Goal: Task Accomplishment & Management: Manage account settings

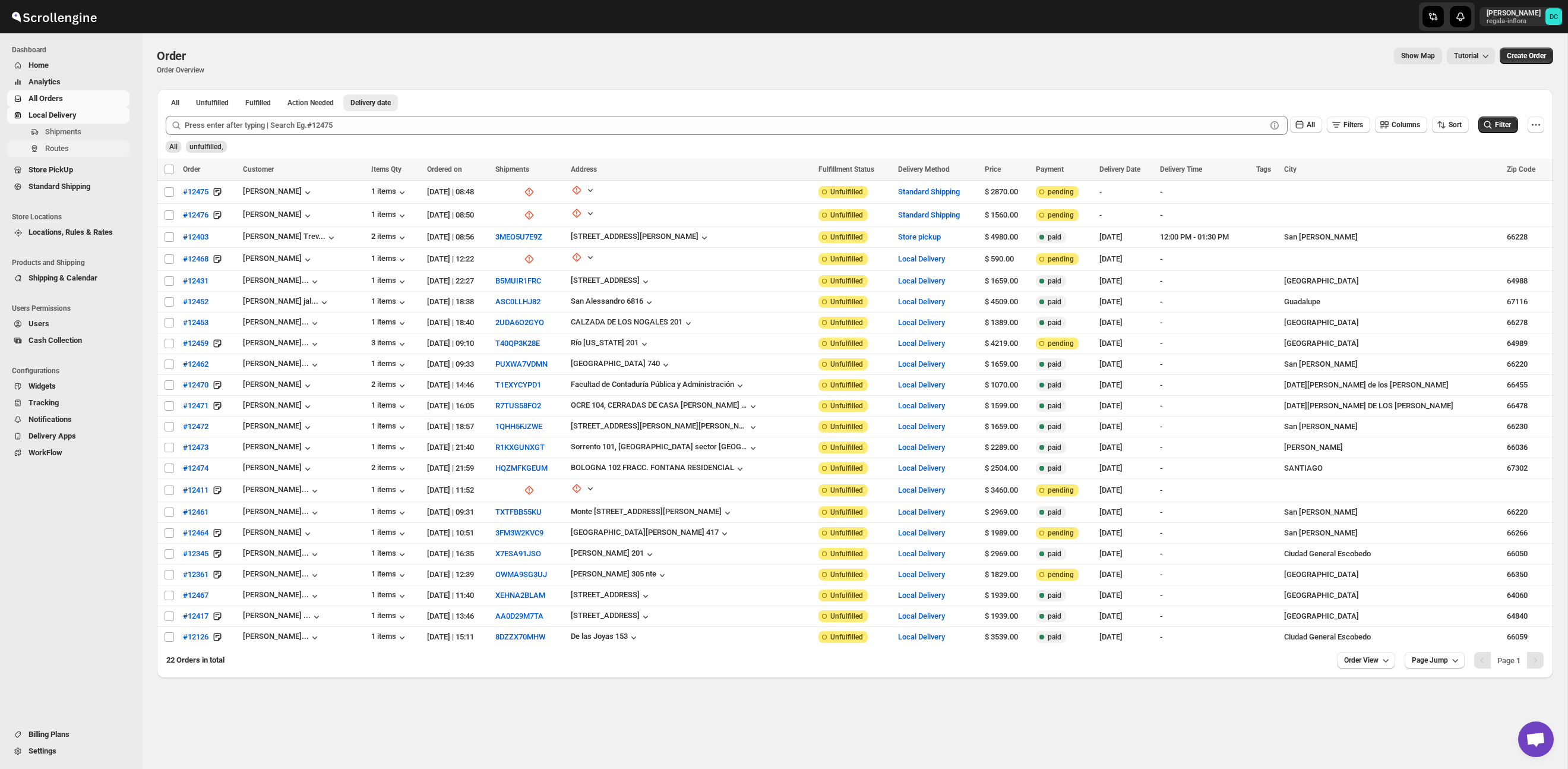
click at [76, 149] on span "Routes" at bounding box center [86, 149] width 82 height 12
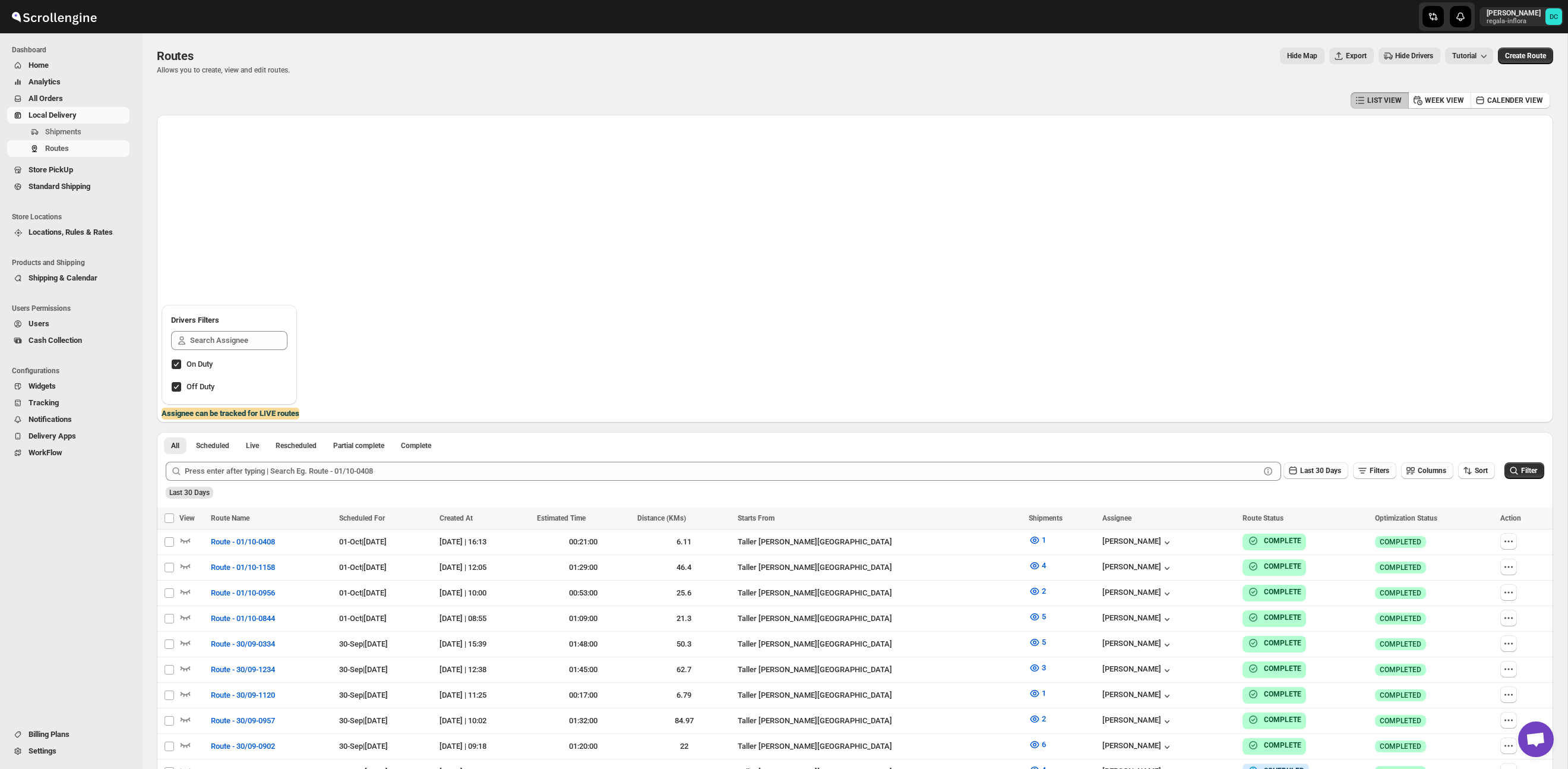
click at [71, 96] on span "All Orders" at bounding box center [78, 99] width 99 height 12
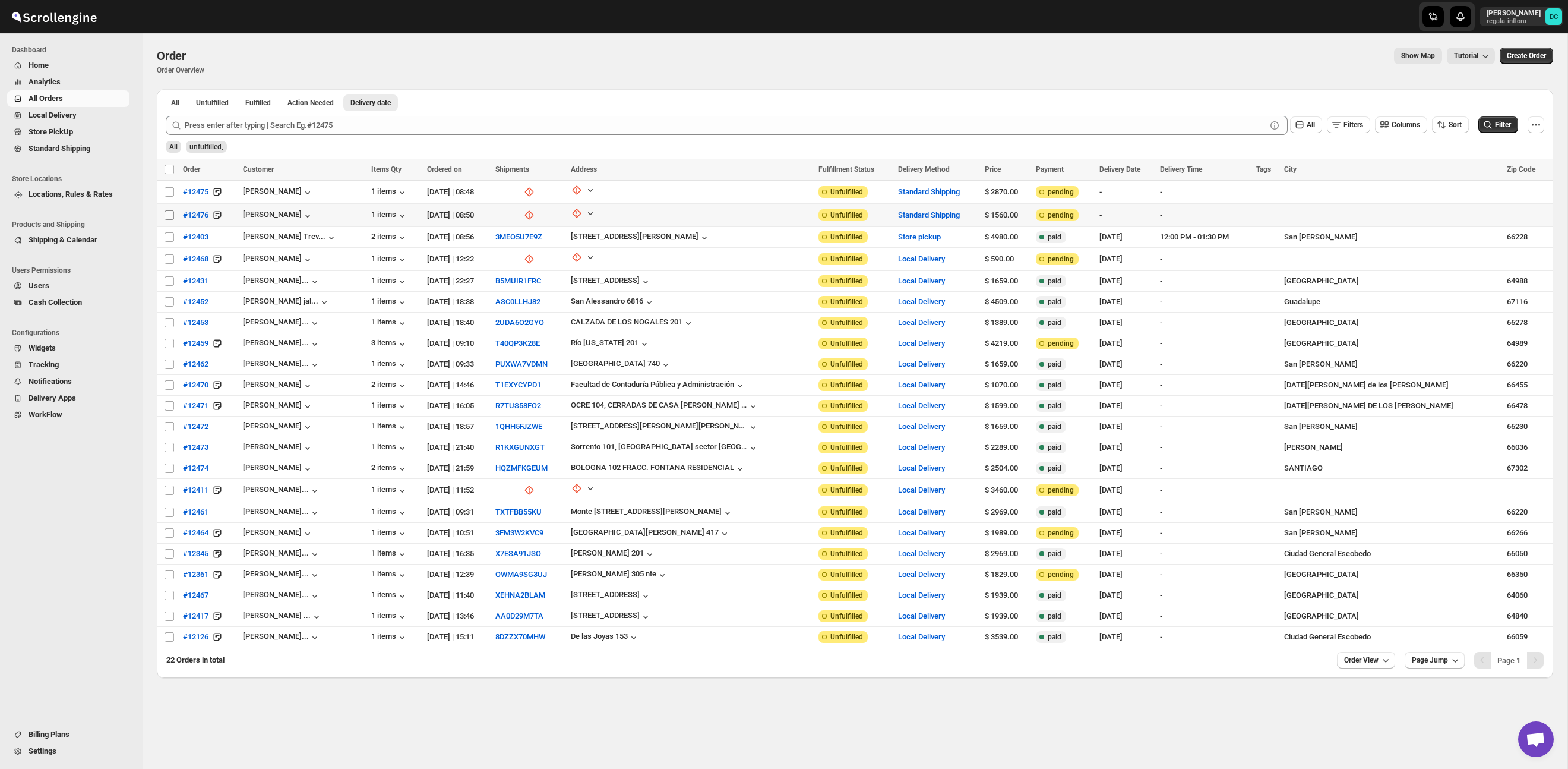
click at [167, 213] on input "Select order" at bounding box center [169, 215] width 10 height 10
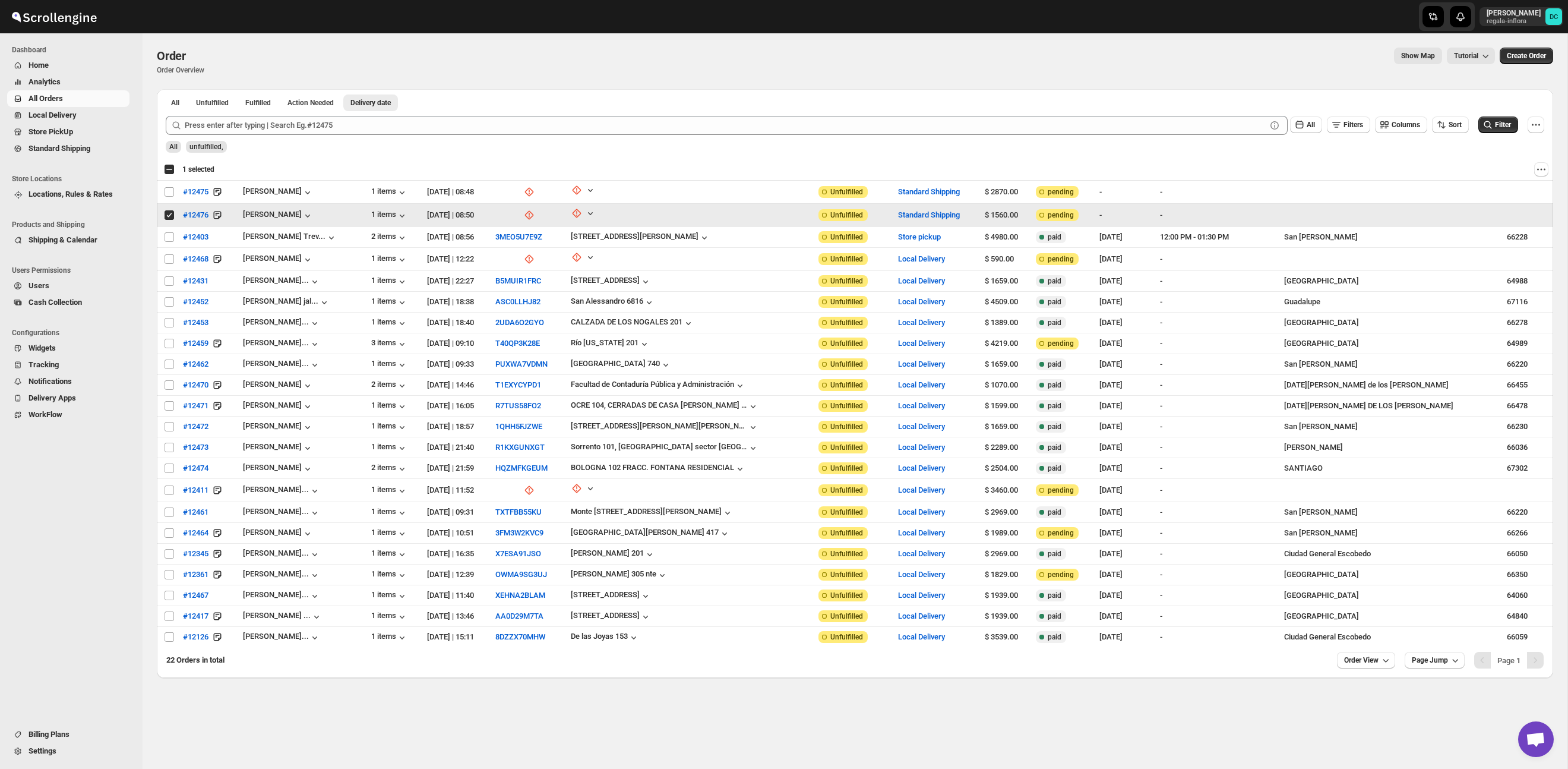
click at [175, 216] on div "Select order" at bounding box center [170, 215] width 12 height 11
checkbox input "false"
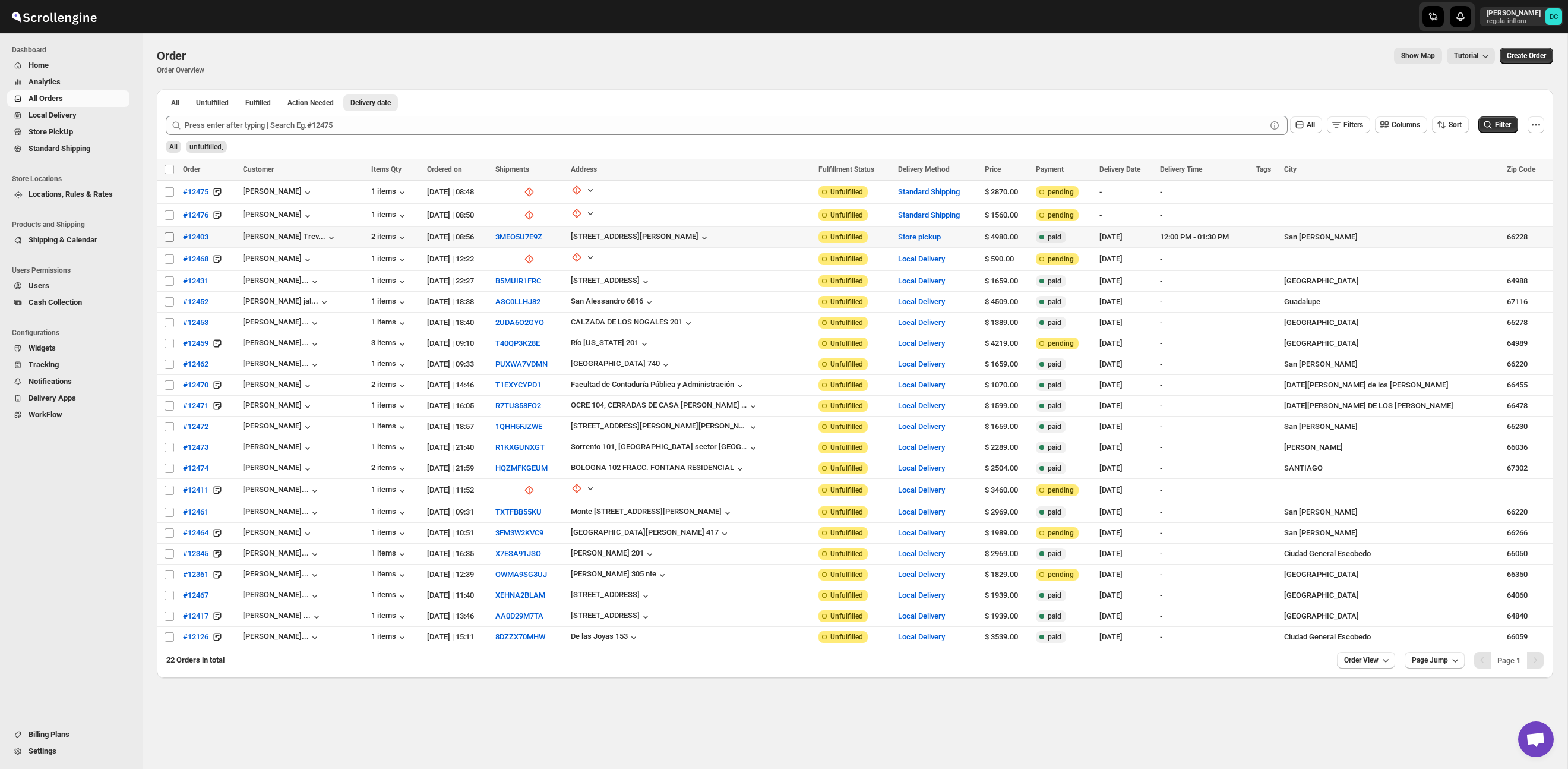
click at [169, 236] on input "Select order" at bounding box center [169, 237] width 10 height 10
checkbox input "true"
click at [168, 258] on input "Select order" at bounding box center [169, 259] width 10 height 10
checkbox input "true"
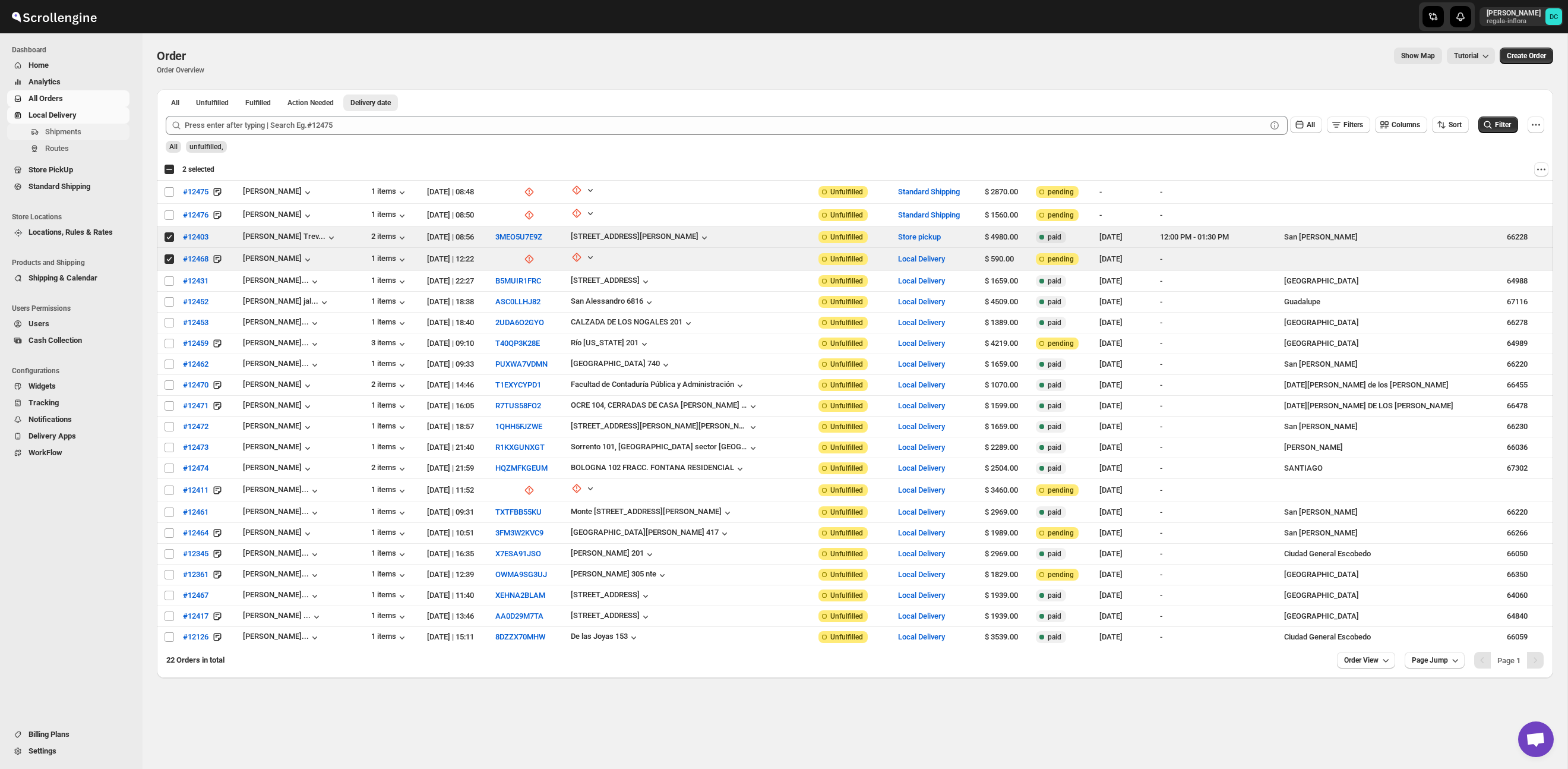
click at [82, 135] on span "Shipments" at bounding box center [63, 132] width 37 height 9
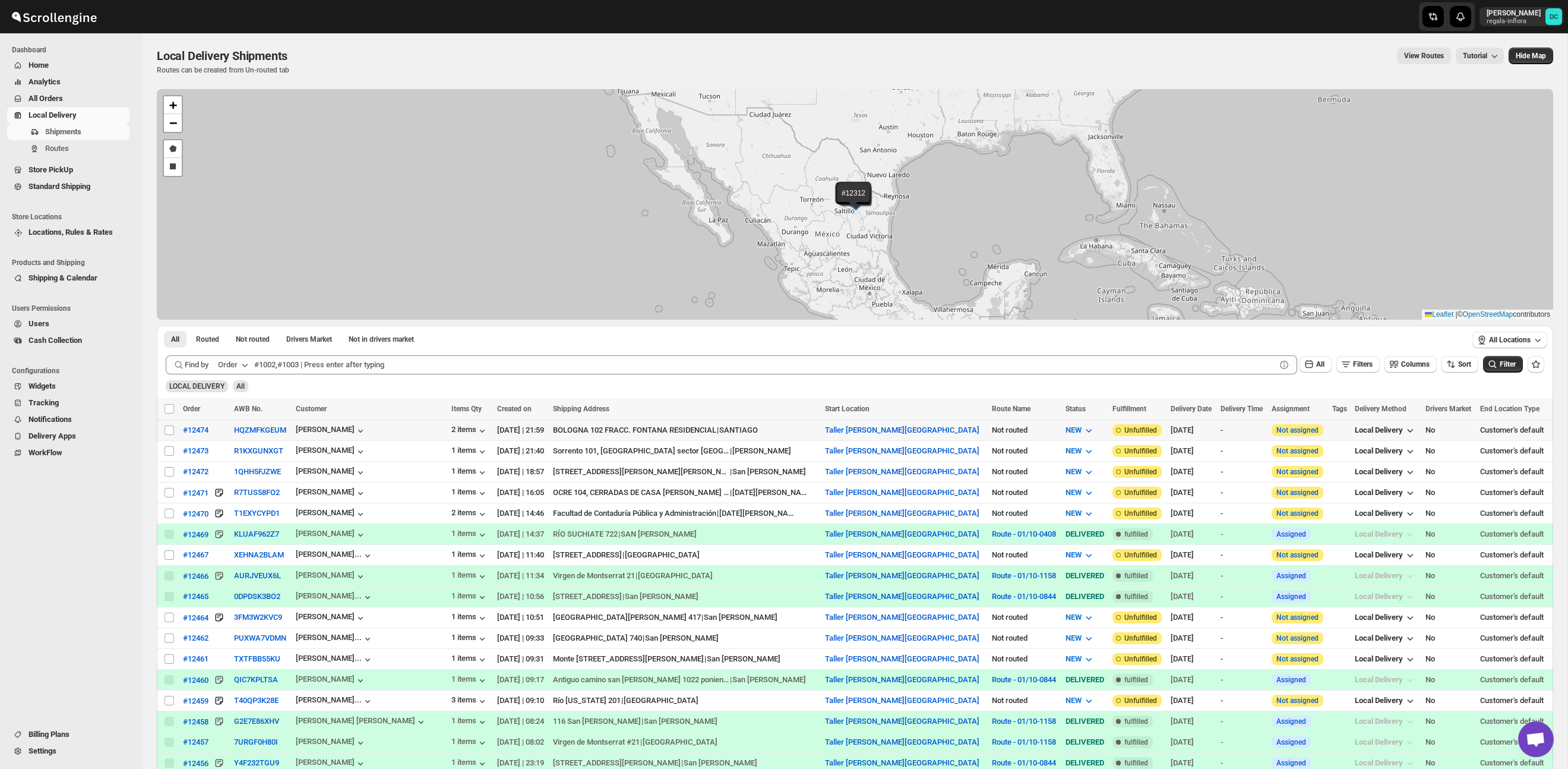
click at [165, 432] on input "Select shipment" at bounding box center [169, 430] width 10 height 10
checkbox input "true"
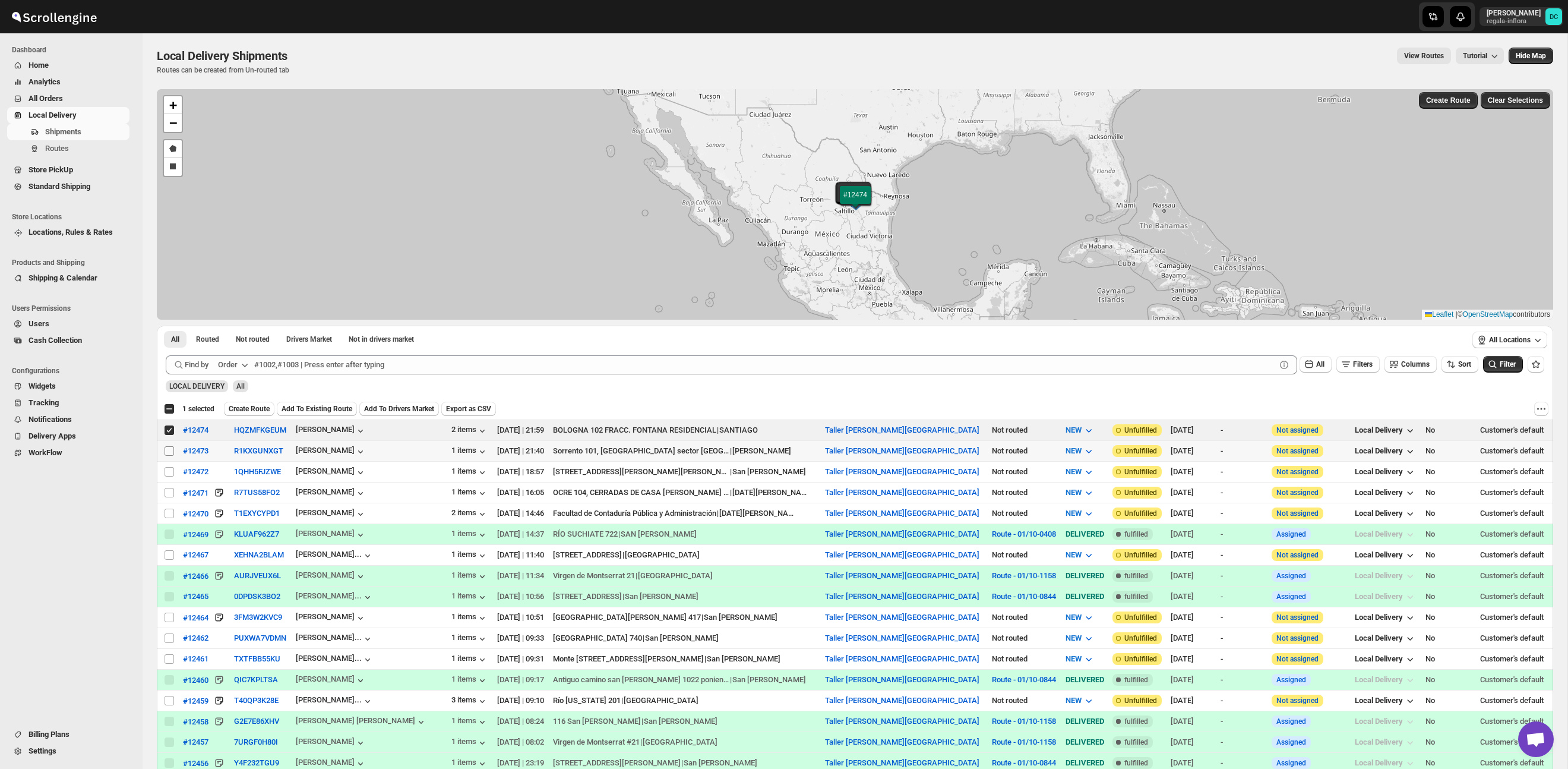
click at [169, 449] on input "Select shipment" at bounding box center [169, 451] width 10 height 10
checkbox input "true"
click at [168, 468] on input "Select shipment" at bounding box center [169, 472] width 10 height 10
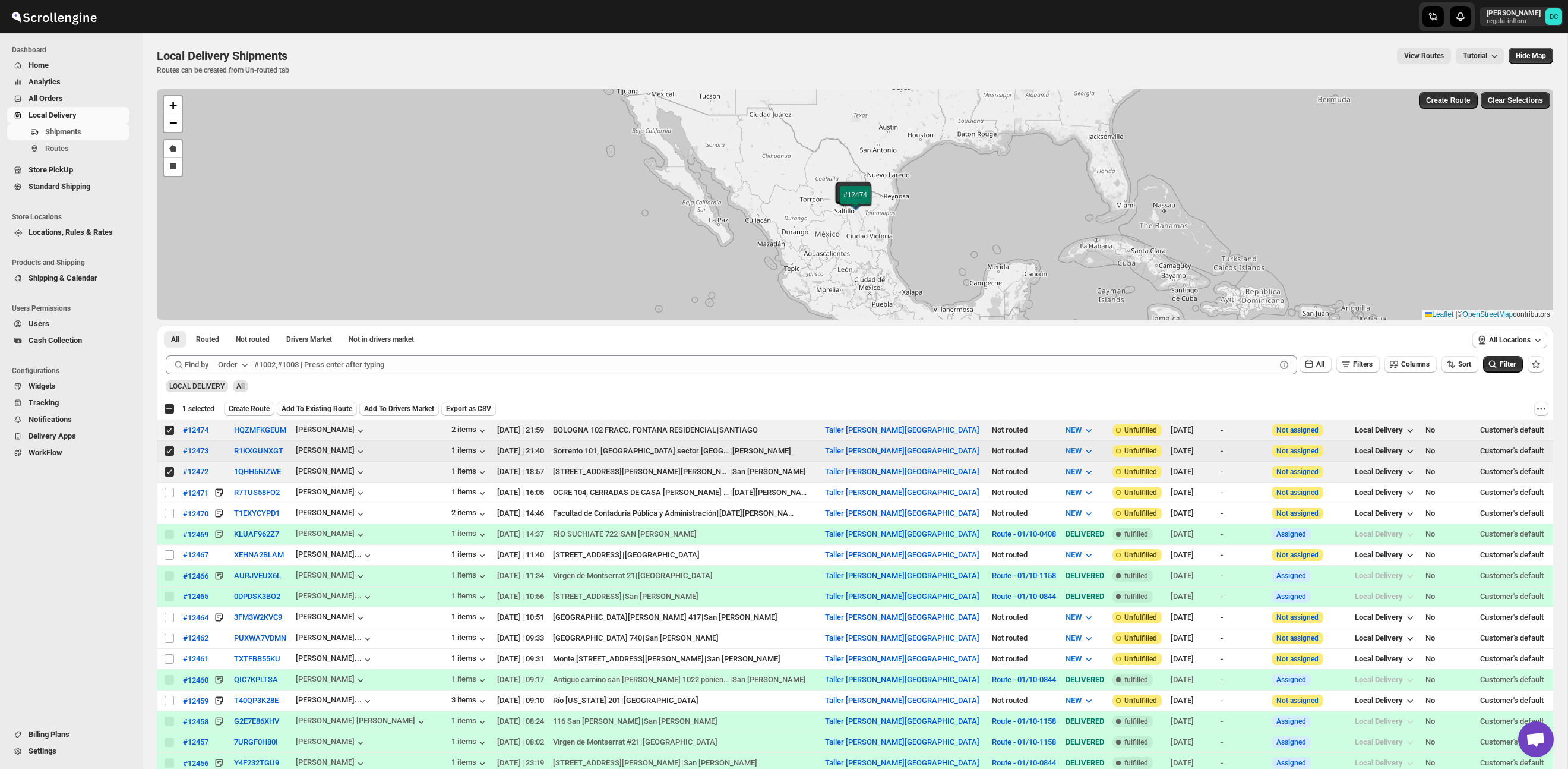
click at [169, 469] on input "Select shipment" at bounding box center [169, 472] width 10 height 10
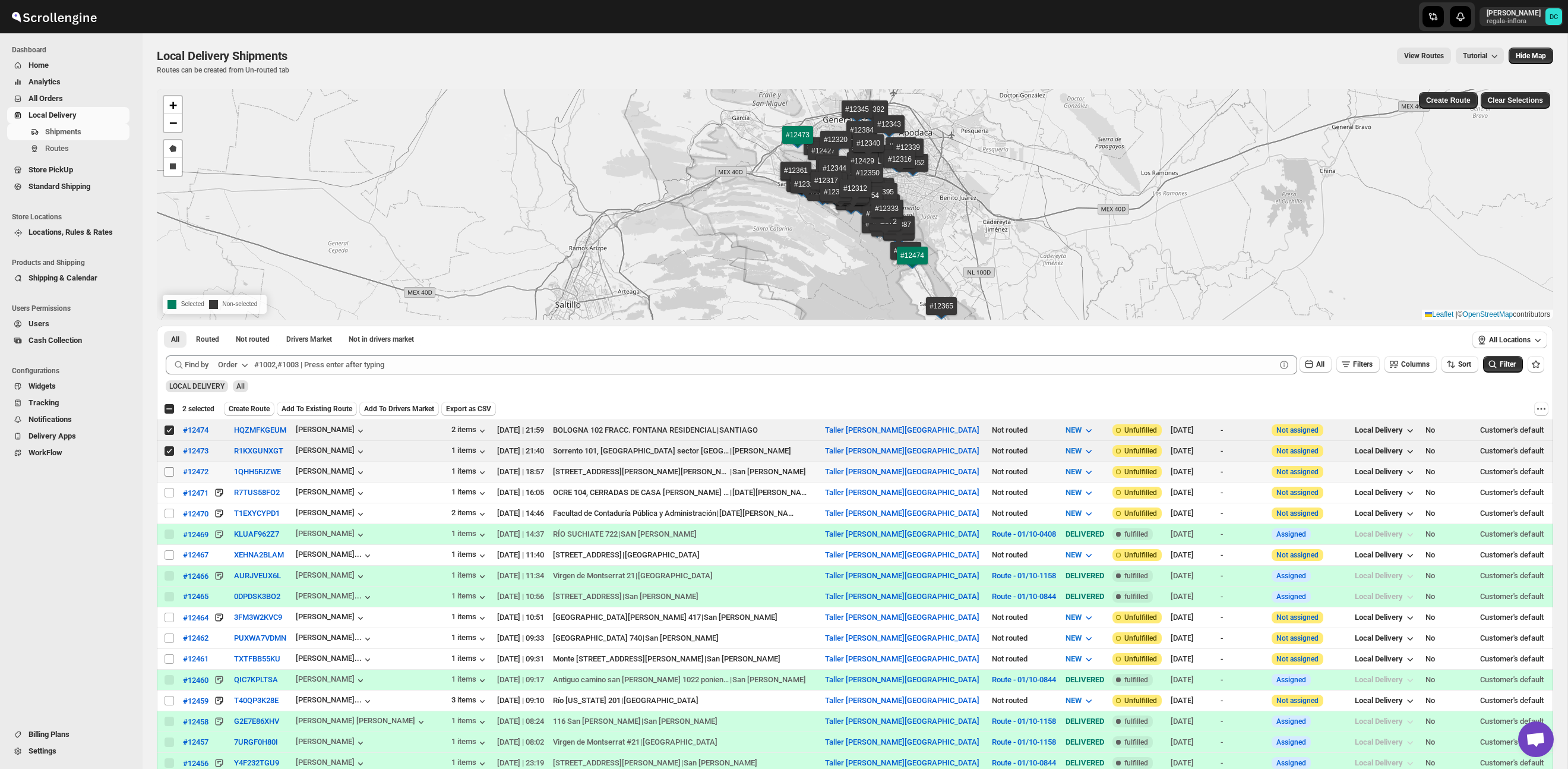
click at [170, 470] on input "Select shipment" at bounding box center [169, 472] width 10 height 10
checkbox input "true"
click at [170, 494] on input "Select shipment" at bounding box center [169, 493] width 10 height 10
checkbox input "true"
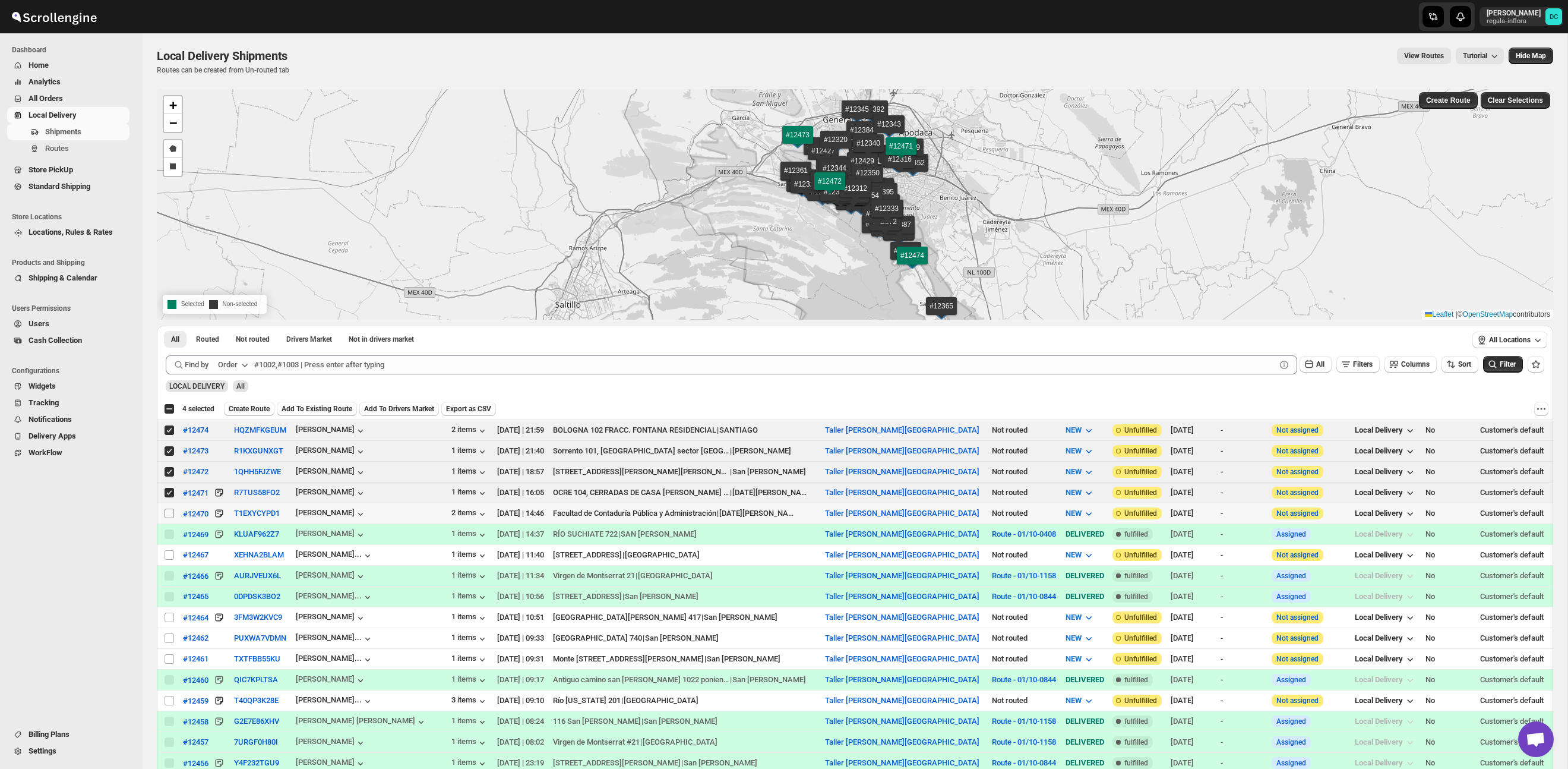
click at [167, 514] on input "Select shipment" at bounding box center [169, 513] width 10 height 10
checkbox input "true"
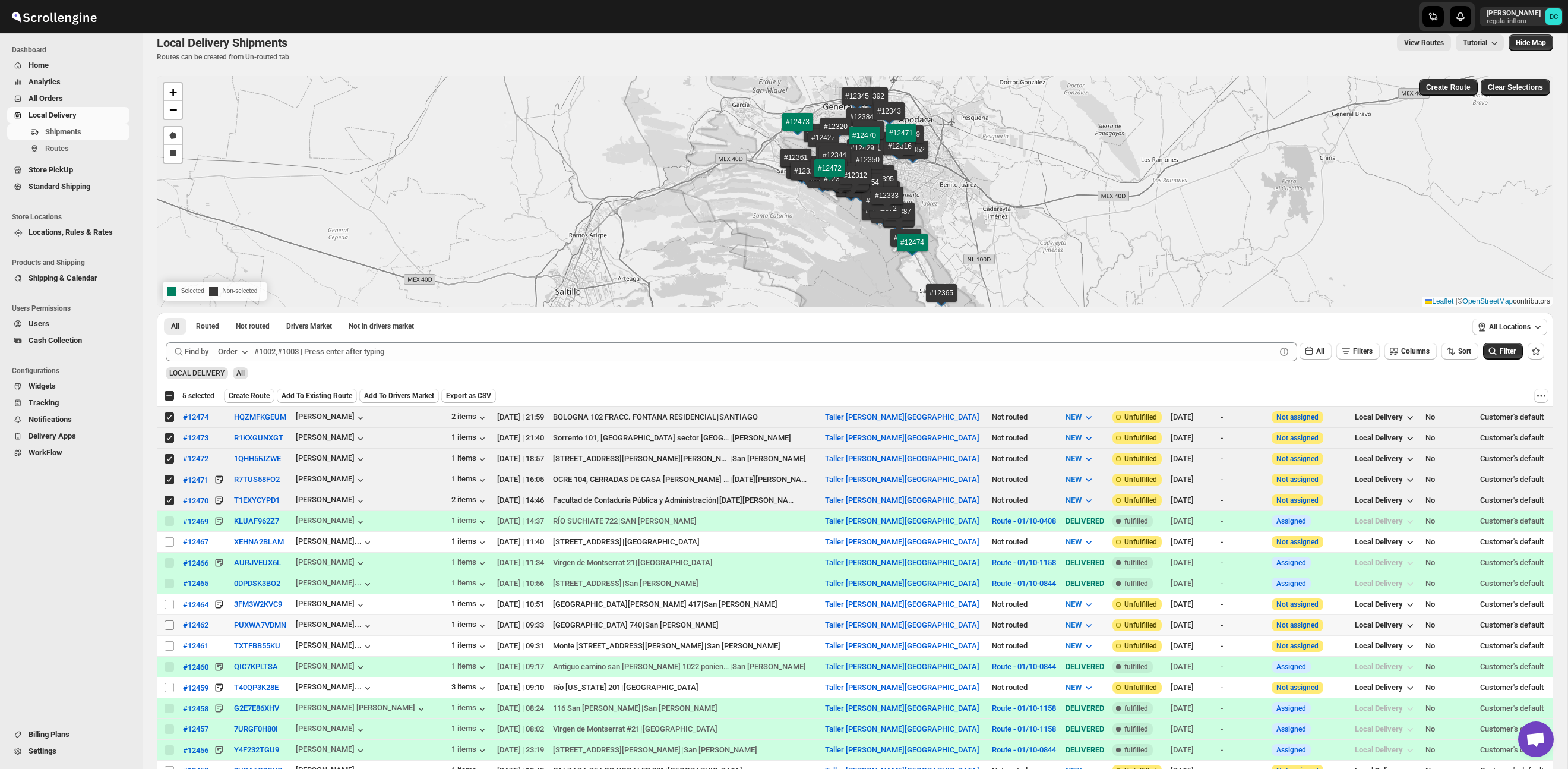
click at [169, 626] on input "Select shipment" at bounding box center [169, 625] width 10 height 10
checkbox input "true"
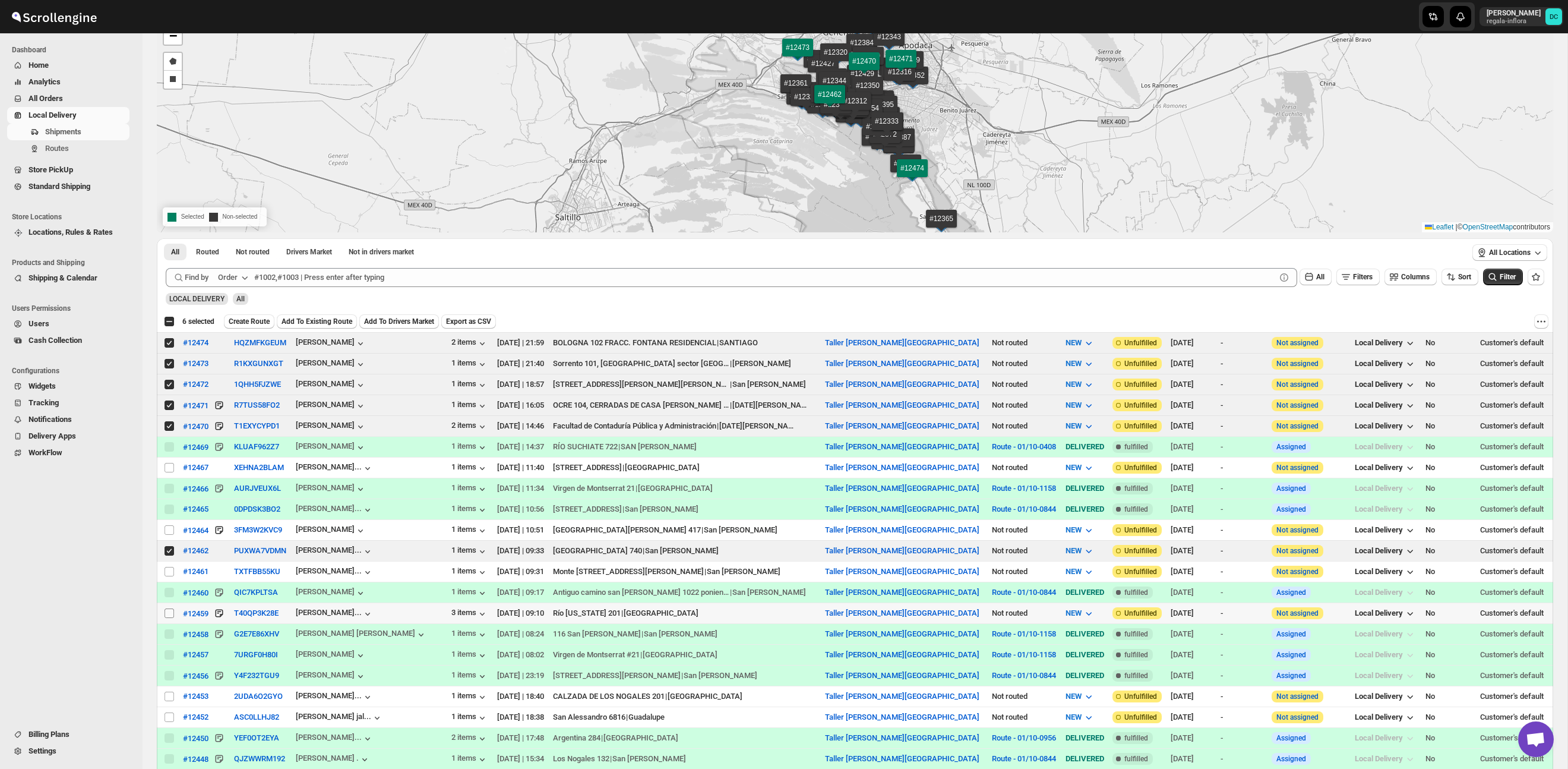
click at [167, 616] on input "Select shipment" at bounding box center [169, 613] width 10 height 10
checkbox input "true"
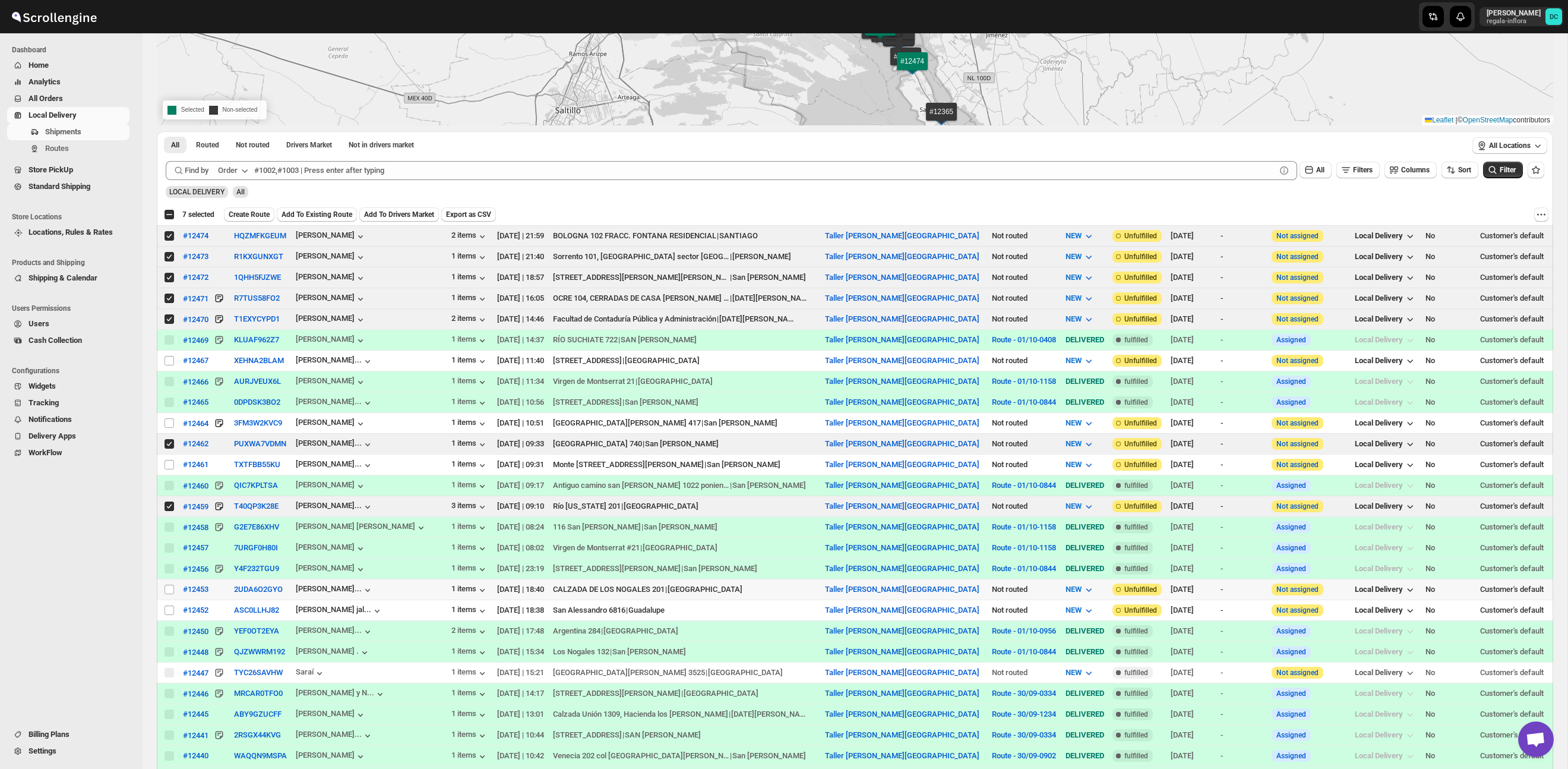
scroll to position [195, 0]
click at [164, 589] on span at bounding box center [169, 589] width 11 height 11
click at [164, 589] on input "Select shipment" at bounding box center [169, 589] width 10 height 10
drag, startPoint x: 169, startPoint y: 591, endPoint x: 169, endPoint y: 583, distance: 8.0
click at [169, 592] on input "Select shipment" at bounding box center [169, 589] width 10 height 10
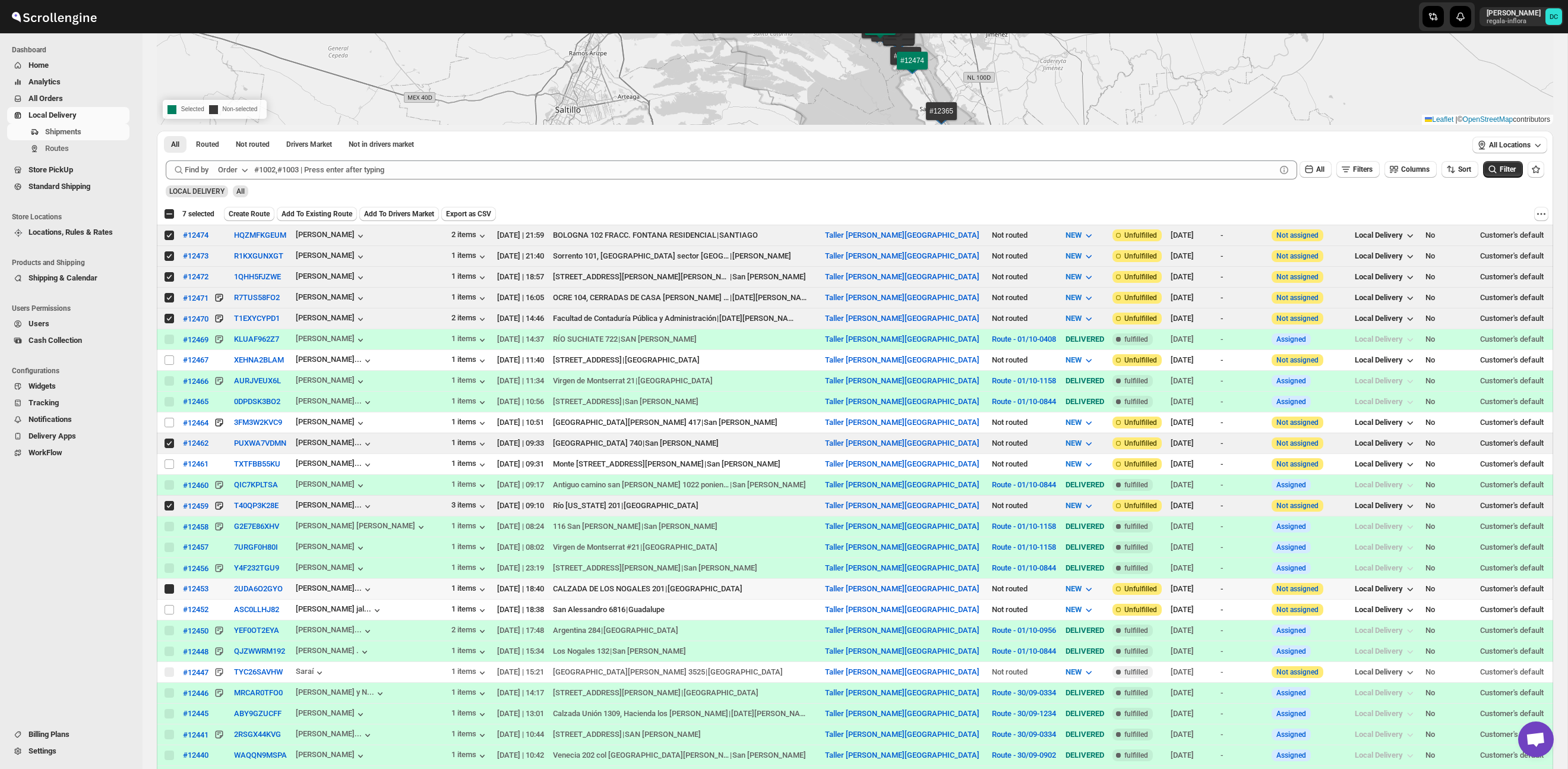
click at [170, 592] on input "Select shipment" at bounding box center [169, 589] width 10 height 10
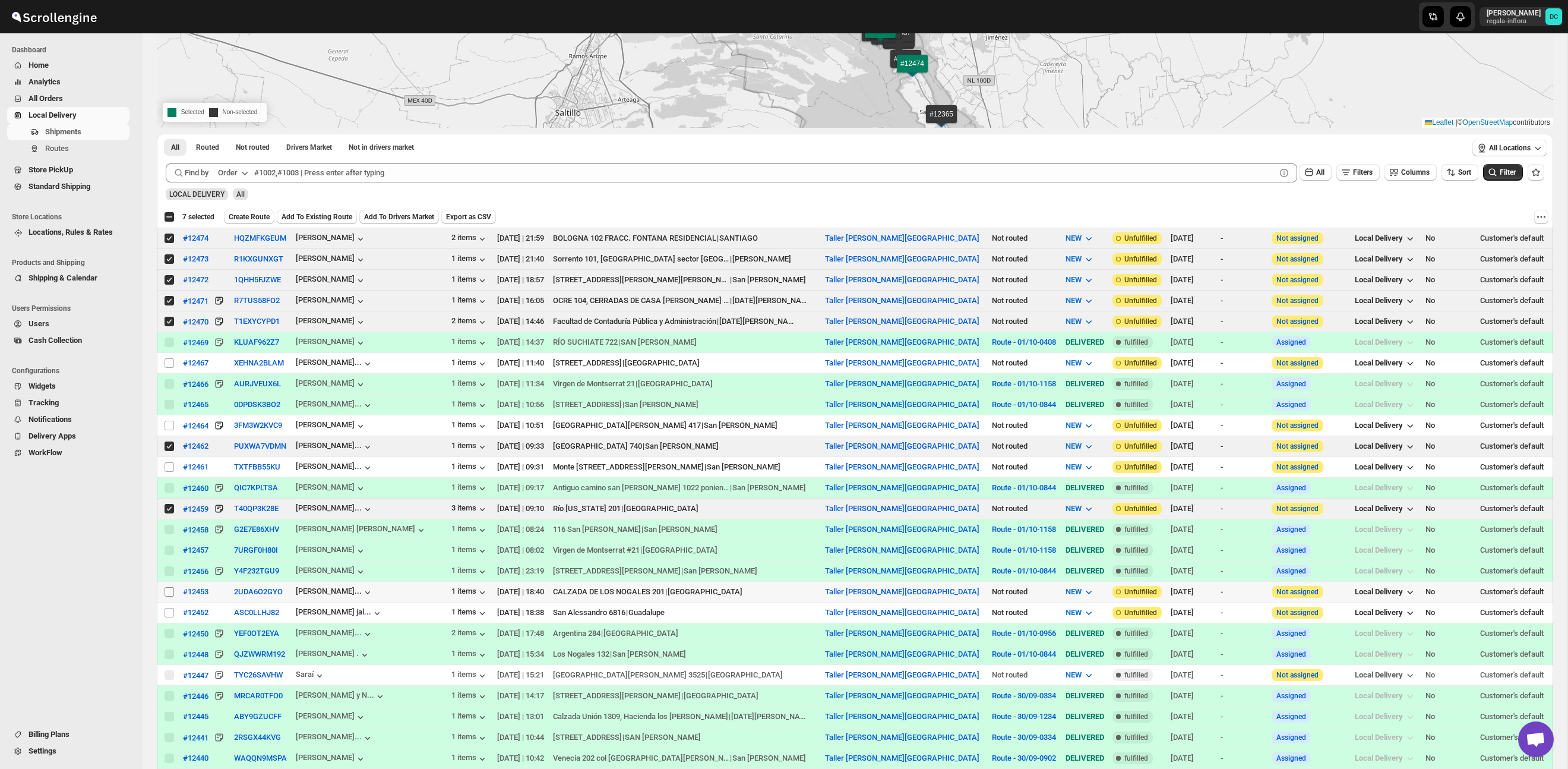
click at [169, 594] on input "Select shipment" at bounding box center [169, 592] width 10 height 10
checkbox input "true"
click at [168, 614] on input "Select shipment" at bounding box center [169, 613] width 10 height 10
checkbox input "true"
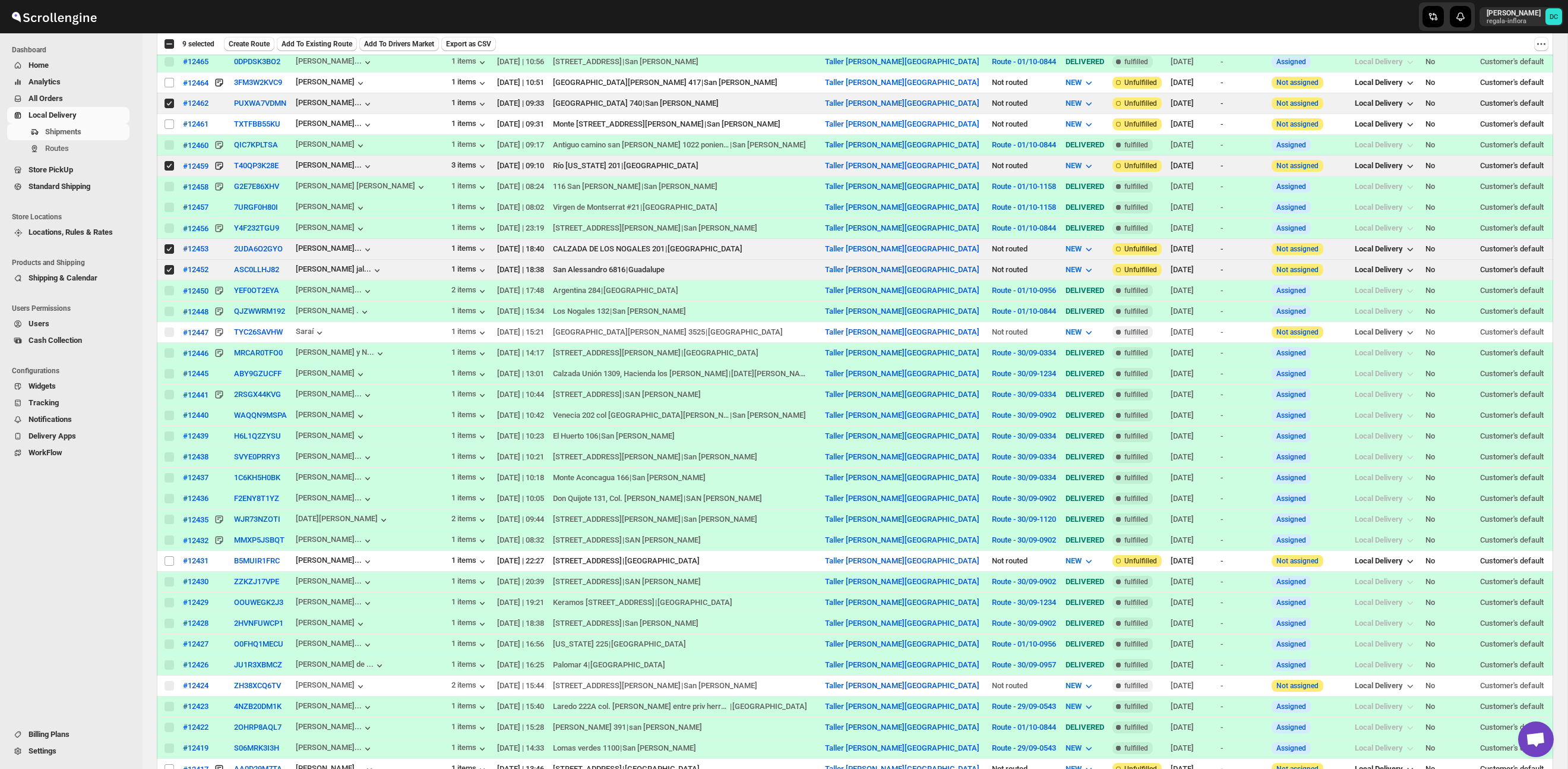
scroll to position [544, 0]
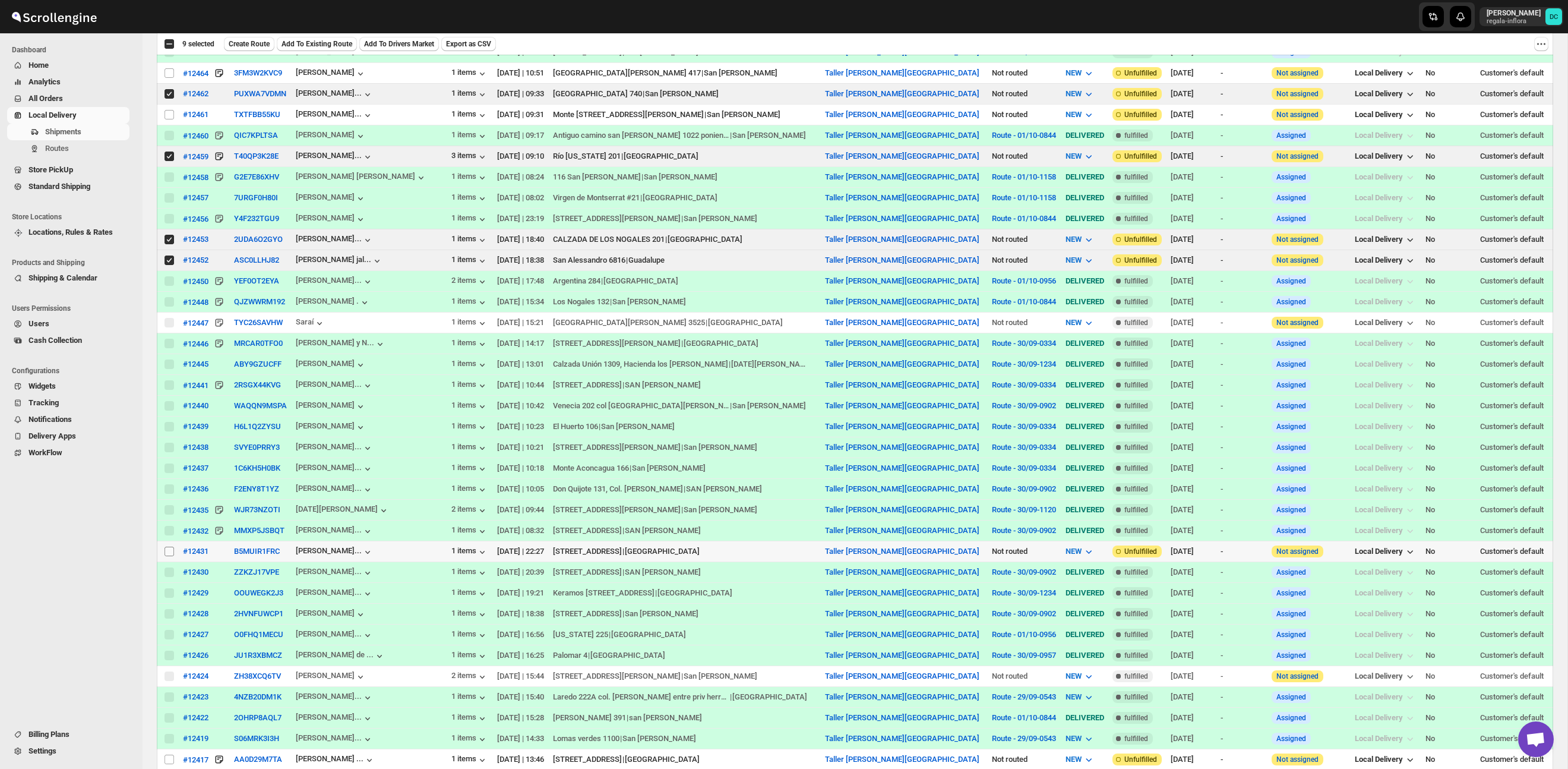
click at [173, 553] on input "Select shipment" at bounding box center [169, 552] width 10 height 10
checkbox input "true"
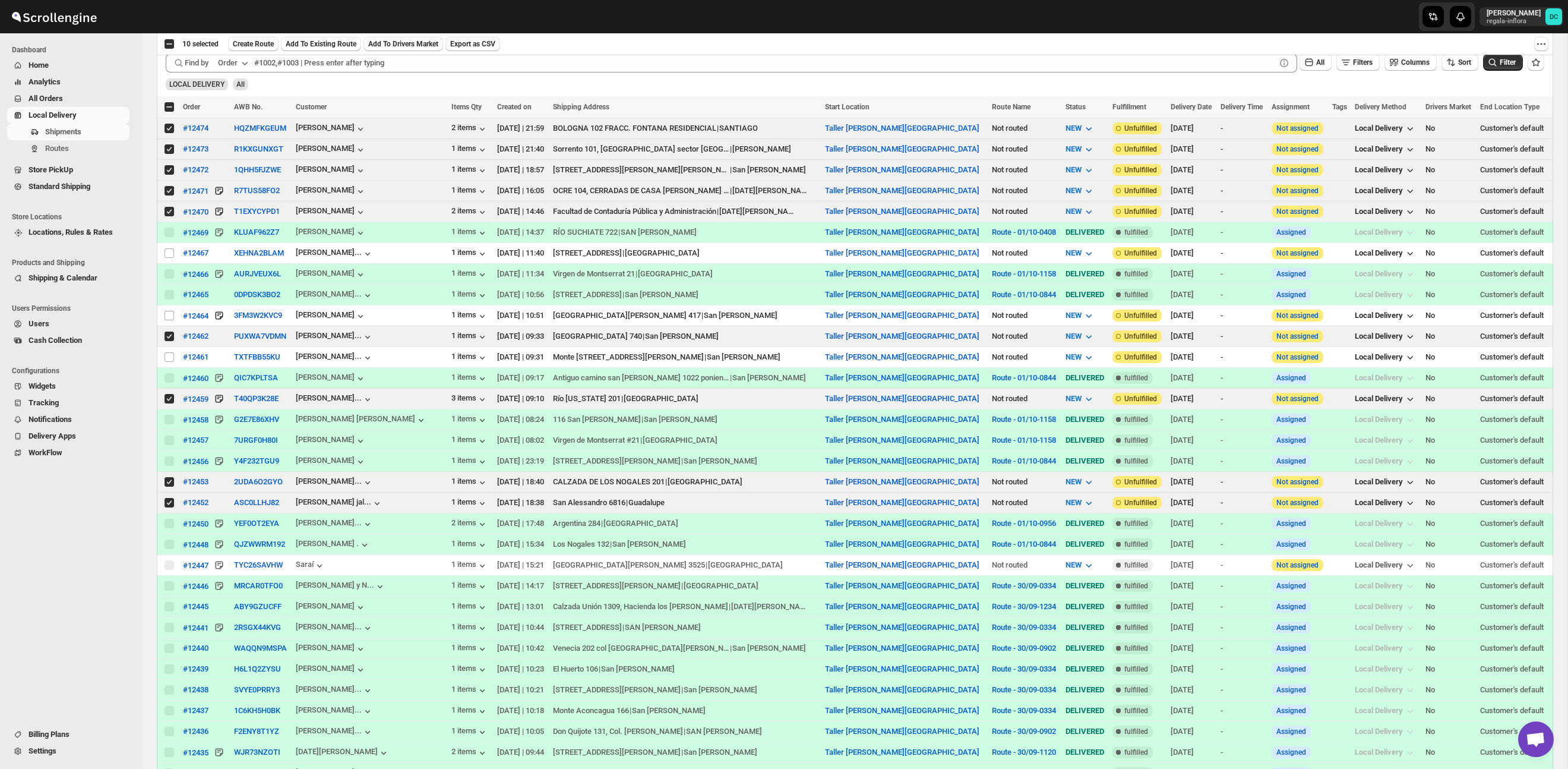
scroll to position [0, 0]
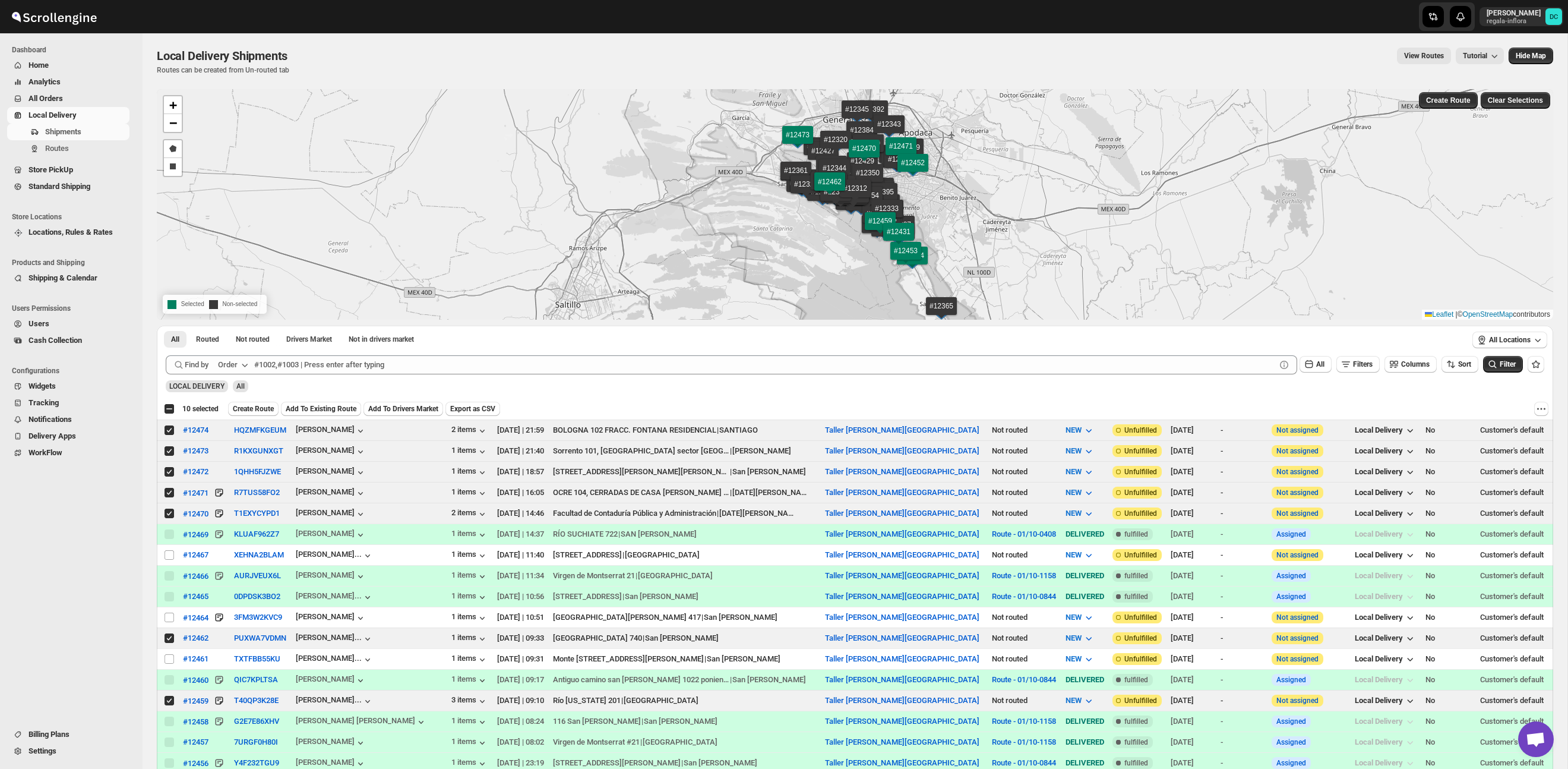
click at [267, 413] on span "Create Route" at bounding box center [253, 409] width 41 height 10
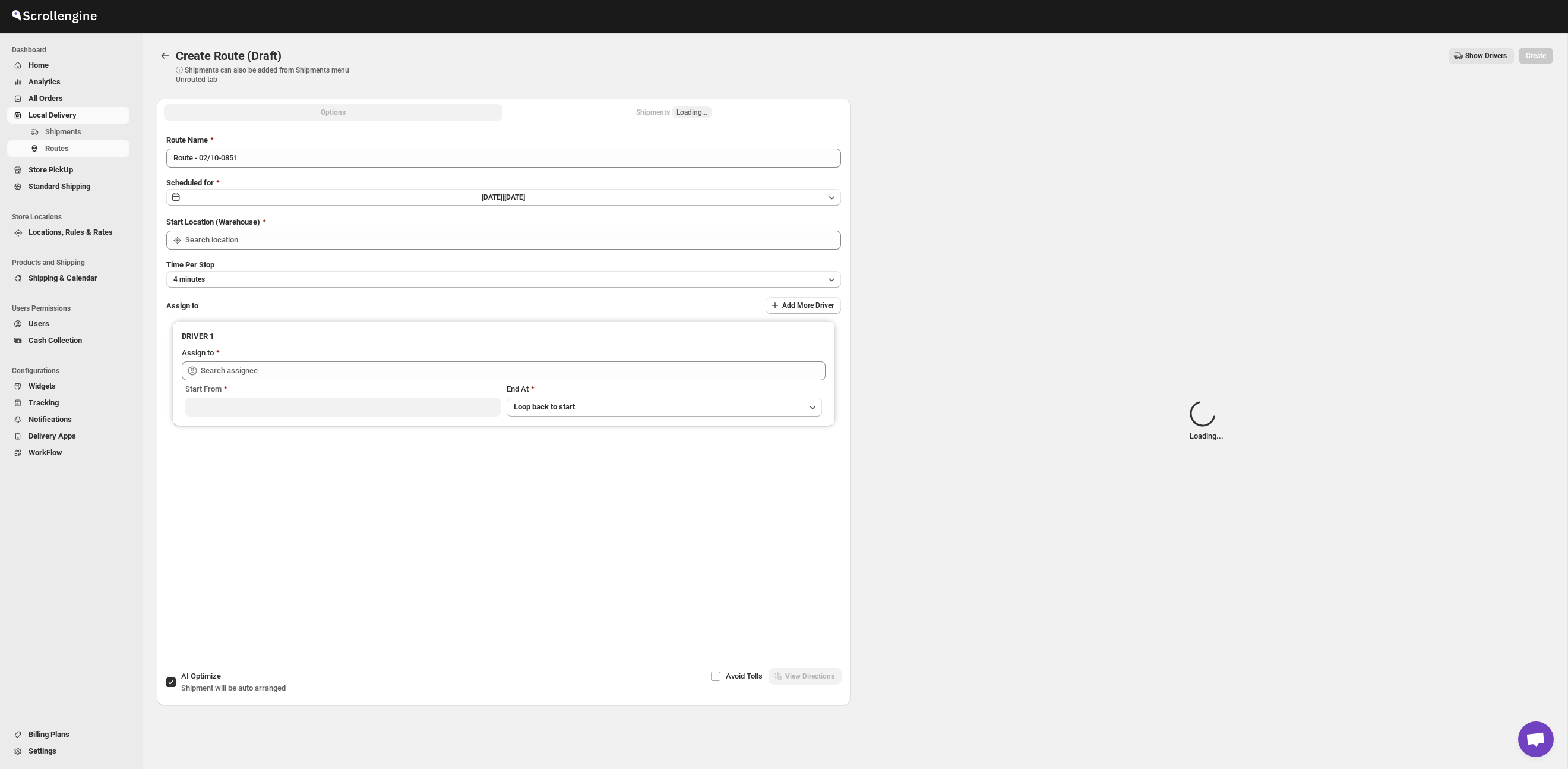
type input "Taller [PERSON_NAME][GEOGRAPHIC_DATA]"
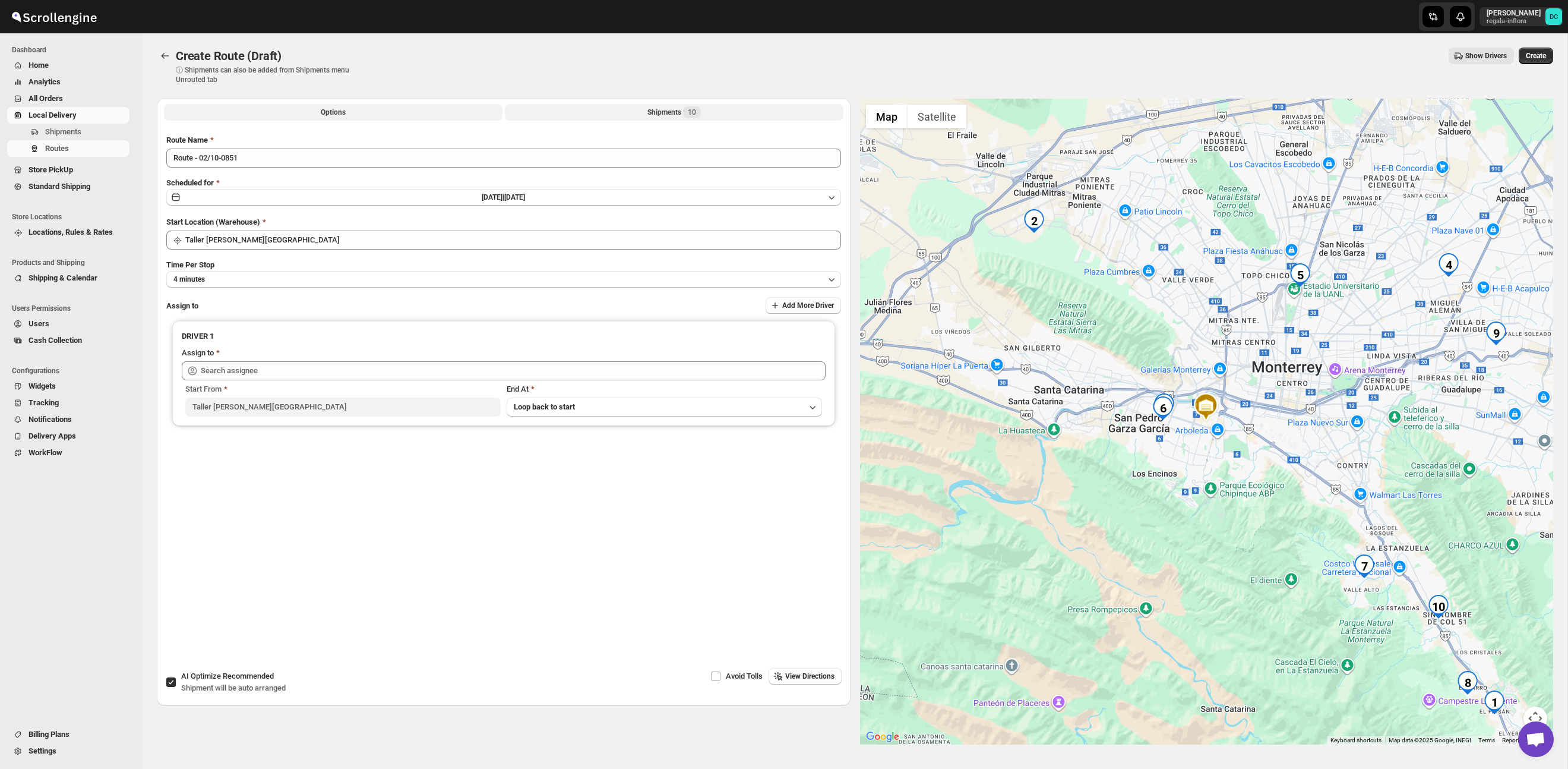
click at [629, 105] on button "Shipments 10" at bounding box center [674, 112] width 338 height 16
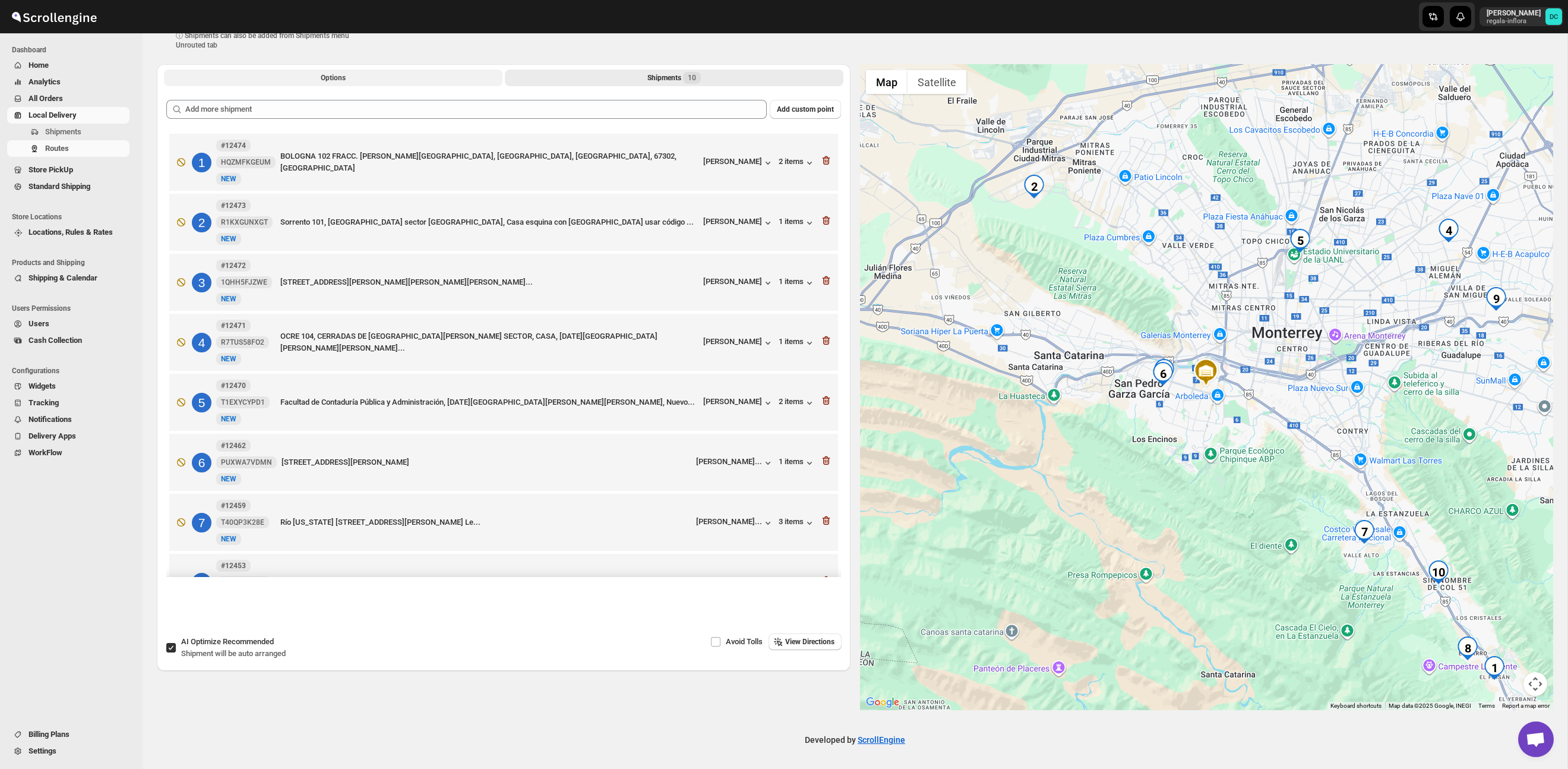
click at [349, 74] on button "Options" at bounding box center [333, 77] width 338 height 16
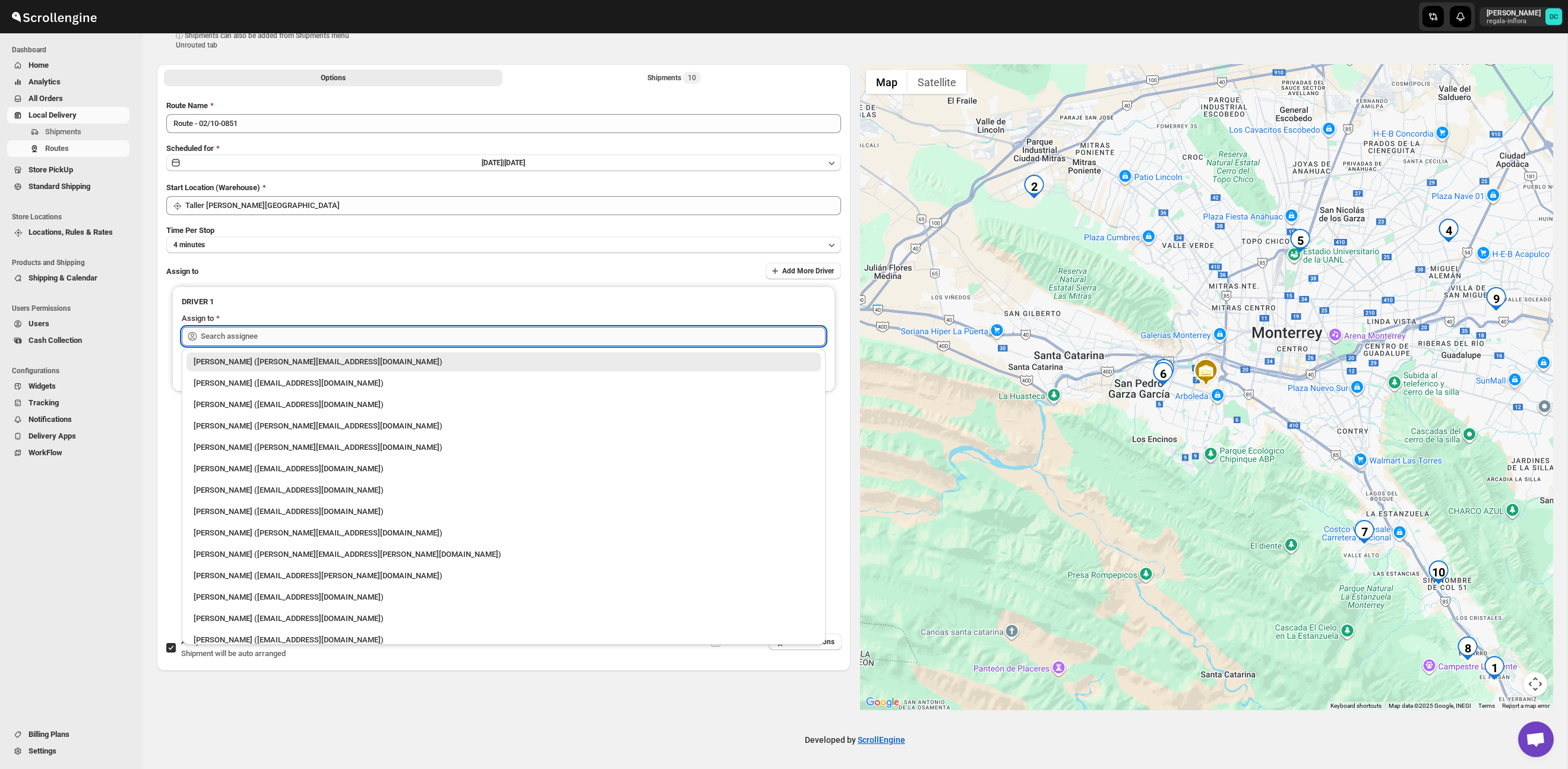
click at [466, 335] on input "text" at bounding box center [513, 336] width 625 height 19
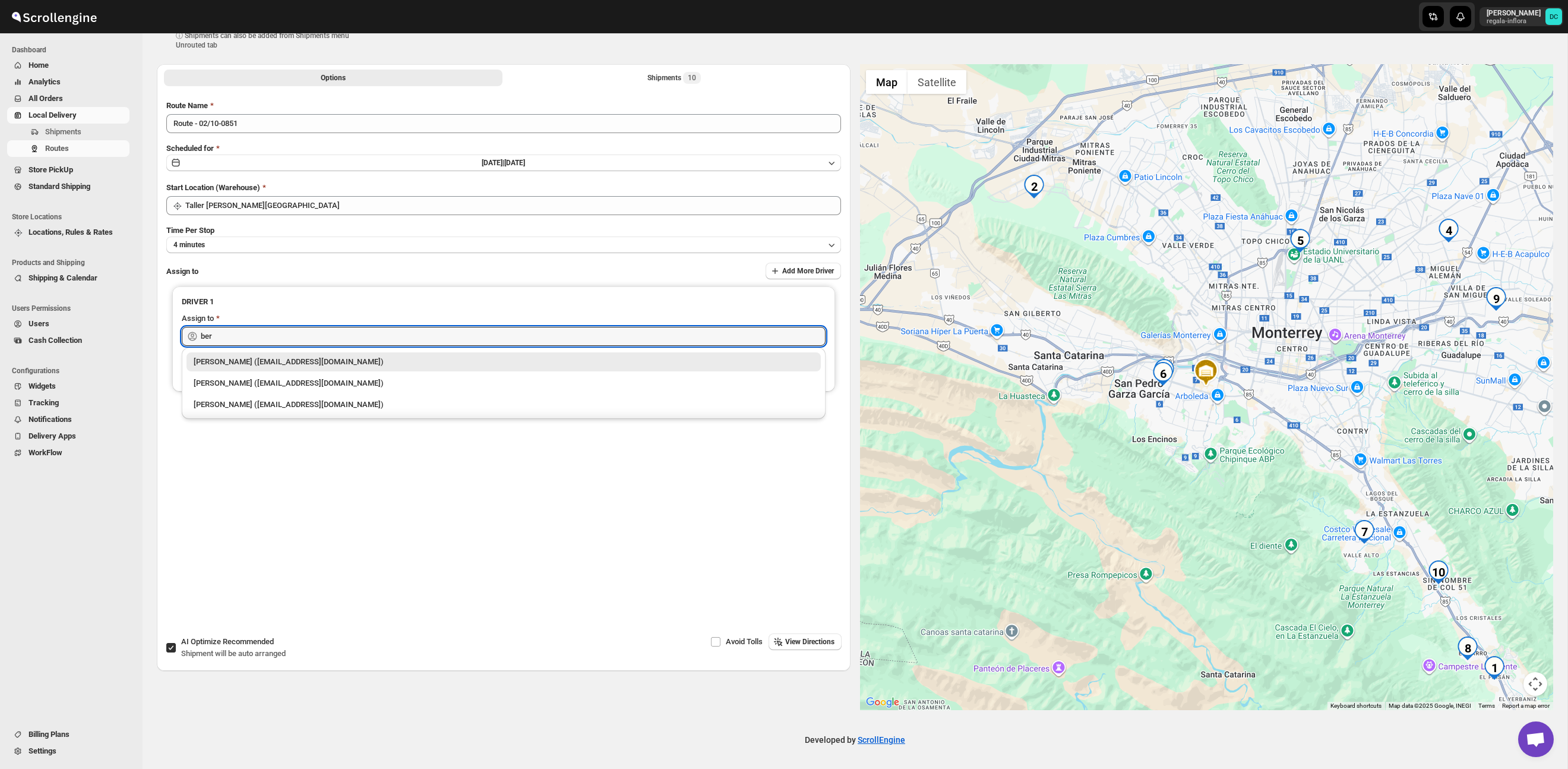
click at [422, 359] on div "[PERSON_NAME] ([EMAIL_ADDRESS][DOMAIN_NAME])" at bounding box center [503, 362] width 620 height 12
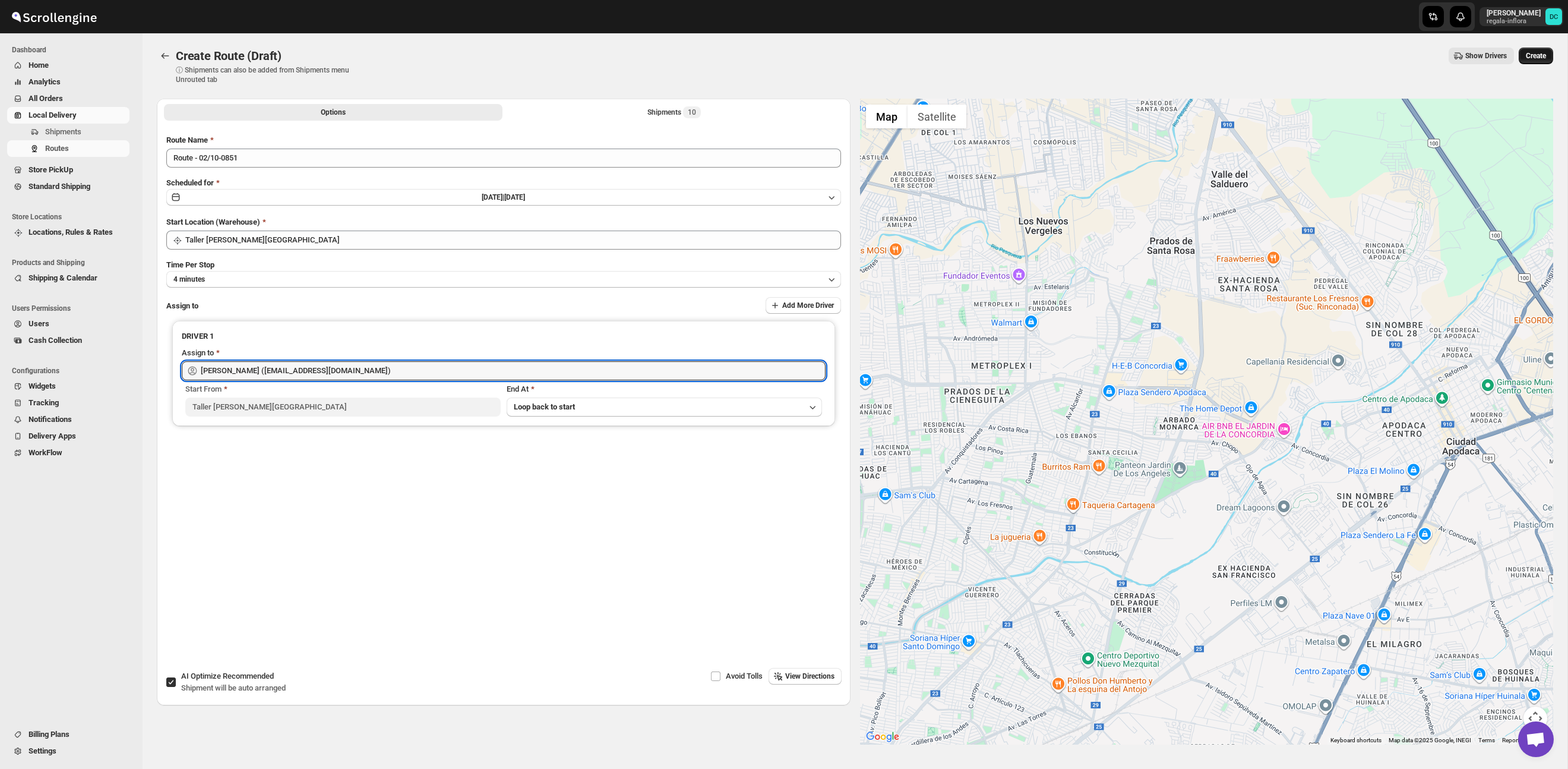
type input "[PERSON_NAME] ([EMAIL_ADDRESS][DOMAIN_NAME])"
click at [1542, 56] on span "Create" at bounding box center [1536, 56] width 20 height 10
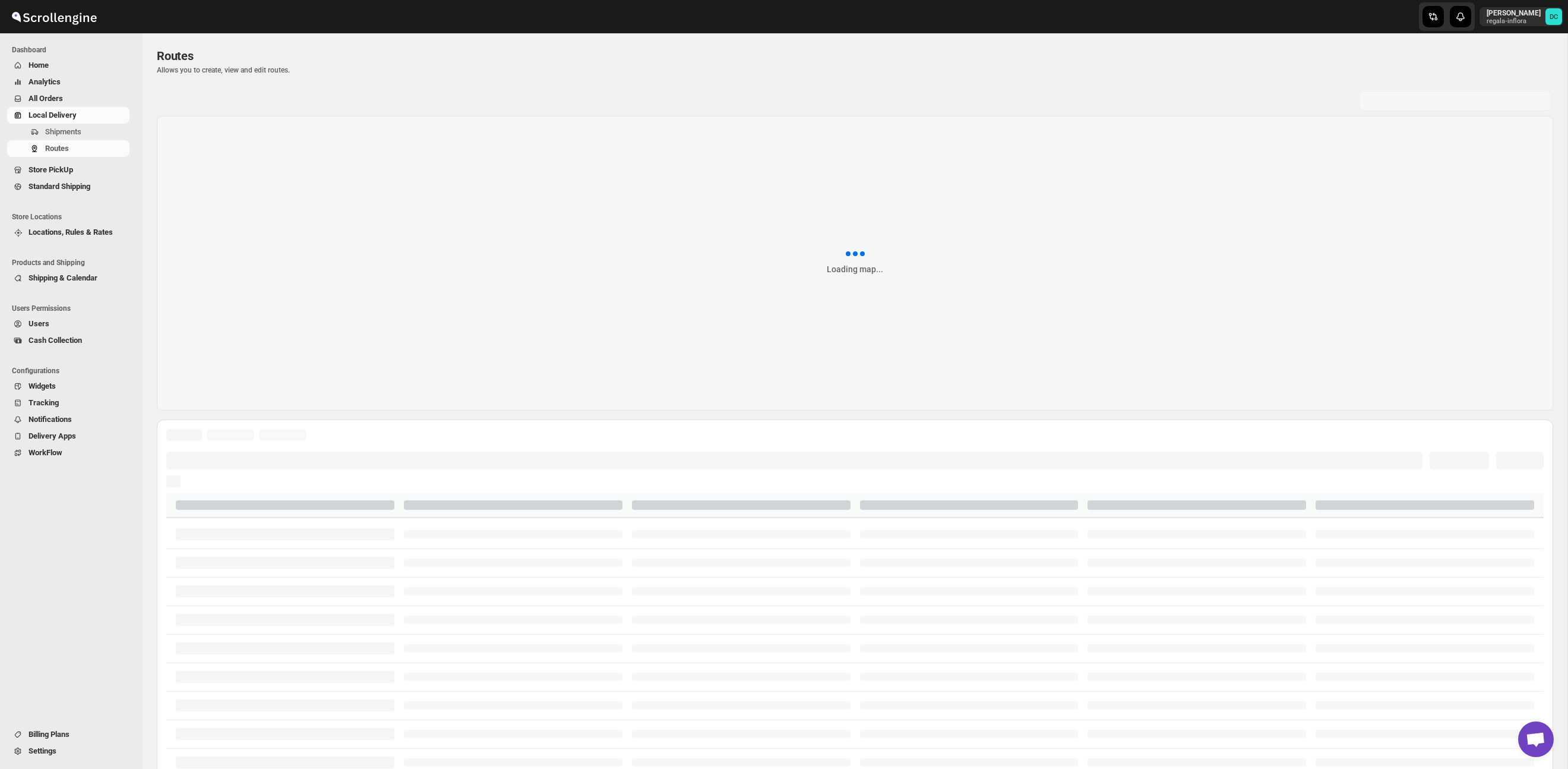
click at [63, 97] on span "All Orders" at bounding box center [46, 98] width 35 height 9
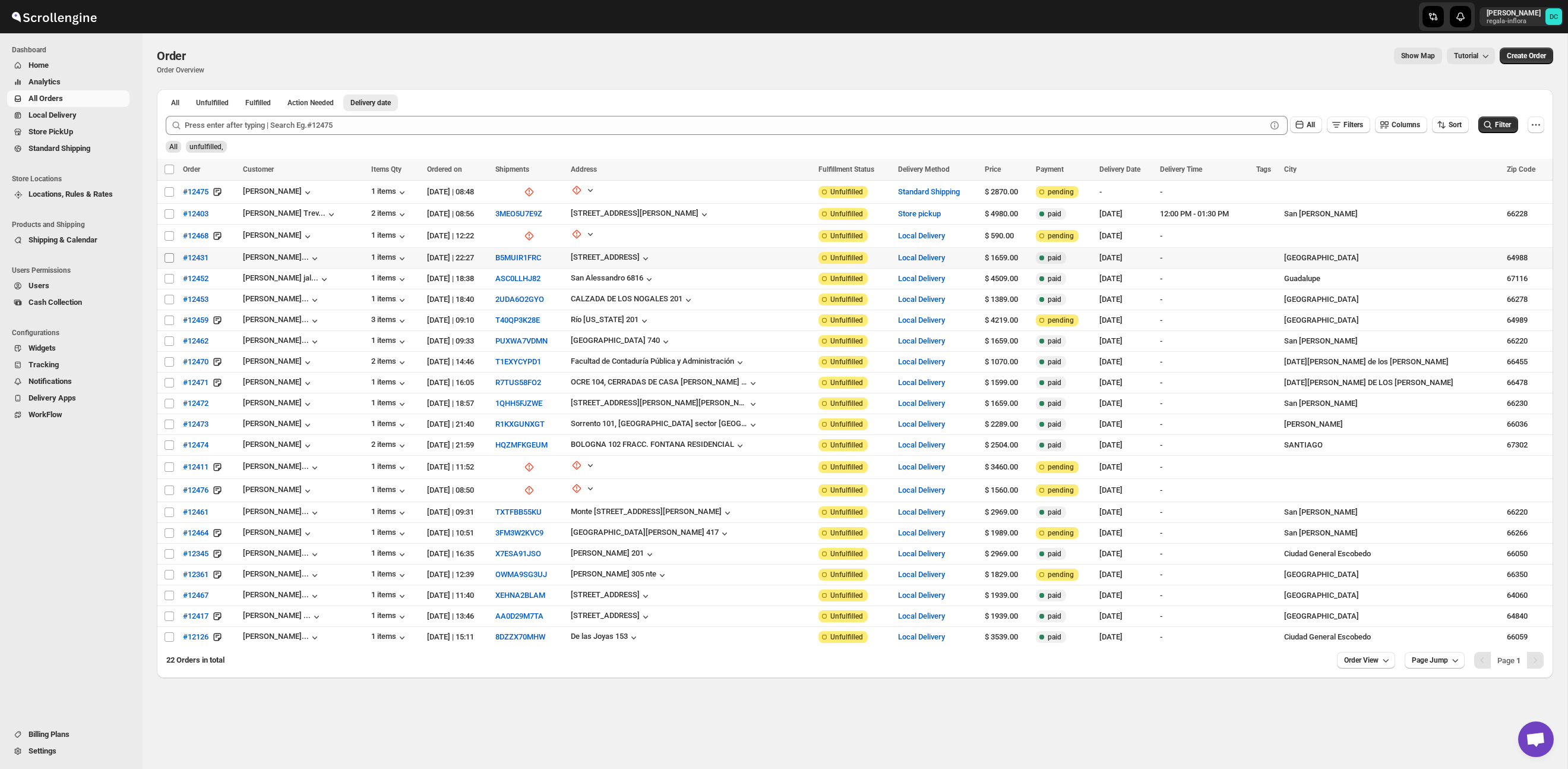
click at [169, 255] on input "Select order" at bounding box center [169, 258] width 10 height 10
checkbox input "true"
click at [169, 279] on input "Select order" at bounding box center [169, 279] width 10 height 10
checkbox input "true"
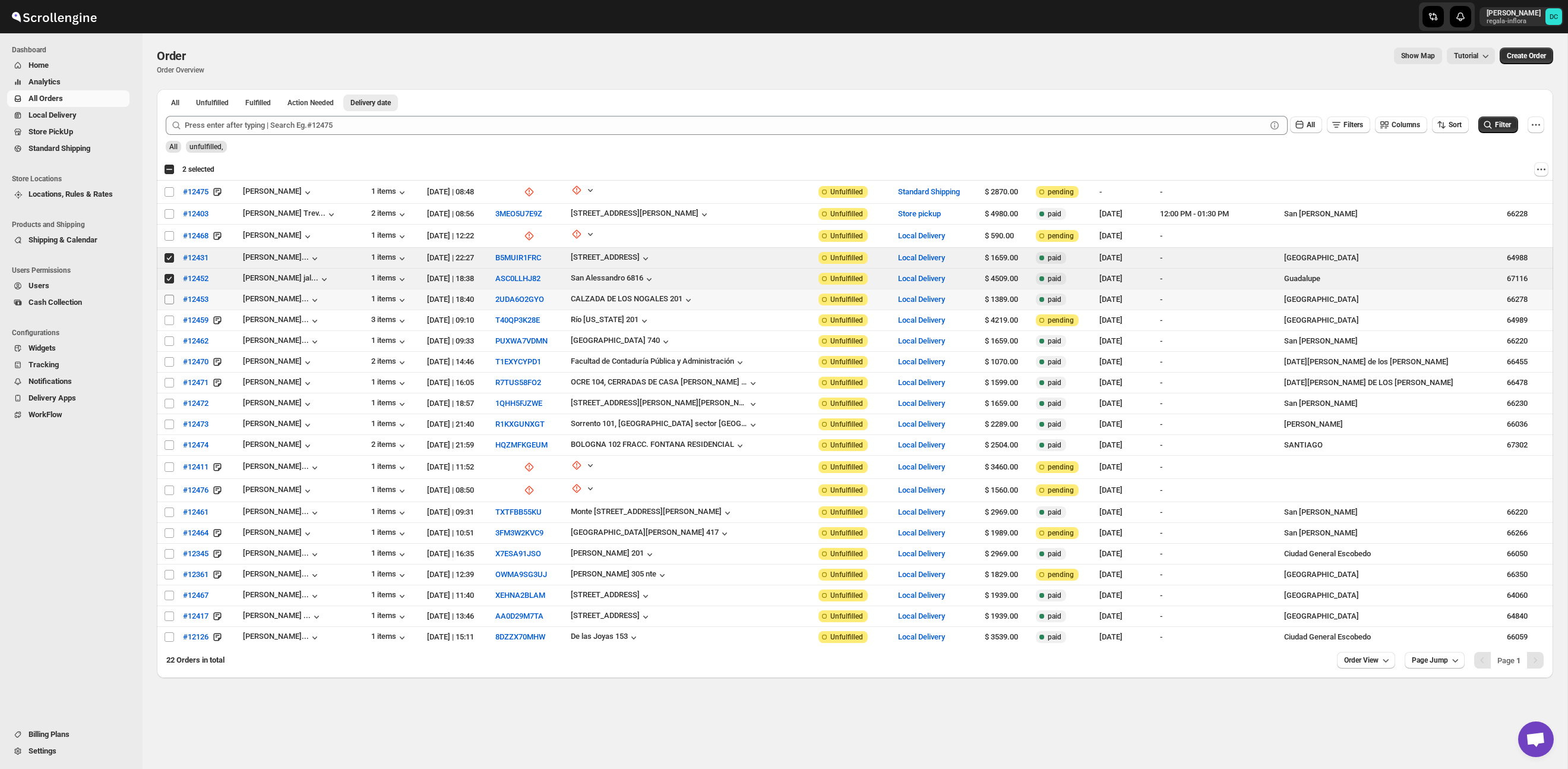
click at [169, 298] on input "Select order" at bounding box center [169, 300] width 10 height 10
checkbox input "true"
click at [169, 317] on input "Select order" at bounding box center [169, 320] width 10 height 10
checkbox input "true"
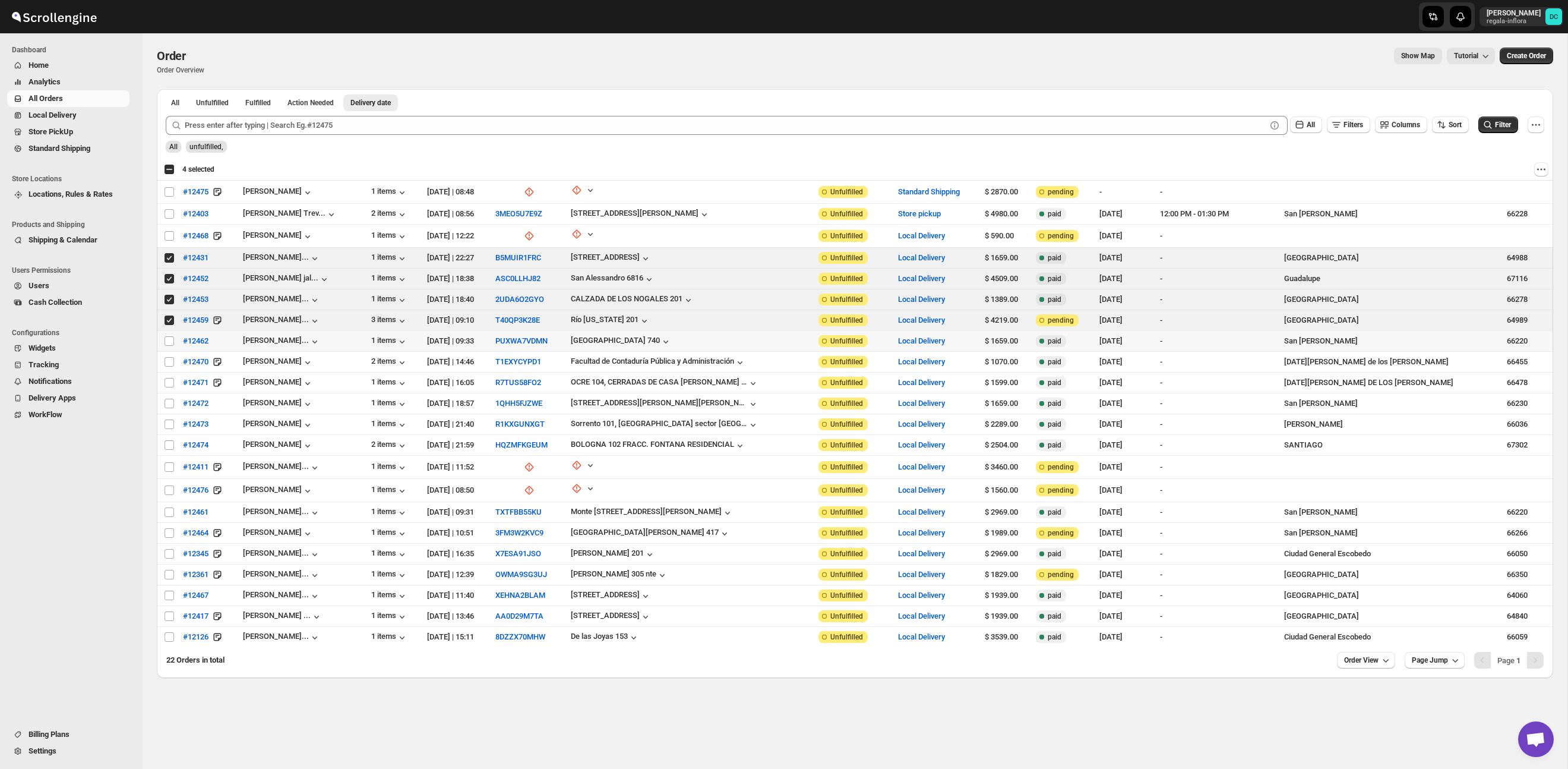
drag, startPoint x: 170, startPoint y: 339, endPoint x: 170, endPoint y: 348, distance: 9.0
click at [170, 339] on input "Select order" at bounding box center [169, 341] width 10 height 10
checkbox input "true"
click at [167, 364] on input "Select order" at bounding box center [169, 362] width 10 height 10
checkbox input "true"
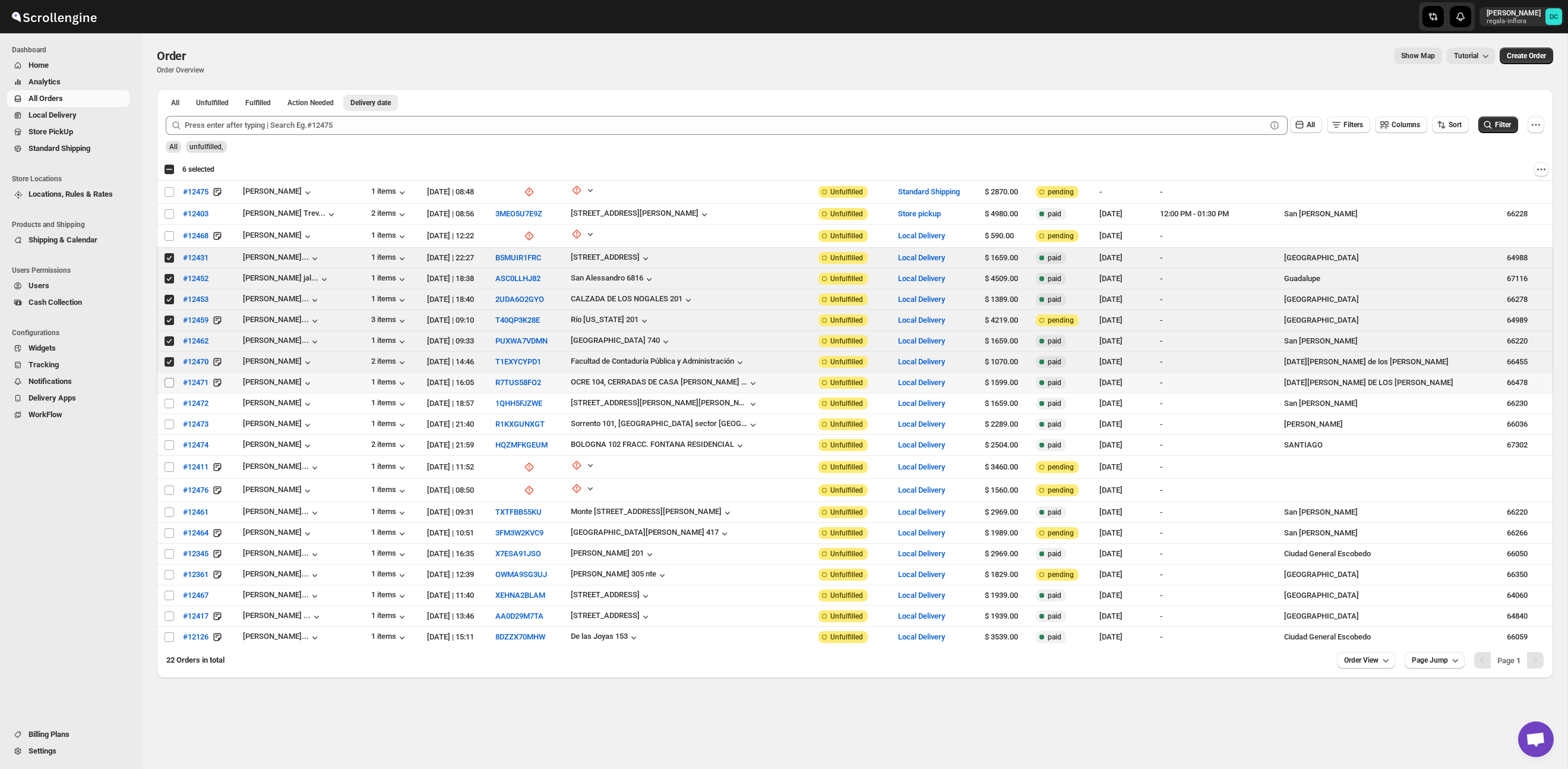
click at [167, 381] on input "Select order" at bounding box center [169, 383] width 10 height 10
checkbox input "true"
drag, startPoint x: 168, startPoint y: 398, endPoint x: 169, endPoint y: 404, distance: 6.1
click at [168, 399] on input "Select order" at bounding box center [169, 404] width 10 height 10
checkbox input "true"
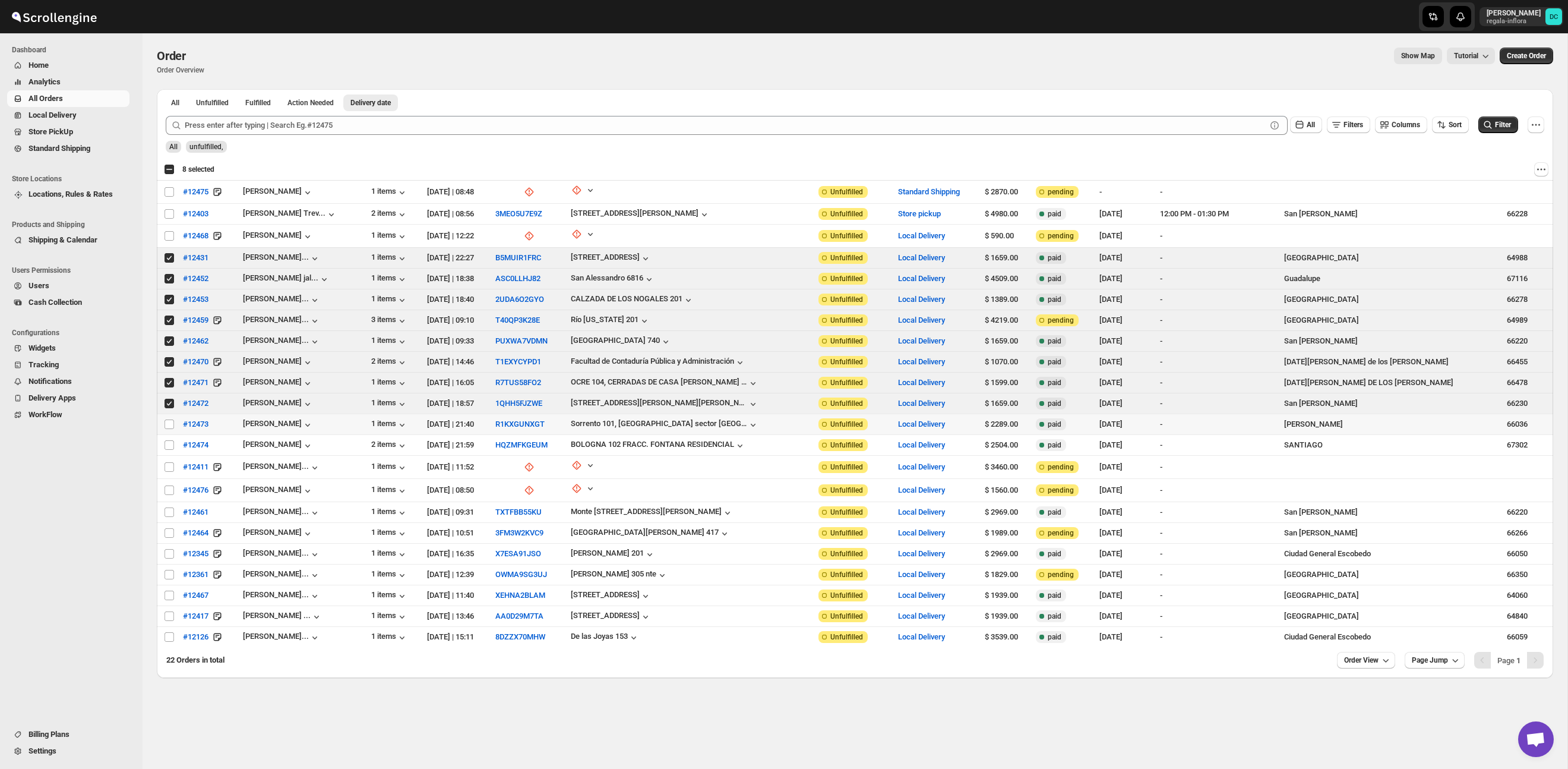
click at [169, 429] on td "Select order" at bounding box center [168, 424] width 23 height 21
checkbox input "true"
click at [170, 445] on input "Select order" at bounding box center [169, 445] width 10 height 10
checkbox input "true"
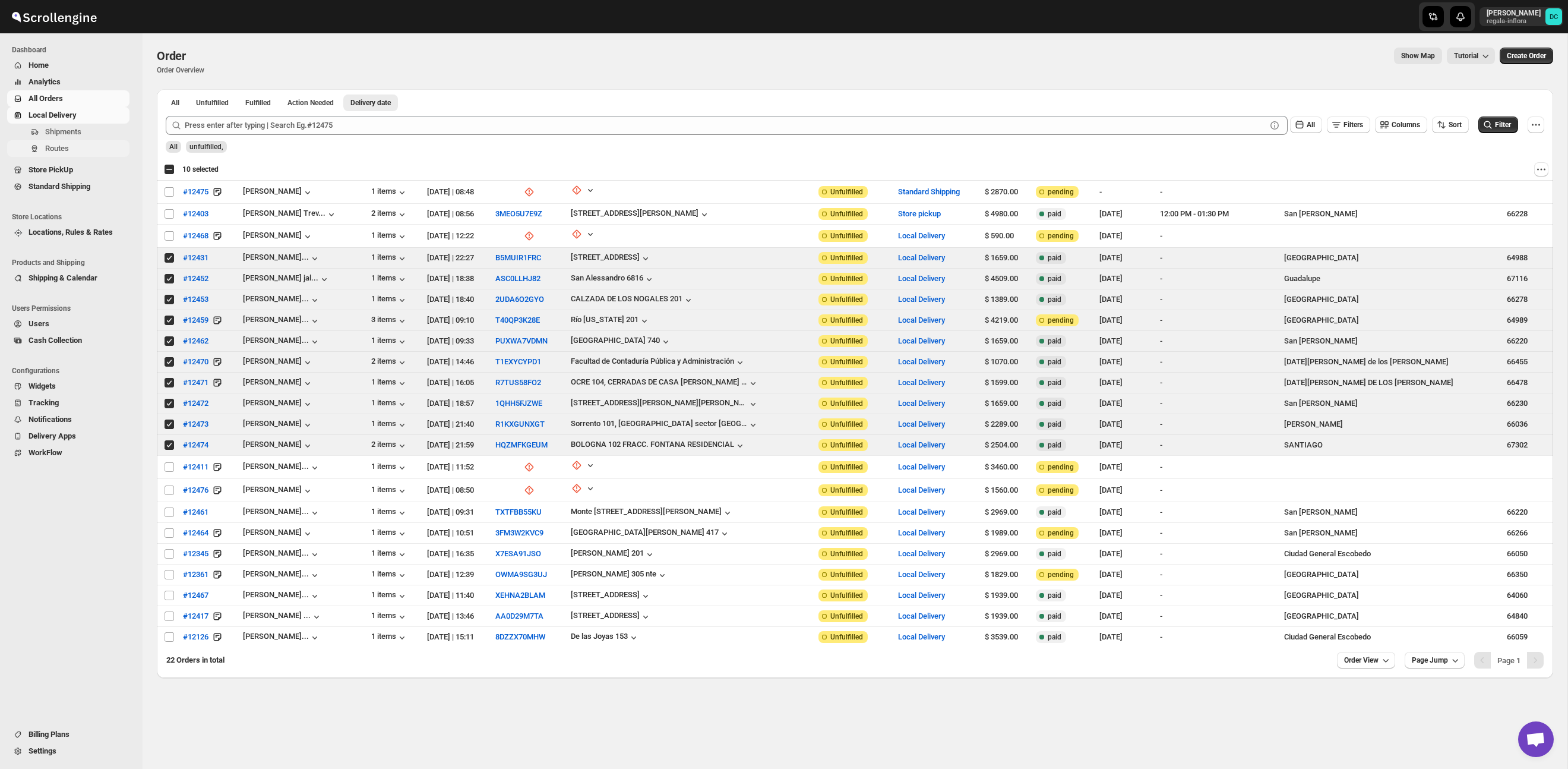
click at [86, 143] on span "Routes" at bounding box center [86, 149] width 82 height 12
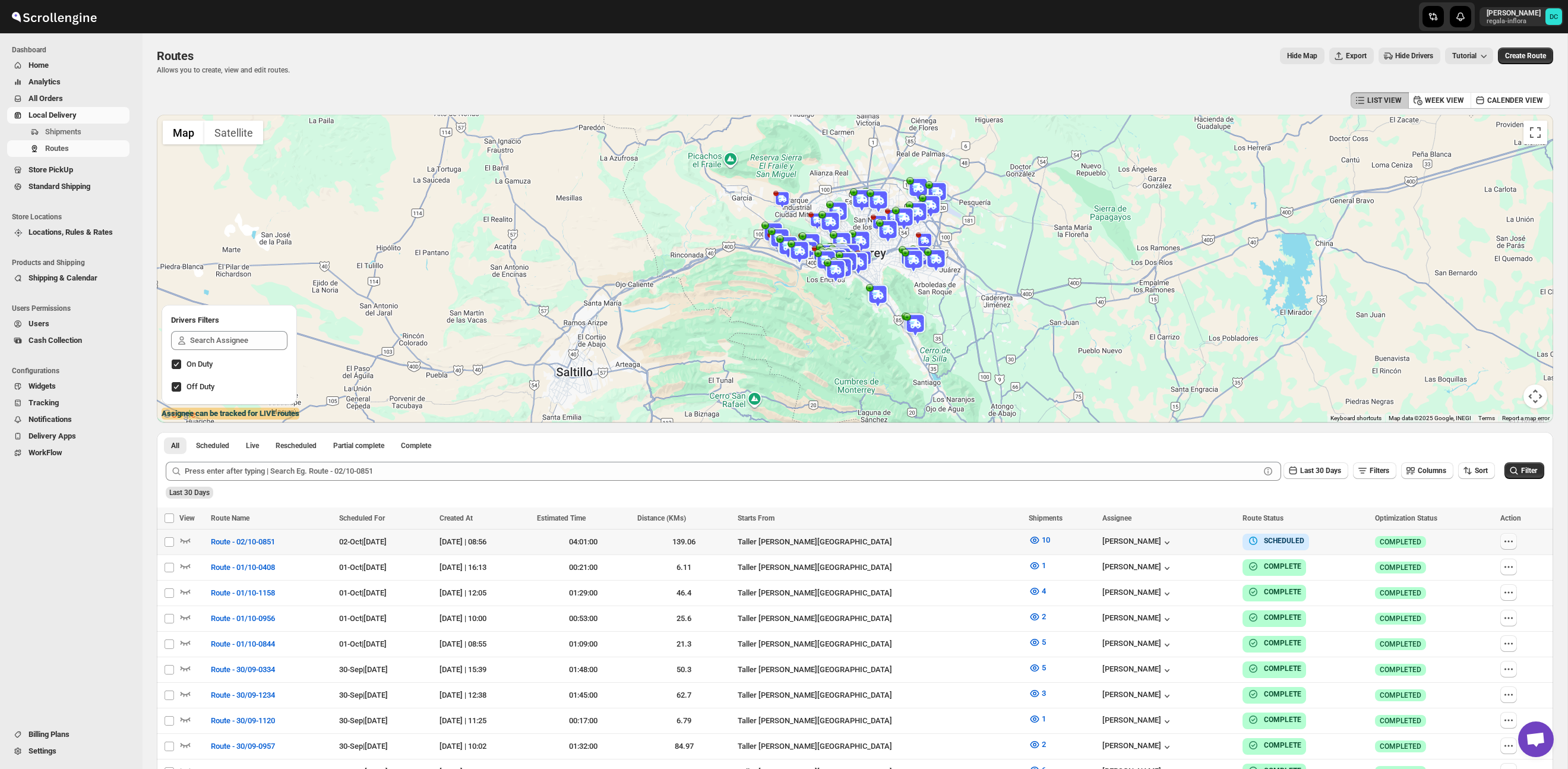
click at [1510, 541] on icon "button" at bounding box center [1509, 541] width 12 height 12
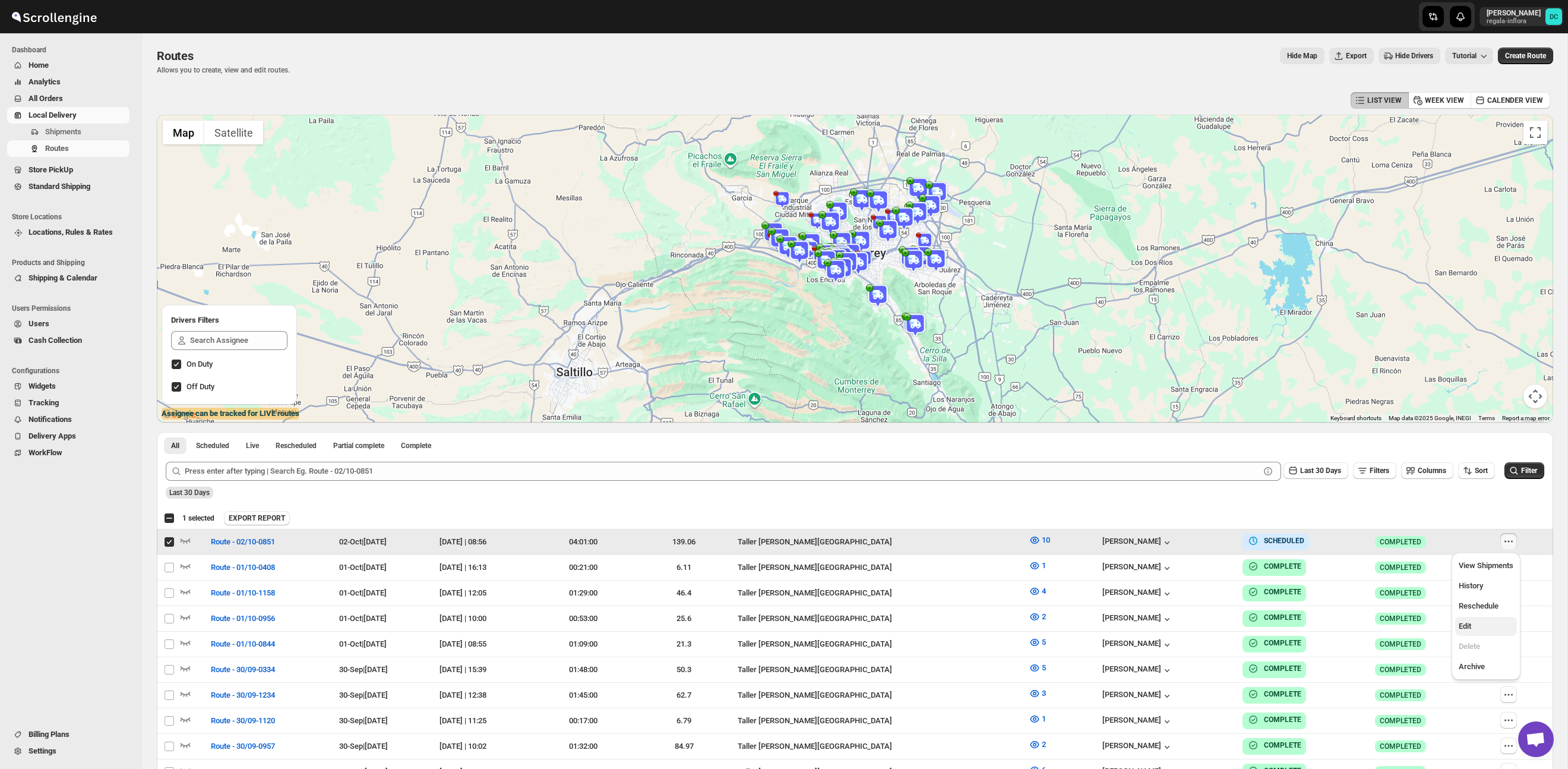
click at [1479, 623] on span "Edit" at bounding box center [1486, 627] width 55 height 12
checkbox input "false"
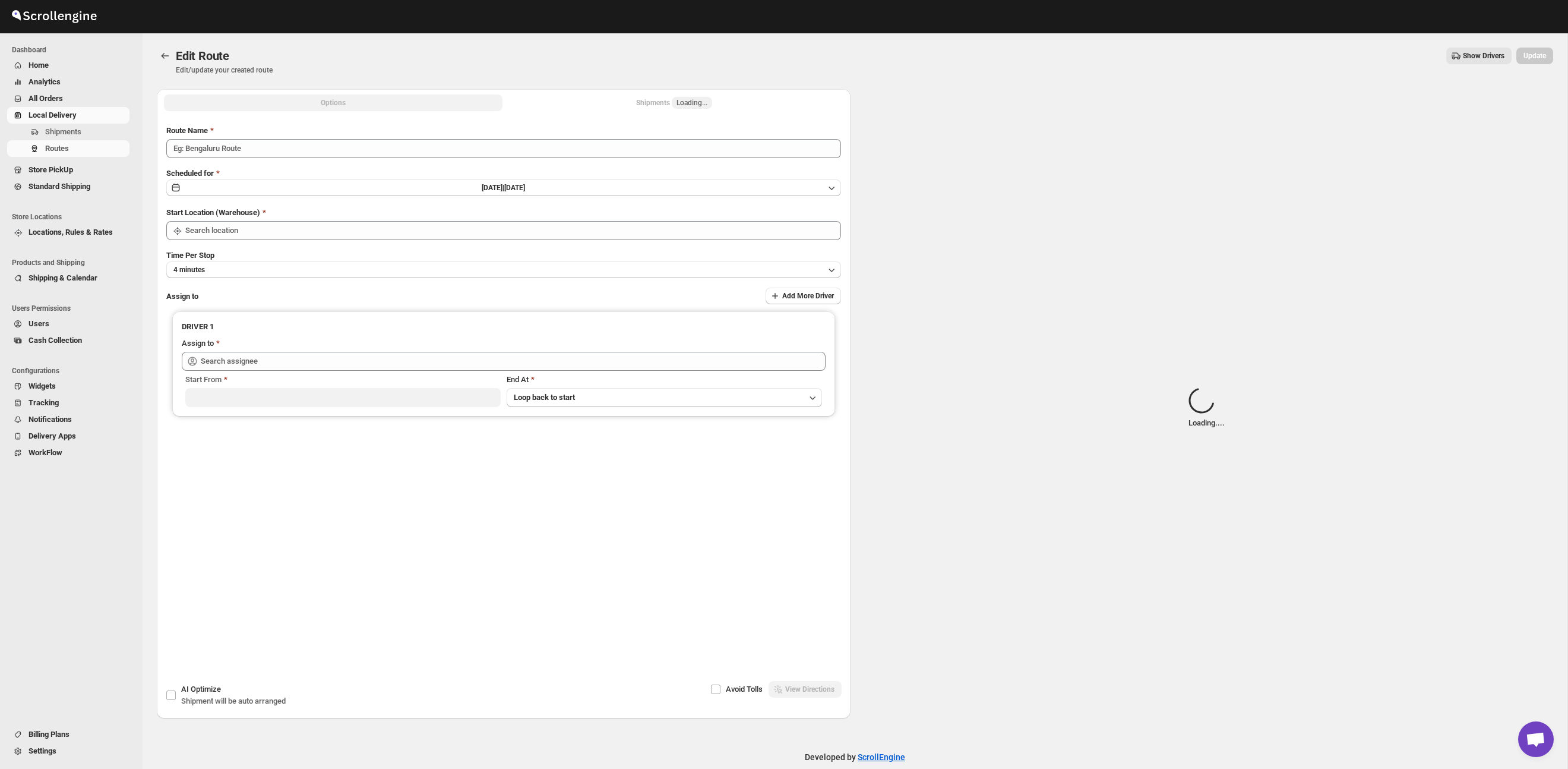
type input "Route - 02/10-0851"
type input "Taller [PERSON_NAME][GEOGRAPHIC_DATA]"
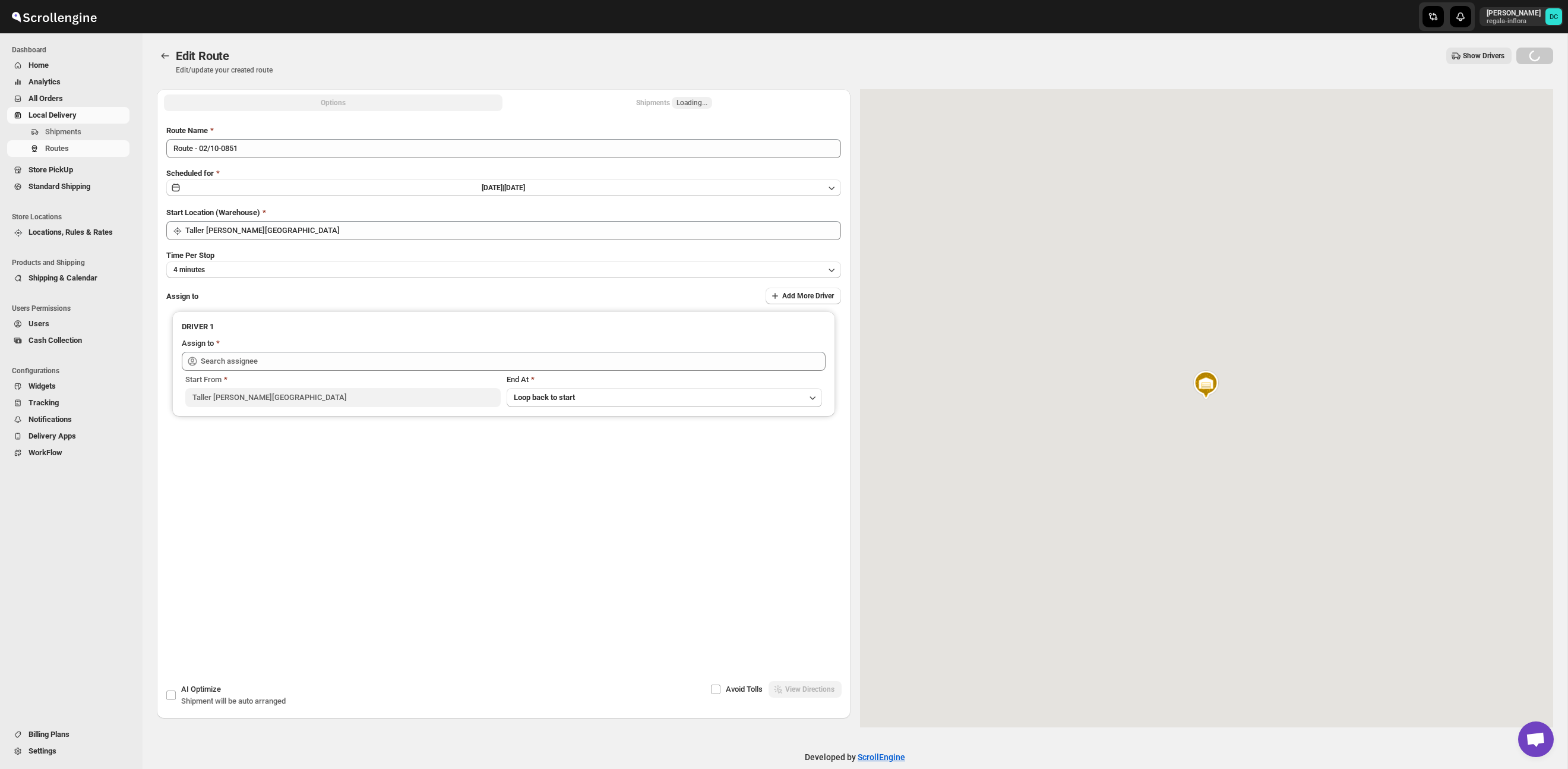
type input "[PERSON_NAME] ([EMAIL_ADDRESS][DOMAIN_NAME])"
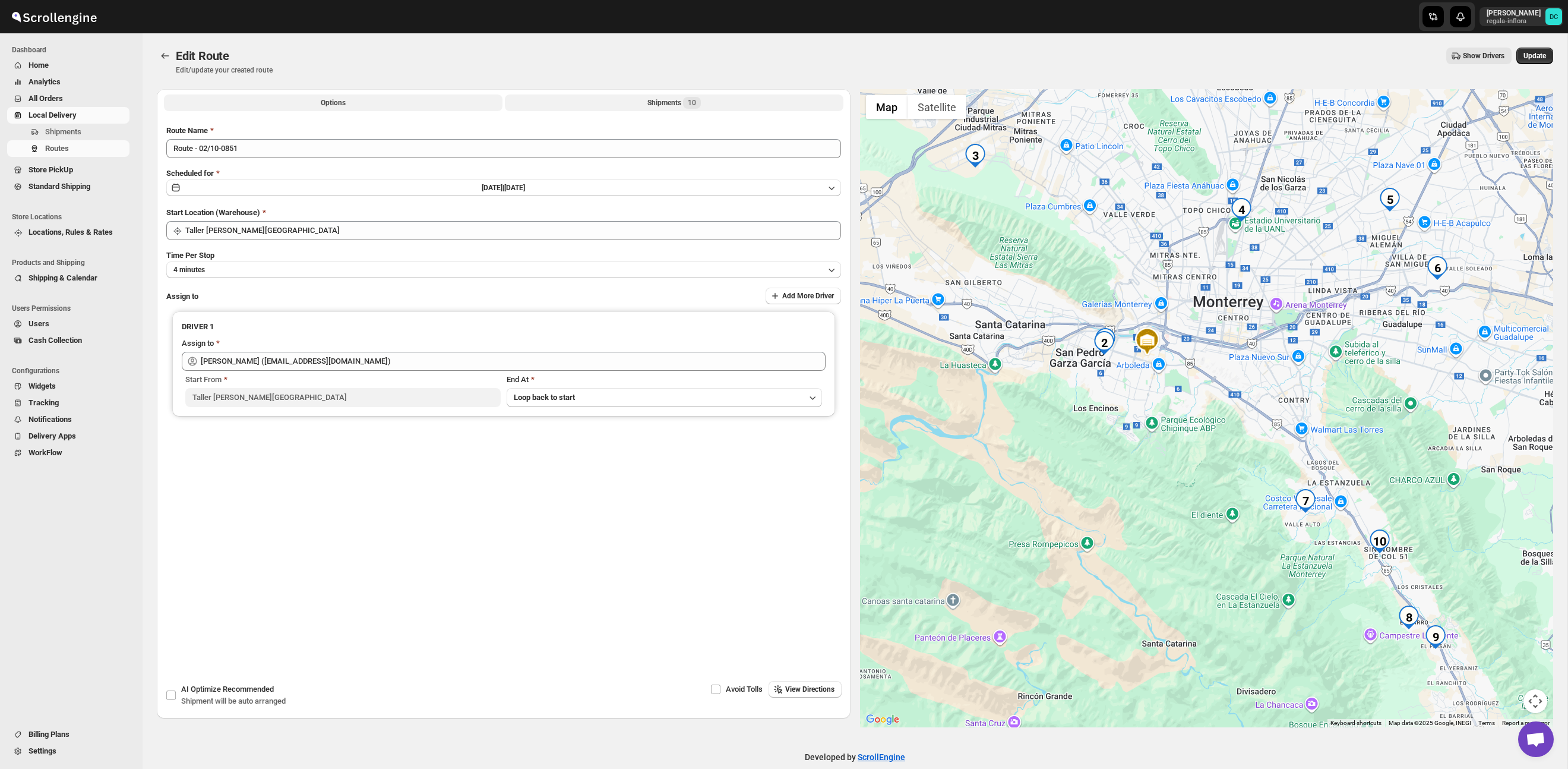
click at [604, 104] on button "Shipments 10" at bounding box center [674, 102] width 338 height 16
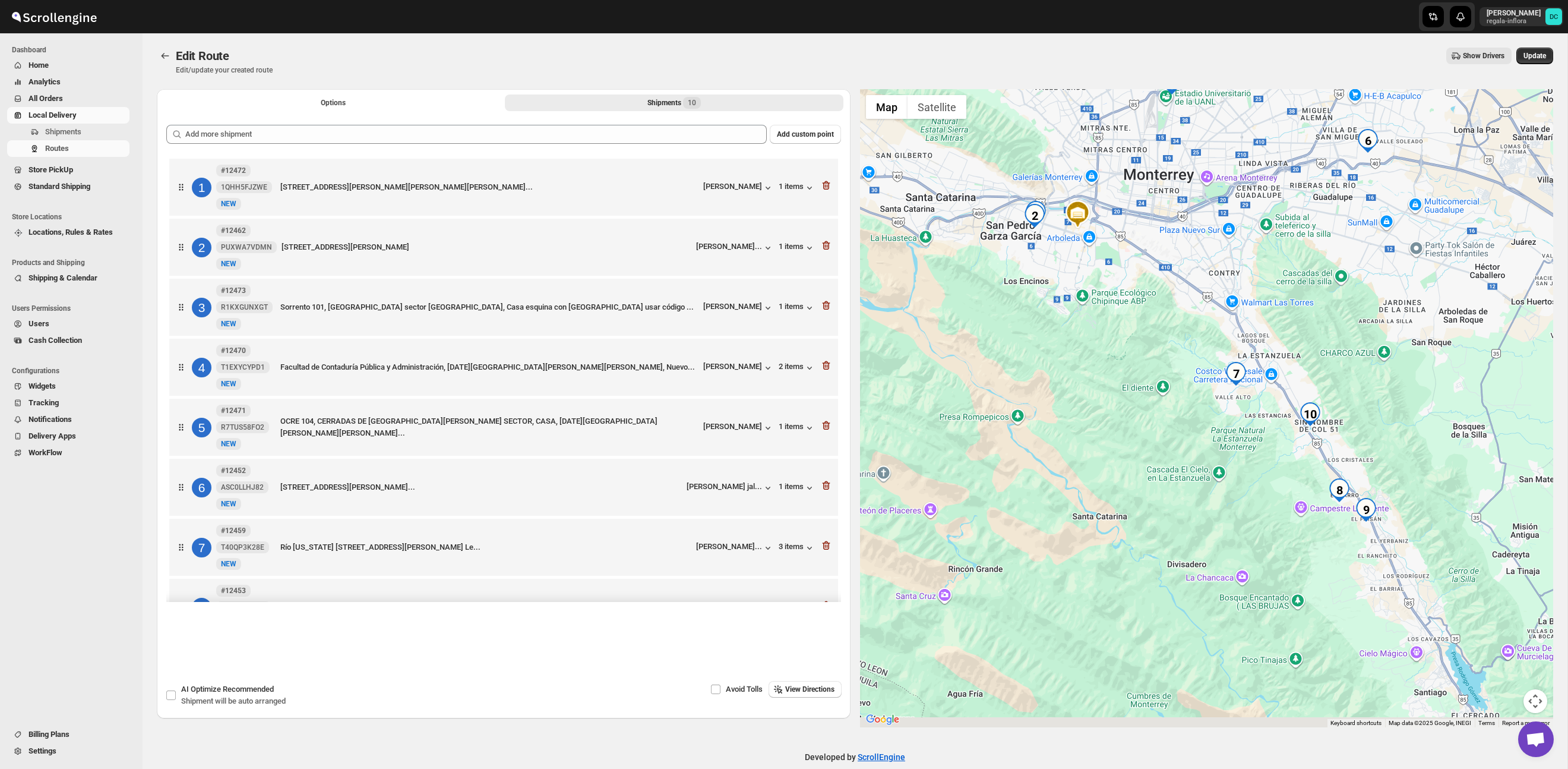
drag, startPoint x: 1301, startPoint y: 491, endPoint x: 1195, endPoint y: 344, distance: 181.2
click at [1195, 344] on div at bounding box center [1207, 408] width 694 height 638
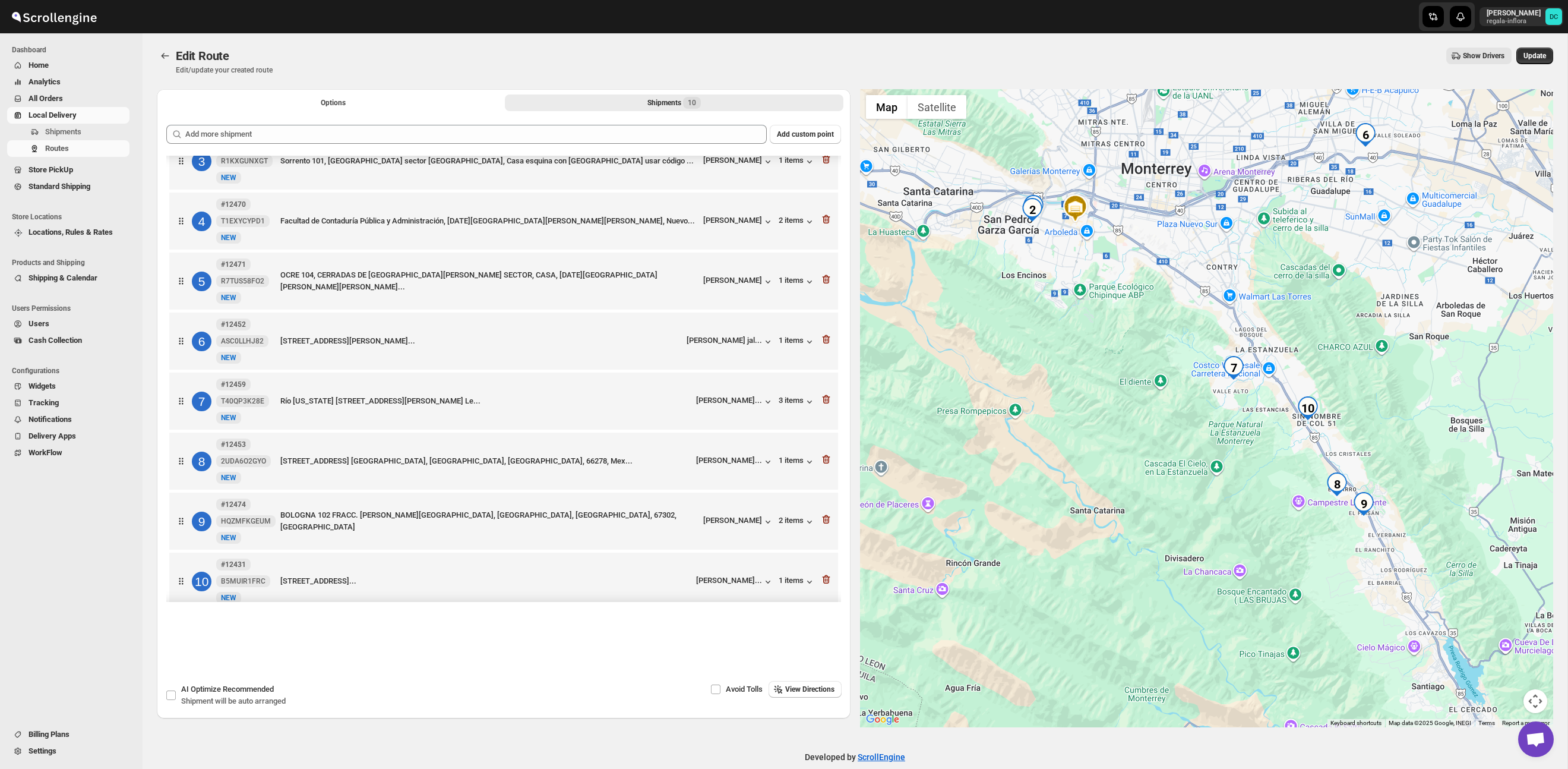
scroll to position [168, 0]
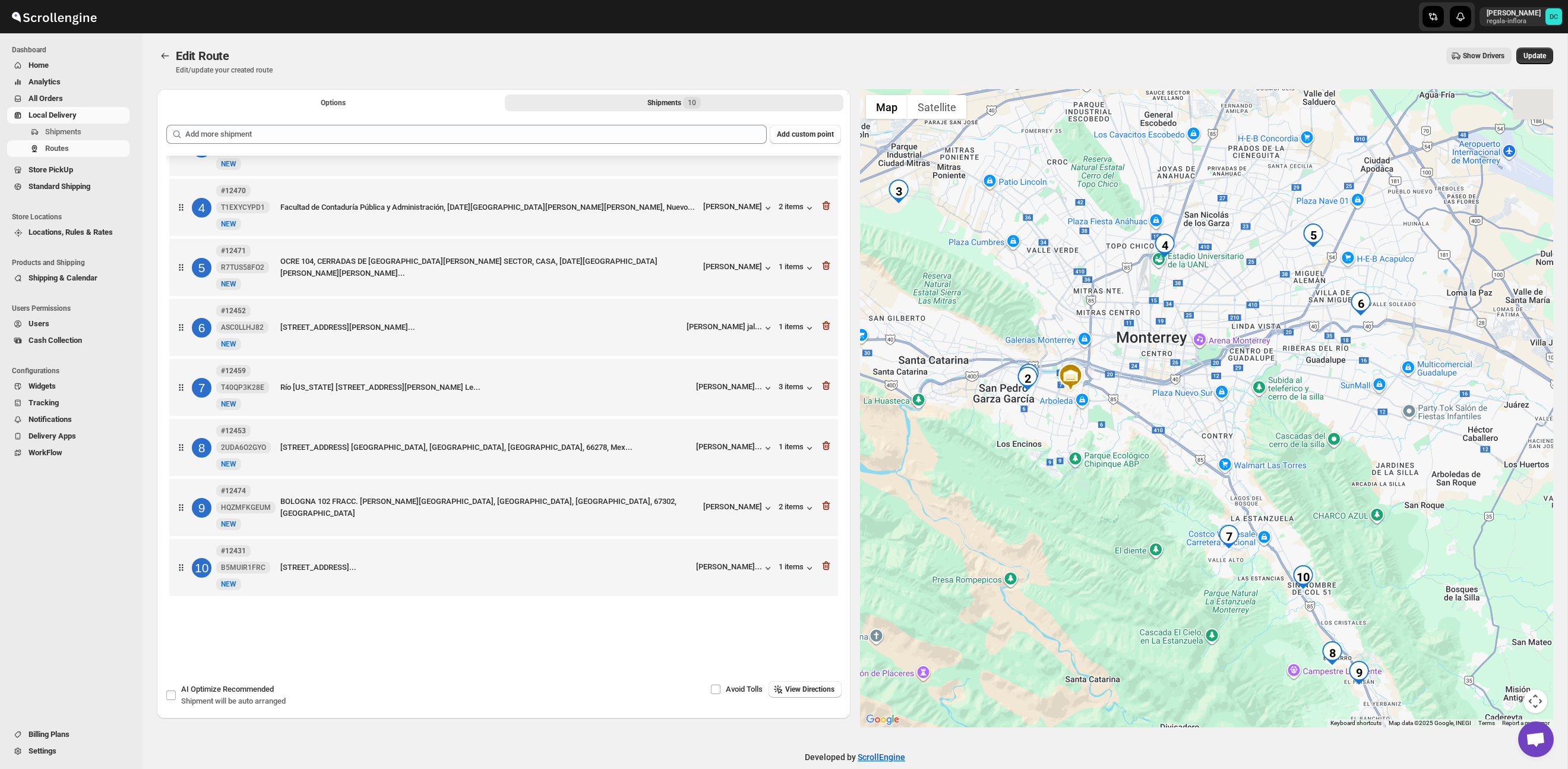
drag, startPoint x: 1306, startPoint y: 287, endPoint x: 1300, endPoint y: 458, distance: 171.1
click at [1300, 458] on div at bounding box center [1207, 408] width 694 height 638
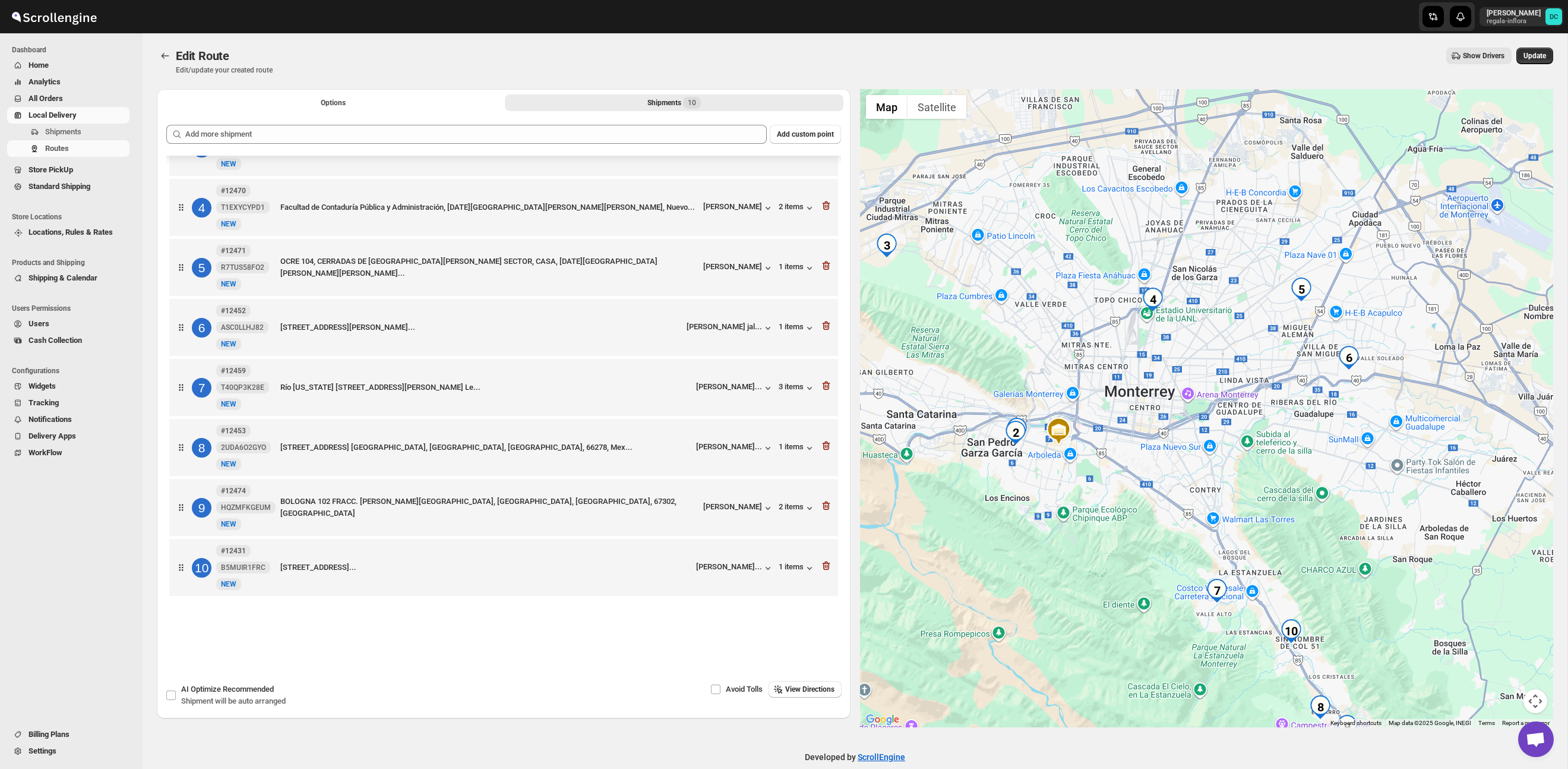
drag, startPoint x: 1323, startPoint y: 362, endPoint x: 1311, endPoint y: 395, distance: 35.1
click at [1311, 395] on div at bounding box center [1207, 408] width 694 height 638
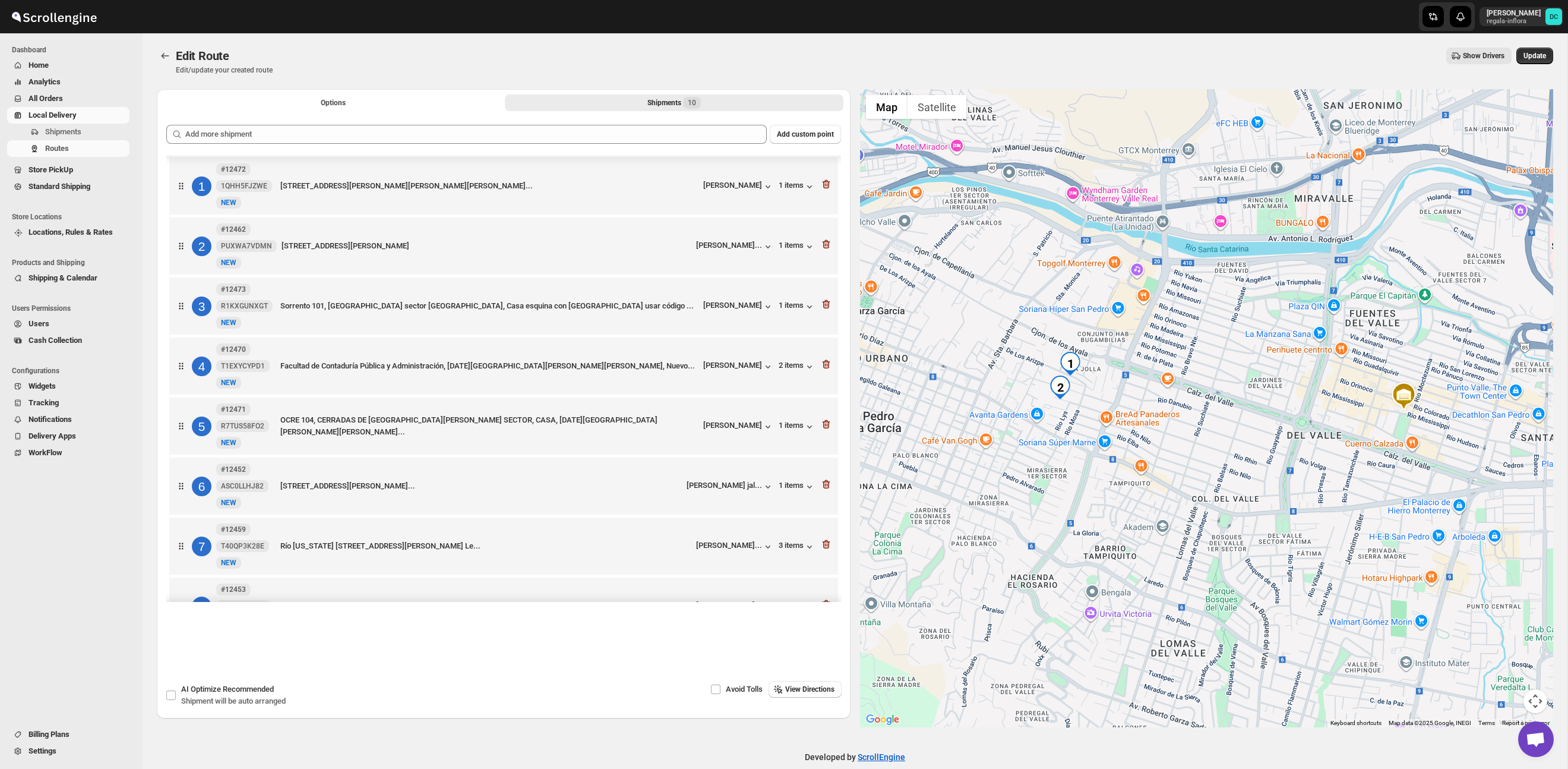
scroll to position [0, 0]
drag, startPoint x: 1052, startPoint y: 270, endPoint x: 1148, endPoint y: 465, distance: 217.3
click at [1150, 476] on div at bounding box center [1207, 408] width 694 height 638
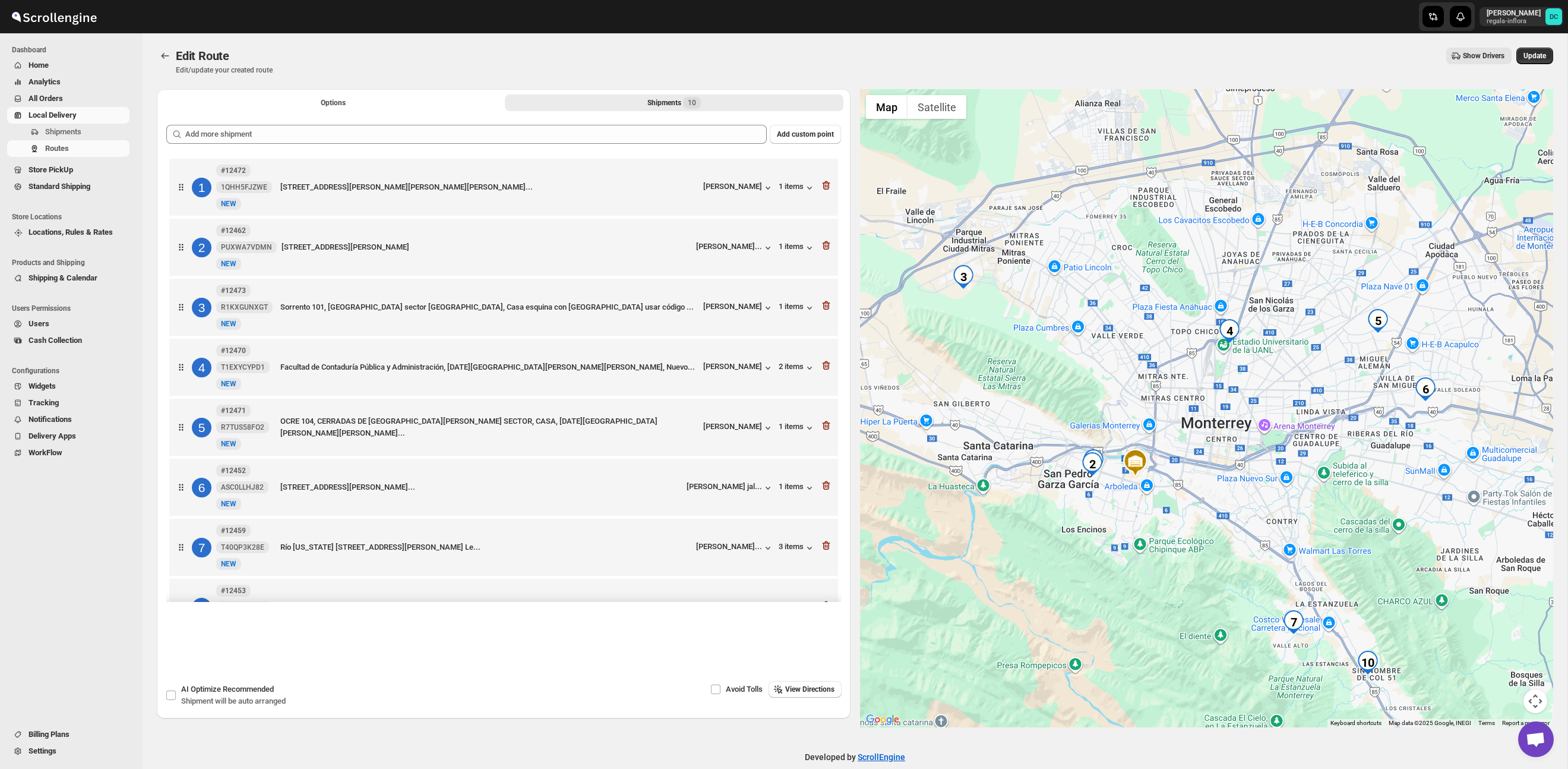
scroll to position [3, 0]
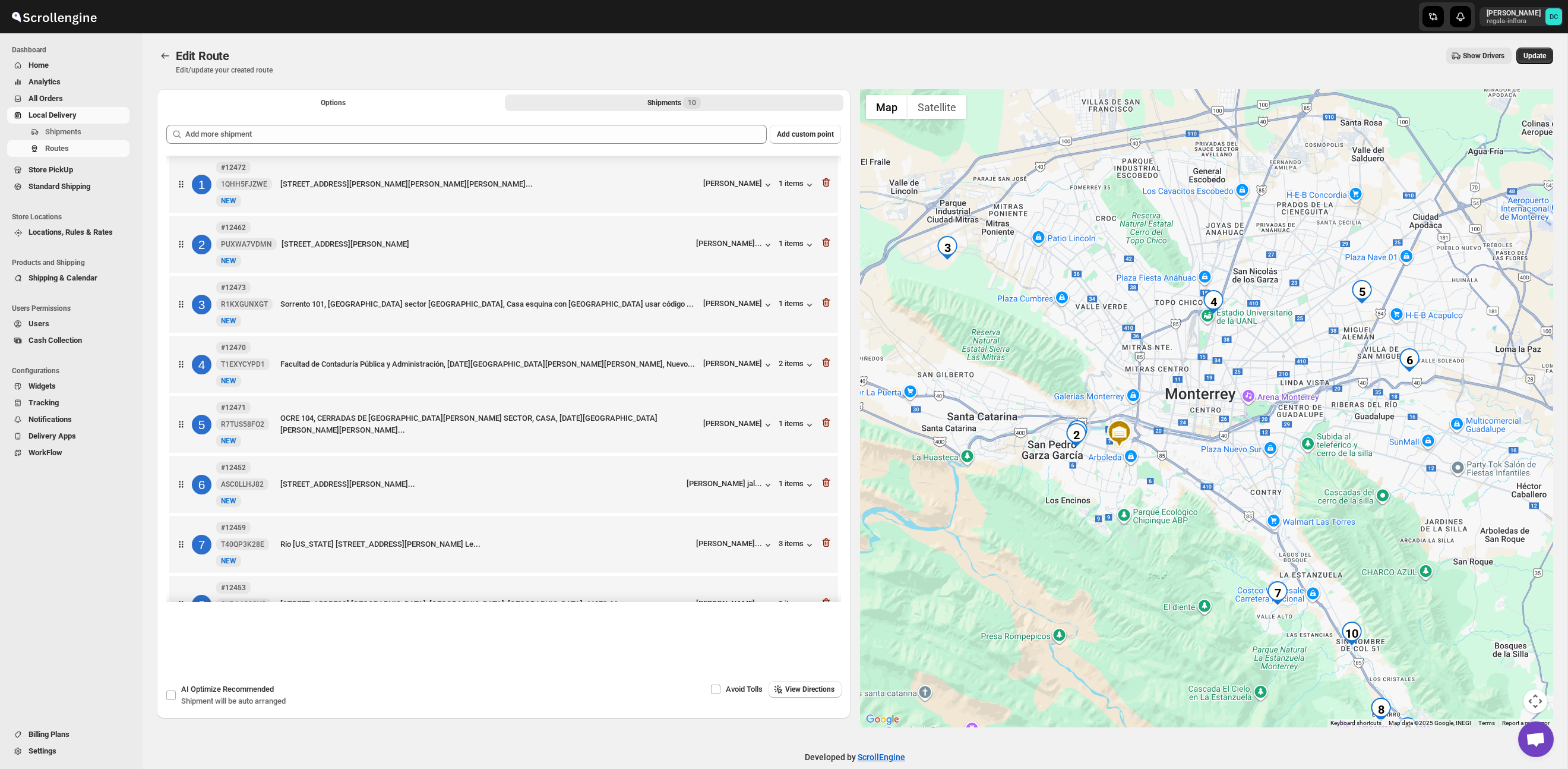
drag, startPoint x: 1178, startPoint y: 516, endPoint x: 1163, endPoint y: 485, distance: 34.4
click at [1162, 486] on div at bounding box center [1207, 408] width 694 height 638
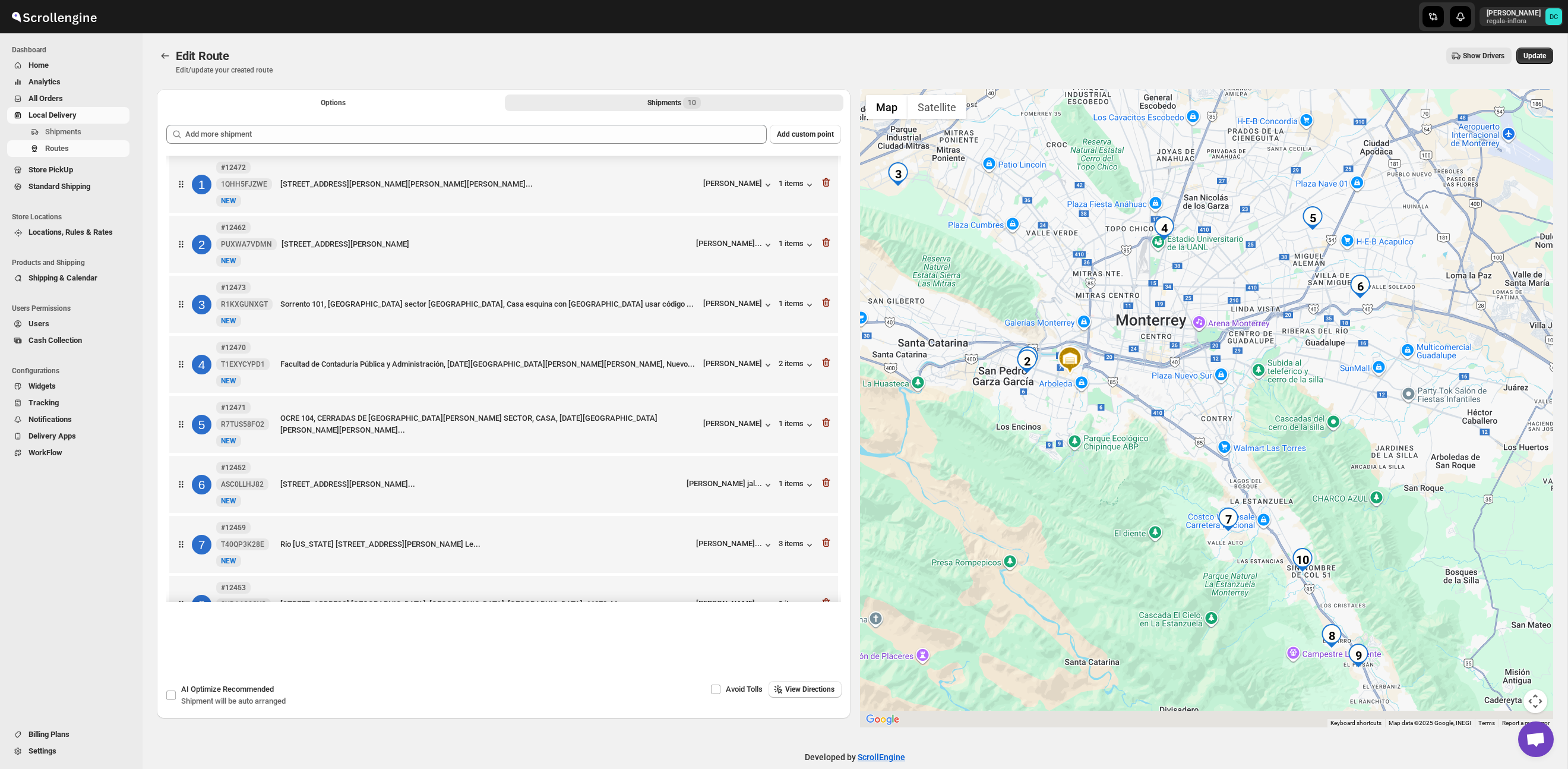
drag, startPoint x: 1349, startPoint y: 534, endPoint x: 1289, endPoint y: 449, distance: 104.0
click at [1289, 449] on div at bounding box center [1207, 408] width 694 height 638
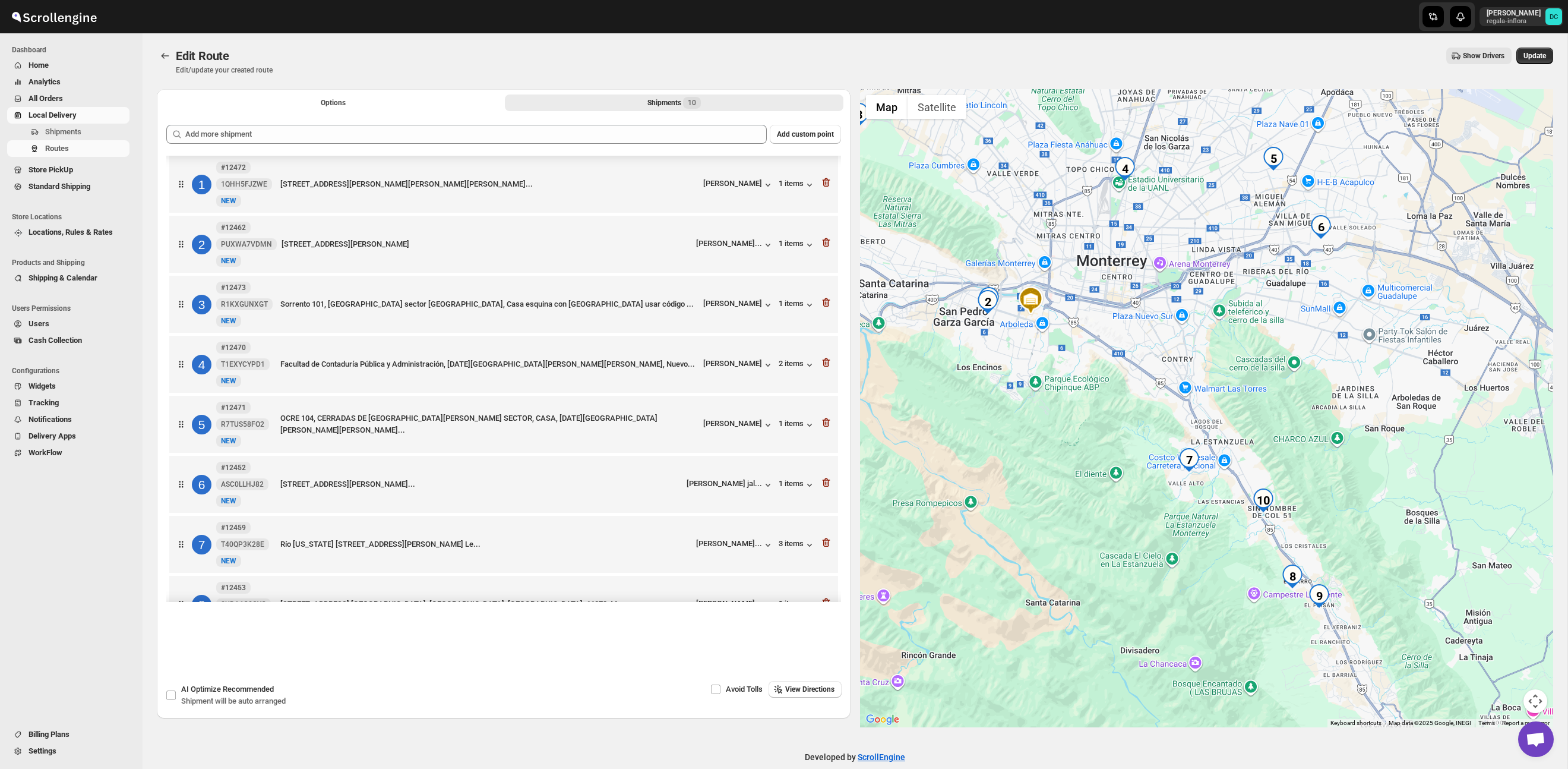
drag, startPoint x: 1334, startPoint y: 504, endPoint x: 1321, endPoint y: 483, distance: 24.7
click at [1321, 483] on div at bounding box center [1207, 408] width 694 height 638
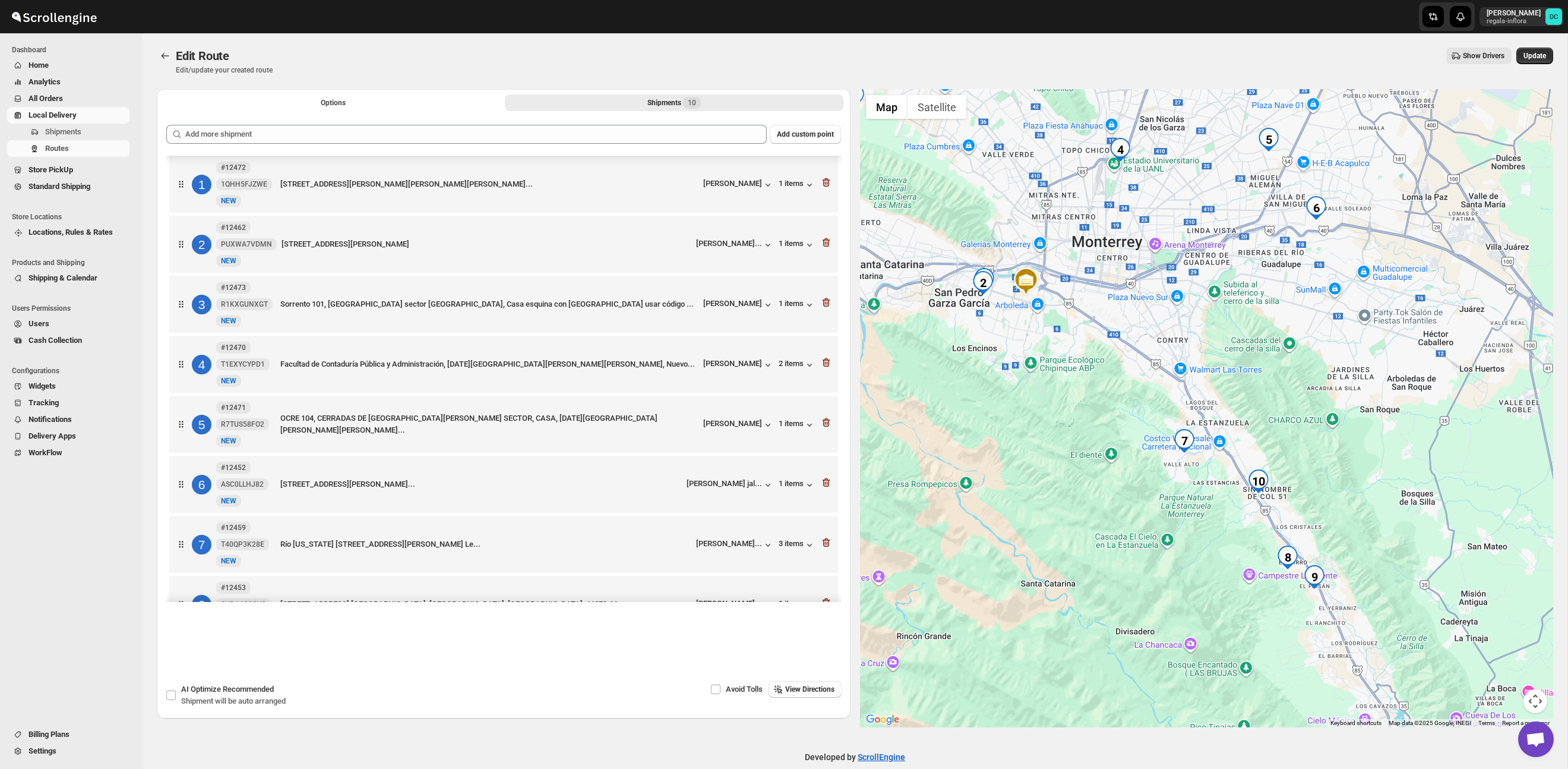
drag, startPoint x: 1302, startPoint y: 518, endPoint x: 1238, endPoint y: 461, distance: 85.7
click at [1288, 475] on div at bounding box center [1207, 408] width 694 height 638
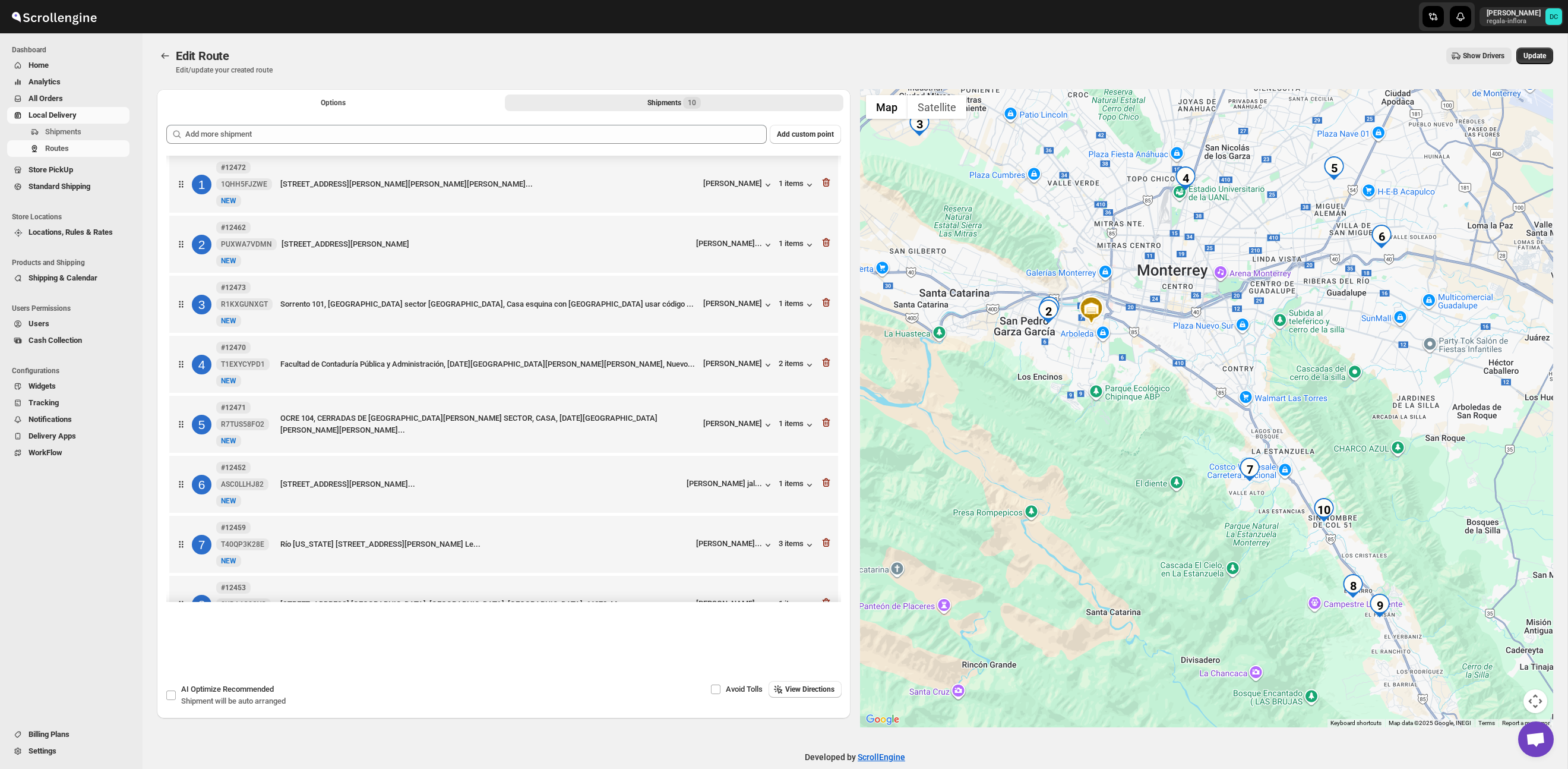
drag, startPoint x: 1209, startPoint y: 387, endPoint x: 1220, endPoint y: 399, distance: 16.3
click at [1220, 399] on div at bounding box center [1207, 408] width 694 height 638
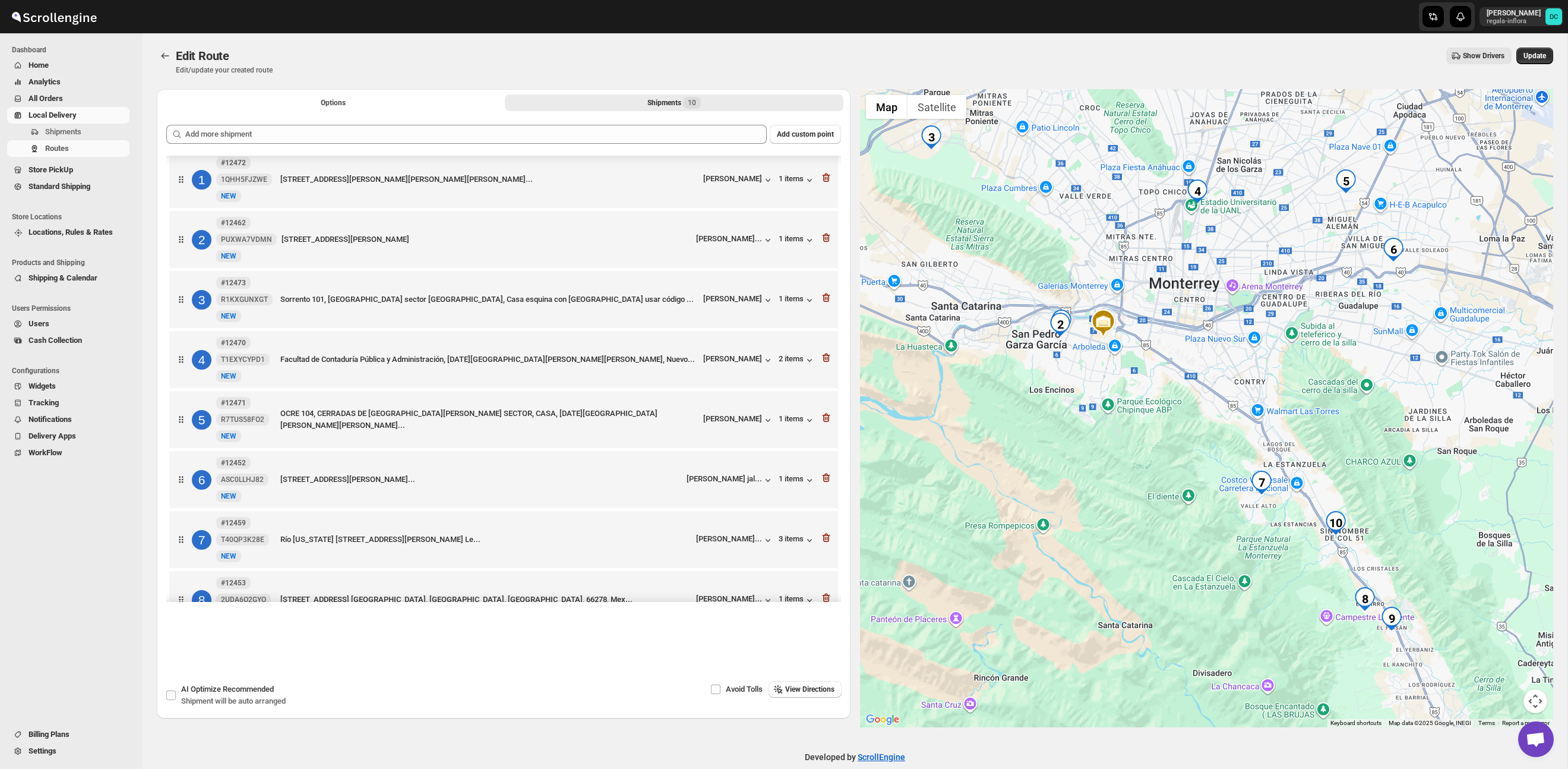
scroll to position [7, 0]
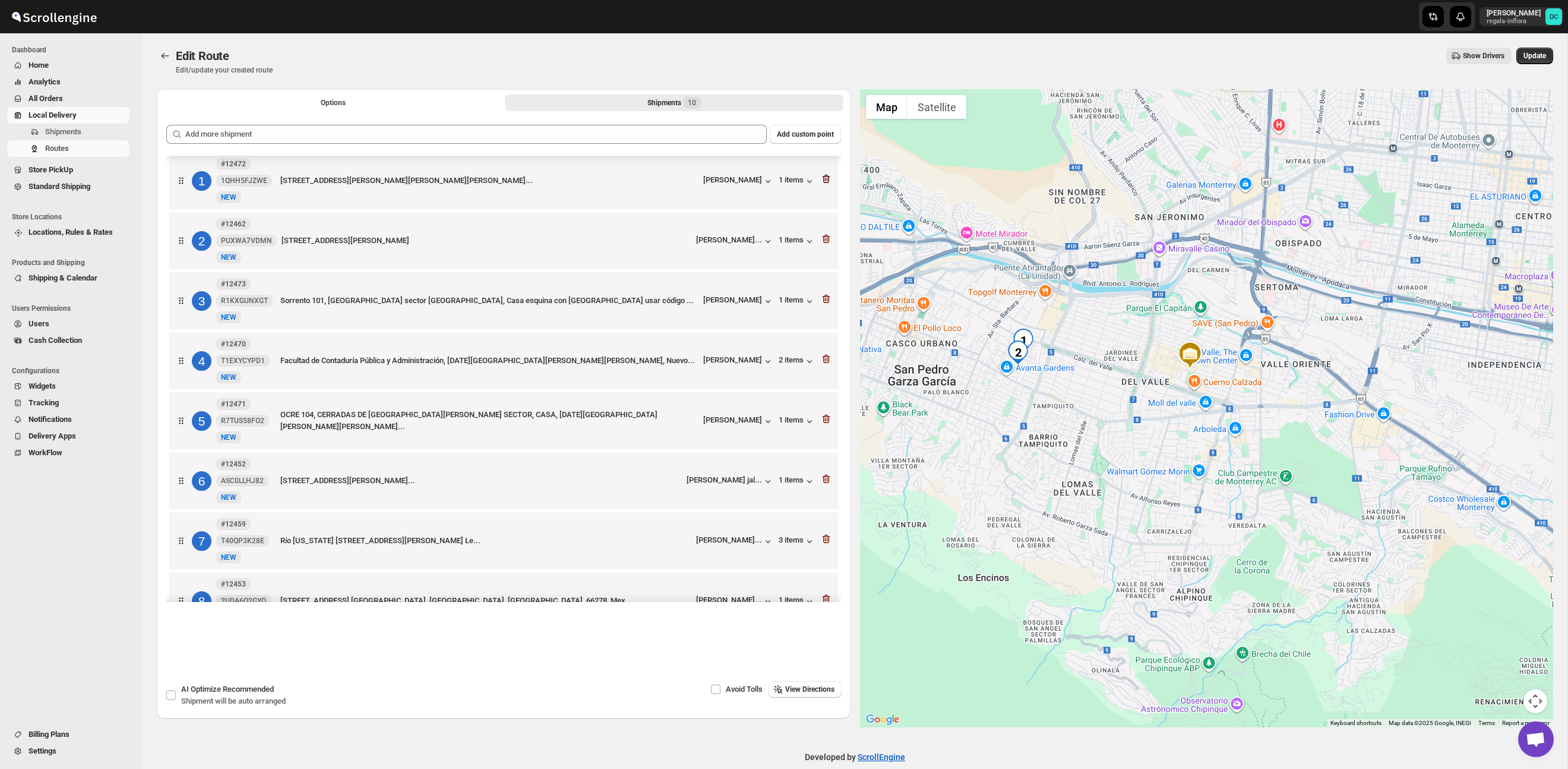
click at [825, 184] on icon "button" at bounding box center [827, 179] width 12 height 12
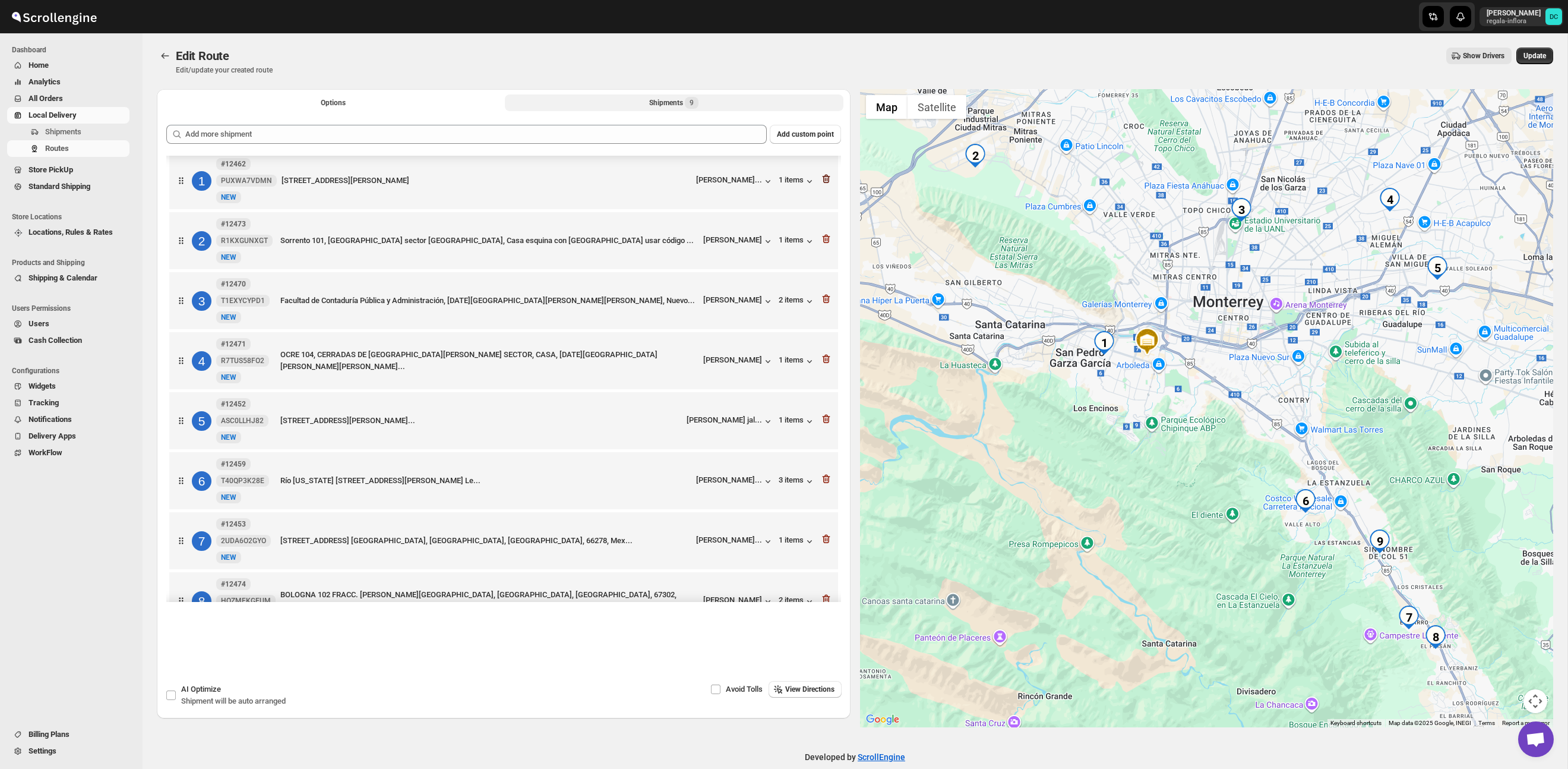
click at [827, 177] on icon "button" at bounding box center [825, 179] width 8 height 9
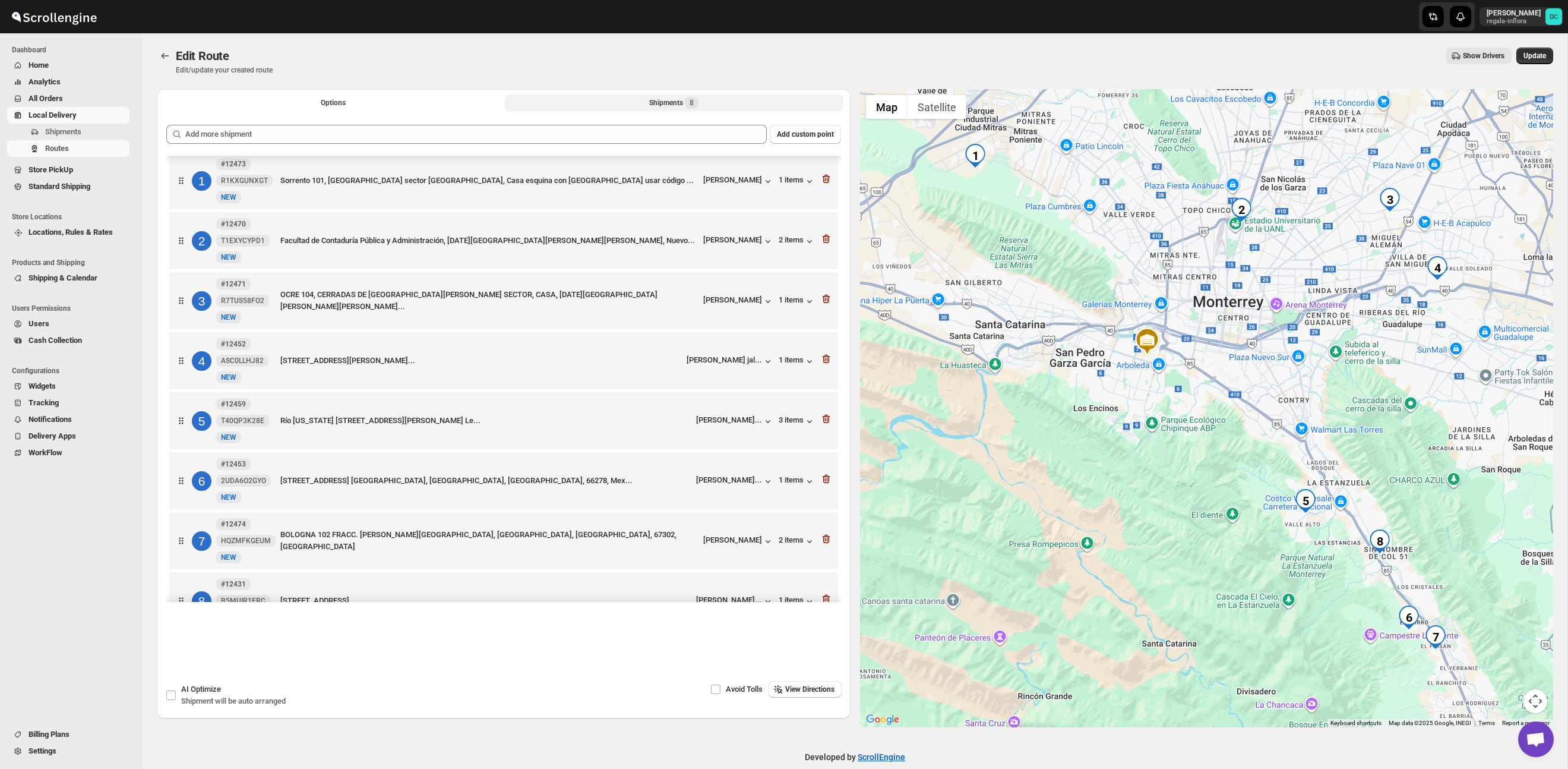
click at [827, 177] on icon "button" at bounding box center [825, 179] width 8 height 9
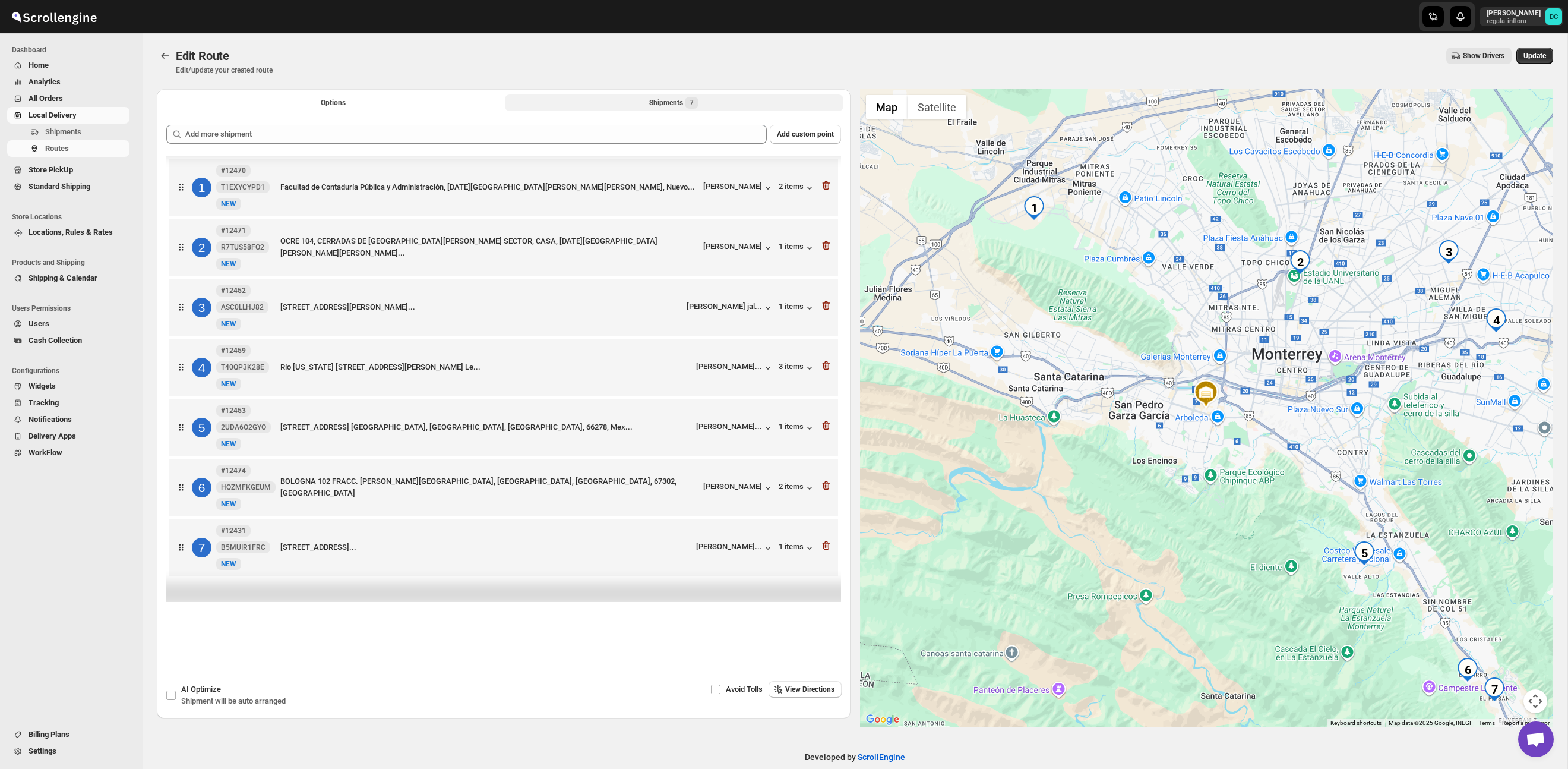
scroll to position [0, 0]
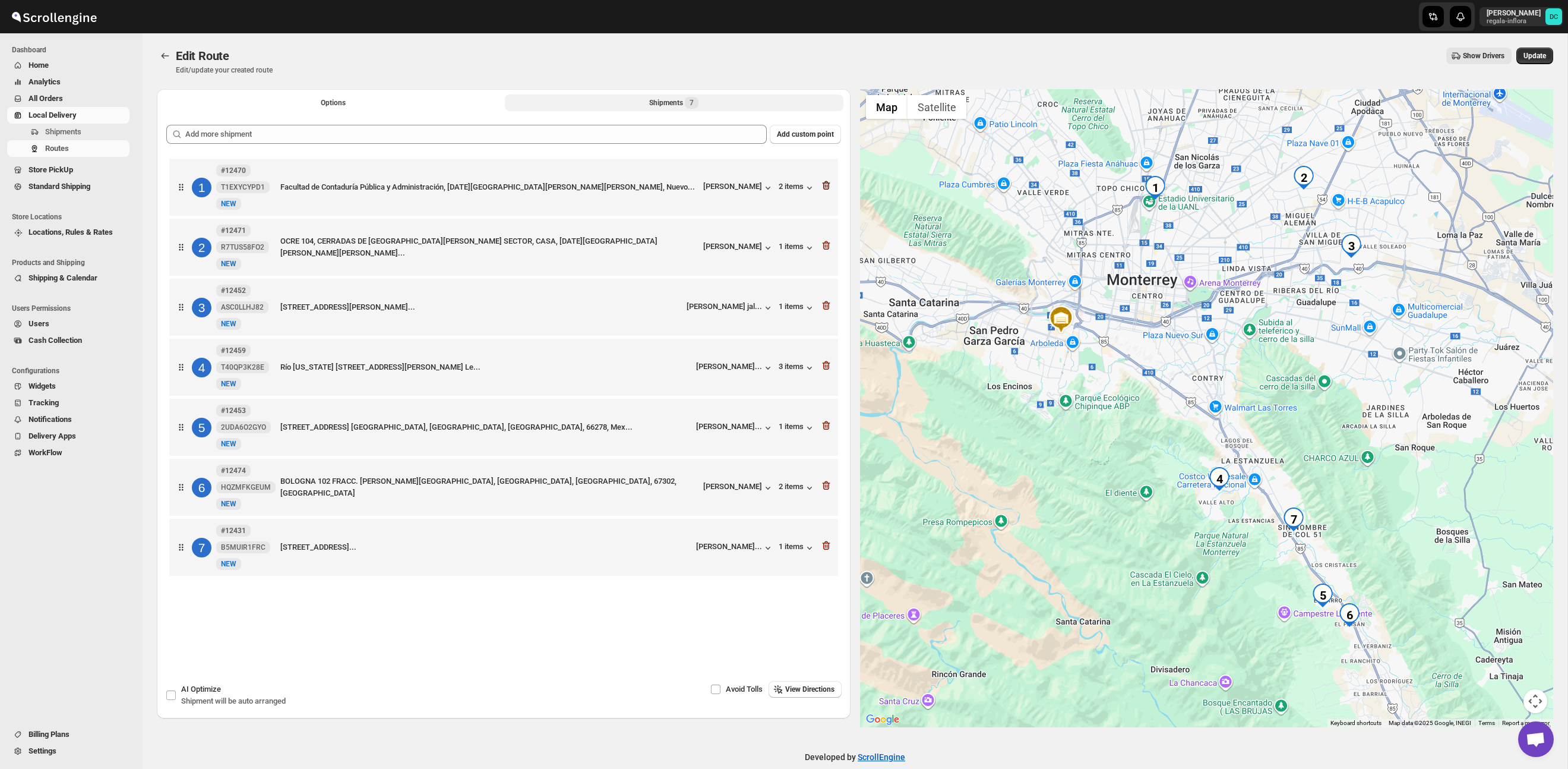
click at [826, 186] on icon "button" at bounding box center [827, 186] width 1 height 4
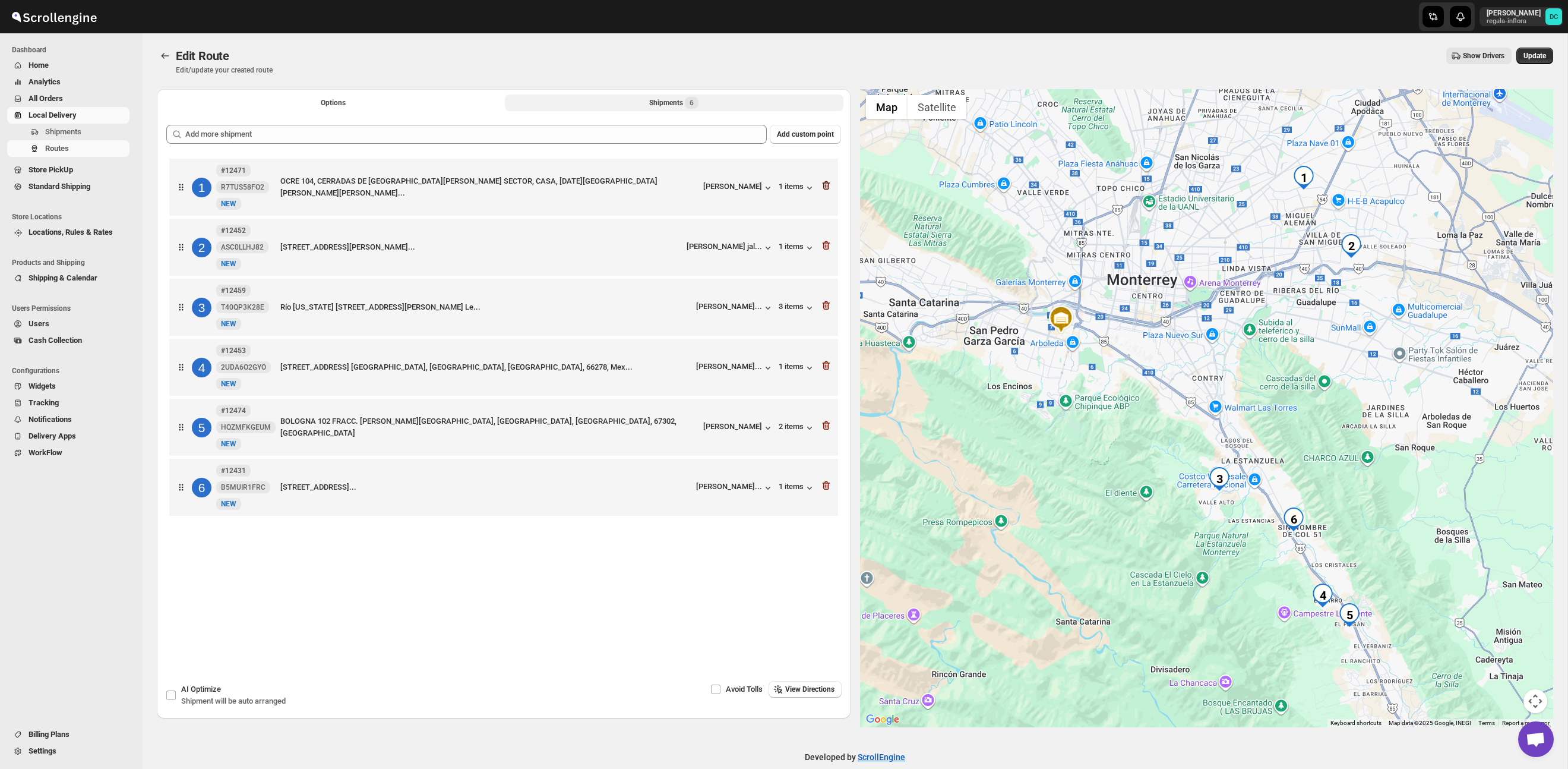
click at [827, 187] on icon "button" at bounding box center [827, 186] width 1 height 4
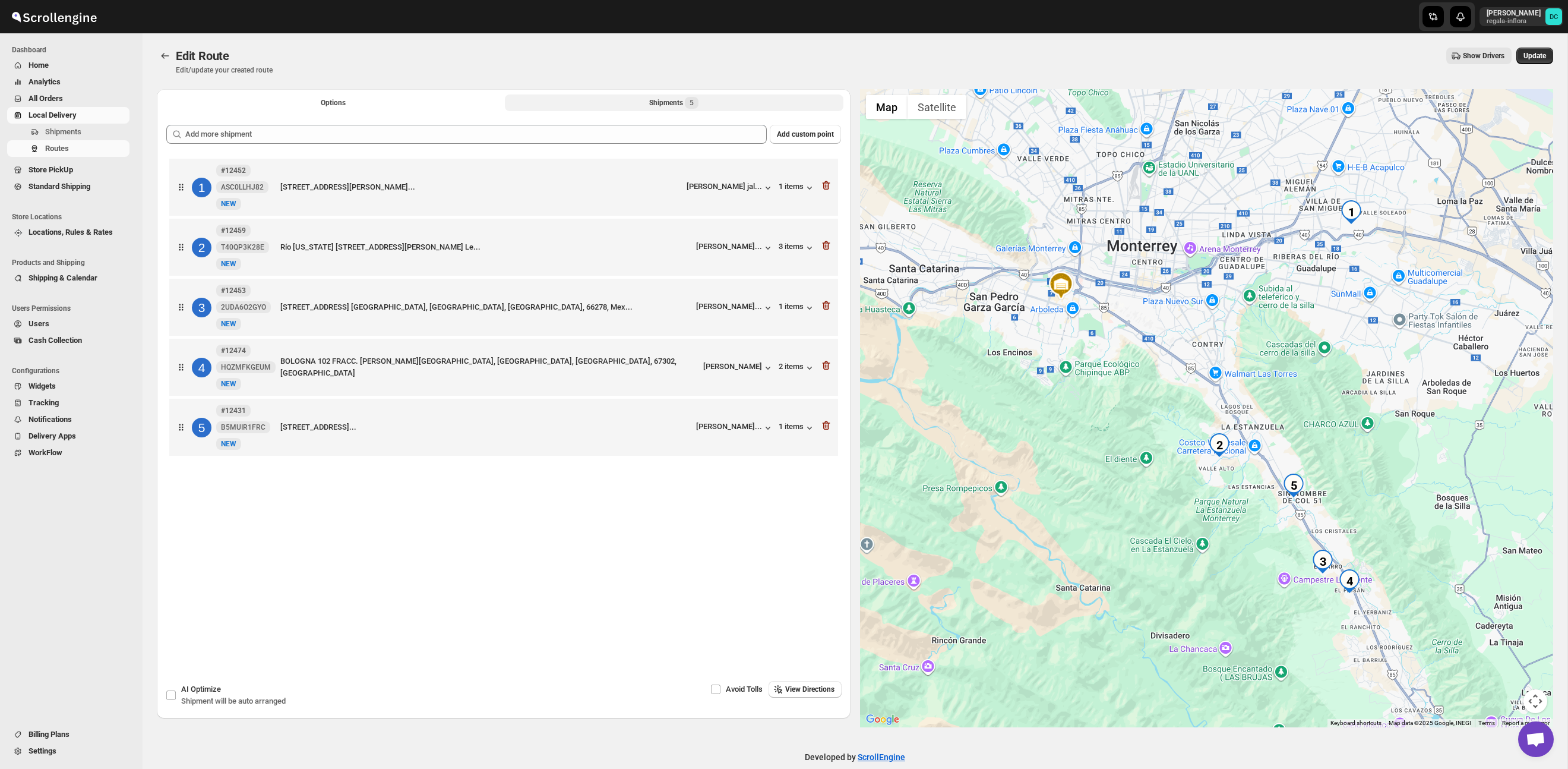
click at [827, 187] on icon "button" at bounding box center [827, 186] width 1 height 4
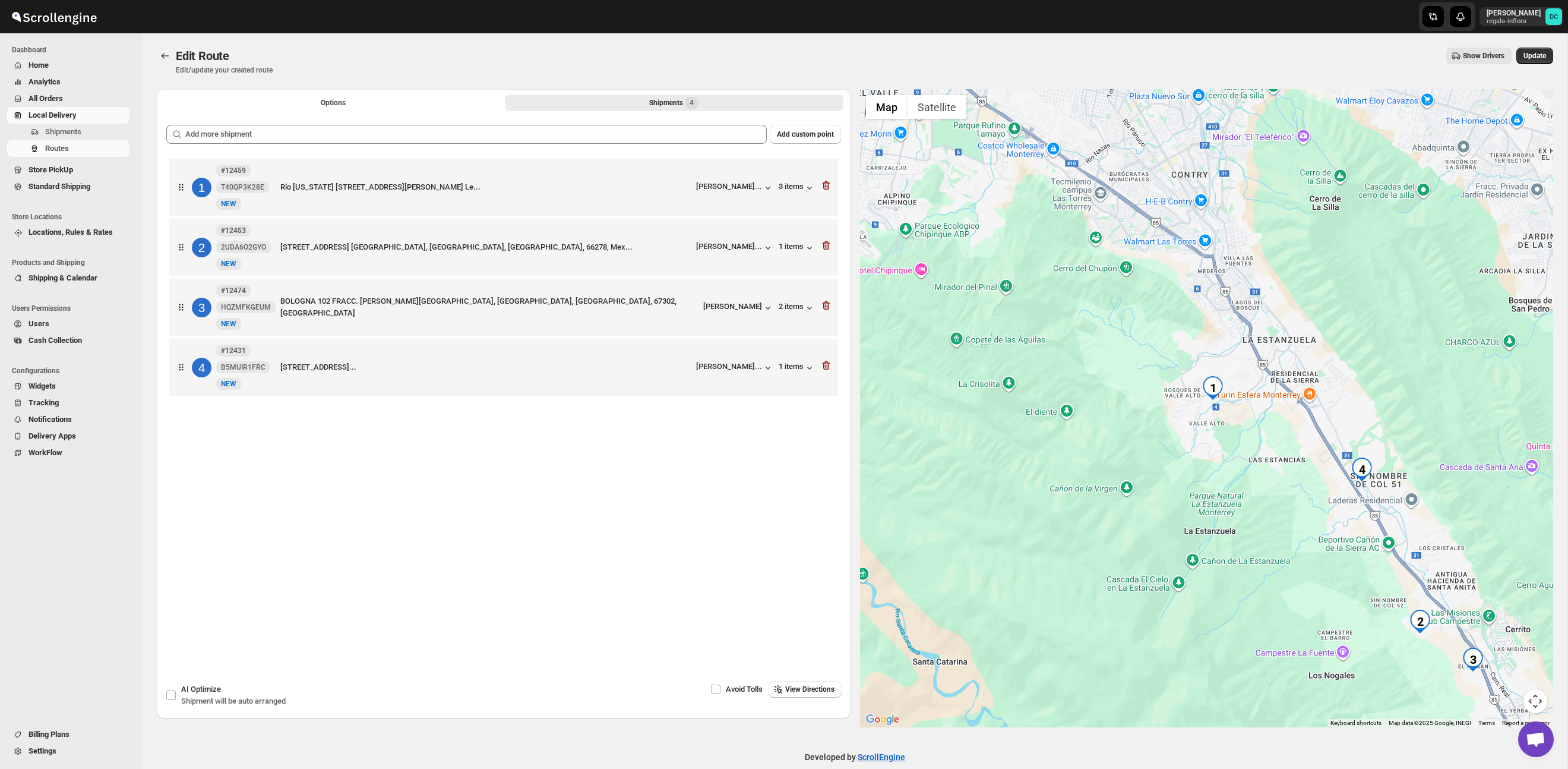
drag, startPoint x: 1404, startPoint y: 463, endPoint x: 1342, endPoint y: 367, distance: 114.3
click at [1342, 367] on div at bounding box center [1207, 408] width 694 height 638
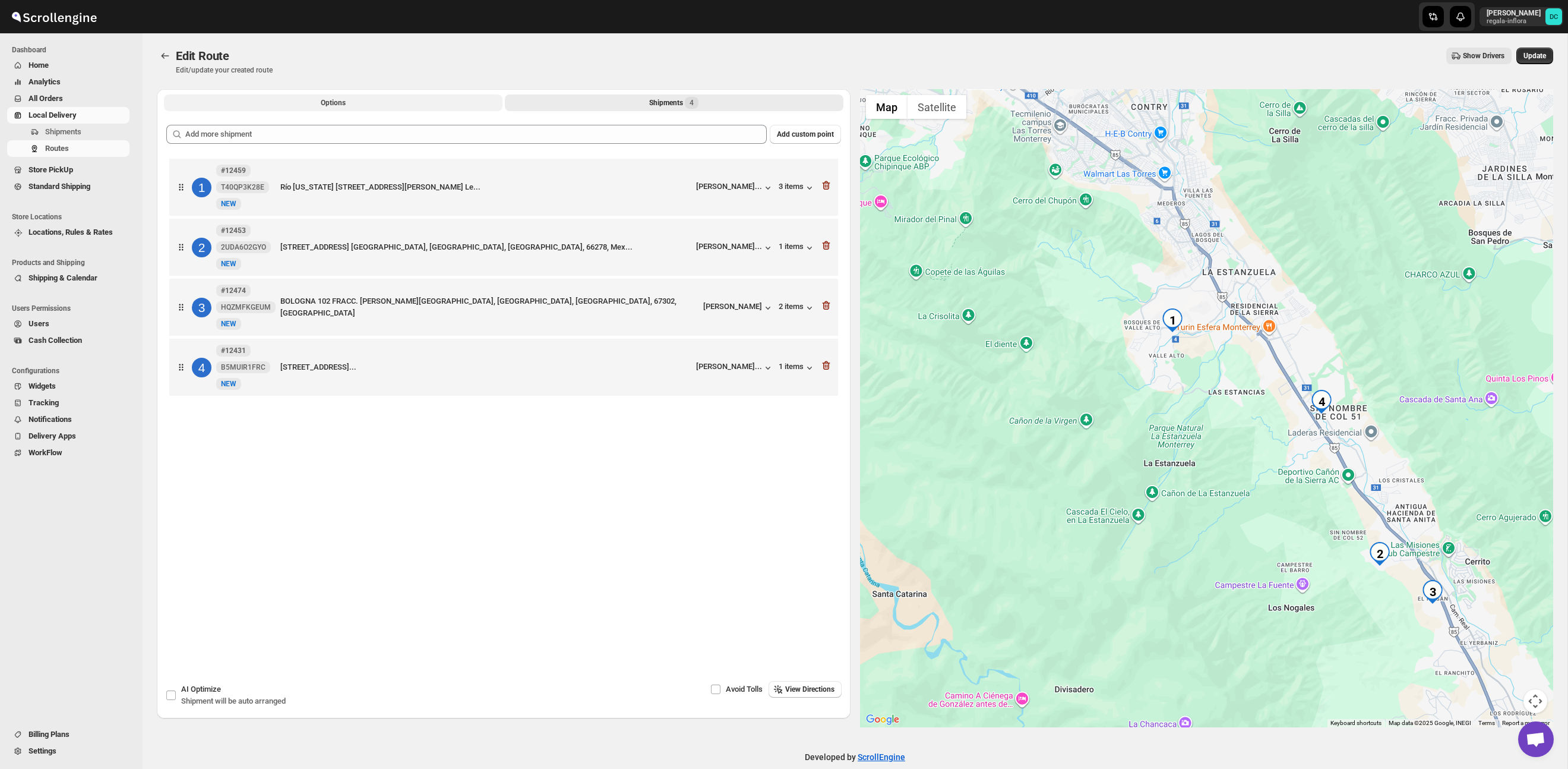
click at [363, 102] on button "Options" at bounding box center [333, 102] width 338 height 16
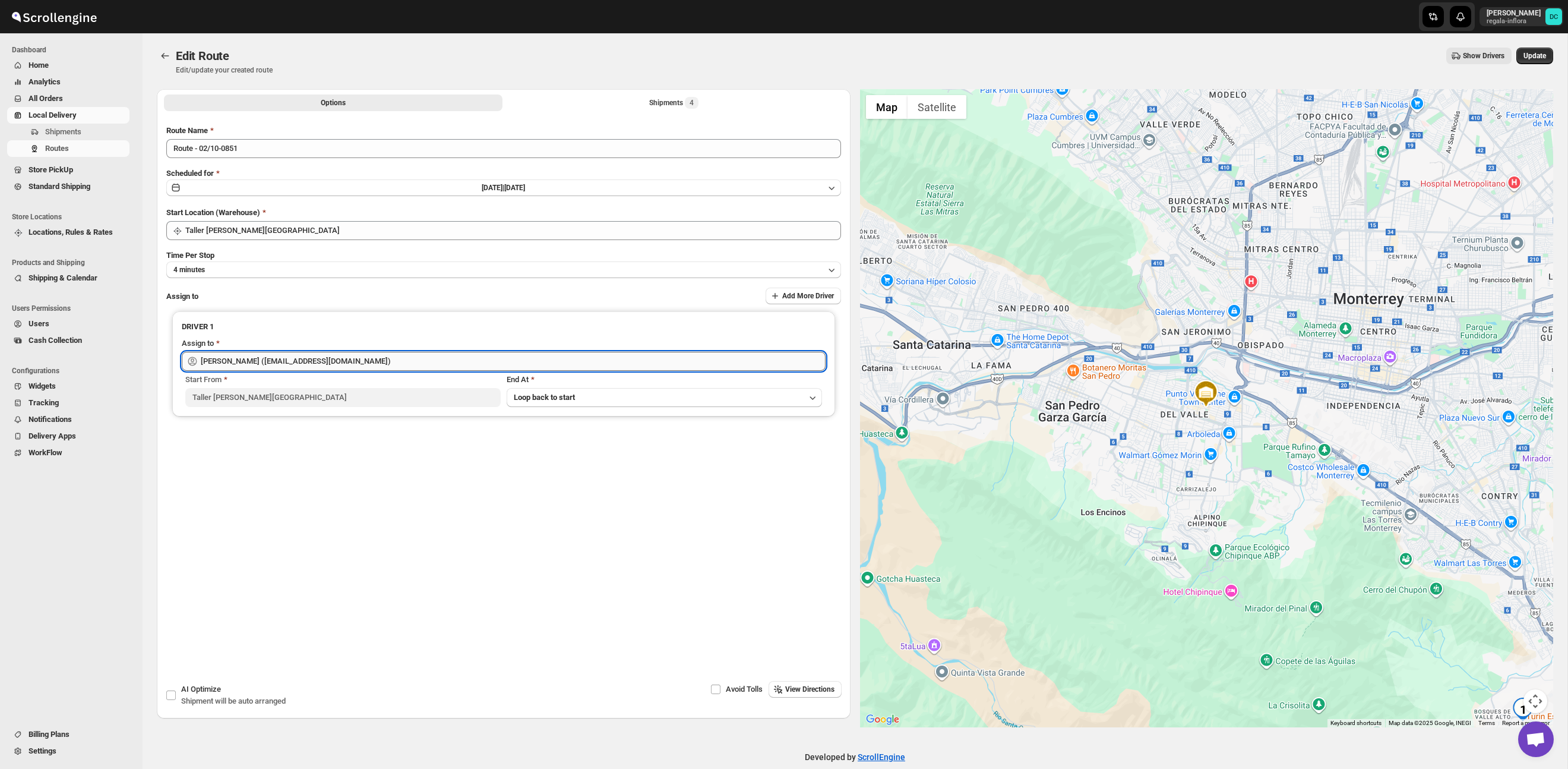
click at [386, 360] on input "[PERSON_NAME] ([EMAIL_ADDRESS][DOMAIN_NAME])" at bounding box center [513, 361] width 625 height 19
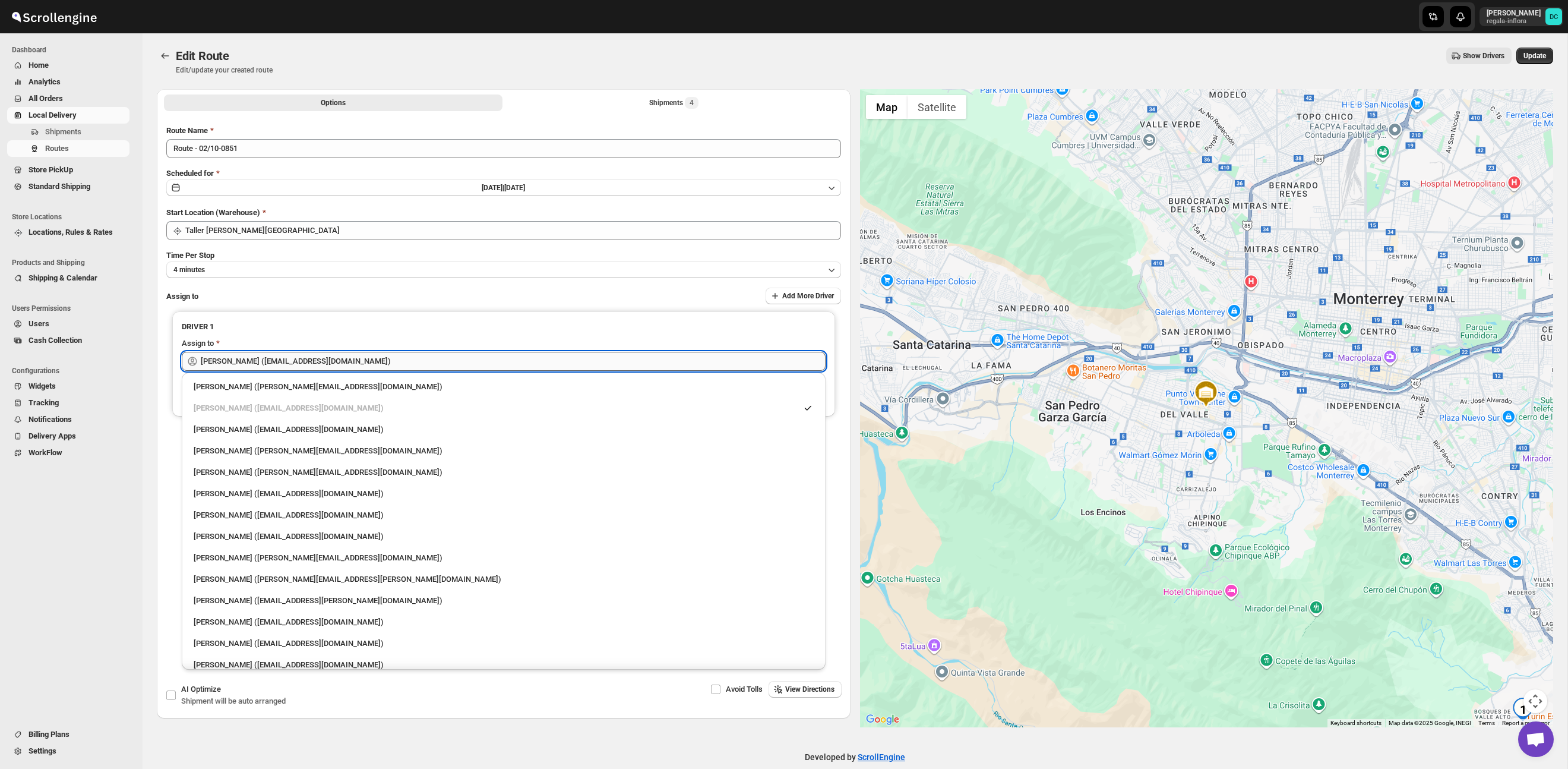
click at [386, 360] on input "[PERSON_NAME] ([EMAIL_ADDRESS][DOMAIN_NAME])" at bounding box center [513, 361] width 625 height 19
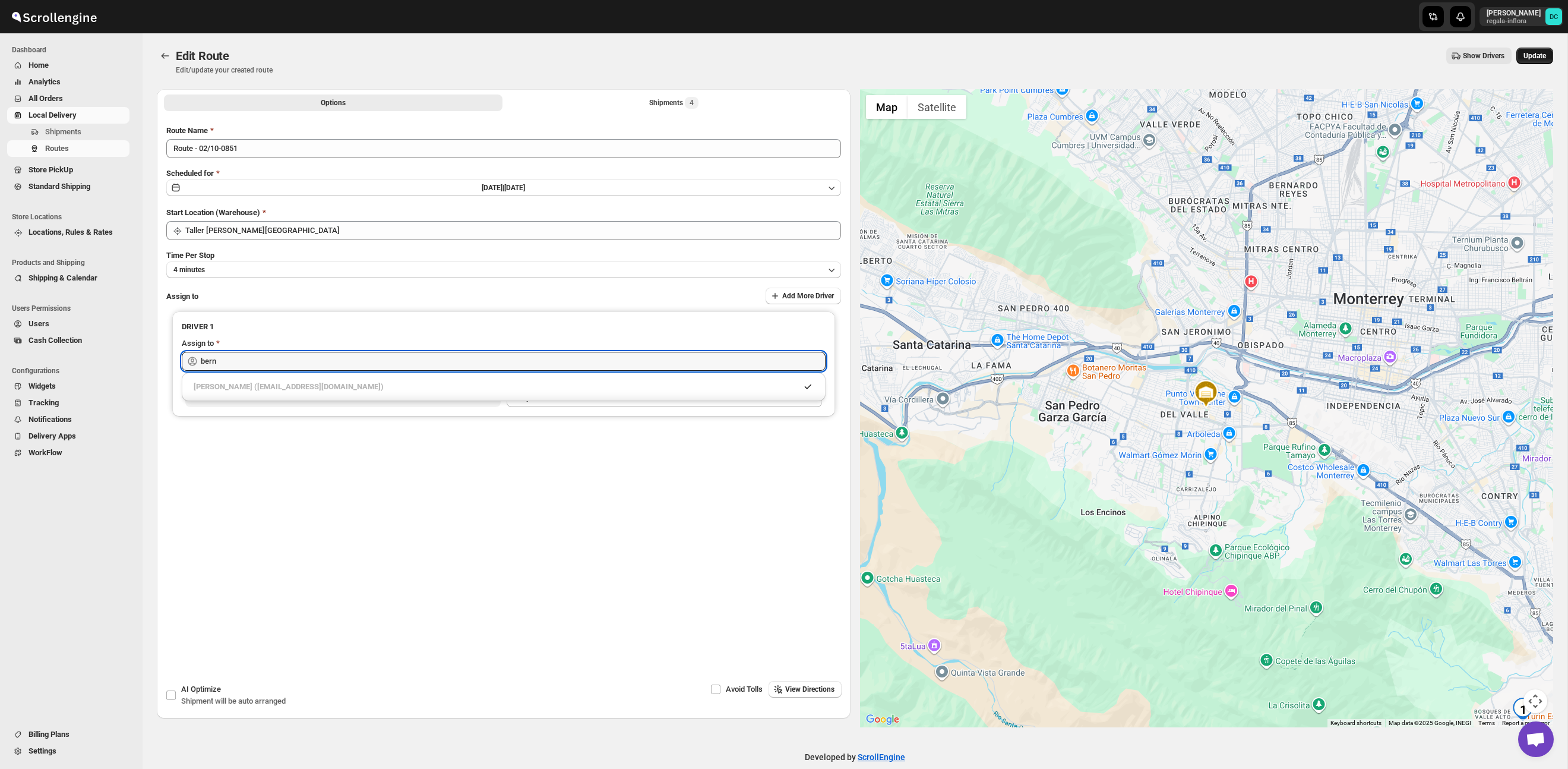
type input "bern"
click at [1528, 59] on span "Update" at bounding box center [1535, 56] width 23 height 10
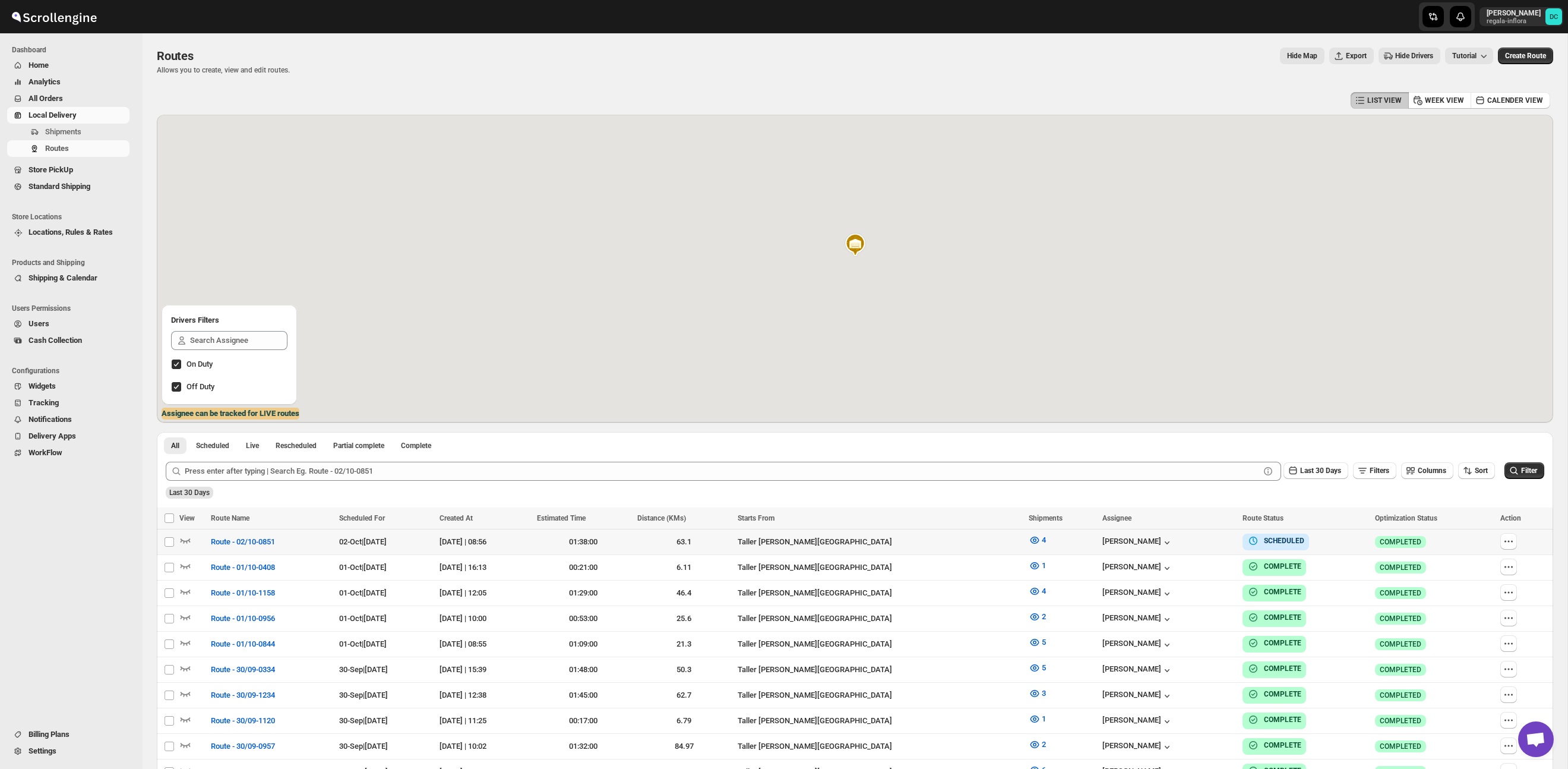
click at [1512, 543] on icon "button" at bounding box center [1509, 541] width 12 height 12
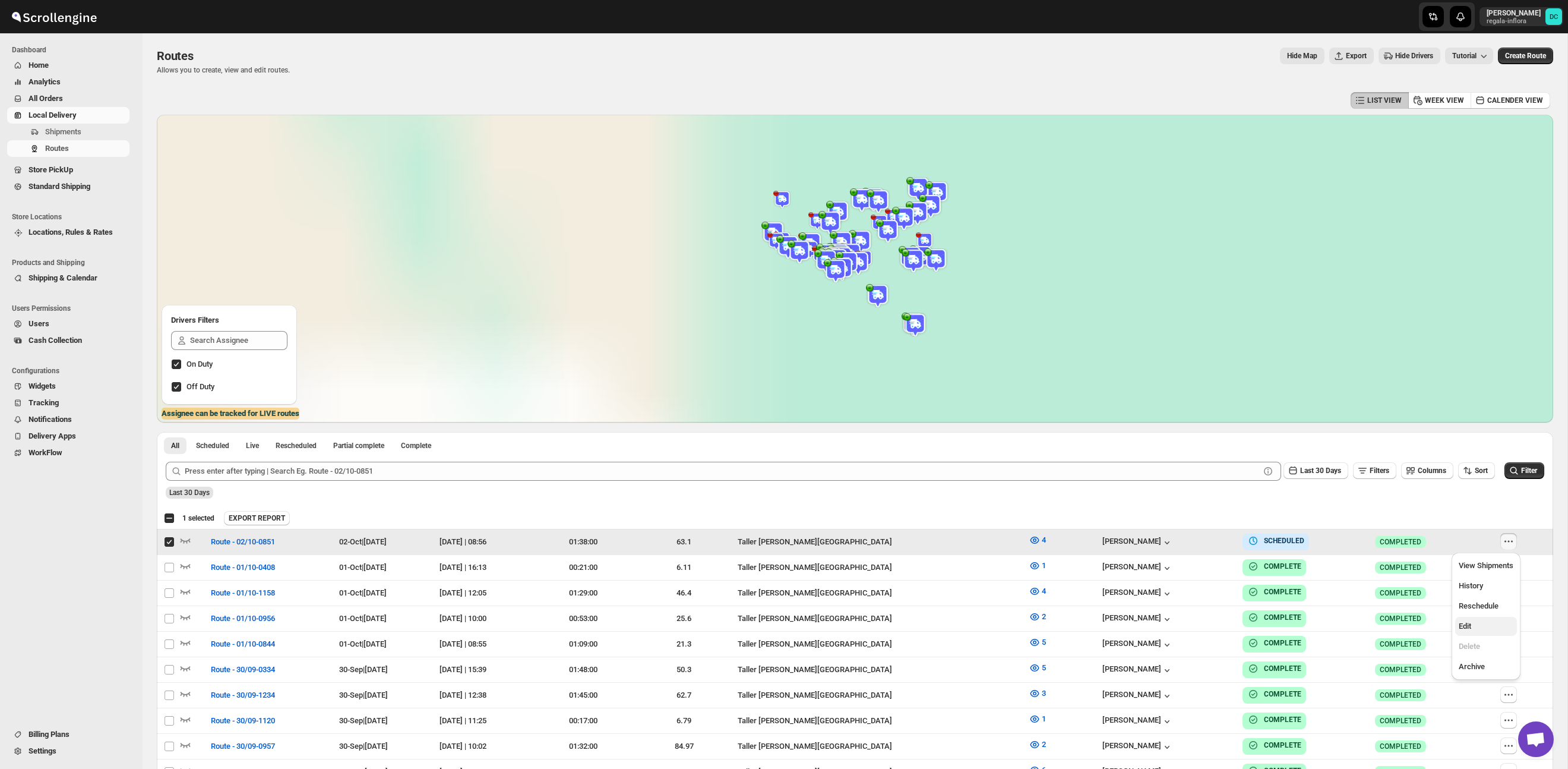
click at [1475, 630] on span "Edit" at bounding box center [1486, 627] width 55 height 12
checkbox input "false"
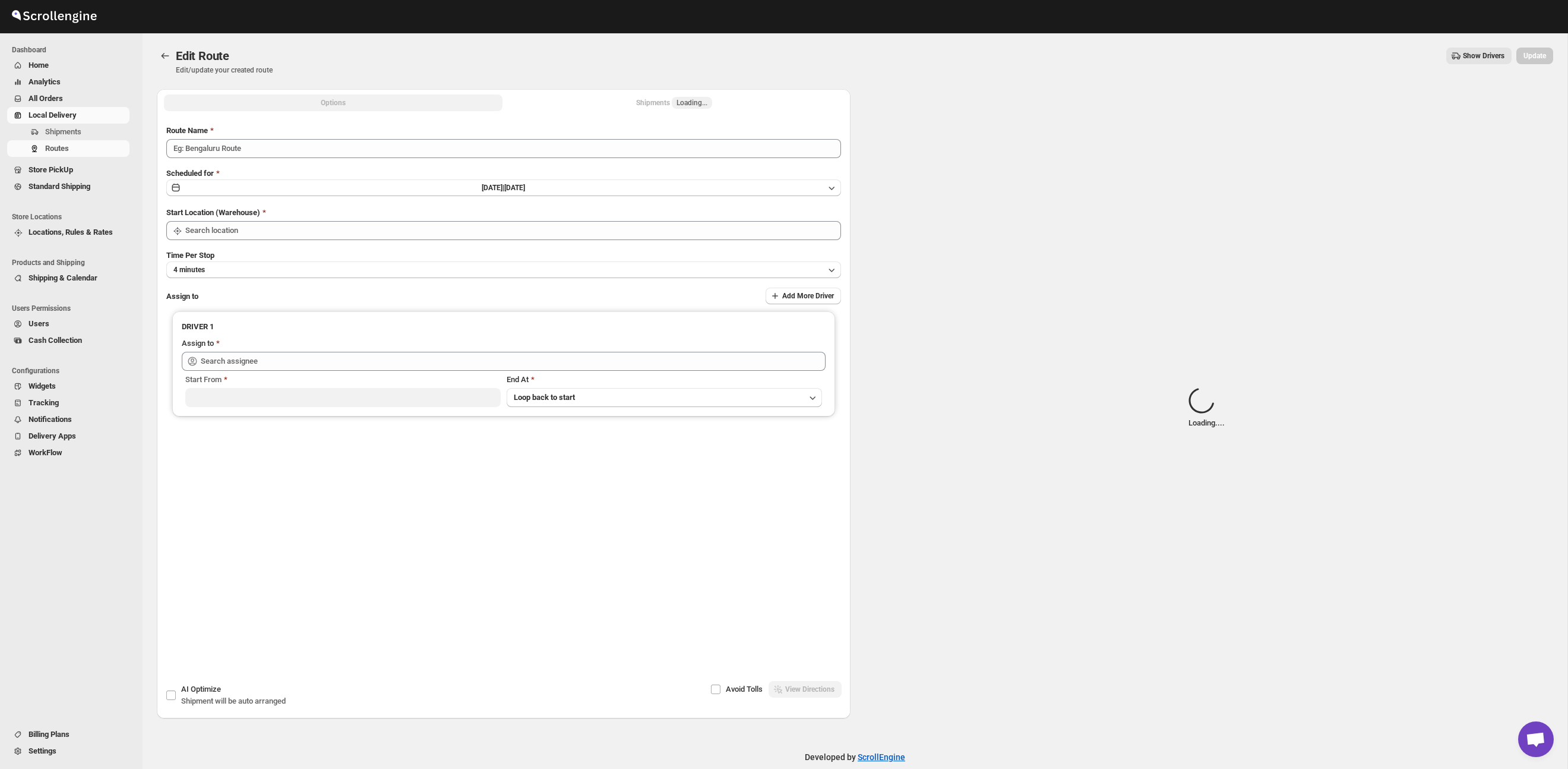
type input "Route - 02/10-0851"
type input "Taller [PERSON_NAME][GEOGRAPHIC_DATA]"
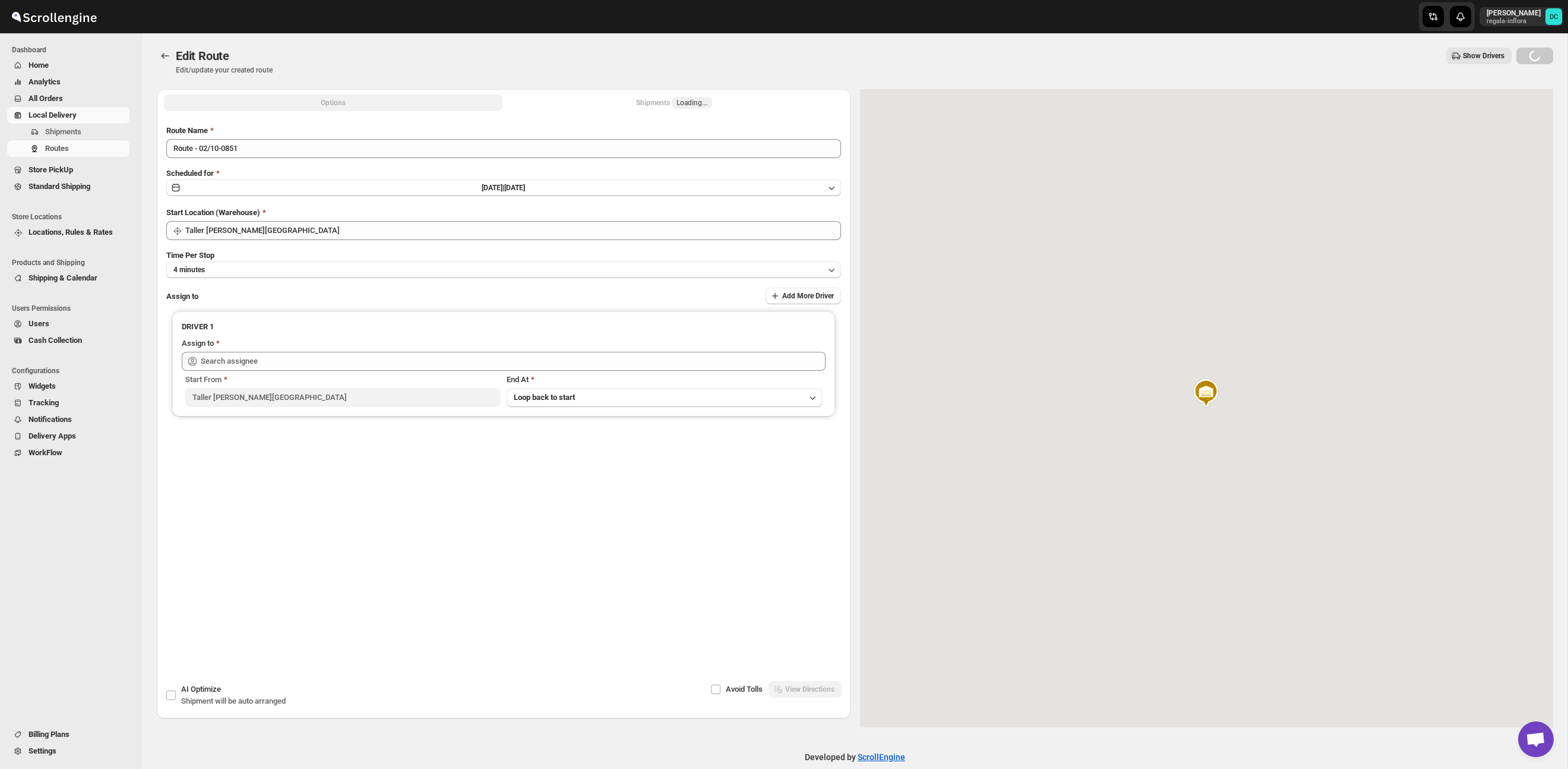
type input "[PERSON_NAME] ([EMAIL_ADDRESS][DOMAIN_NAME])"
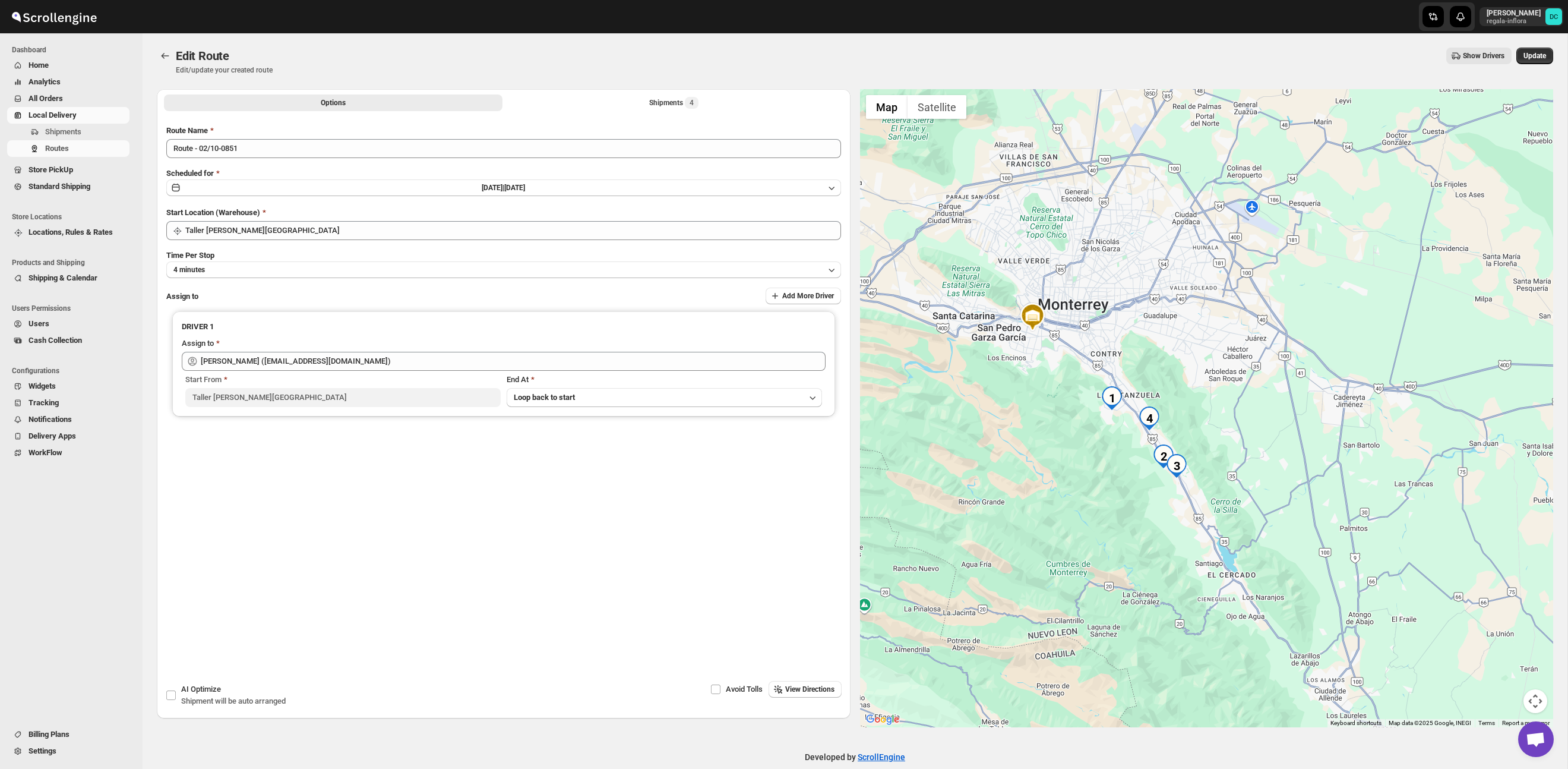
click at [625, 86] on div "Edit Route. This page is ready Edit Route Edit/update your created route Show D…" at bounding box center [855, 61] width 1396 height 56
click at [631, 98] on button "Shipments 4" at bounding box center [674, 102] width 338 height 16
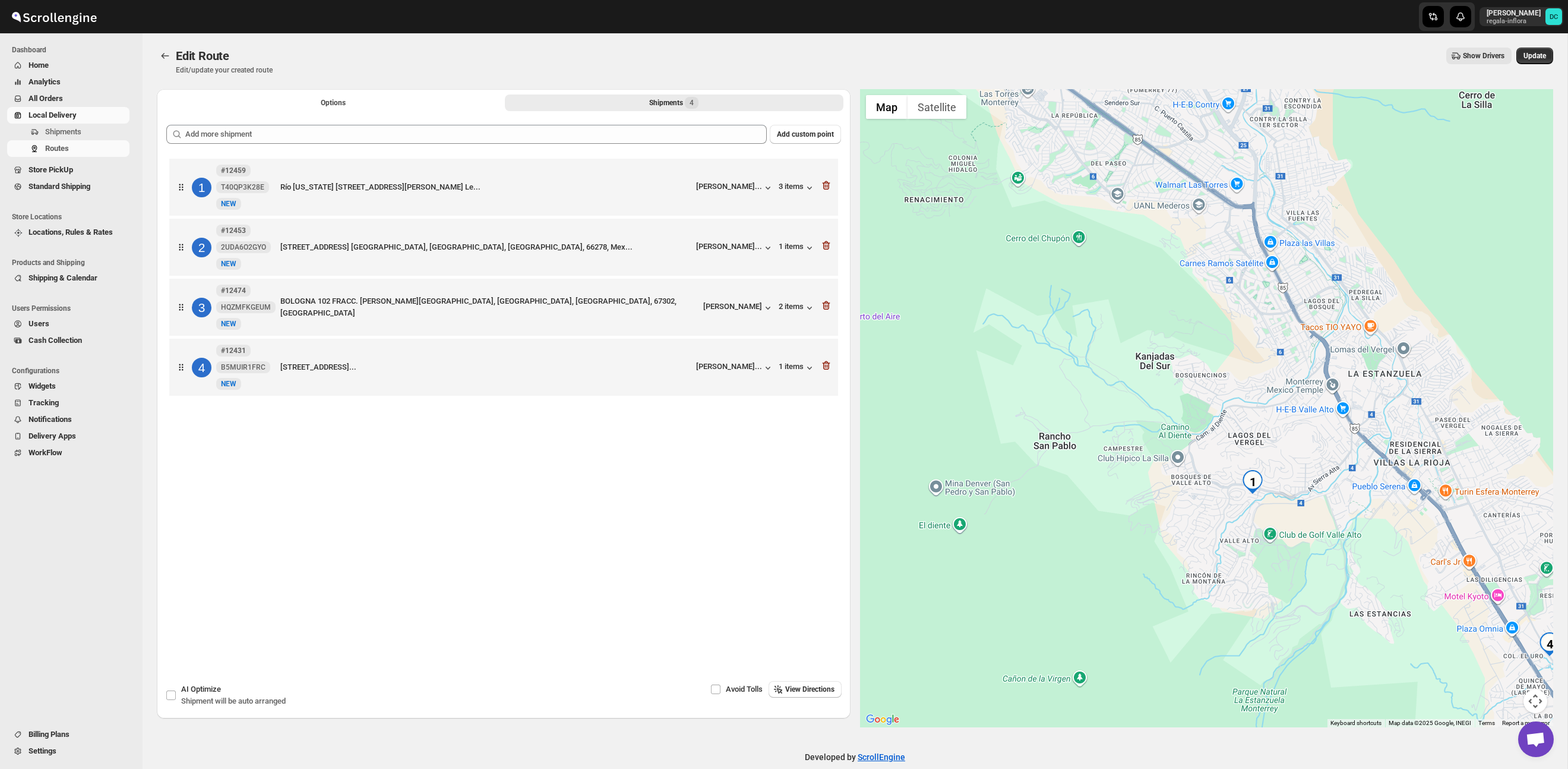
drag, startPoint x: 1275, startPoint y: 553, endPoint x: 1281, endPoint y: 501, distance: 52.3
click at [1281, 501] on div at bounding box center [1207, 408] width 694 height 638
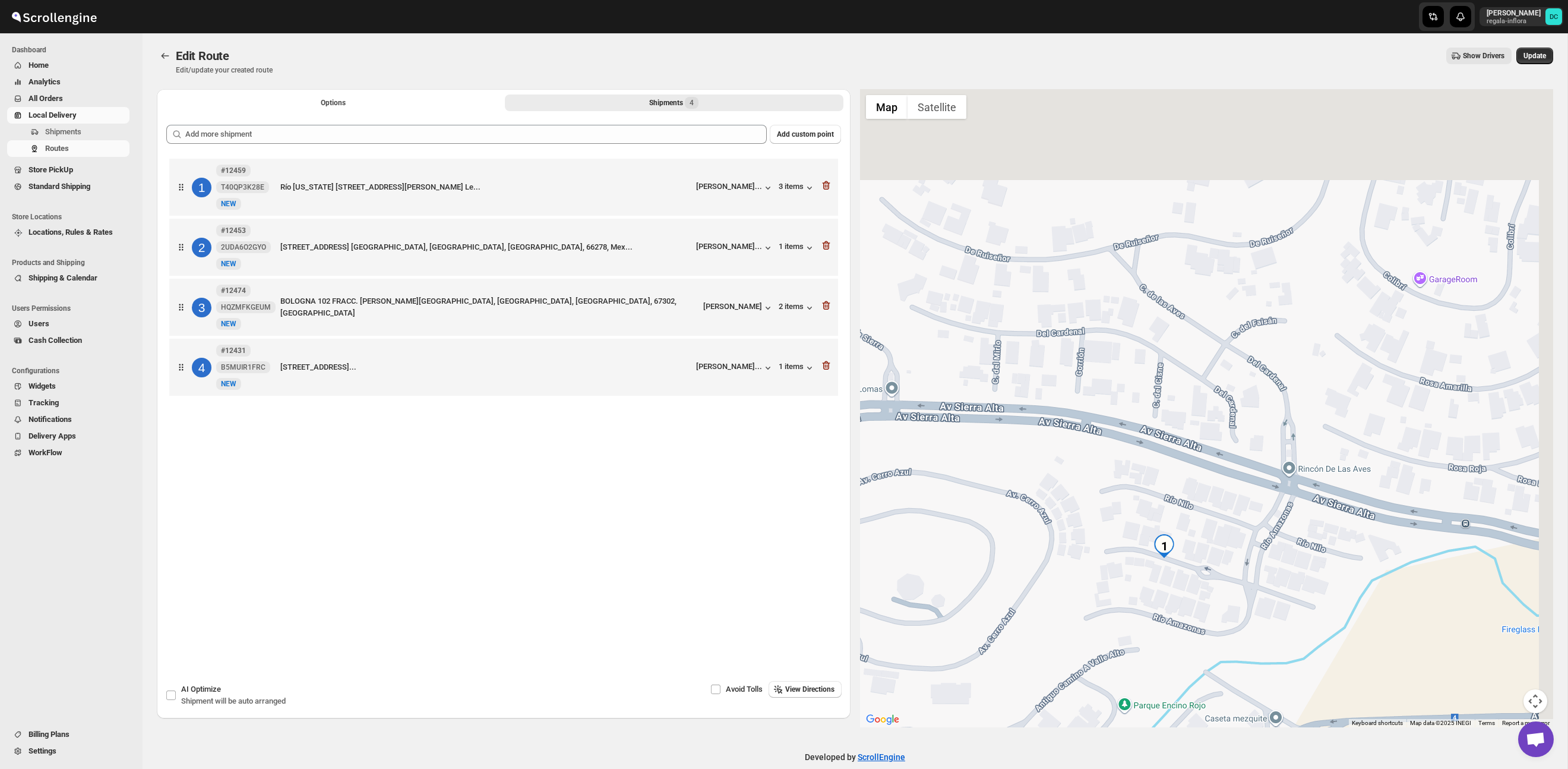
drag, startPoint x: 1376, startPoint y: 471, endPoint x: 1284, endPoint y: 582, distance: 144.2
click at [1284, 582] on div at bounding box center [1207, 408] width 694 height 638
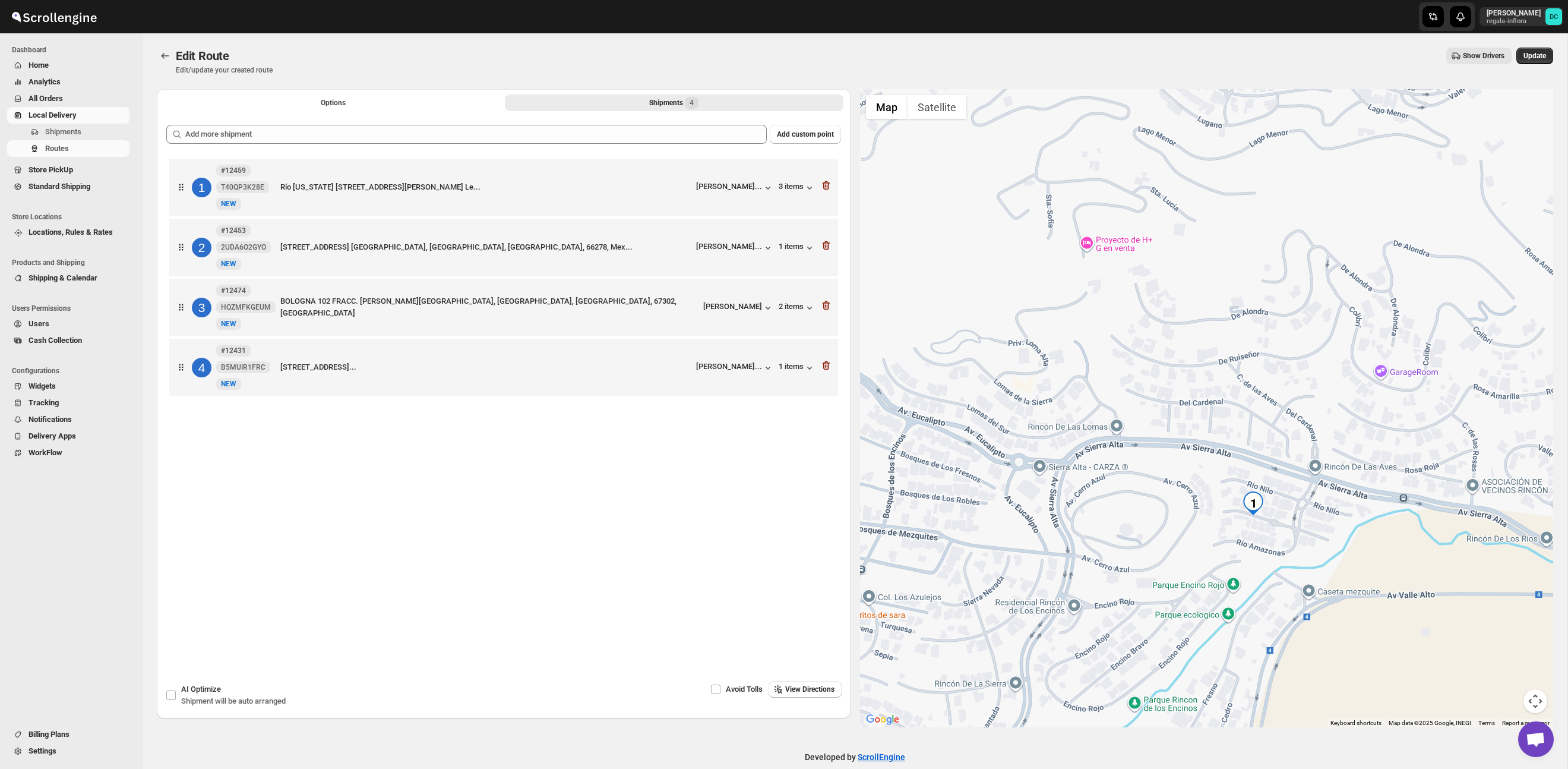
drag, startPoint x: 1365, startPoint y: 494, endPoint x: 1217, endPoint y: 254, distance: 282.0
click at [1209, 231] on div at bounding box center [1207, 408] width 694 height 638
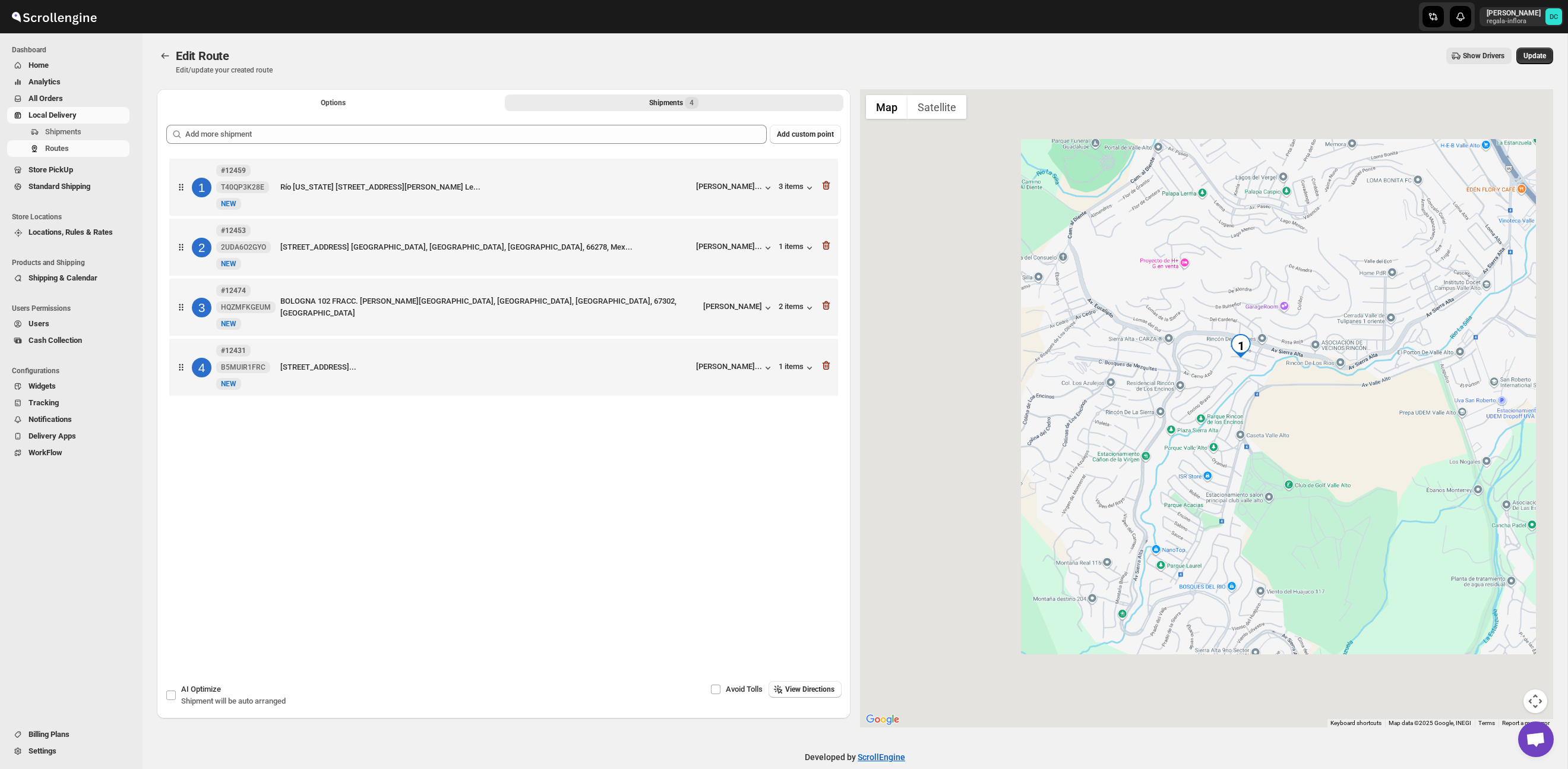
drag, startPoint x: 1383, startPoint y: 499, endPoint x: 1236, endPoint y: 390, distance: 183.0
click at [1138, 320] on div at bounding box center [1207, 408] width 694 height 638
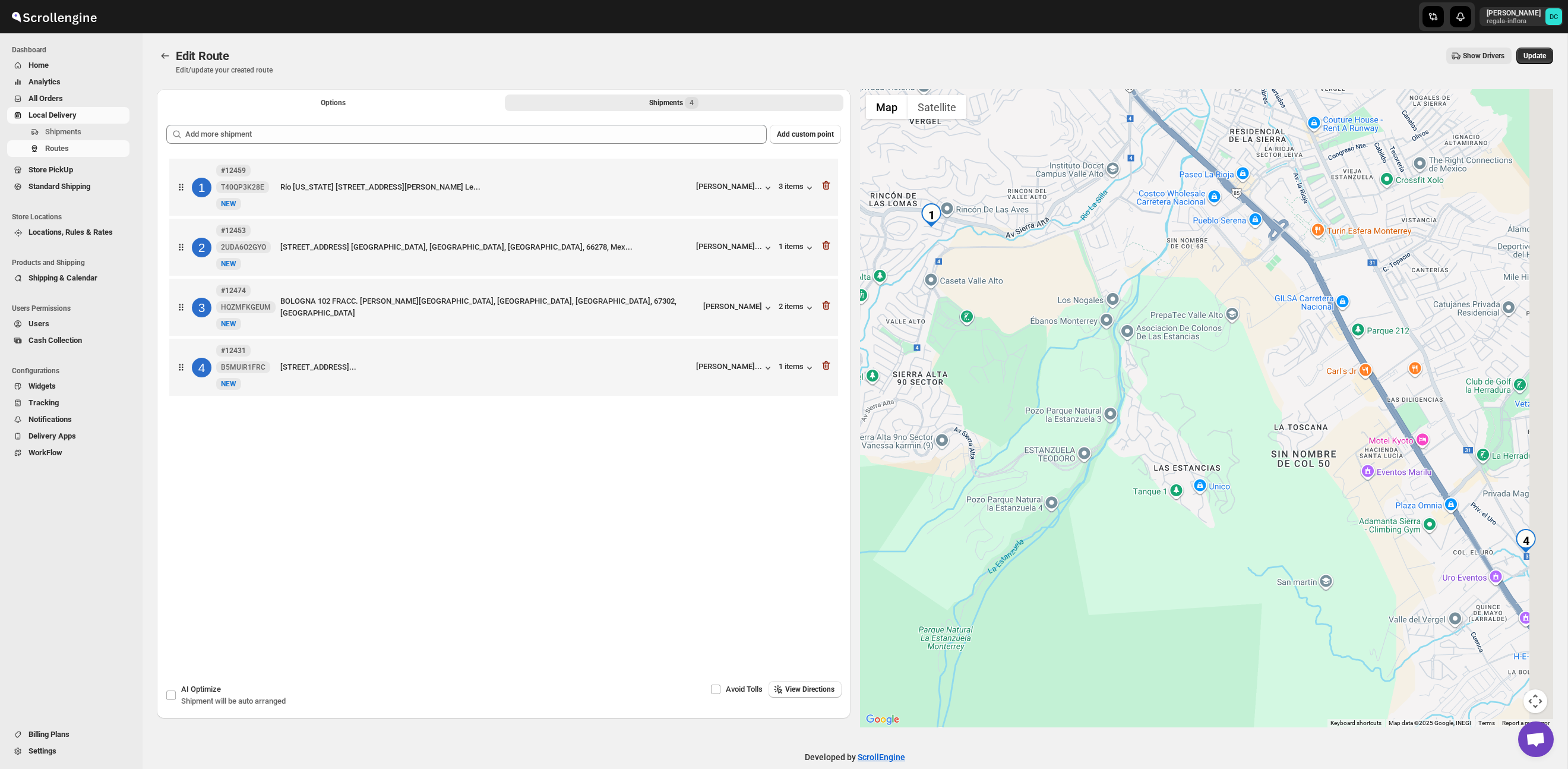
drag, startPoint x: 1283, startPoint y: 428, endPoint x: 1203, endPoint y: 432, distance: 80.1
click at [1175, 421] on div at bounding box center [1207, 408] width 694 height 638
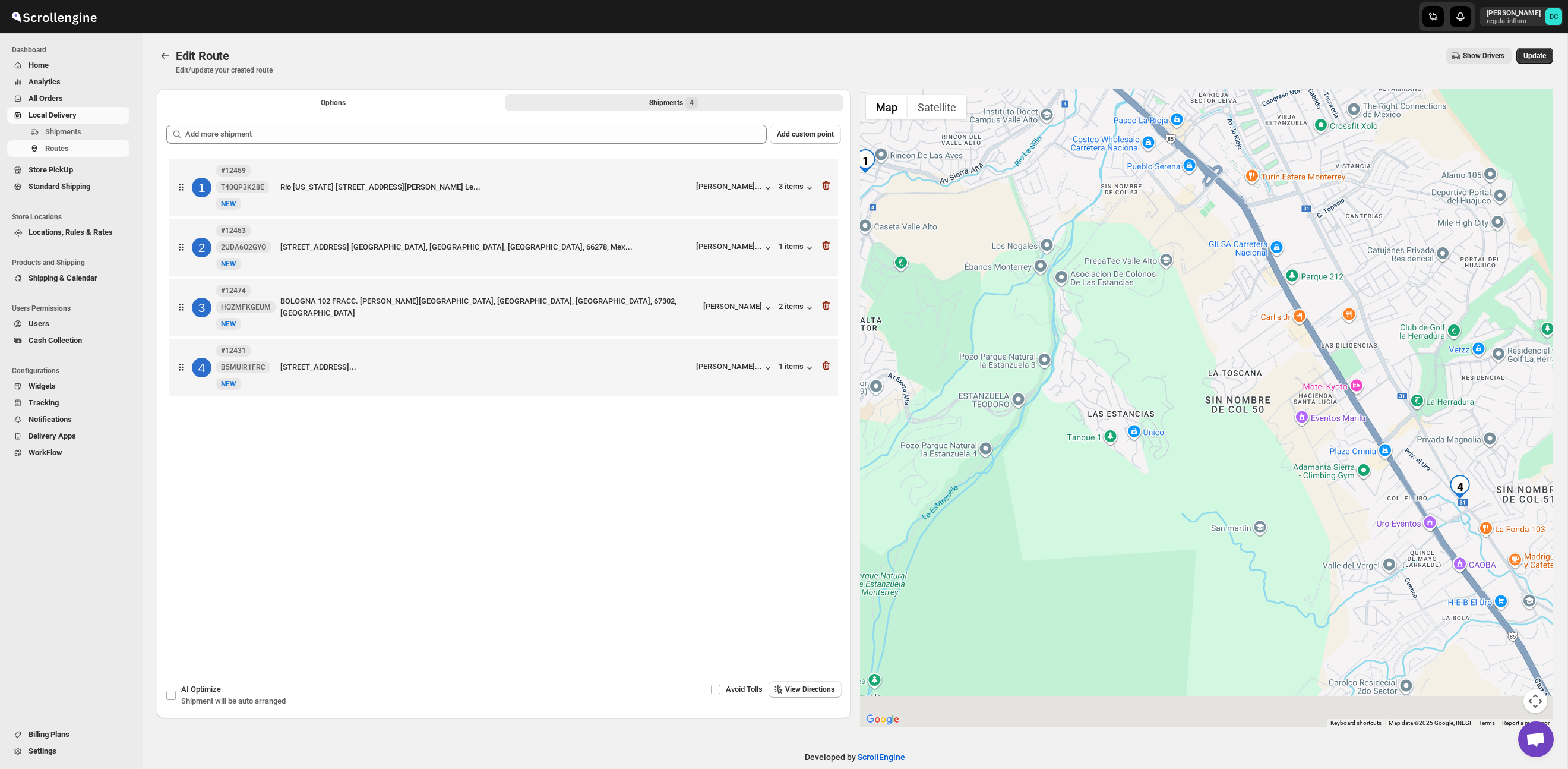
drag, startPoint x: 1255, startPoint y: 447, endPoint x: 1154, endPoint y: 301, distance: 177.5
click at [1154, 301] on div at bounding box center [1207, 408] width 694 height 638
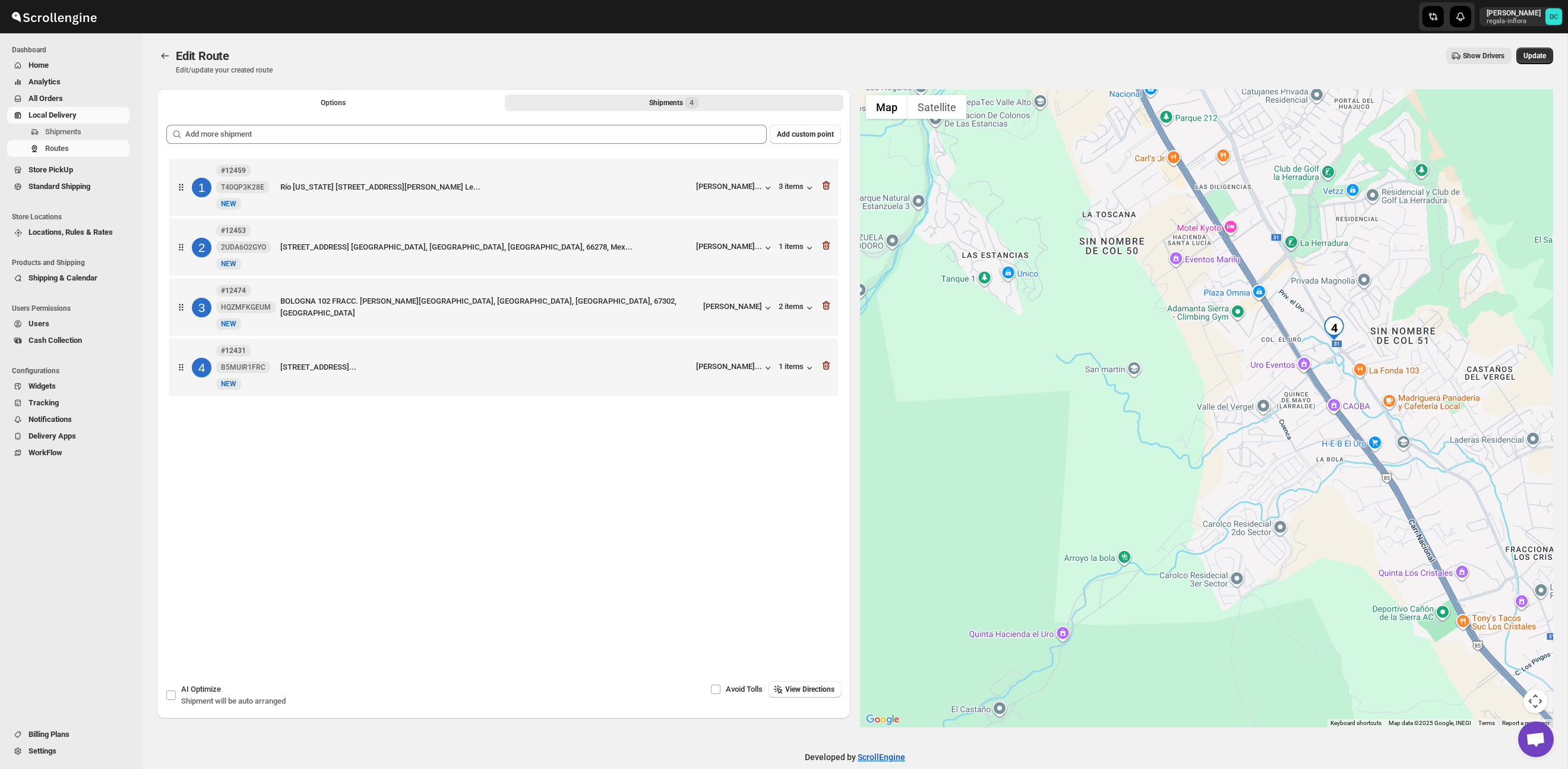
drag, startPoint x: 1163, startPoint y: 292, endPoint x: 1096, endPoint y: 206, distance: 109.0
click at [1085, 197] on div at bounding box center [1207, 408] width 694 height 638
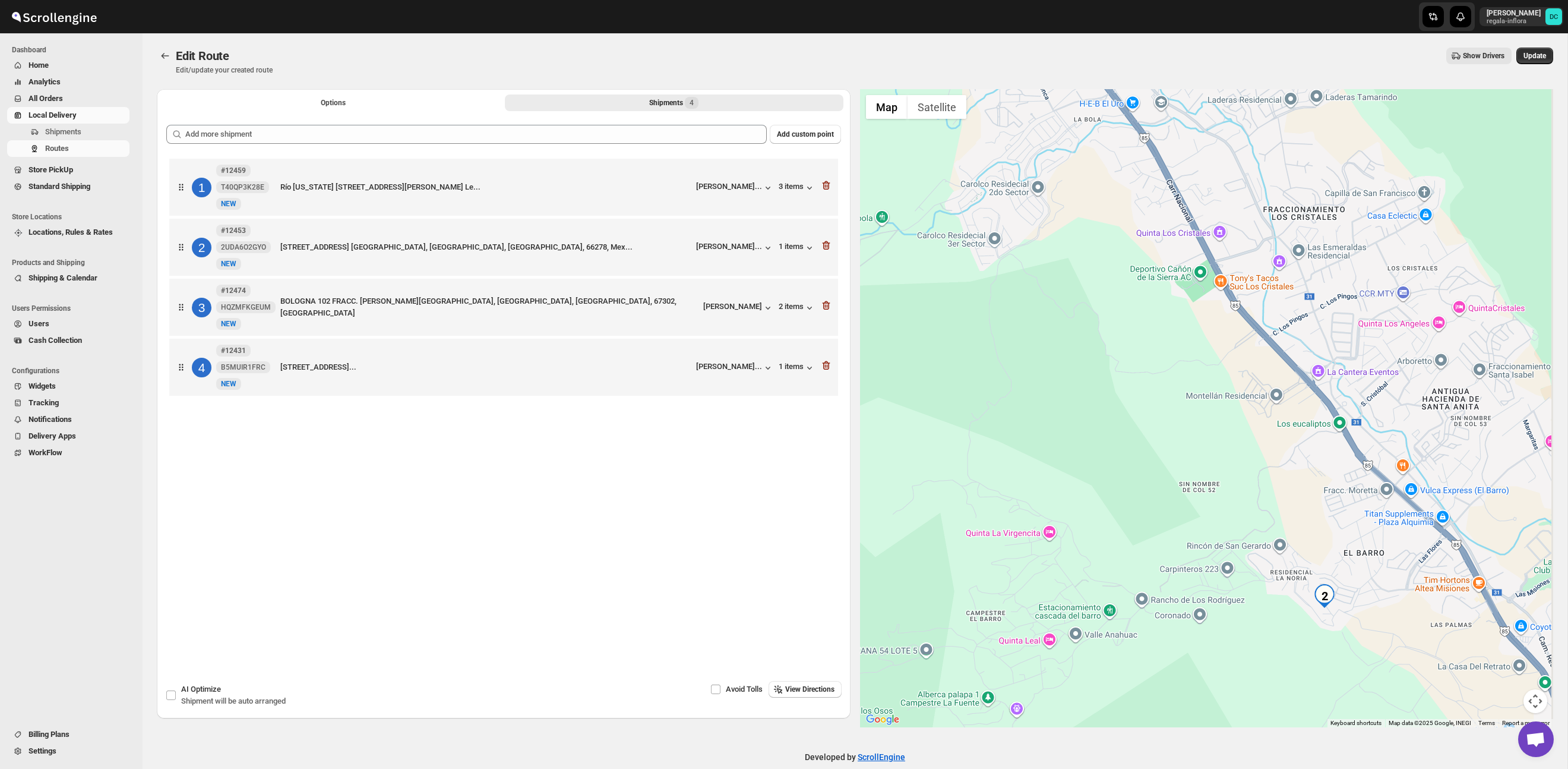
drag, startPoint x: 1346, startPoint y: 416, endPoint x: 1286, endPoint y: 370, distance: 75.6
click at [1270, 322] on div at bounding box center [1207, 408] width 694 height 638
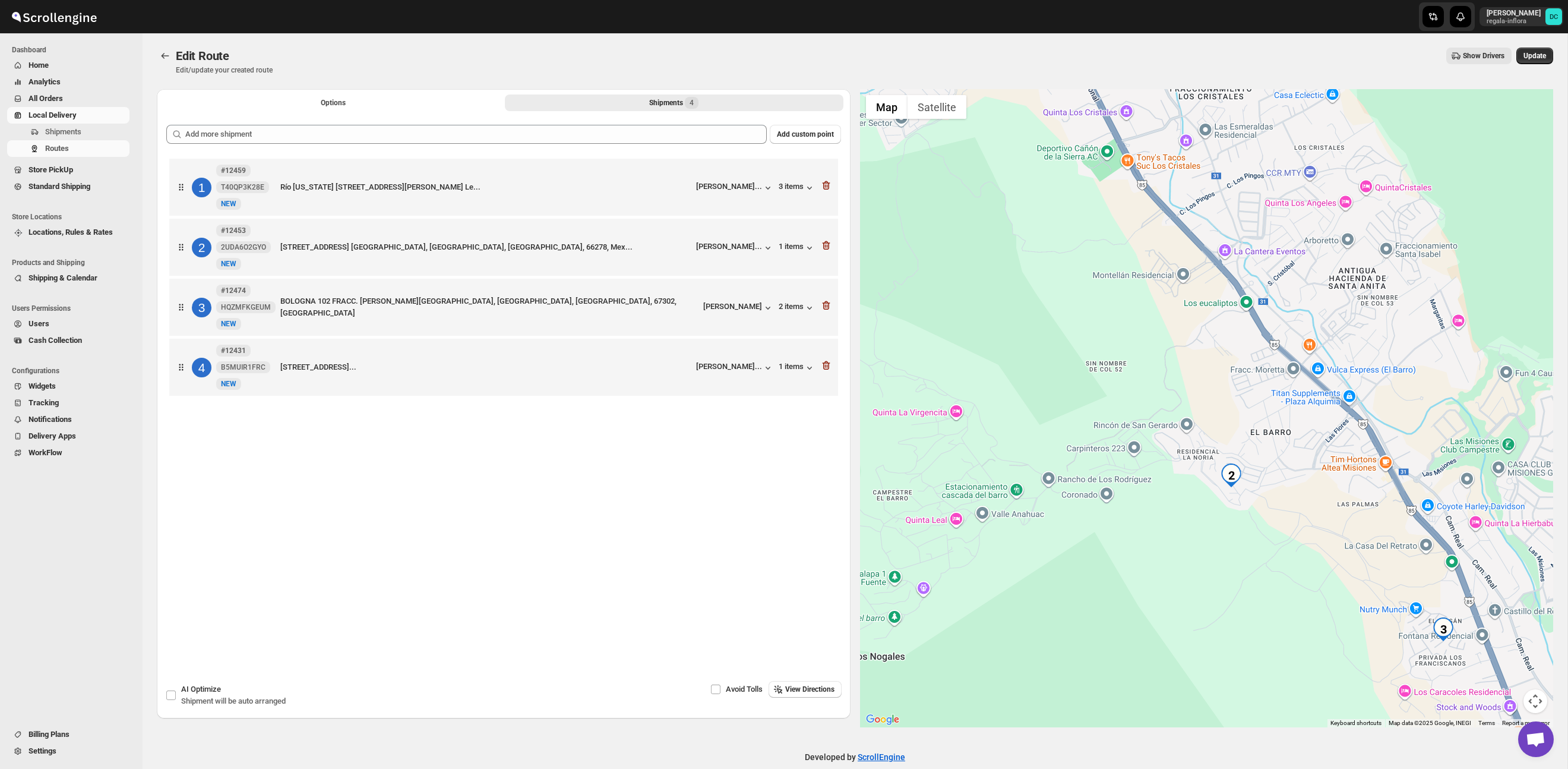
drag, startPoint x: 1303, startPoint y: 472, endPoint x: 1230, endPoint y: 388, distance: 111.3
click at [1255, 367] on div at bounding box center [1207, 408] width 694 height 638
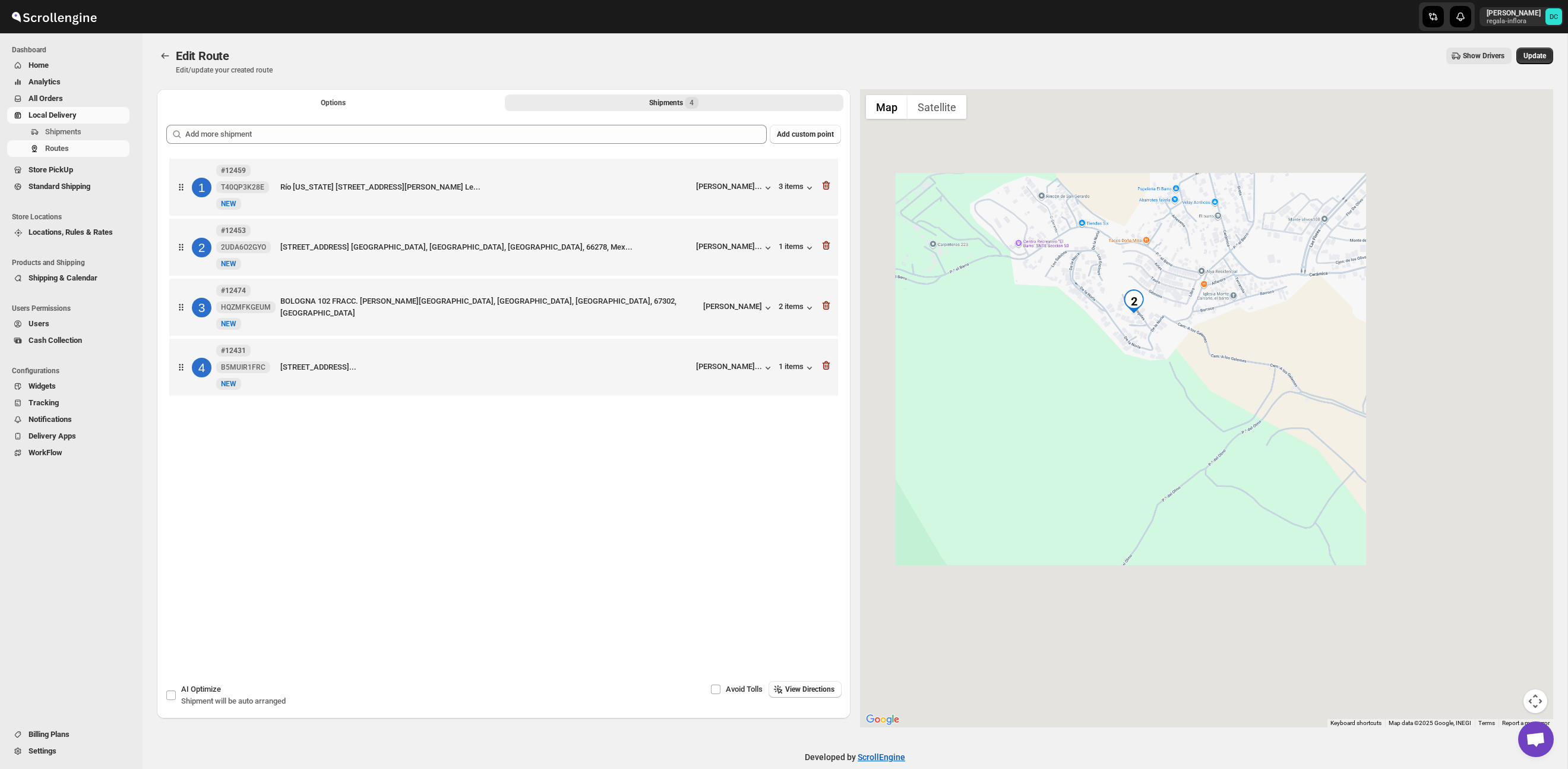
drag, startPoint x: 1427, startPoint y: 448, endPoint x: 1076, endPoint y: 295, distance: 382.9
click at [1206, 354] on div at bounding box center [1207, 408] width 694 height 638
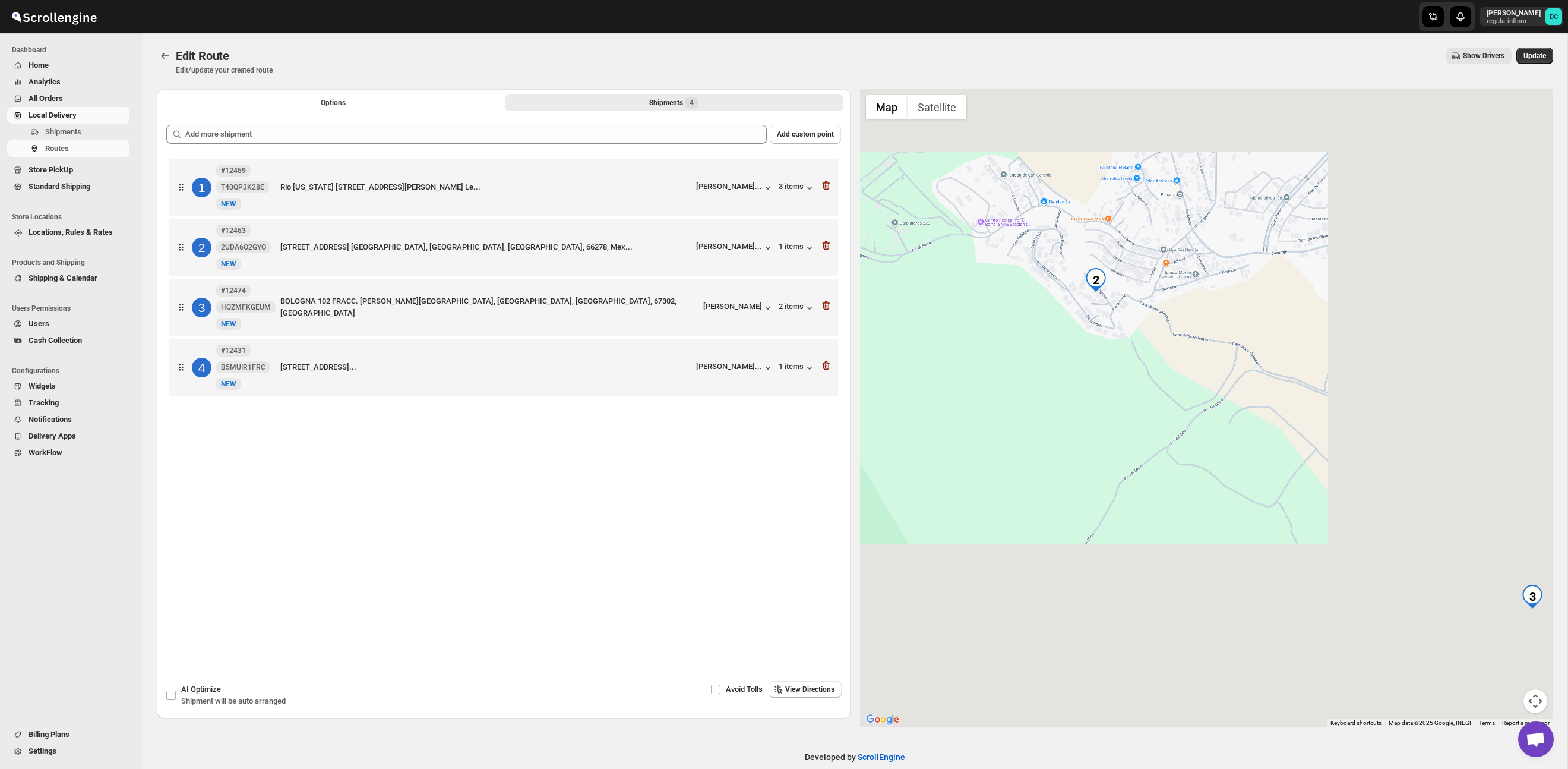
drag, startPoint x: 1076, startPoint y: 295, endPoint x: 1100, endPoint y: 309, distance: 27.8
click at [1076, 295] on div at bounding box center [1207, 408] width 694 height 638
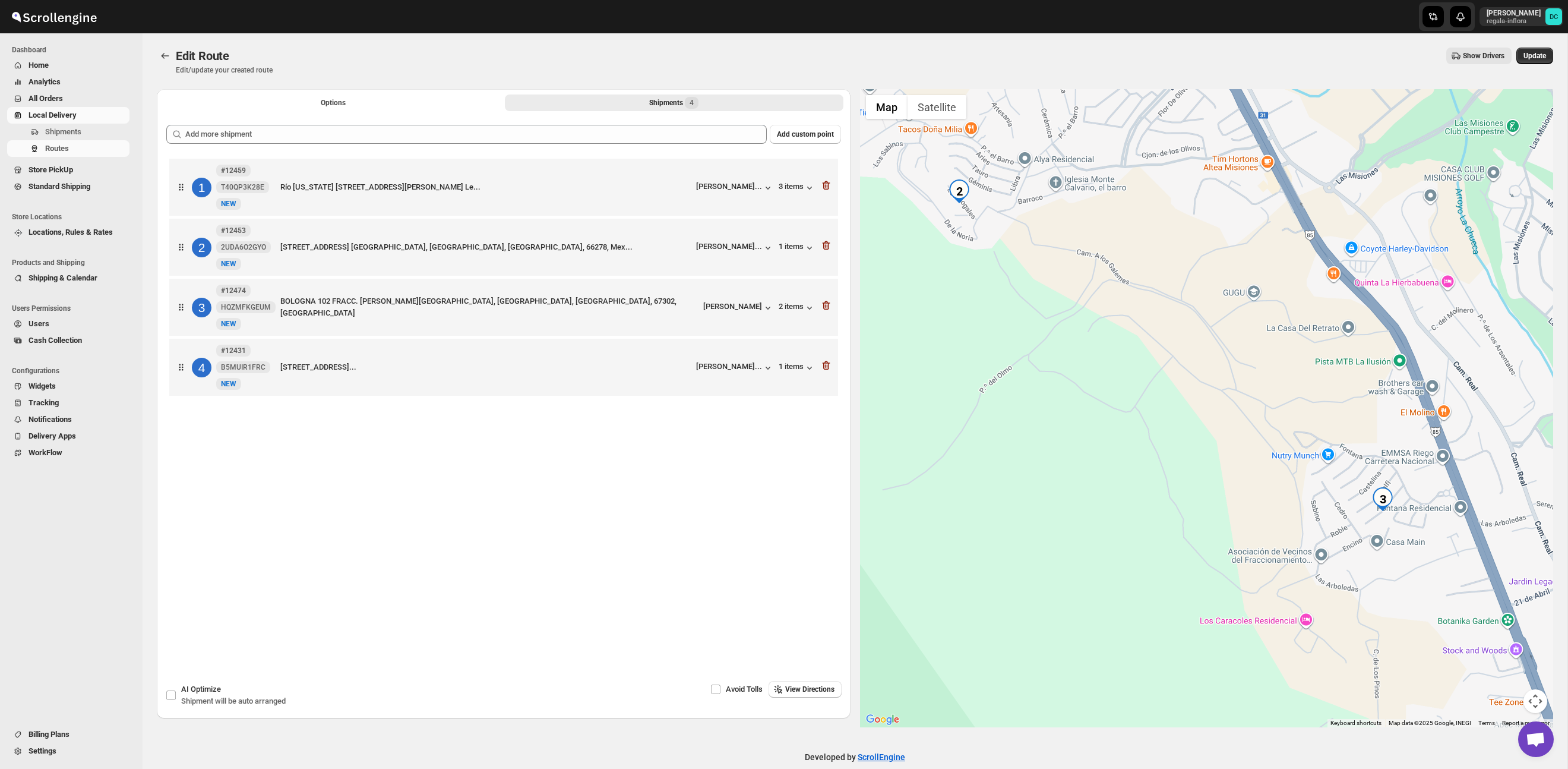
drag, startPoint x: 1172, startPoint y: 384, endPoint x: 1036, endPoint y: 290, distance: 165.3
click at [996, 267] on div at bounding box center [1207, 408] width 694 height 638
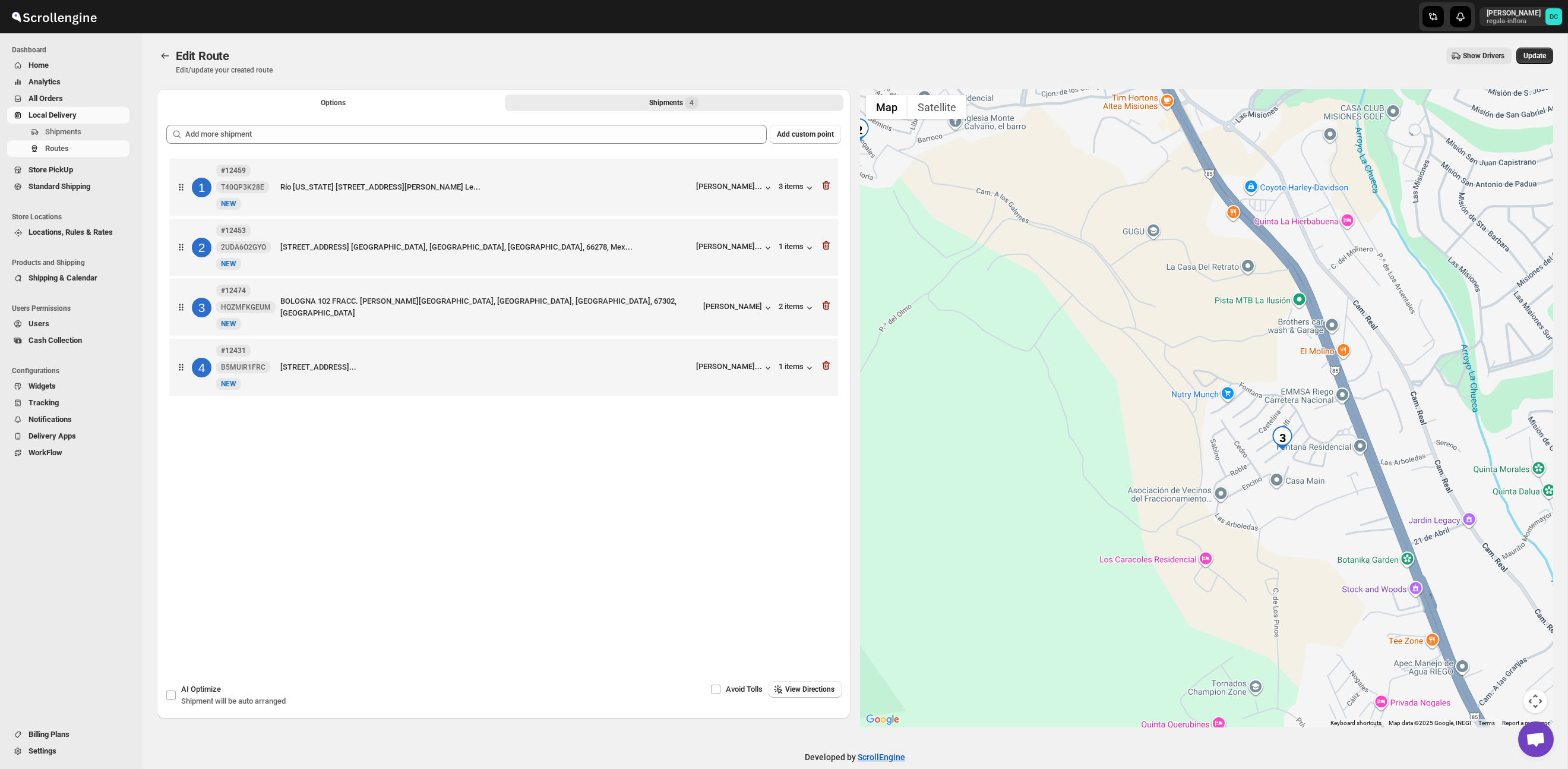
drag, startPoint x: 1320, startPoint y: 411, endPoint x: 1186, endPoint y: 347, distance: 148.5
click at [1186, 347] on div at bounding box center [1207, 408] width 694 height 638
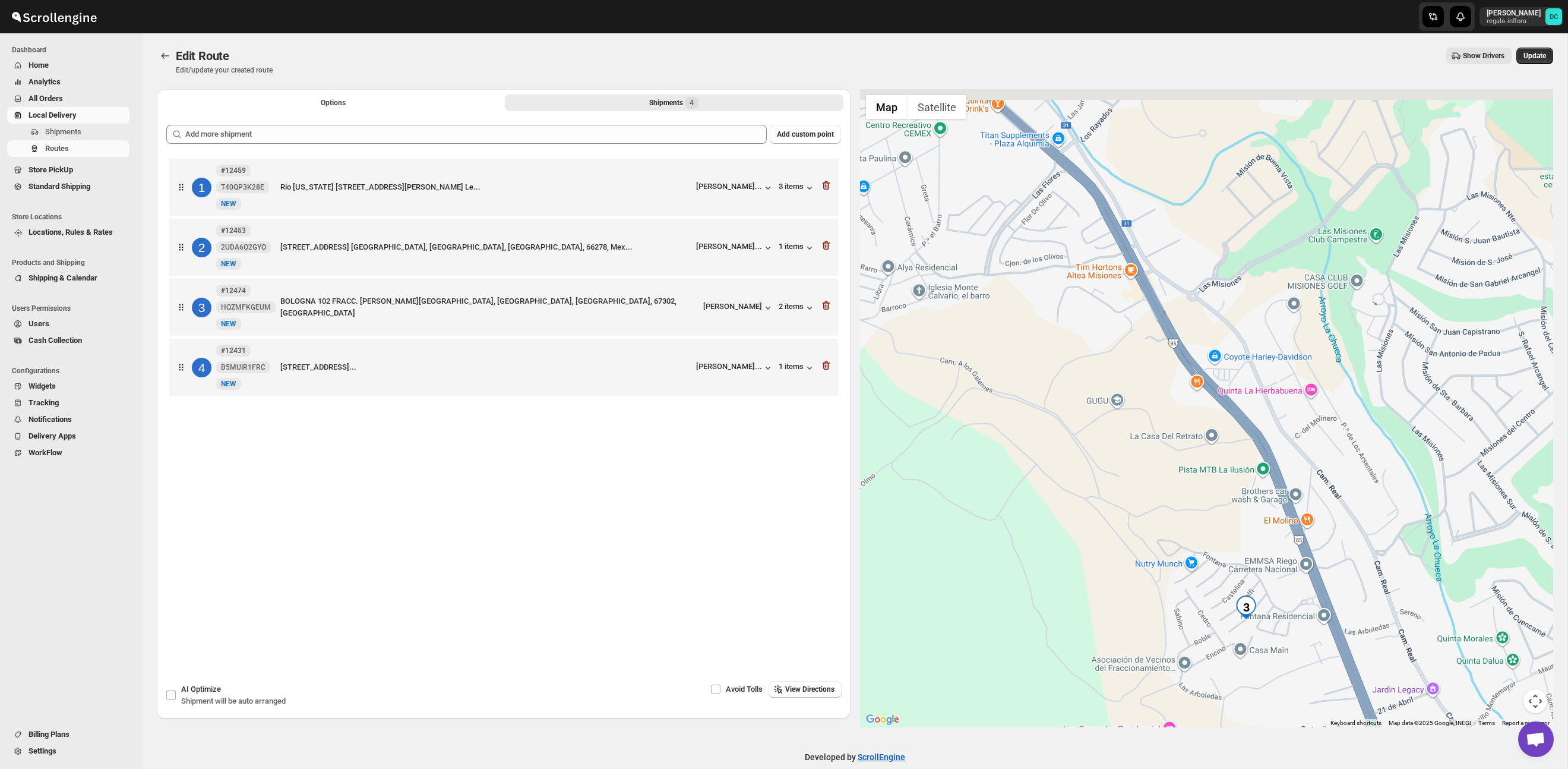
drag, startPoint x: 1163, startPoint y: 255, endPoint x: 1164, endPoint y: 492, distance: 237.0
click at [1164, 492] on div at bounding box center [1207, 408] width 694 height 638
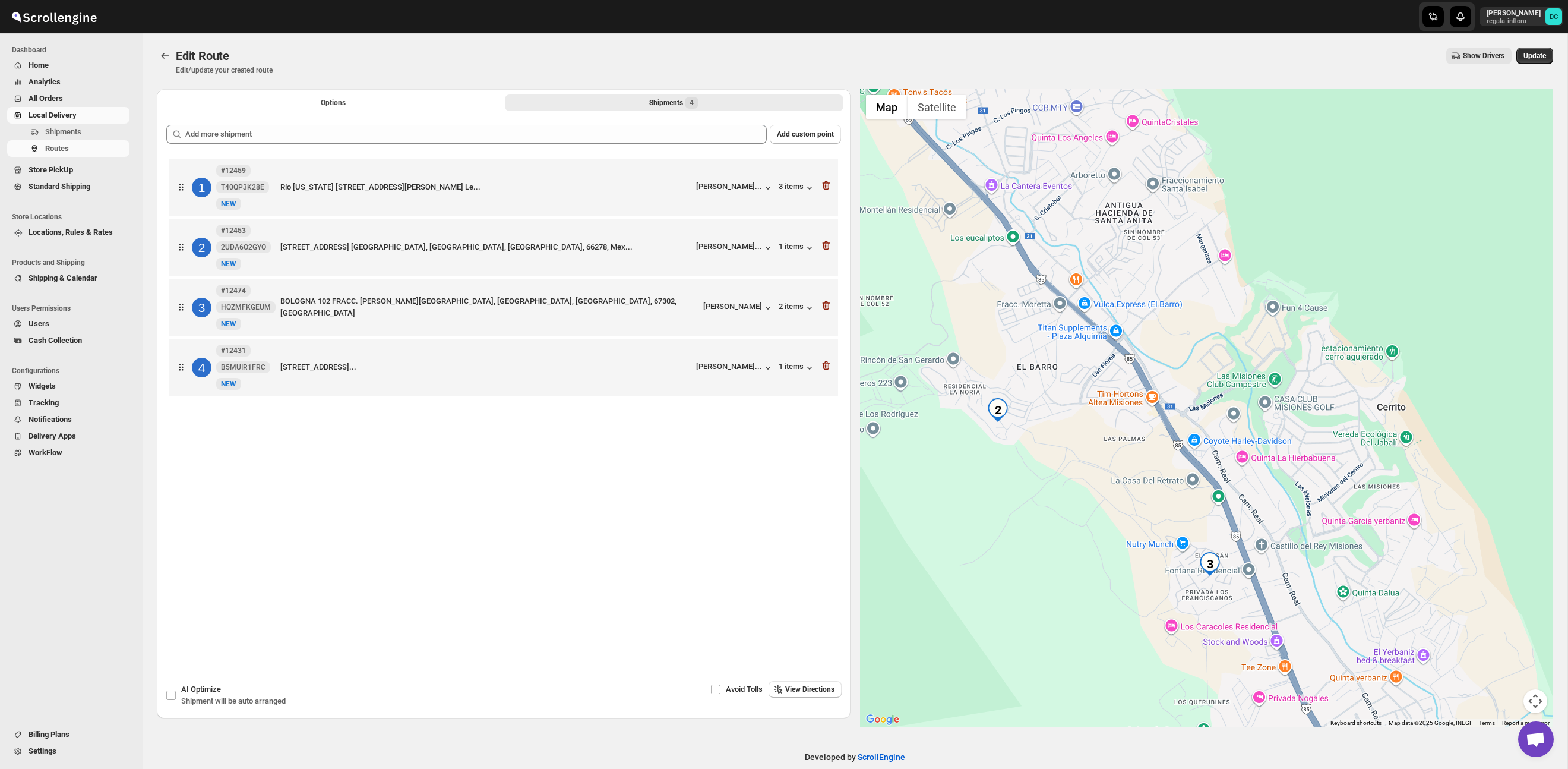
drag, startPoint x: 1161, startPoint y: 306, endPoint x: 1232, endPoint y: 507, distance: 213.2
click at [1232, 507] on div at bounding box center [1207, 408] width 694 height 638
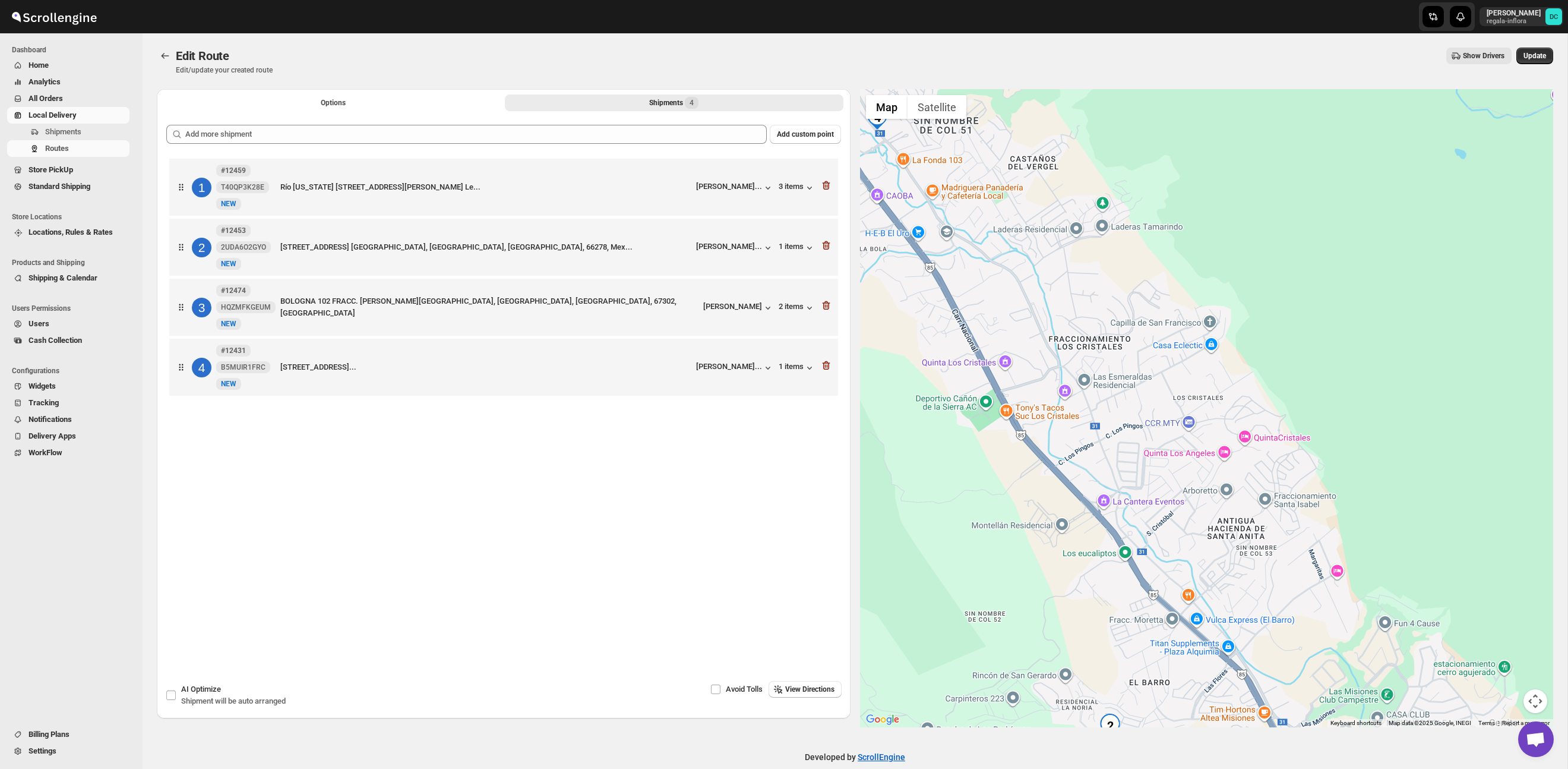
drag, startPoint x: 1090, startPoint y: 343, endPoint x: 1160, endPoint y: 449, distance: 127.0
click at [1160, 449] on div at bounding box center [1207, 408] width 694 height 638
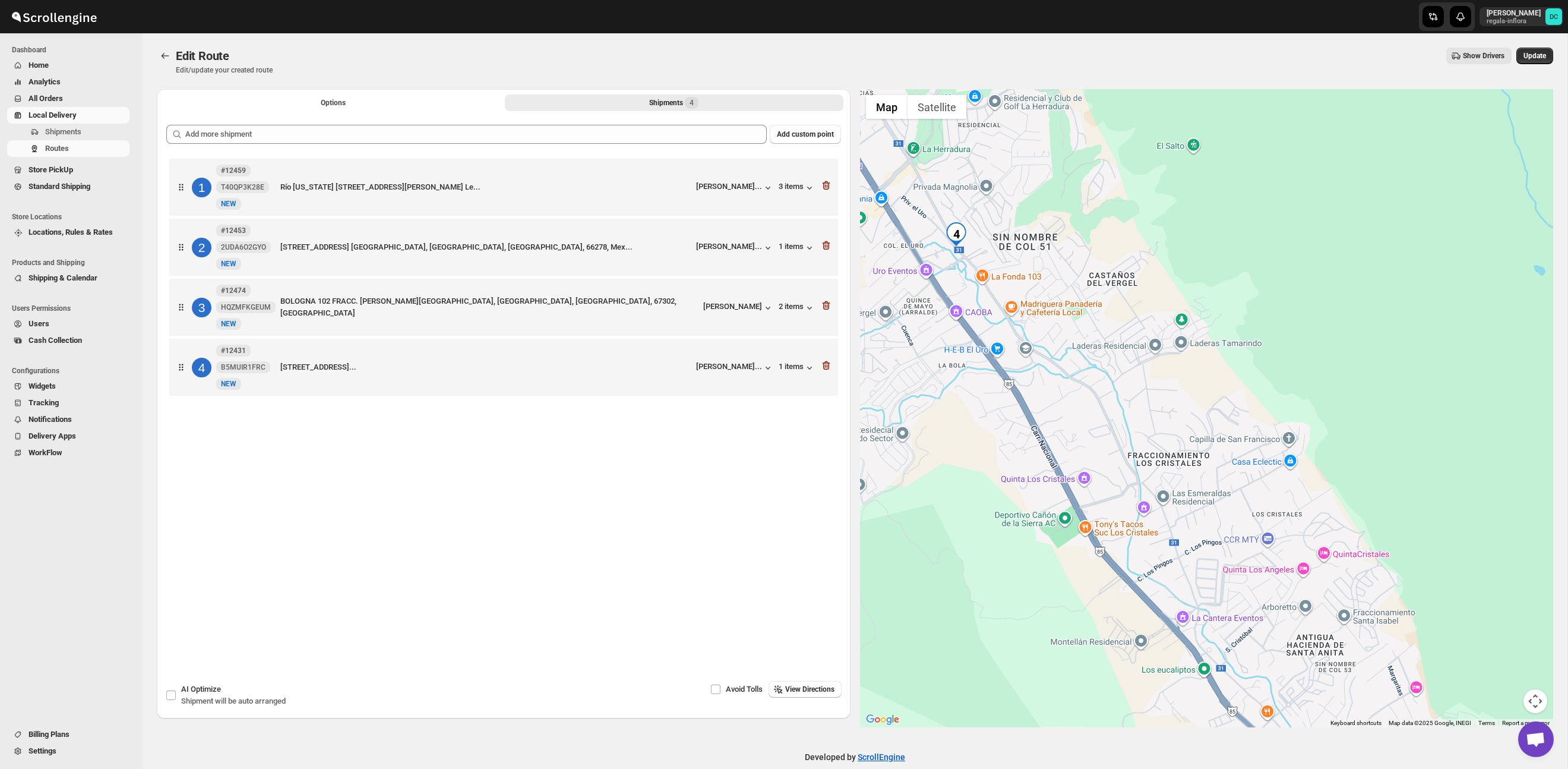
drag, startPoint x: 1062, startPoint y: 380, endPoint x: 1156, endPoint y: 477, distance: 135.1
click at [1157, 478] on div at bounding box center [1207, 408] width 694 height 638
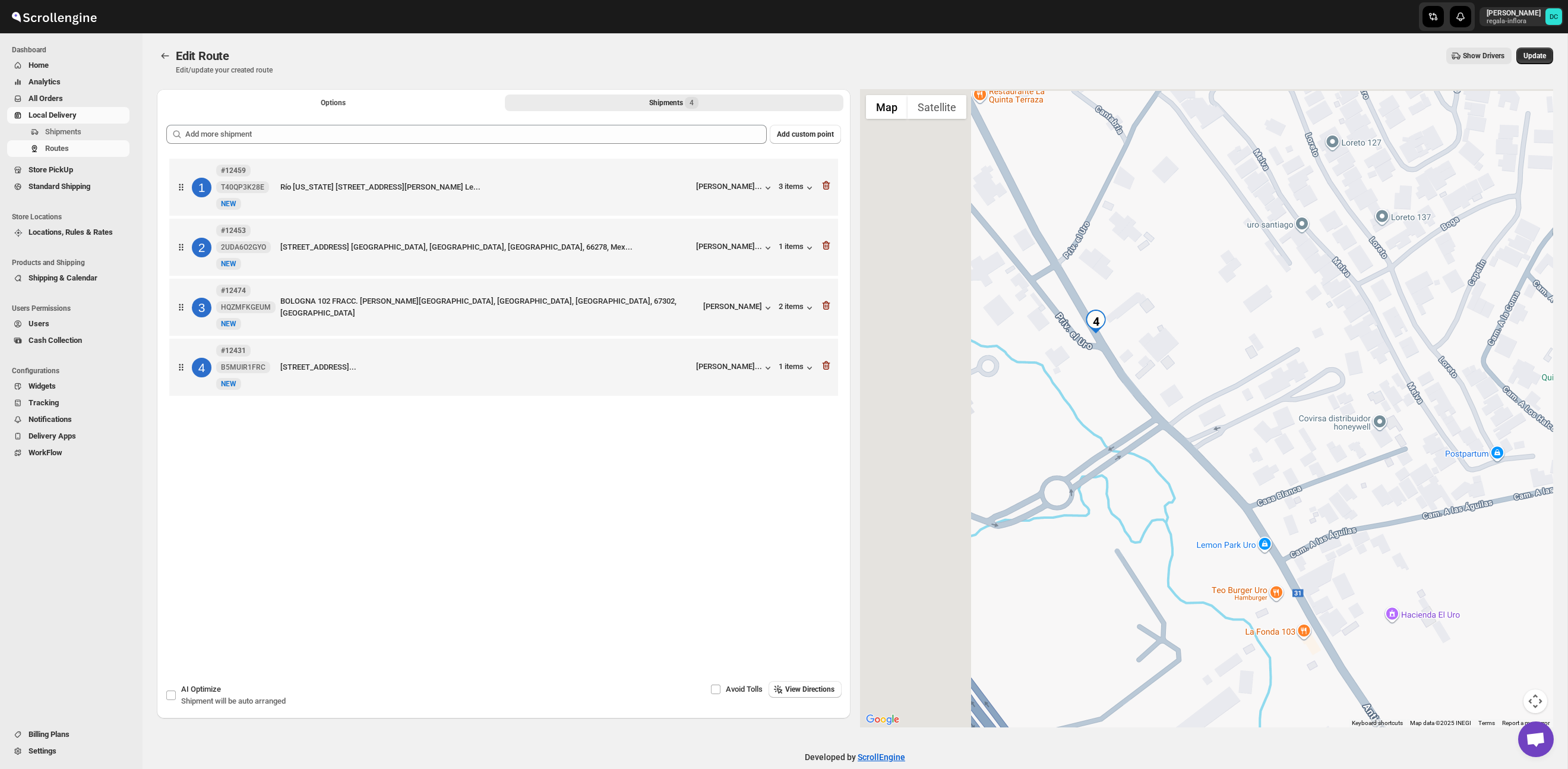
drag, startPoint x: 963, startPoint y: 331, endPoint x: 1167, endPoint y: 435, distance: 229.0
click at [1167, 435] on div at bounding box center [1207, 408] width 694 height 638
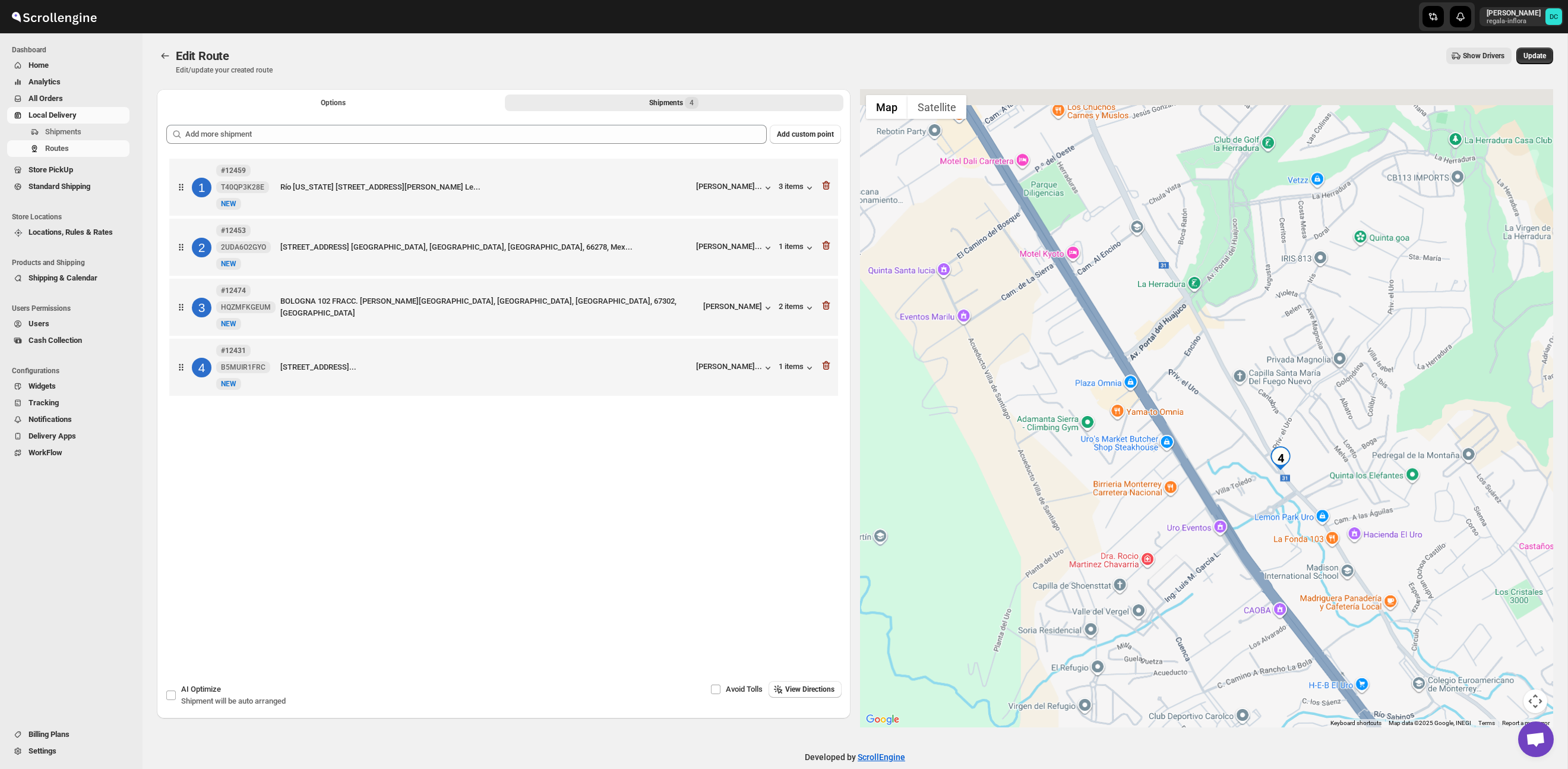
drag, startPoint x: 1354, startPoint y: 358, endPoint x: 1325, endPoint y: 447, distance: 93.6
click at [1326, 447] on div at bounding box center [1207, 408] width 694 height 638
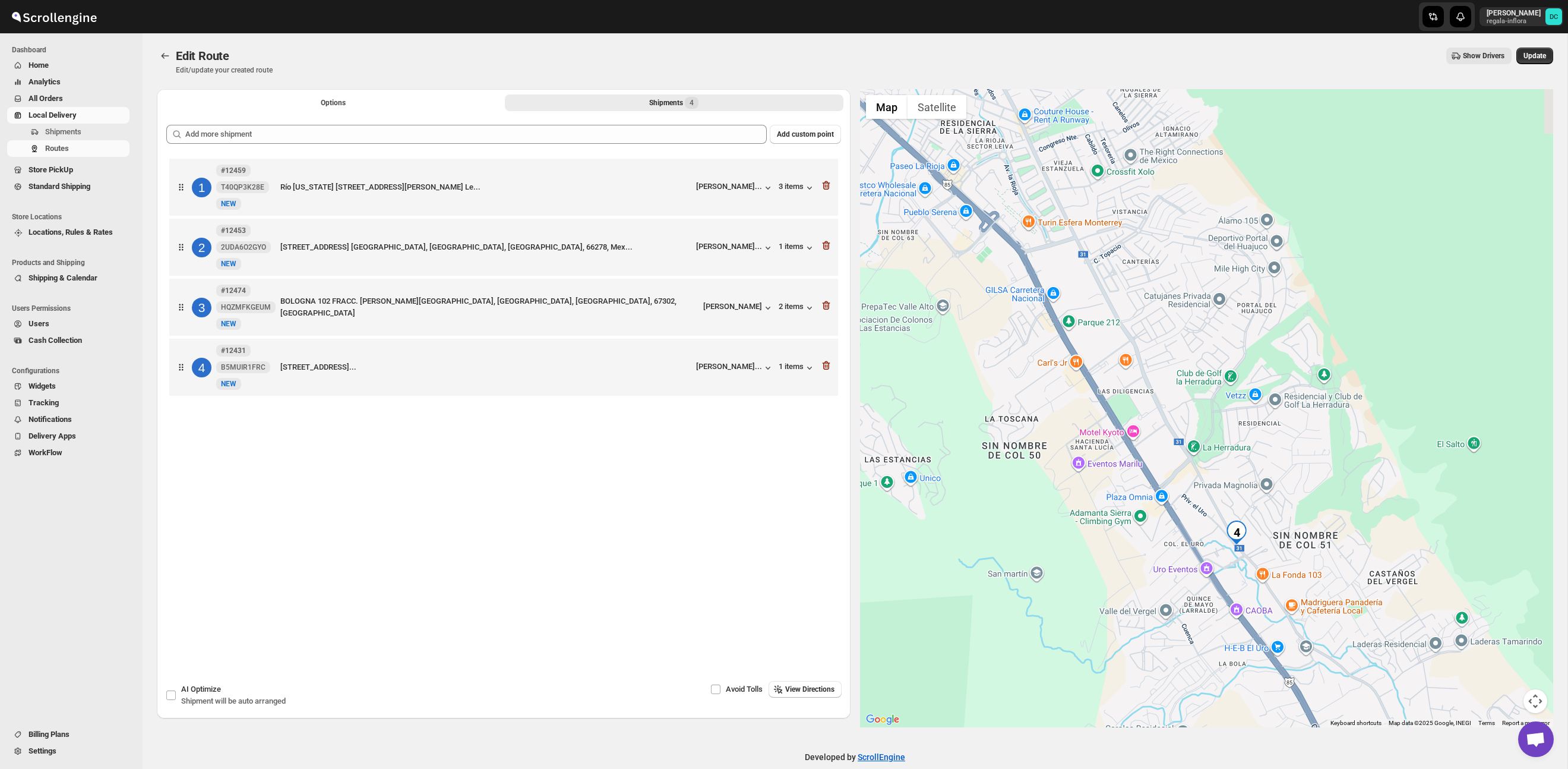
drag, startPoint x: 1391, startPoint y: 394, endPoint x: 1329, endPoint y: 468, distance: 96.5
click at [1329, 468] on div at bounding box center [1207, 408] width 694 height 638
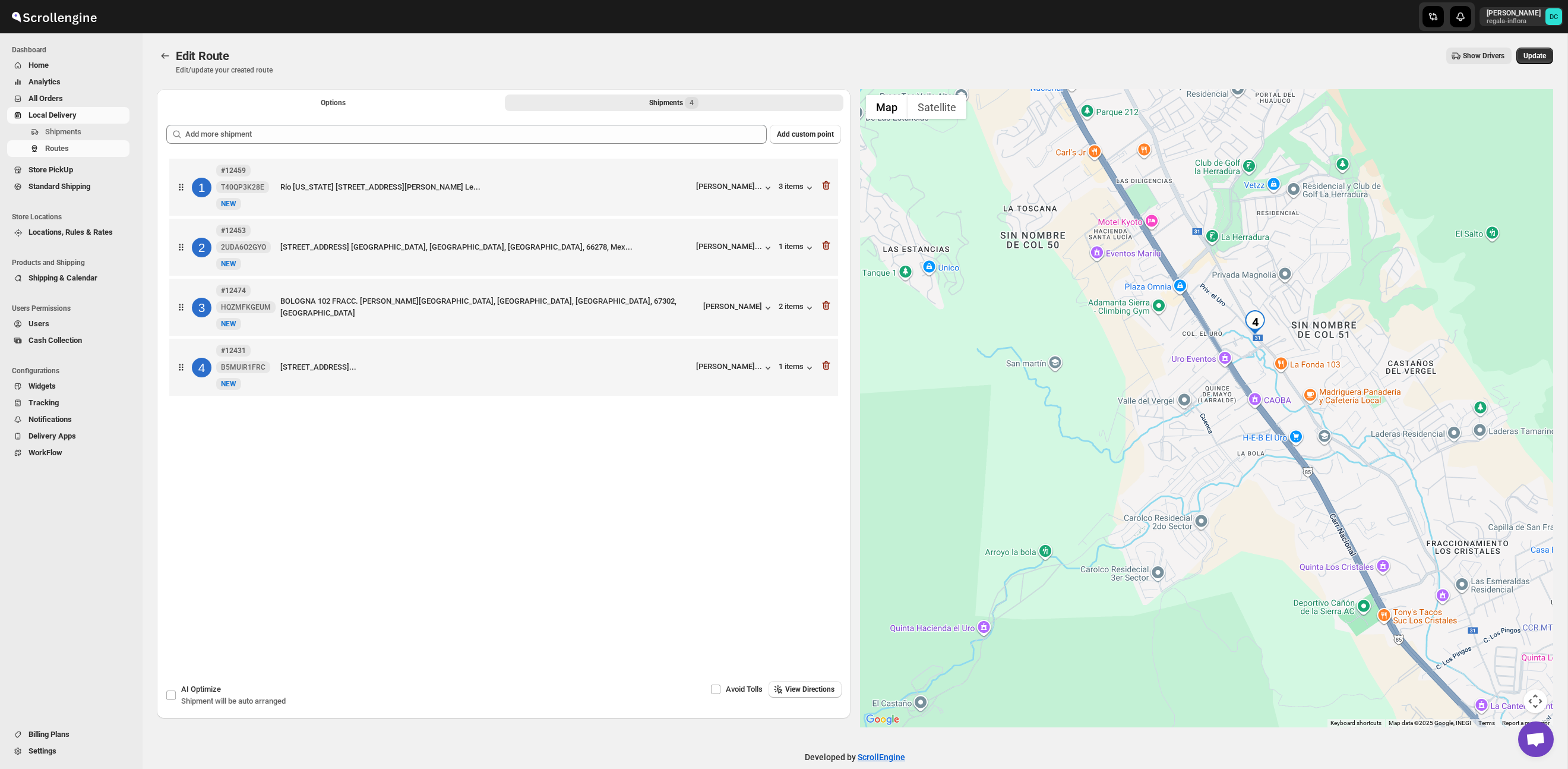
drag, startPoint x: 1298, startPoint y: 451, endPoint x: 1306, endPoint y: 302, distance: 149.2
click at [1306, 302] on div at bounding box center [1207, 408] width 694 height 638
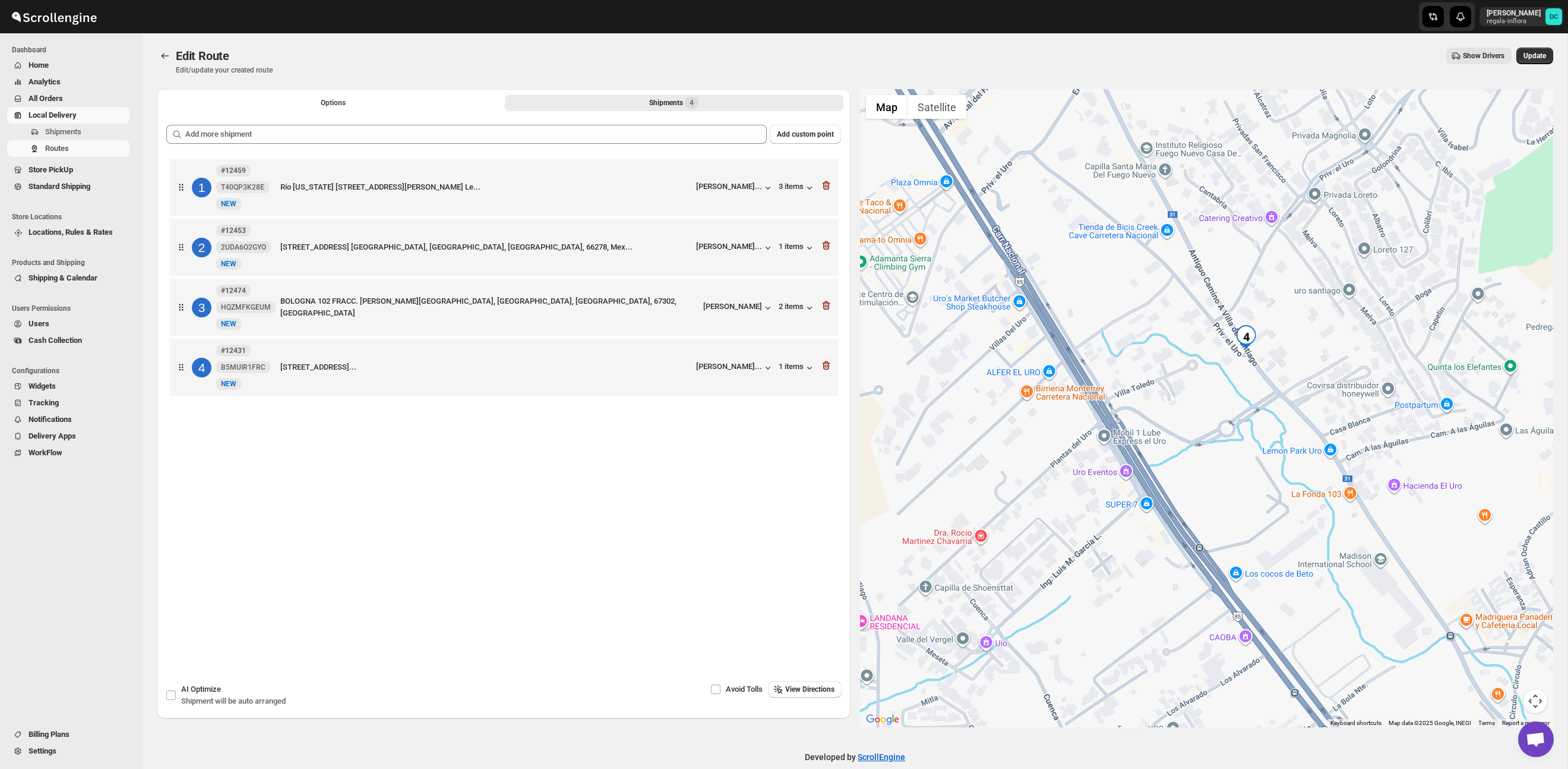
drag, startPoint x: 1286, startPoint y: 295, endPoint x: 1315, endPoint y: 359, distance: 70.3
click at [1315, 359] on div at bounding box center [1207, 408] width 694 height 638
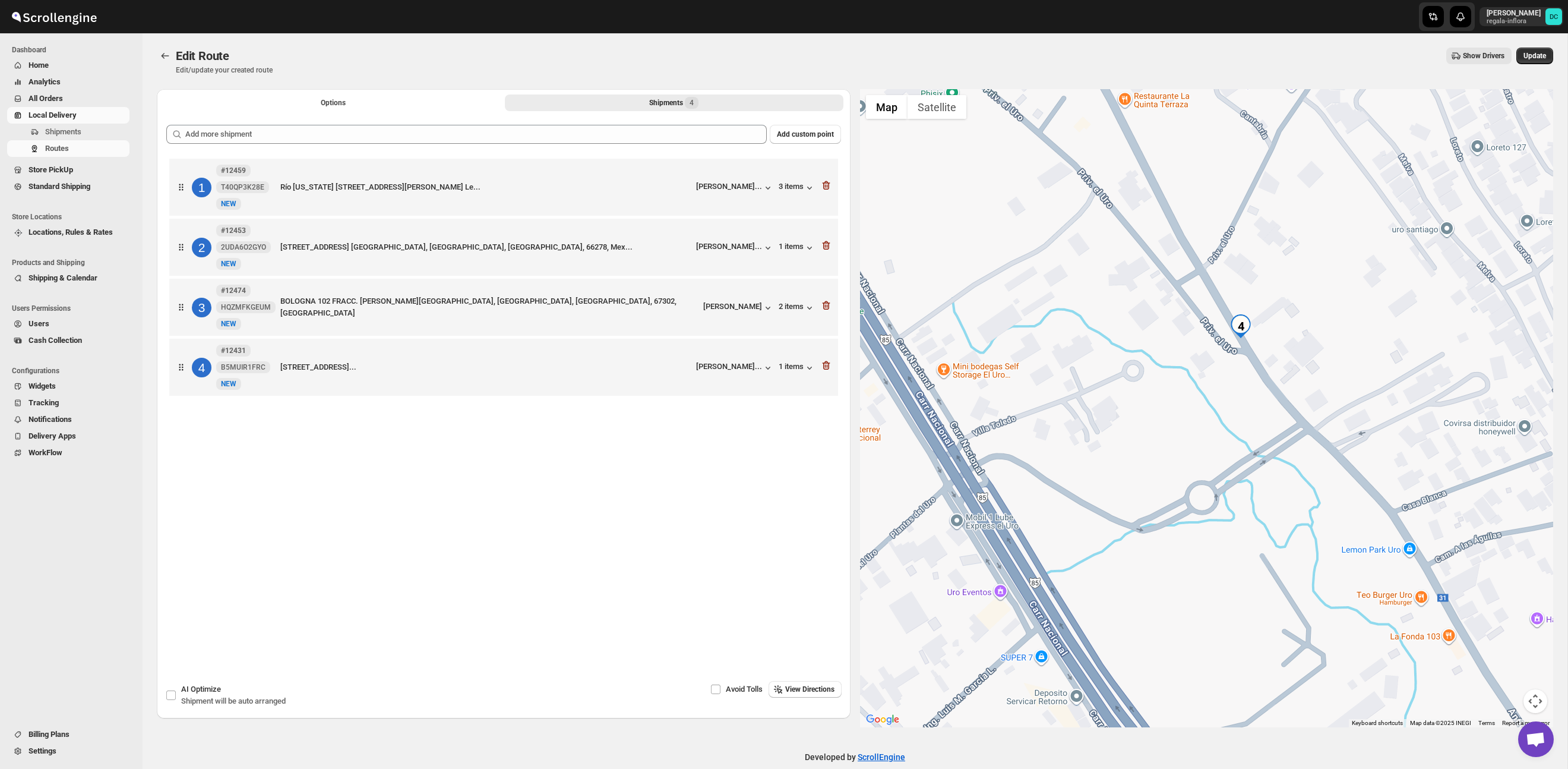
drag, startPoint x: 1244, startPoint y: 312, endPoint x: 1375, endPoint y: 317, distance: 131.1
click at [1375, 317] on div at bounding box center [1207, 408] width 694 height 638
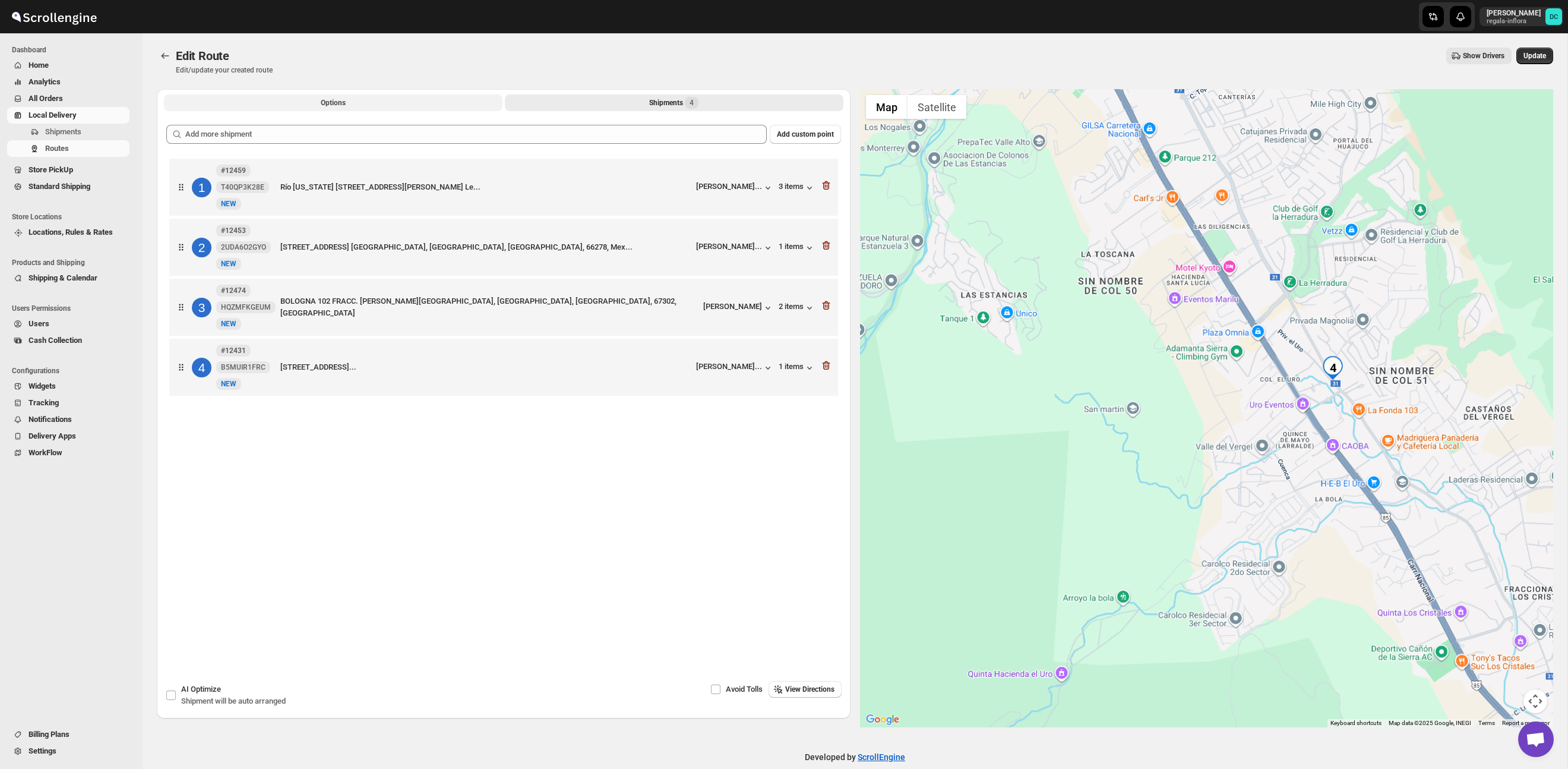
click at [410, 101] on button "Options" at bounding box center [333, 102] width 338 height 16
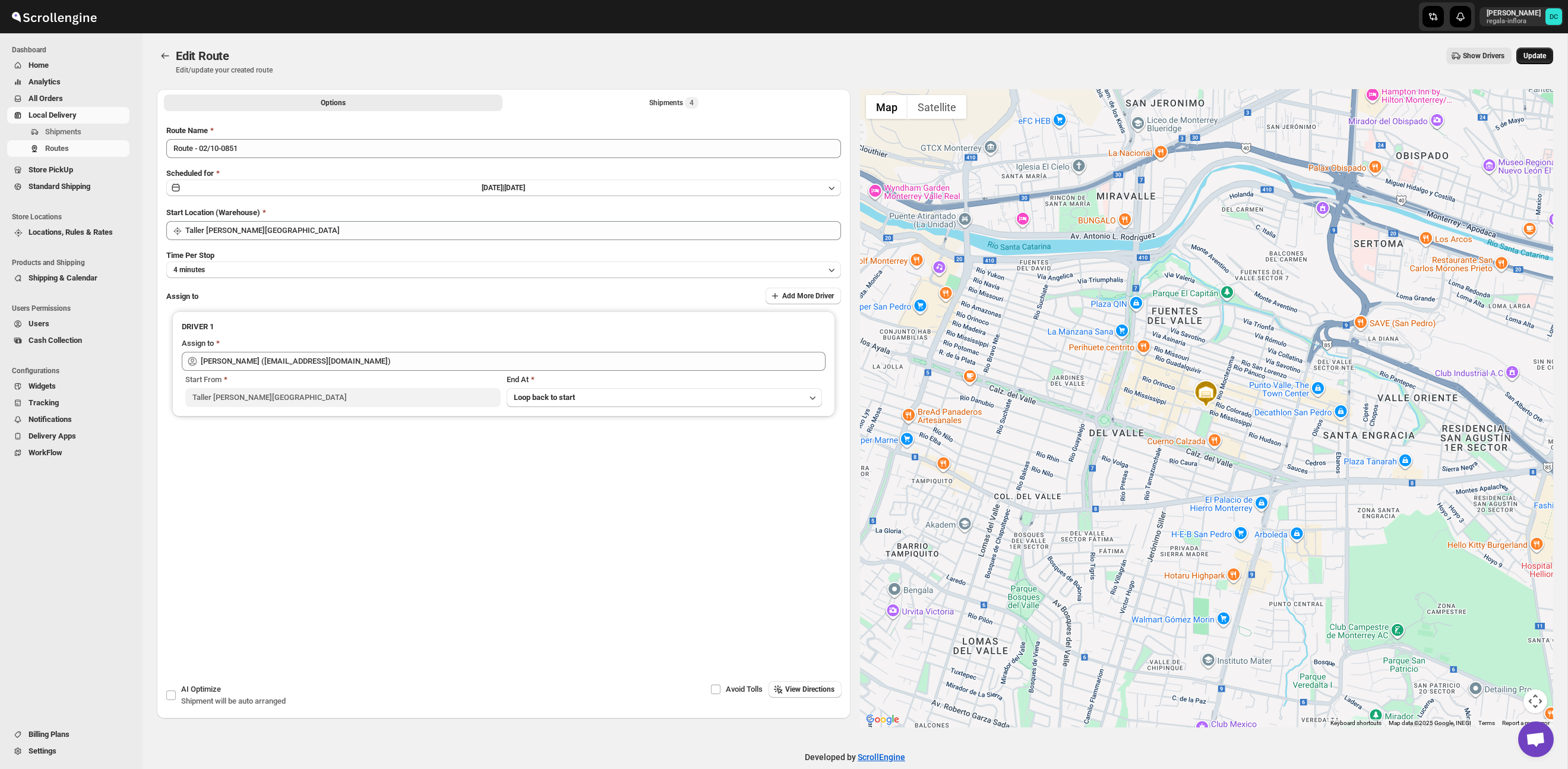
click at [1533, 57] on span "Update" at bounding box center [1535, 56] width 23 height 10
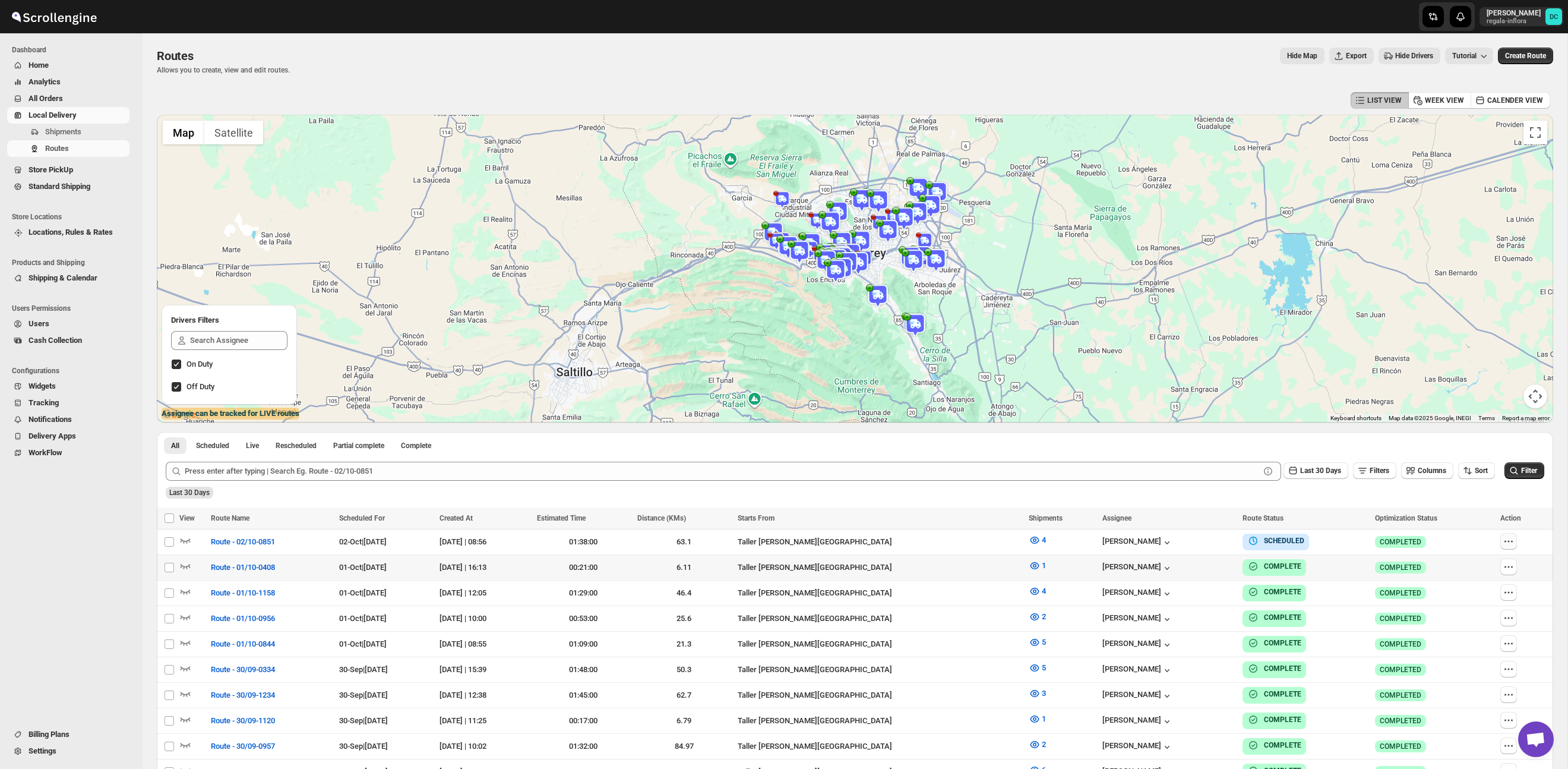
click at [1513, 544] on icon "button" at bounding box center [1509, 541] width 12 height 12
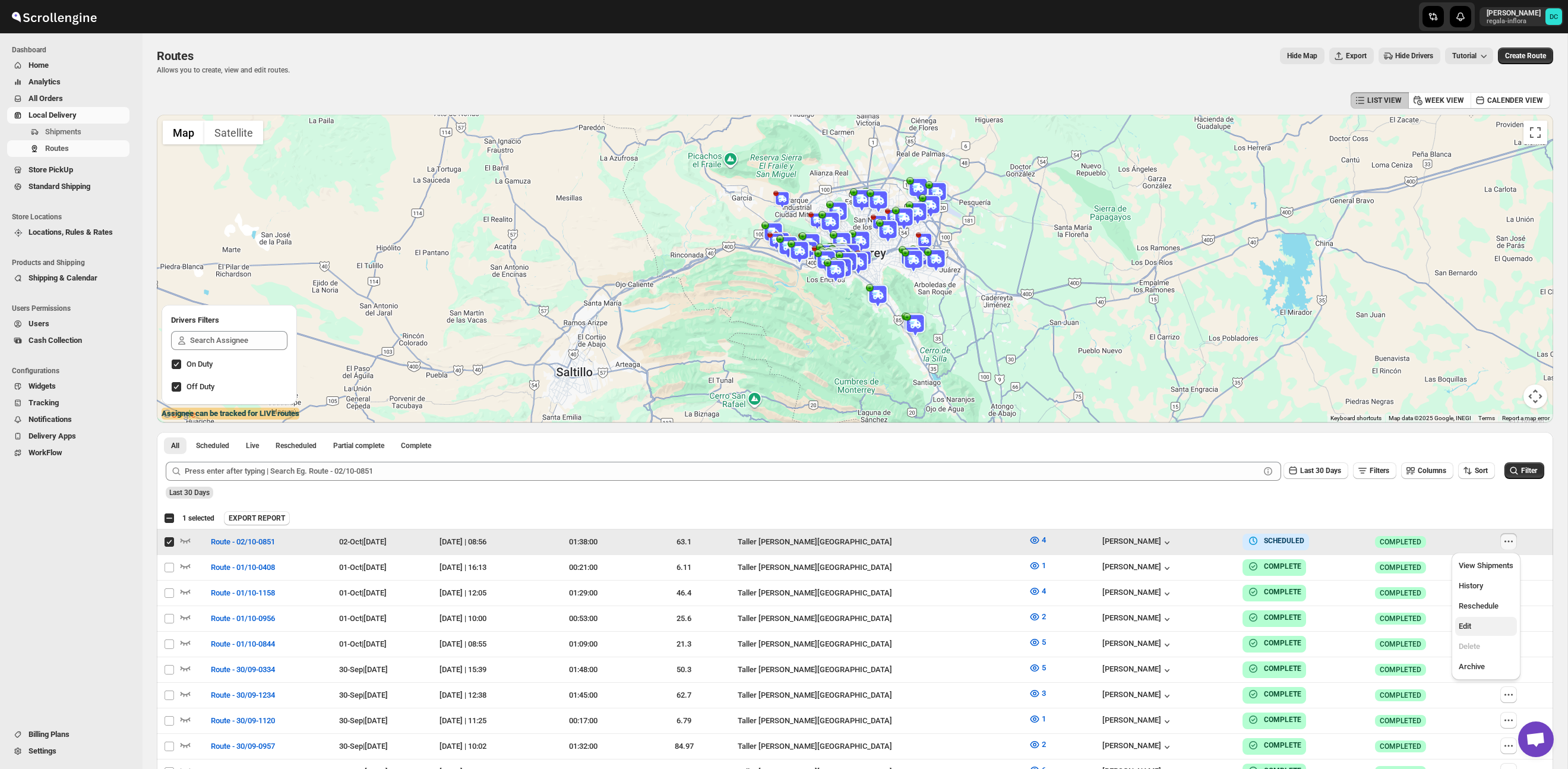
click at [1485, 622] on span "Edit" at bounding box center [1486, 627] width 55 height 12
checkbox input "false"
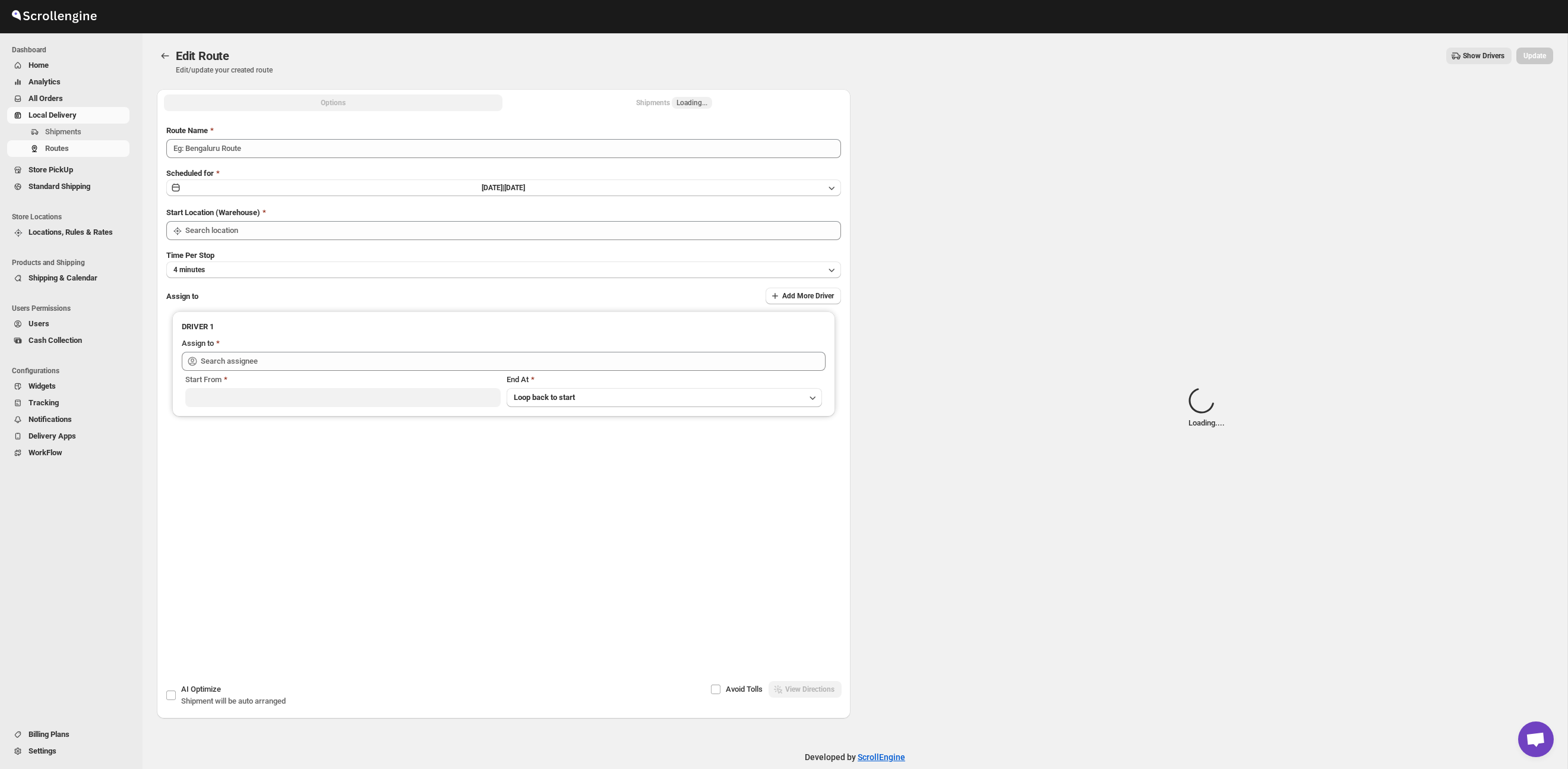
type input "Route - 02/10-0851"
type input "Taller [PERSON_NAME][GEOGRAPHIC_DATA]"
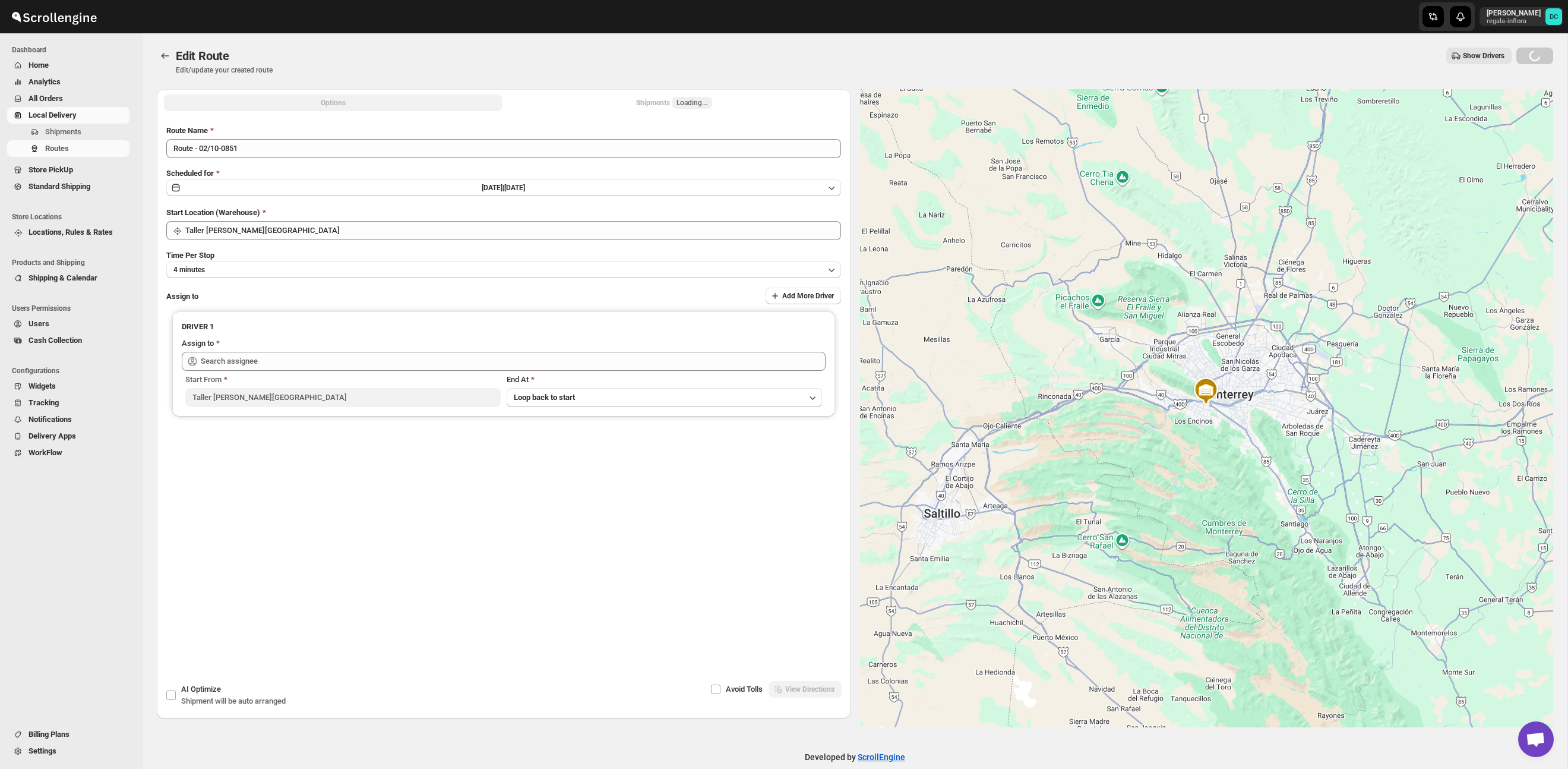
type input "[PERSON_NAME] ([EMAIL_ADDRESS][DOMAIN_NAME])"
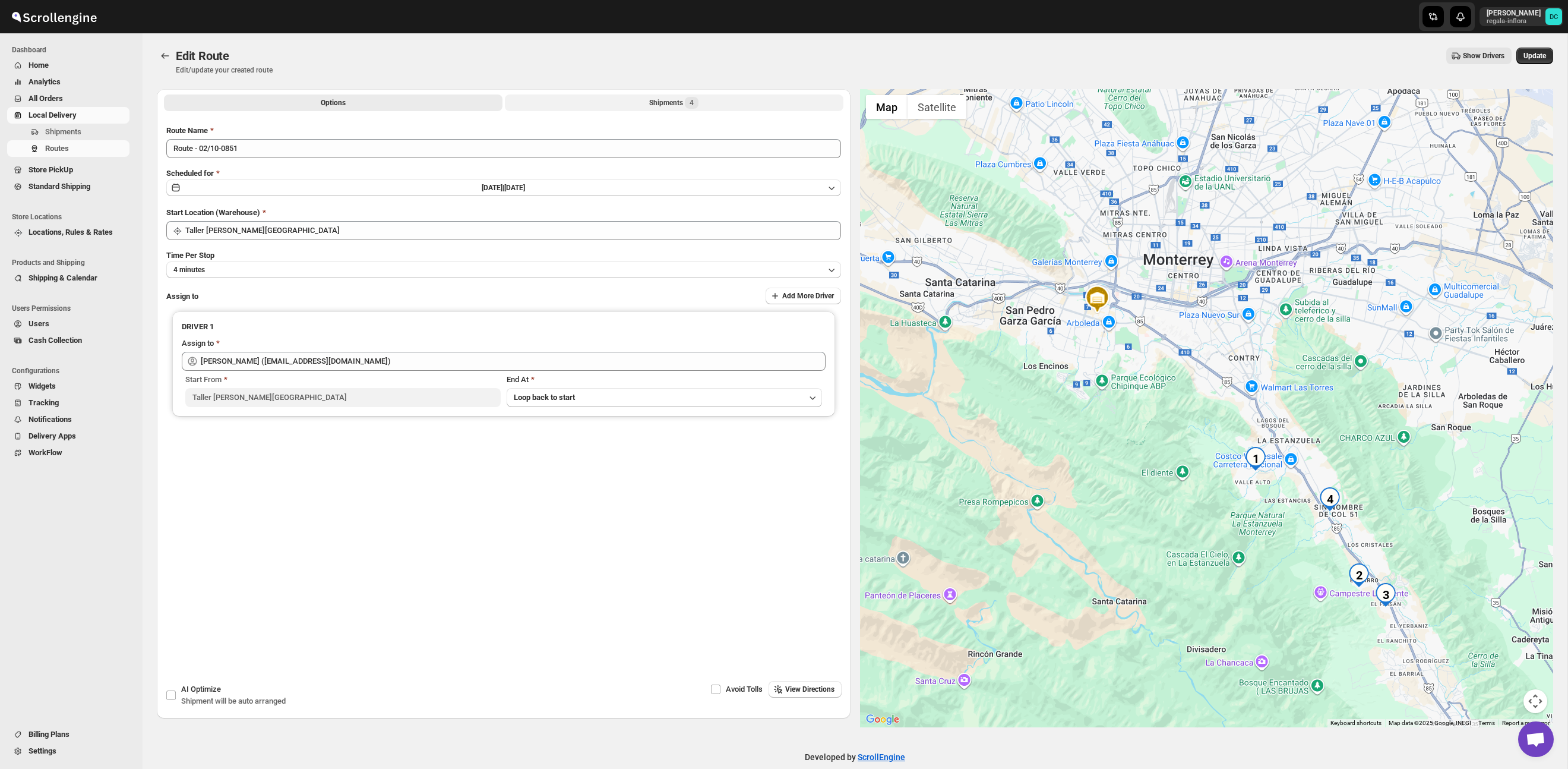
click at [584, 104] on button "Shipments 4" at bounding box center [674, 102] width 338 height 16
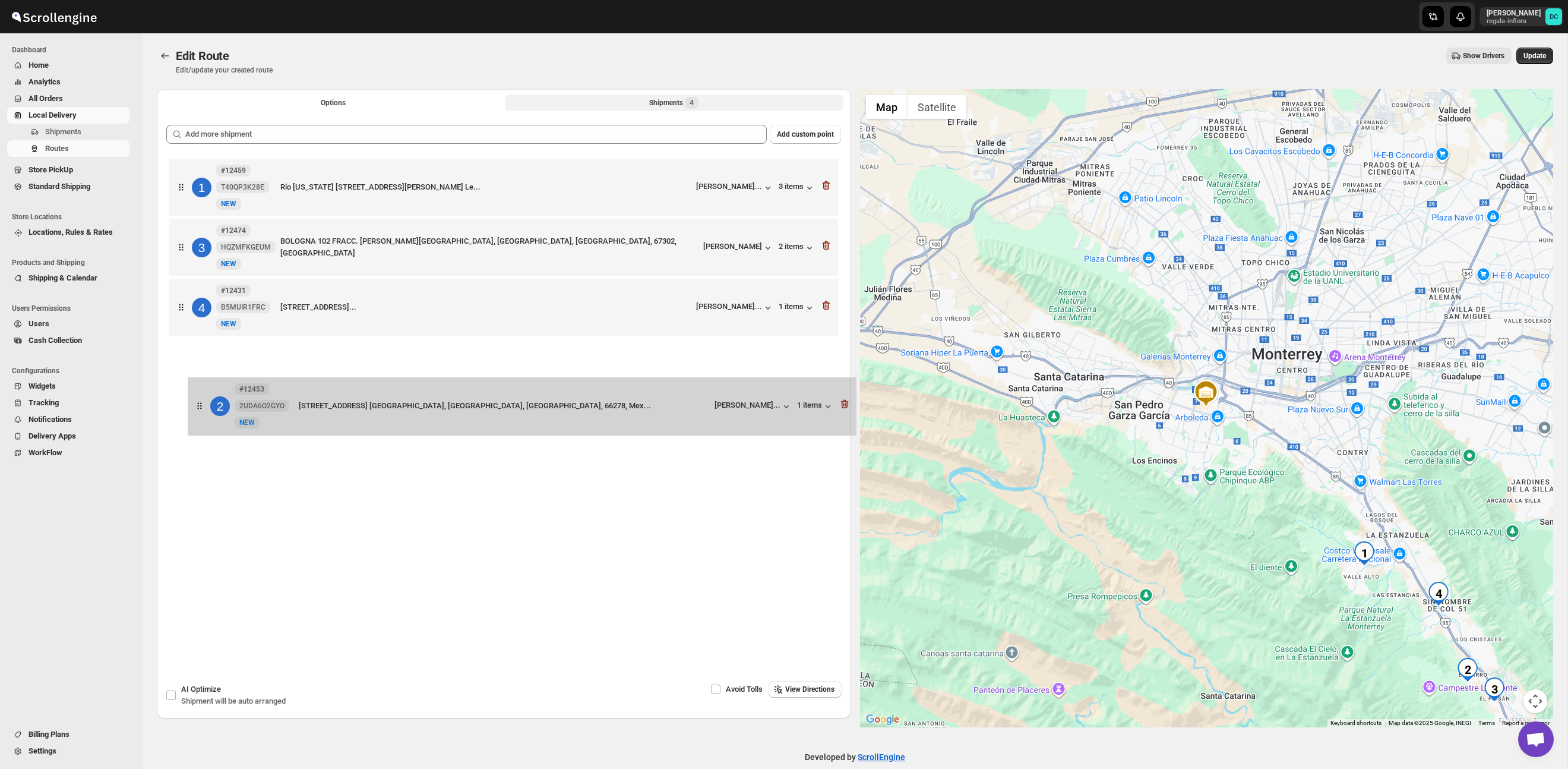
drag, startPoint x: 172, startPoint y: 250, endPoint x: 208, endPoint y: 404, distance: 158.2
click at [192, 414] on div "[STREET_ADDRESS][US_STATE][PERSON_NAME]... [PERSON_NAME]... 3 items 2 #12453 2U…" at bounding box center [503, 379] width 674 height 446
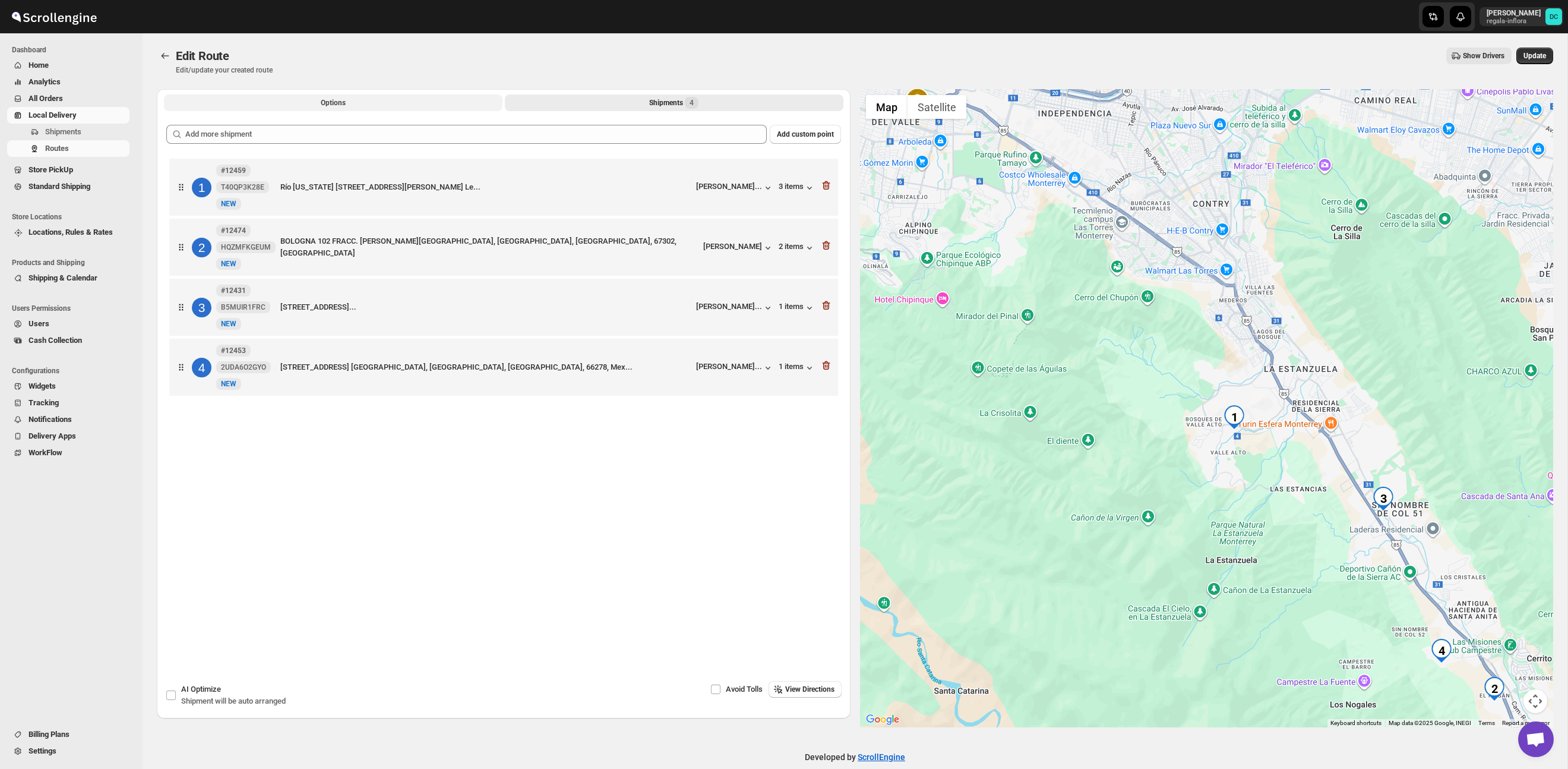
click at [327, 94] on button "Options" at bounding box center [333, 102] width 338 height 16
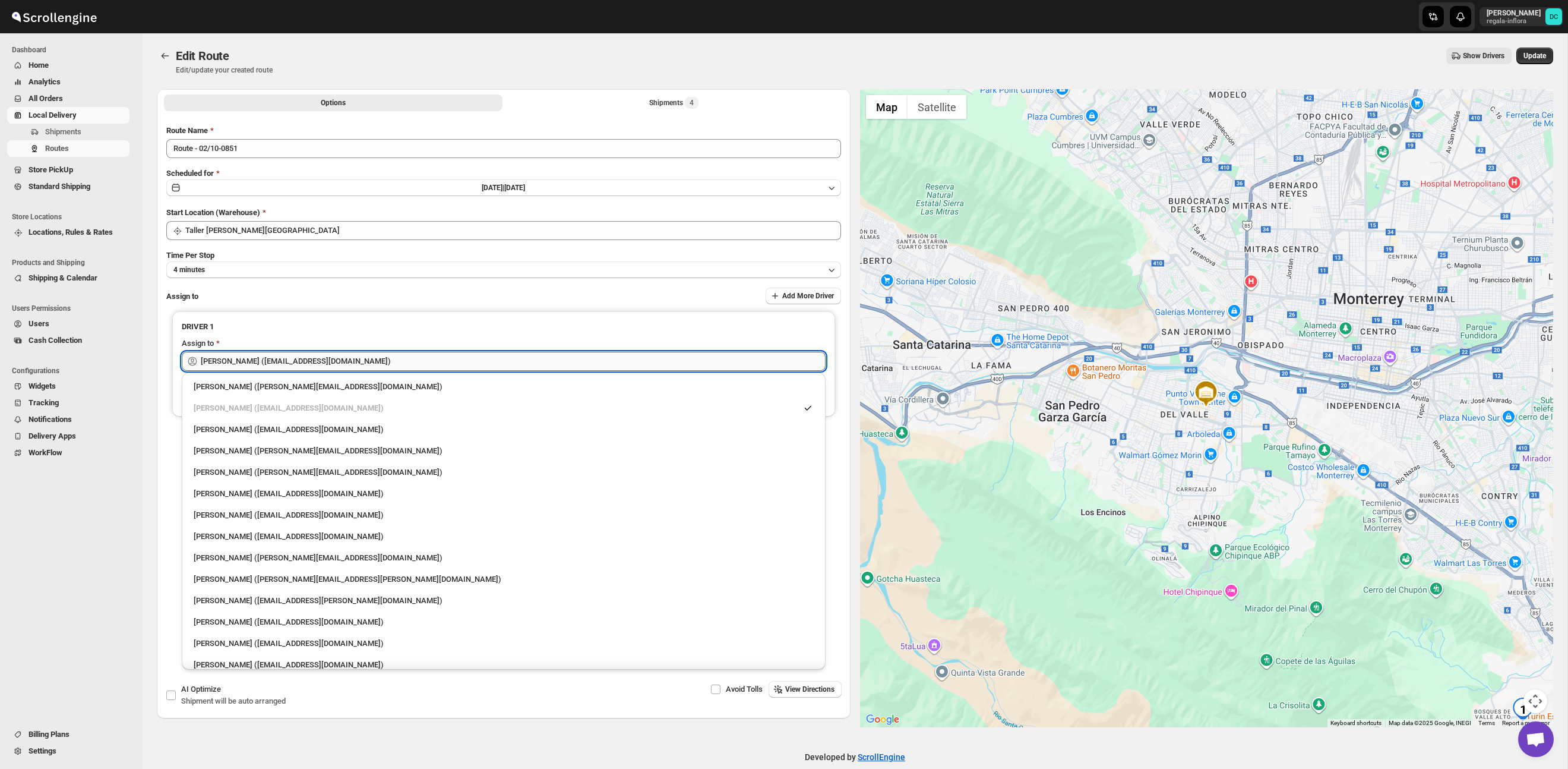
click at [380, 364] on input "[PERSON_NAME] ([EMAIL_ADDRESS][DOMAIN_NAME])" at bounding box center [513, 361] width 625 height 19
click at [380, 365] on input "[PERSON_NAME] ([EMAIL_ADDRESS][DOMAIN_NAME])" at bounding box center [513, 361] width 625 height 19
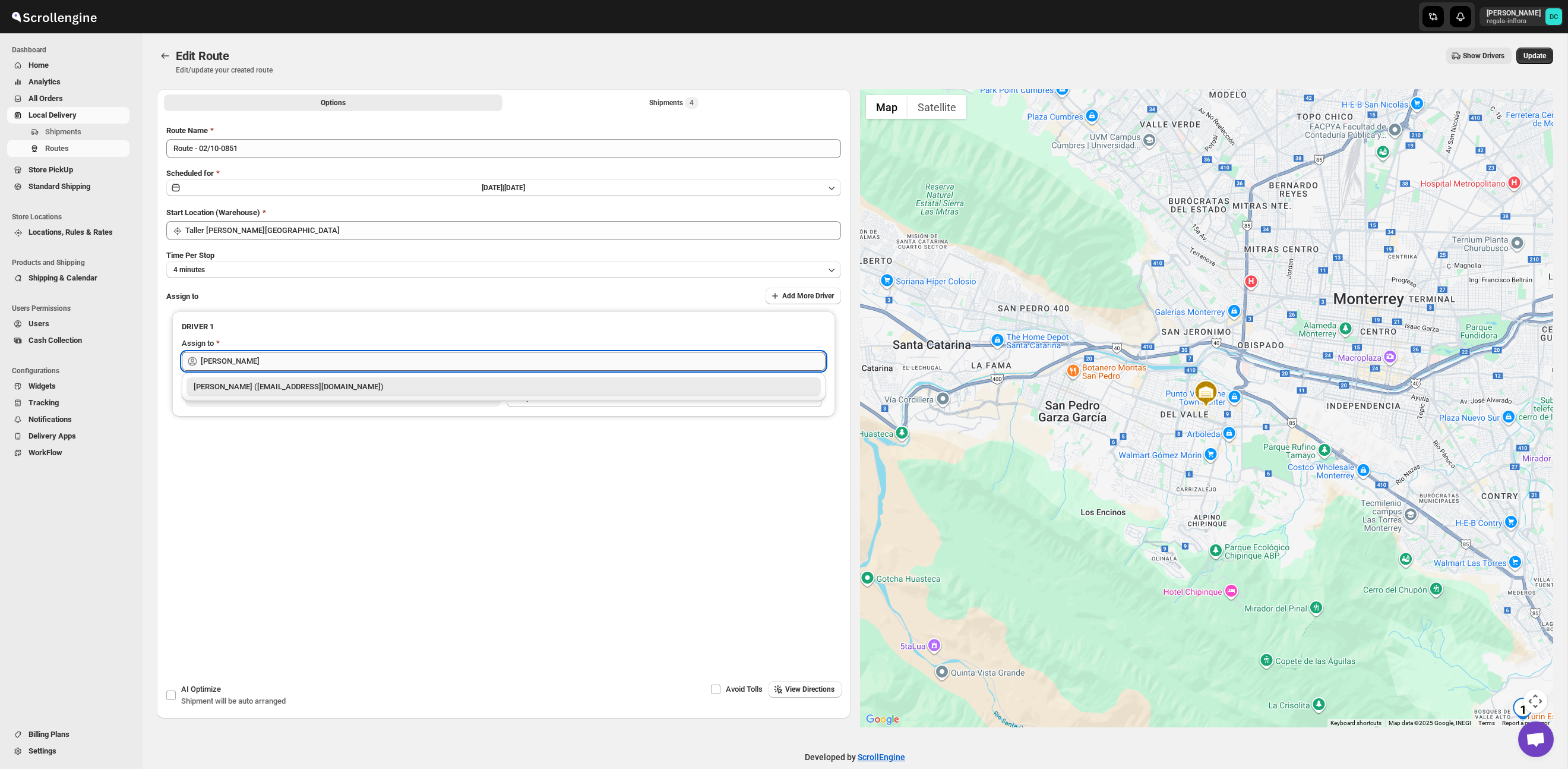
click at [393, 390] on div "[PERSON_NAME] ([EMAIL_ADDRESS][DOMAIN_NAME])" at bounding box center [503, 387] width 620 height 12
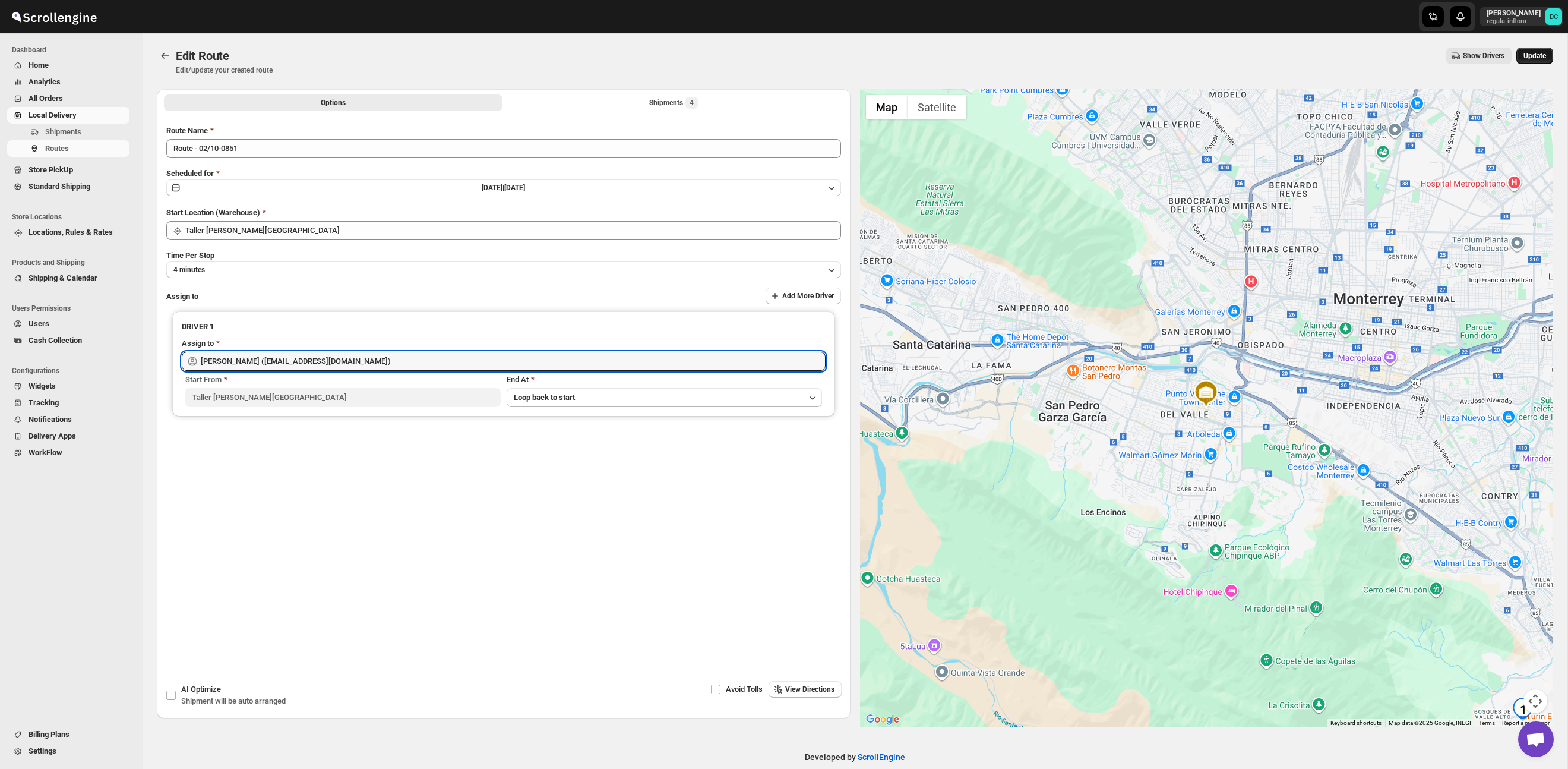
type input "[PERSON_NAME] ([EMAIL_ADDRESS][DOMAIN_NAME])"
drag, startPoint x: 1527, startPoint y: 56, endPoint x: 1432, endPoint y: 75, distance: 96.9
click at [1527, 55] on span "Update" at bounding box center [1535, 56] width 23 height 10
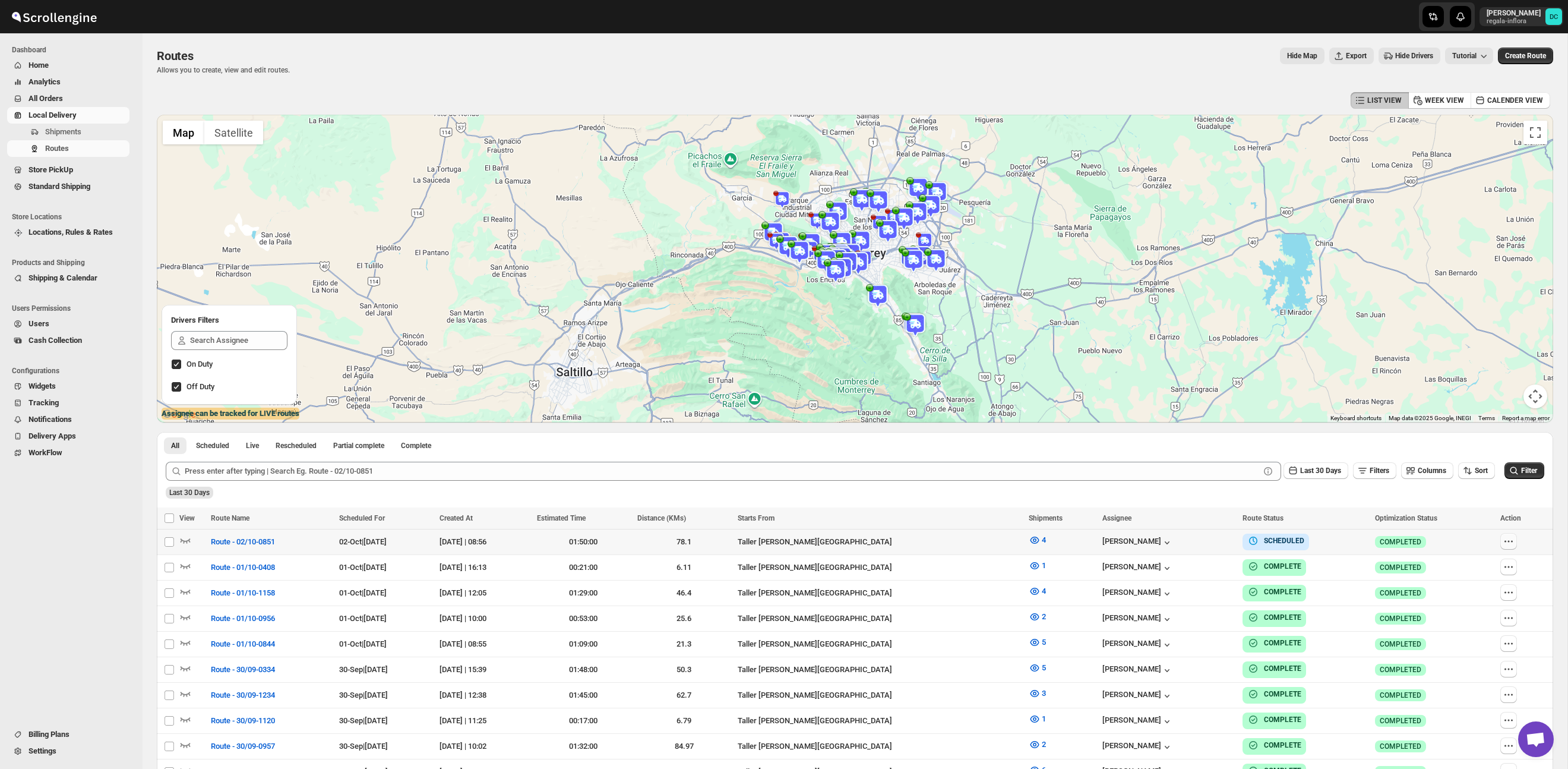
click at [1517, 544] on button "button" at bounding box center [1508, 541] width 16 height 16
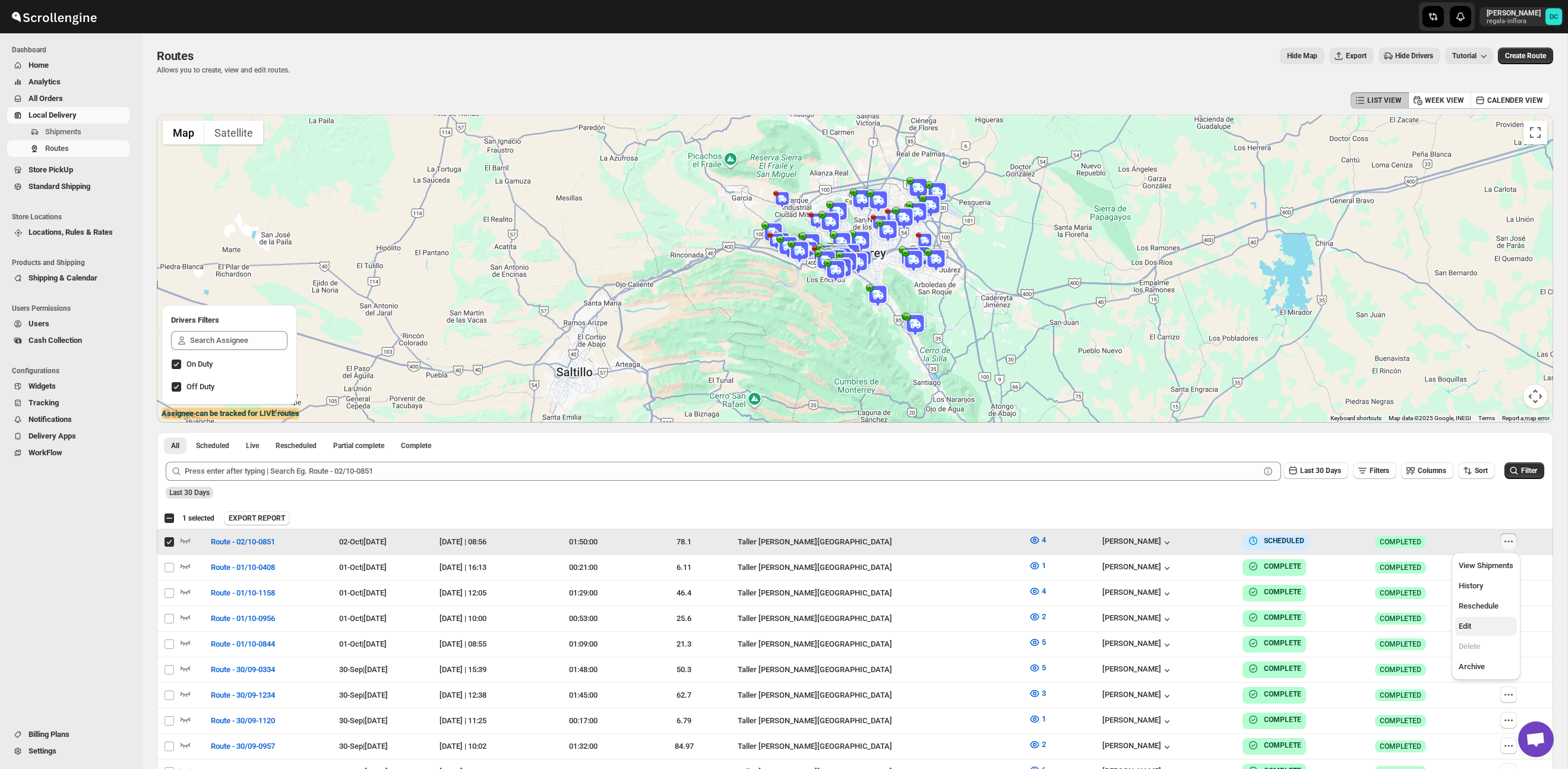
click at [1458, 630] on button "Edit" at bounding box center [1486, 626] width 61 height 19
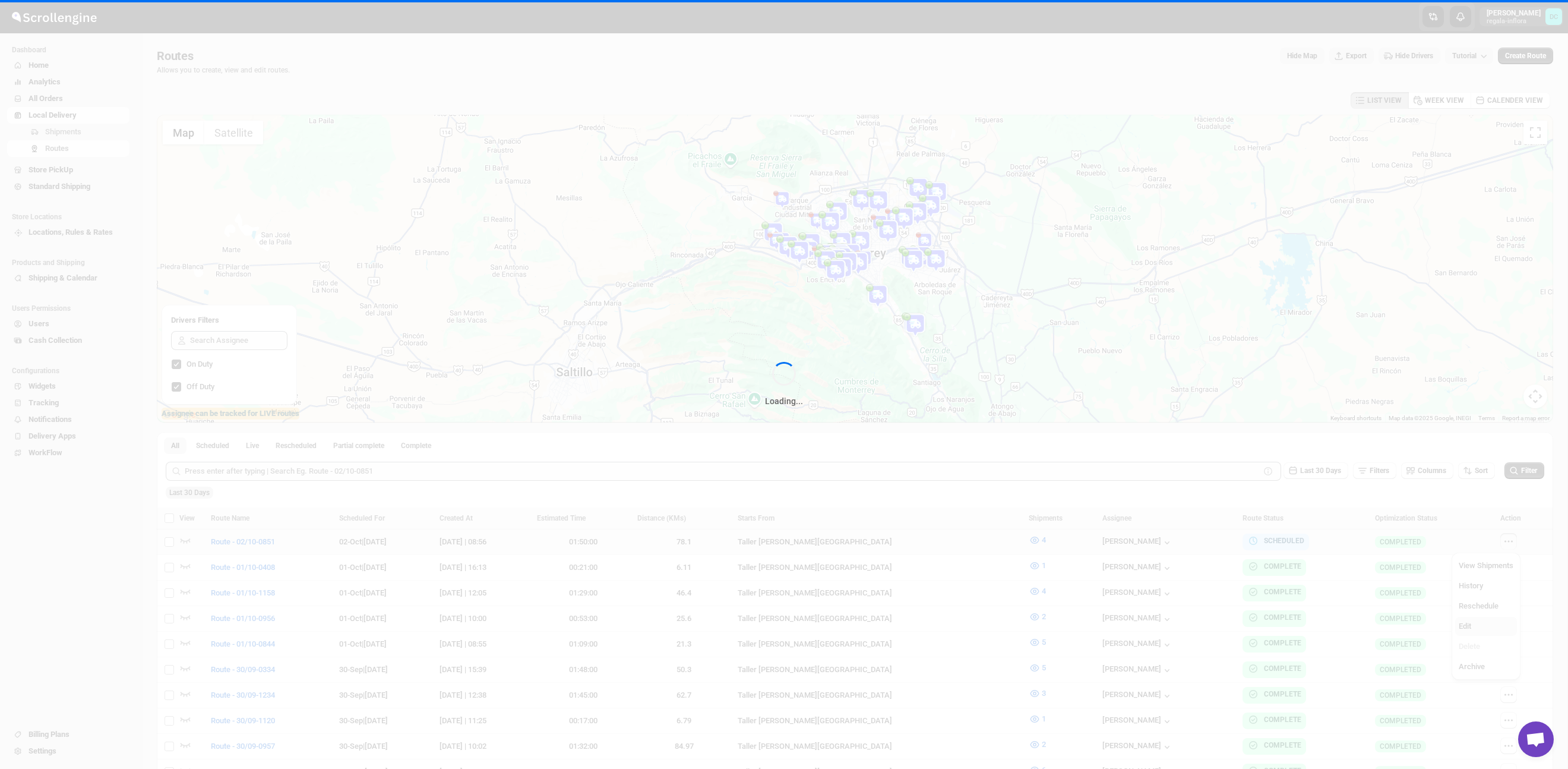
checkbox input "false"
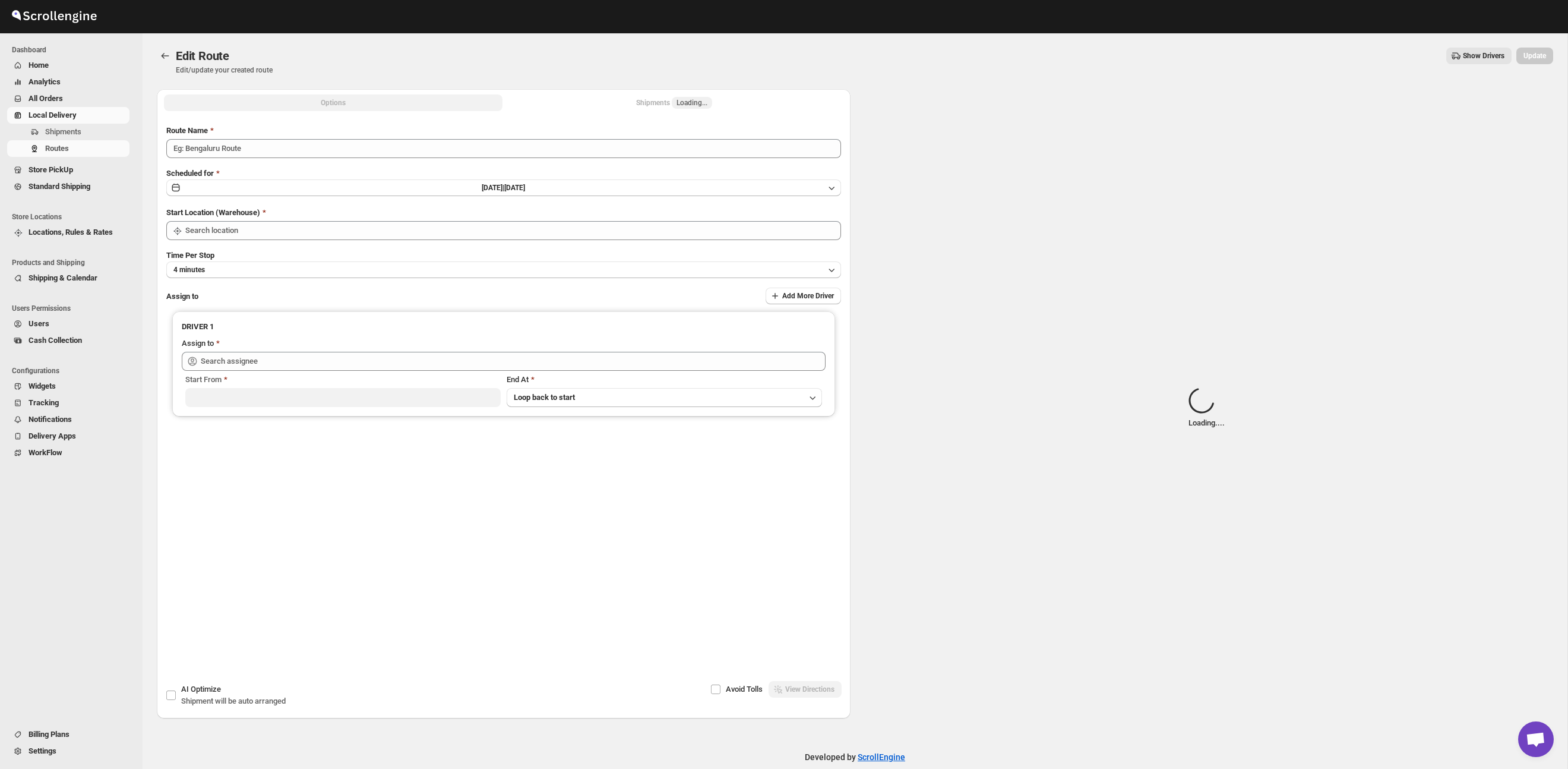
type input "Route - 02/10-0851"
type input "Taller [PERSON_NAME][GEOGRAPHIC_DATA]"
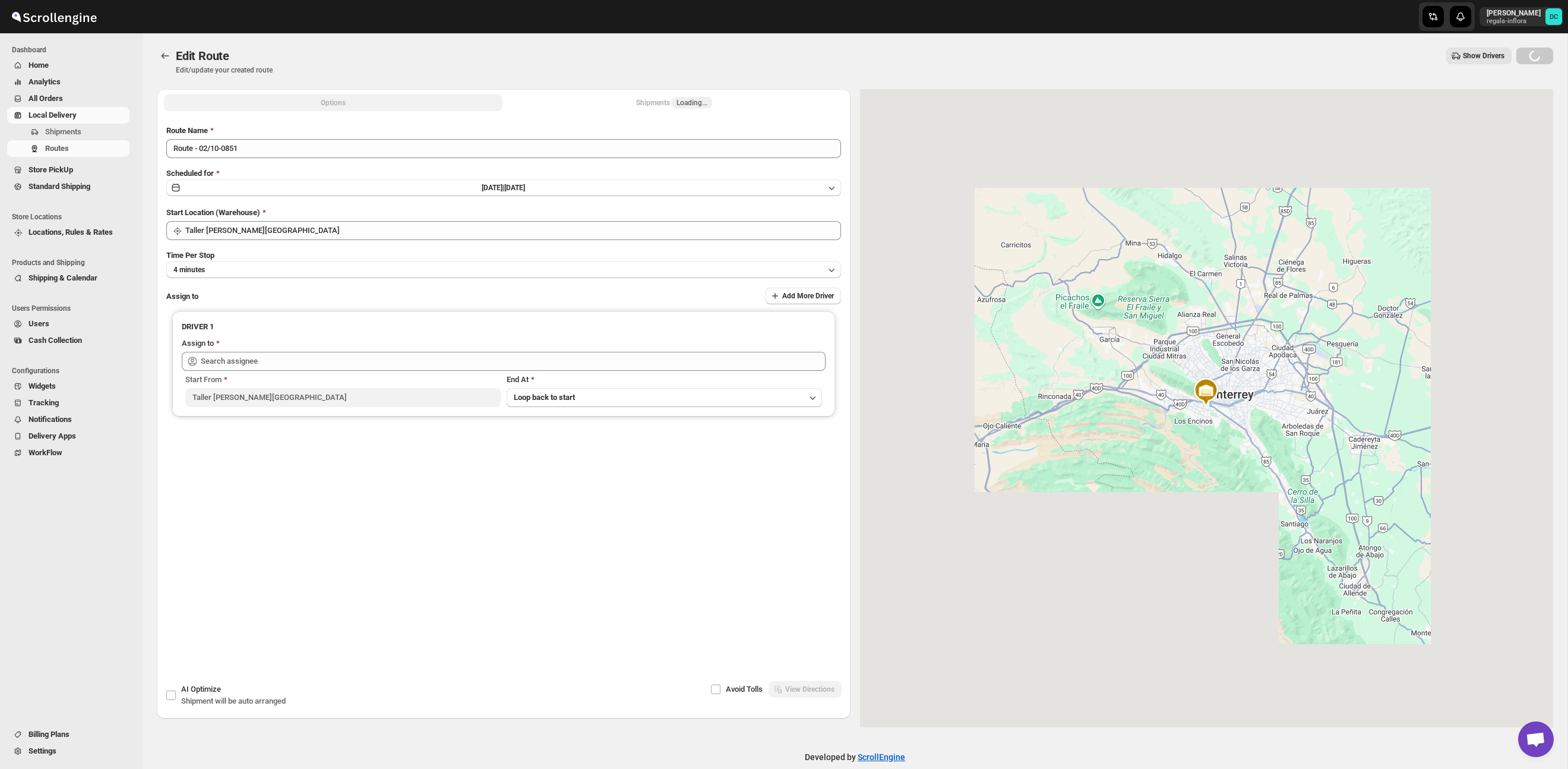
type input "[PERSON_NAME] ([EMAIL_ADDRESS][DOMAIN_NAME])"
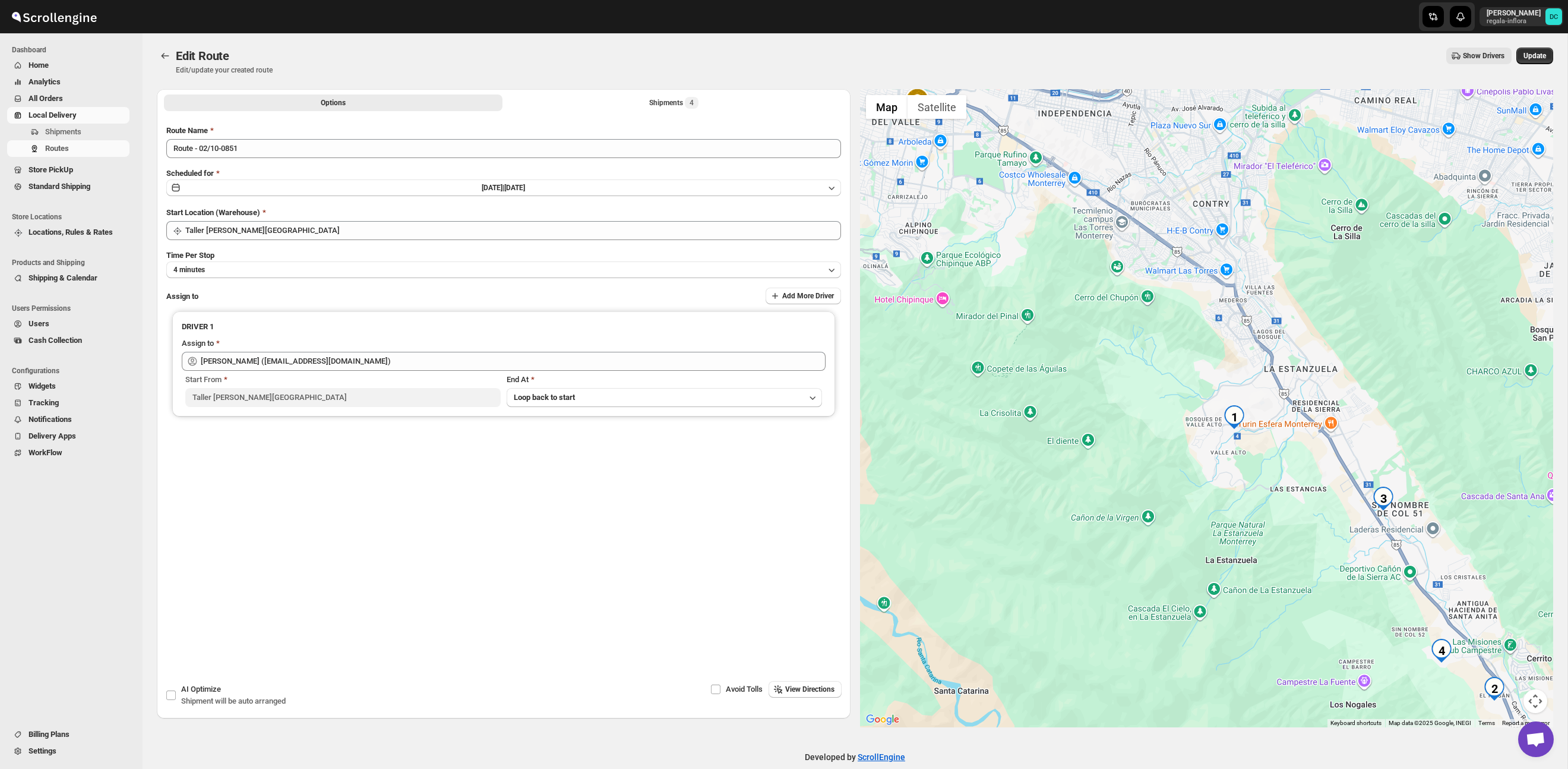
scroll to position [1, 0]
click at [654, 104] on div "Shipments 4" at bounding box center [674, 102] width 49 height 12
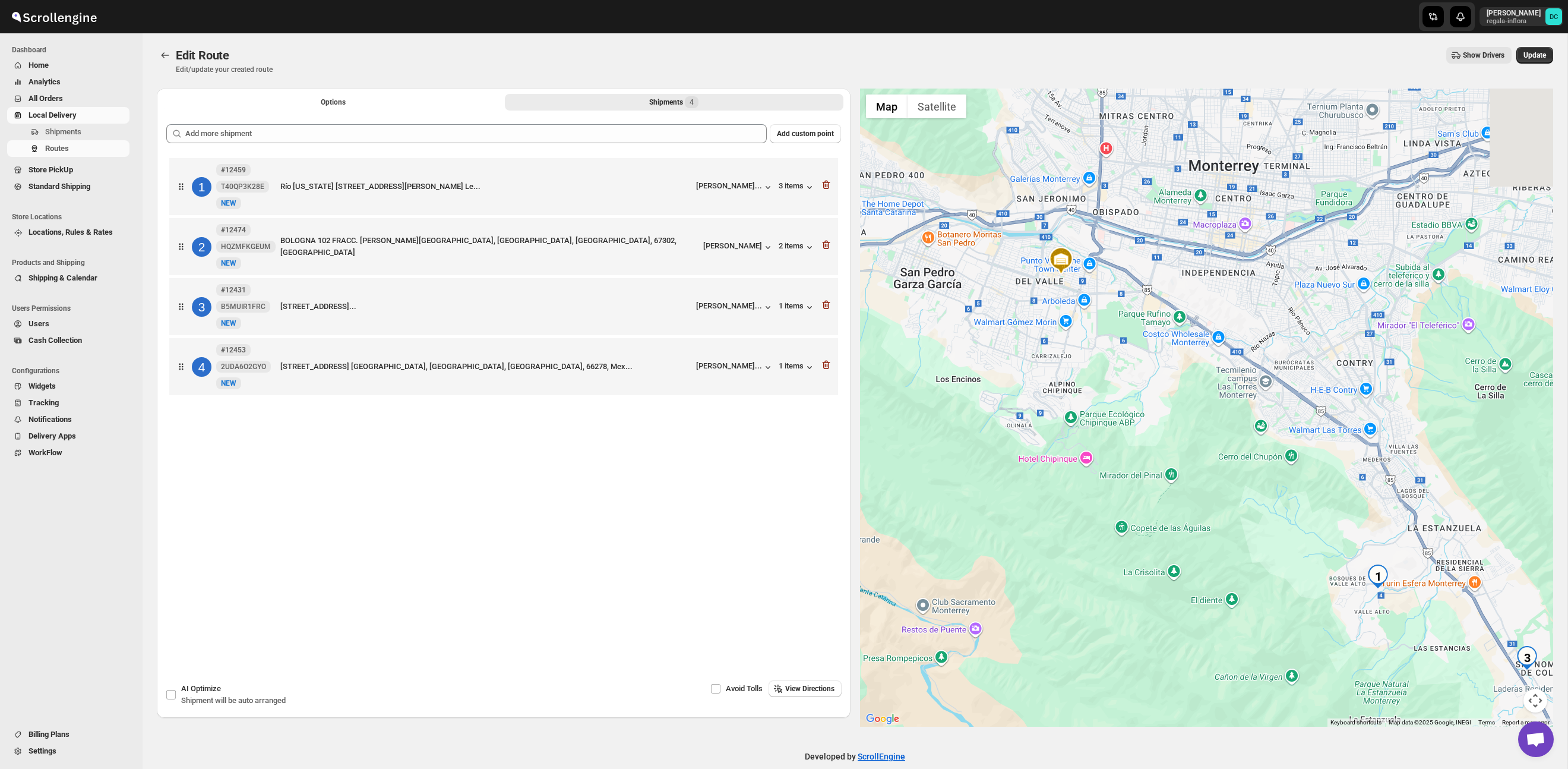
drag, startPoint x: 1325, startPoint y: 478, endPoint x: 1163, endPoint y: 331, distance: 218.8
click at [1163, 331] on div at bounding box center [1207, 407] width 694 height 638
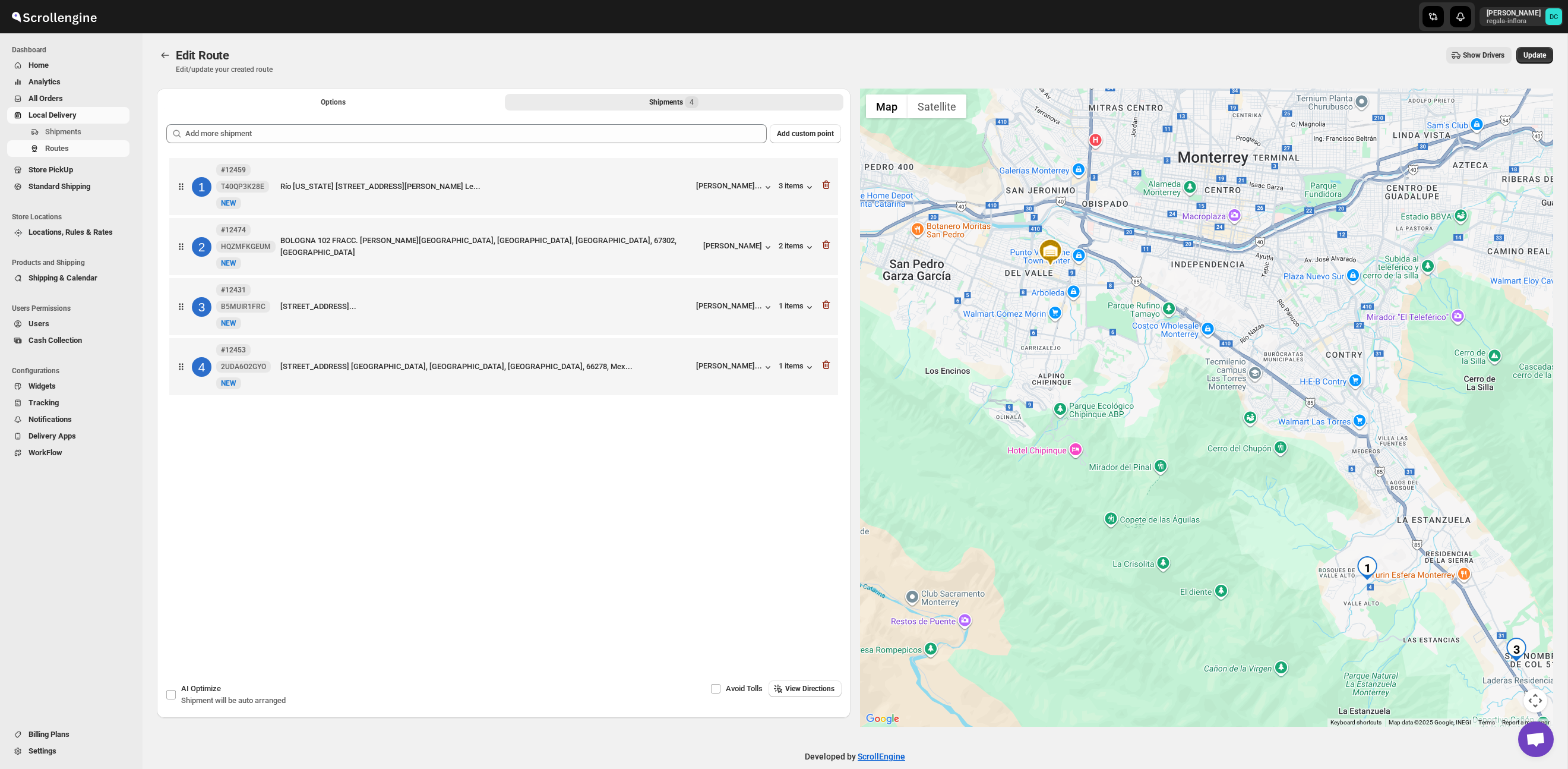
drag, startPoint x: 1401, startPoint y: 505, endPoint x: 1345, endPoint y: 457, distance: 73.8
click at [1339, 438] on div at bounding box center [1207, 407] width 694 height 638
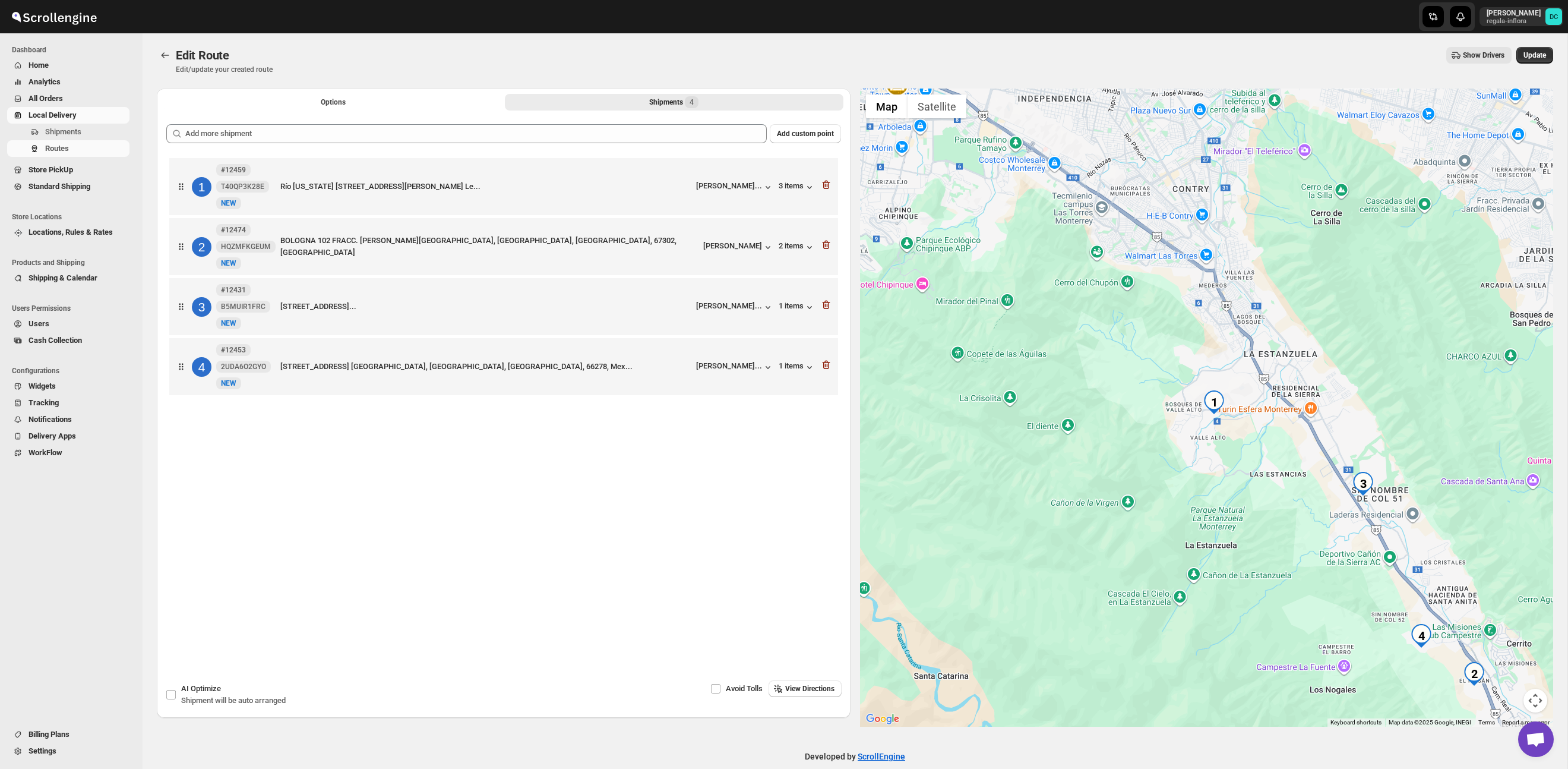
drag, startPoint x: 1363, startPoint y: 499, endPoint x: 1321, endPoint y: 377, distance: 129.0
click at [1286, 413] on div at bounding box center [1207, 407] width 694 height 638
click at [1543, 58] on span "Update" at bounding box center [1535, 55] width 23 height 10
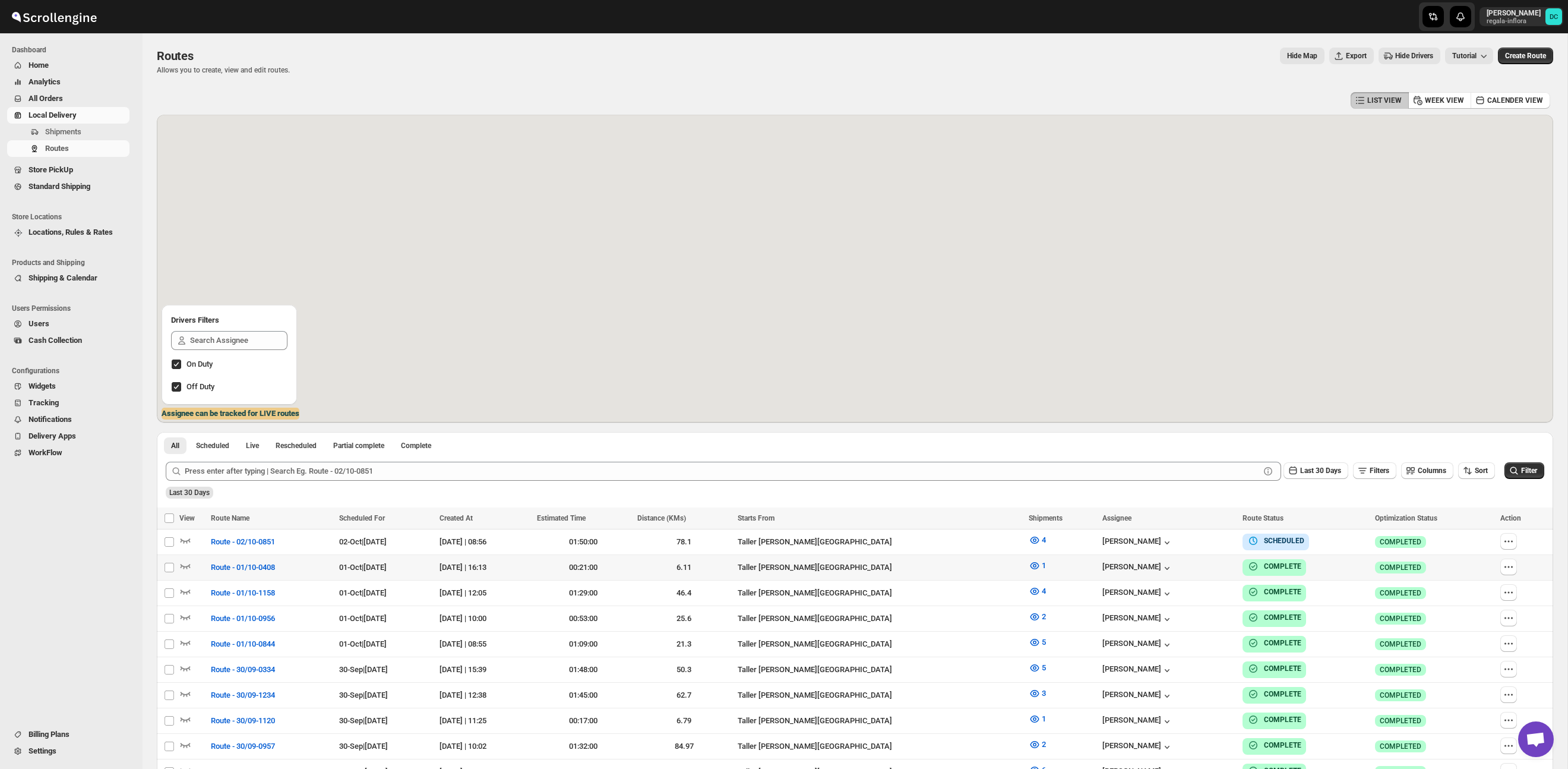
click at [1514, 544] on icon "button" at bounding box center [1509, 541] width 12 height 12
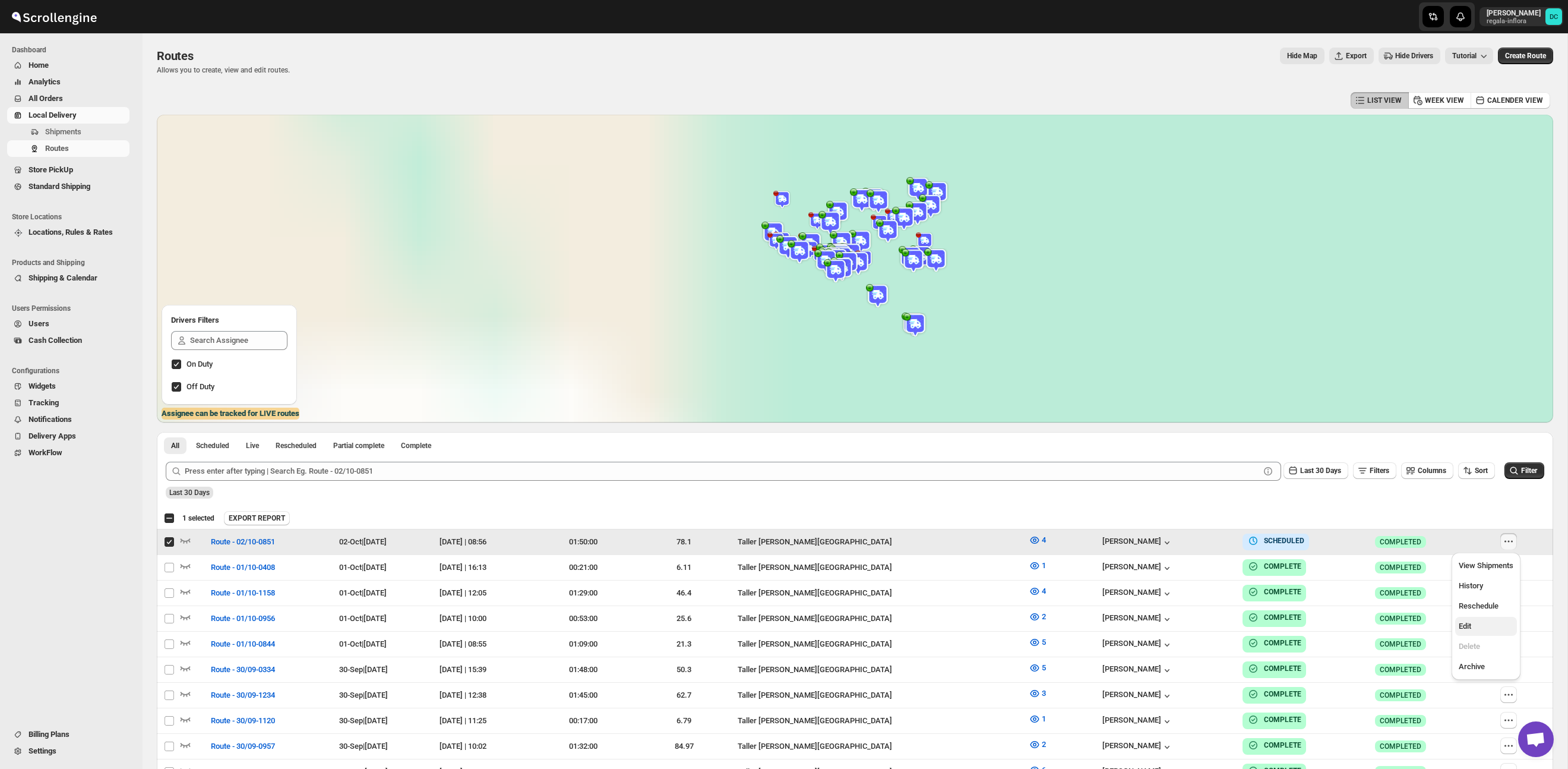
click at [1471, 627] on span "Edit" at bounding box center [1465, 626] width 12 height 9
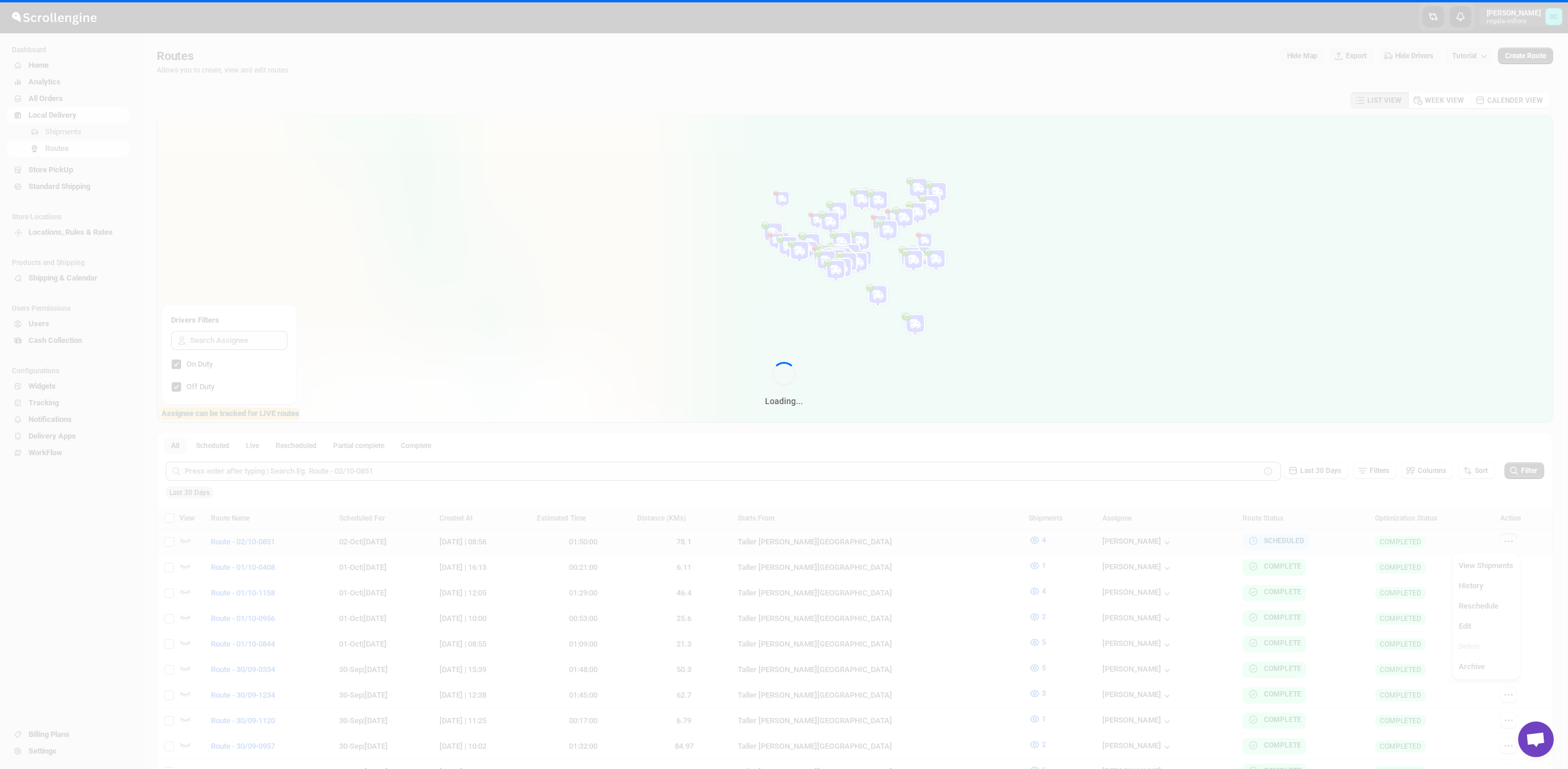
checkbox input "false"
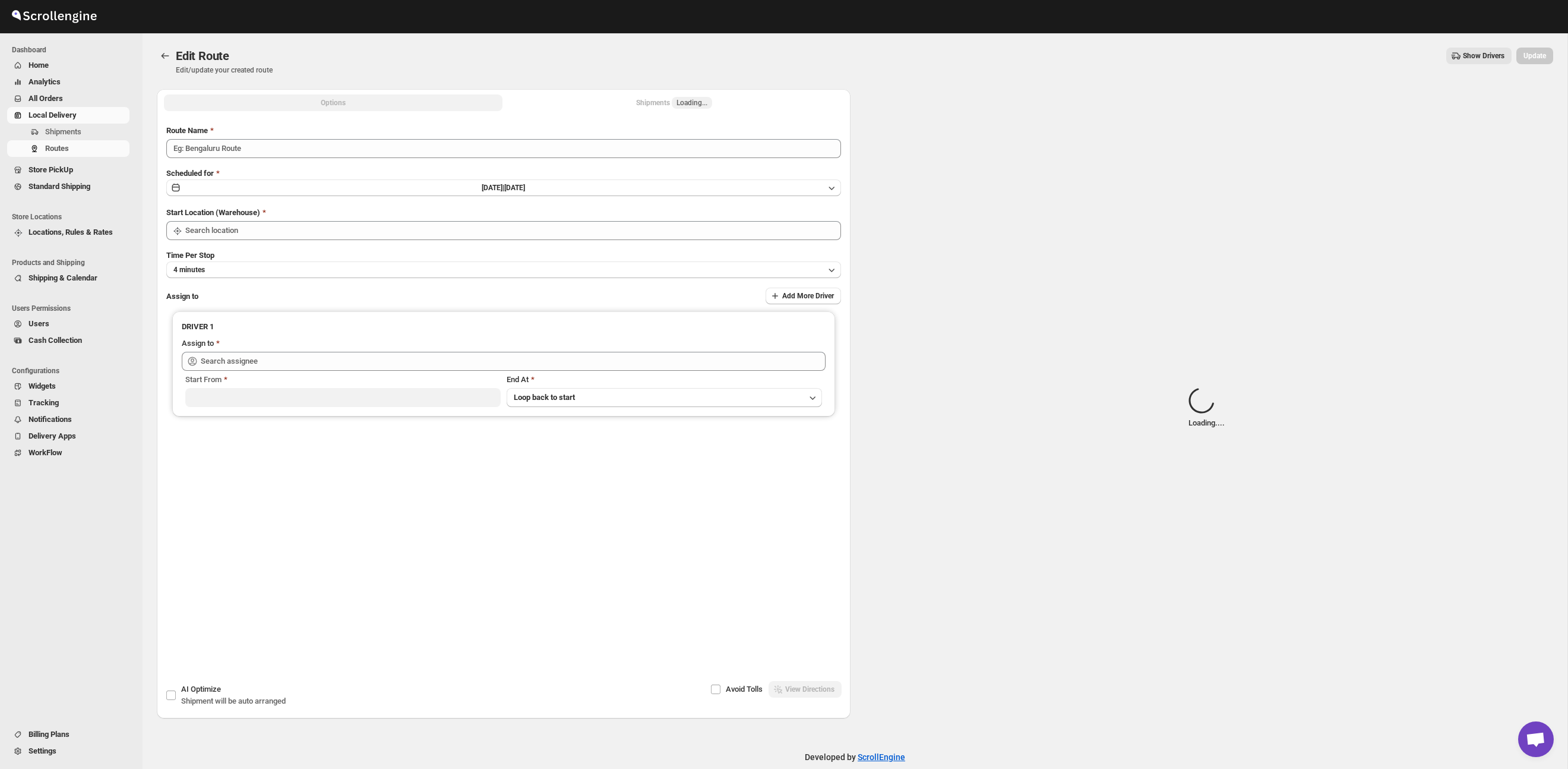
type input "Route - 02/10-0851"
type input "Taller [PERSON_NAME][GEOGRAPHIC_DATA]"
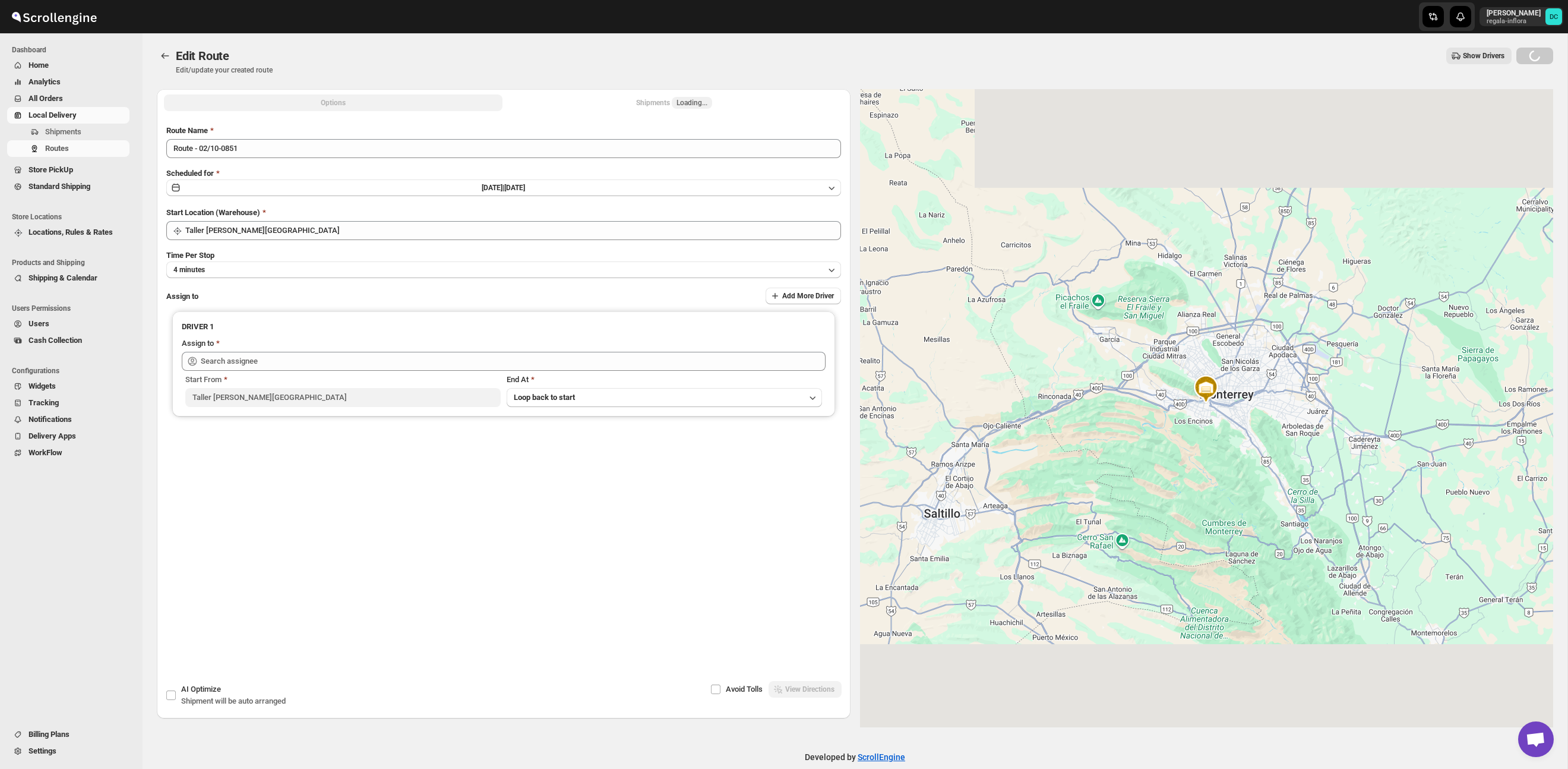
type input "[PERSON_NAME] ([EMAIL_ADDRESS][DOMAIN_NAME])"
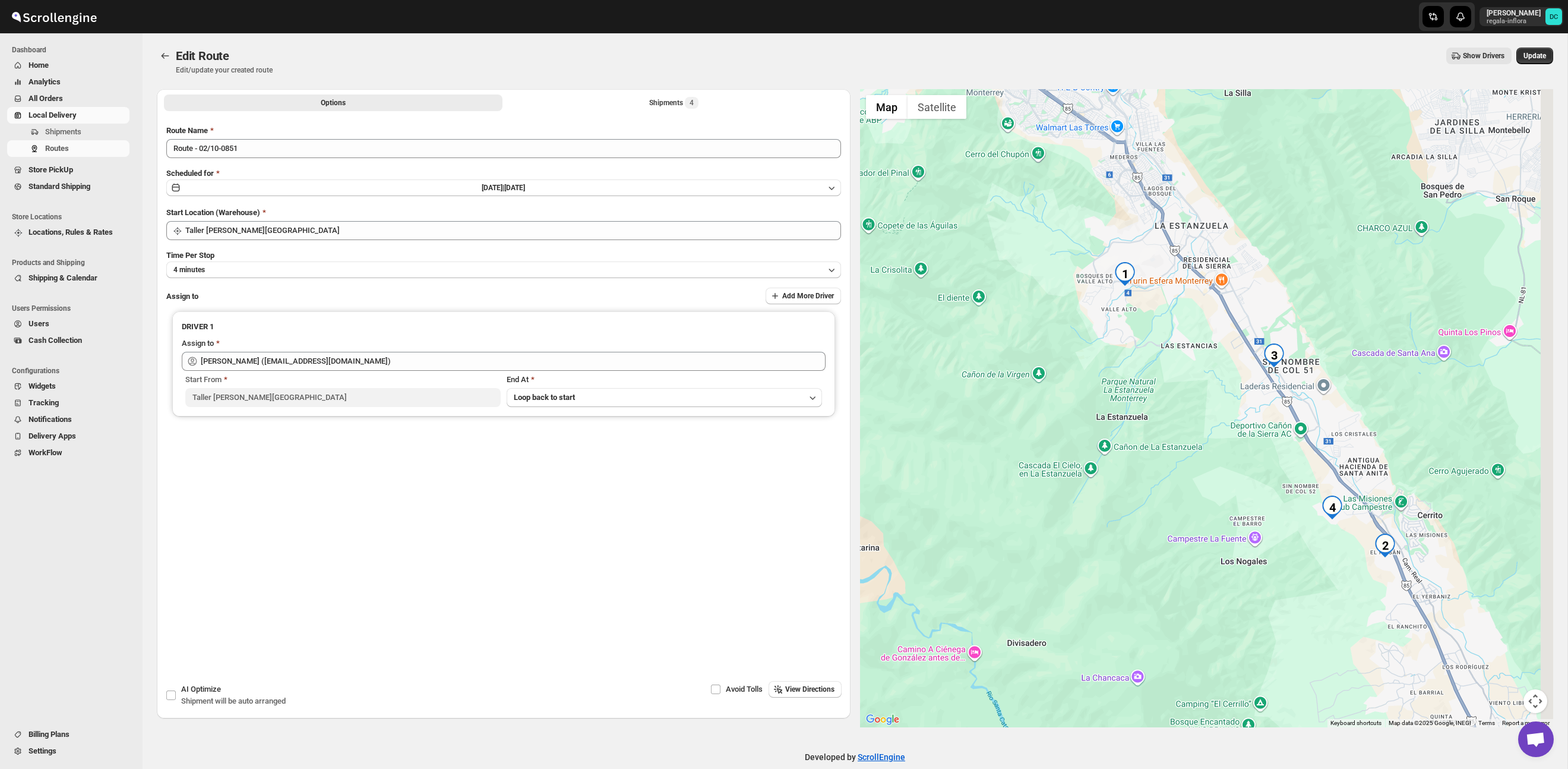
drag, startPoint x: 1311, startPoint y: 503, endPoint x: 1217, endPoint y: 379, distance: 155.6
click at [1217, 379] on div at bounding box center [1207, 408] width 694 height 638
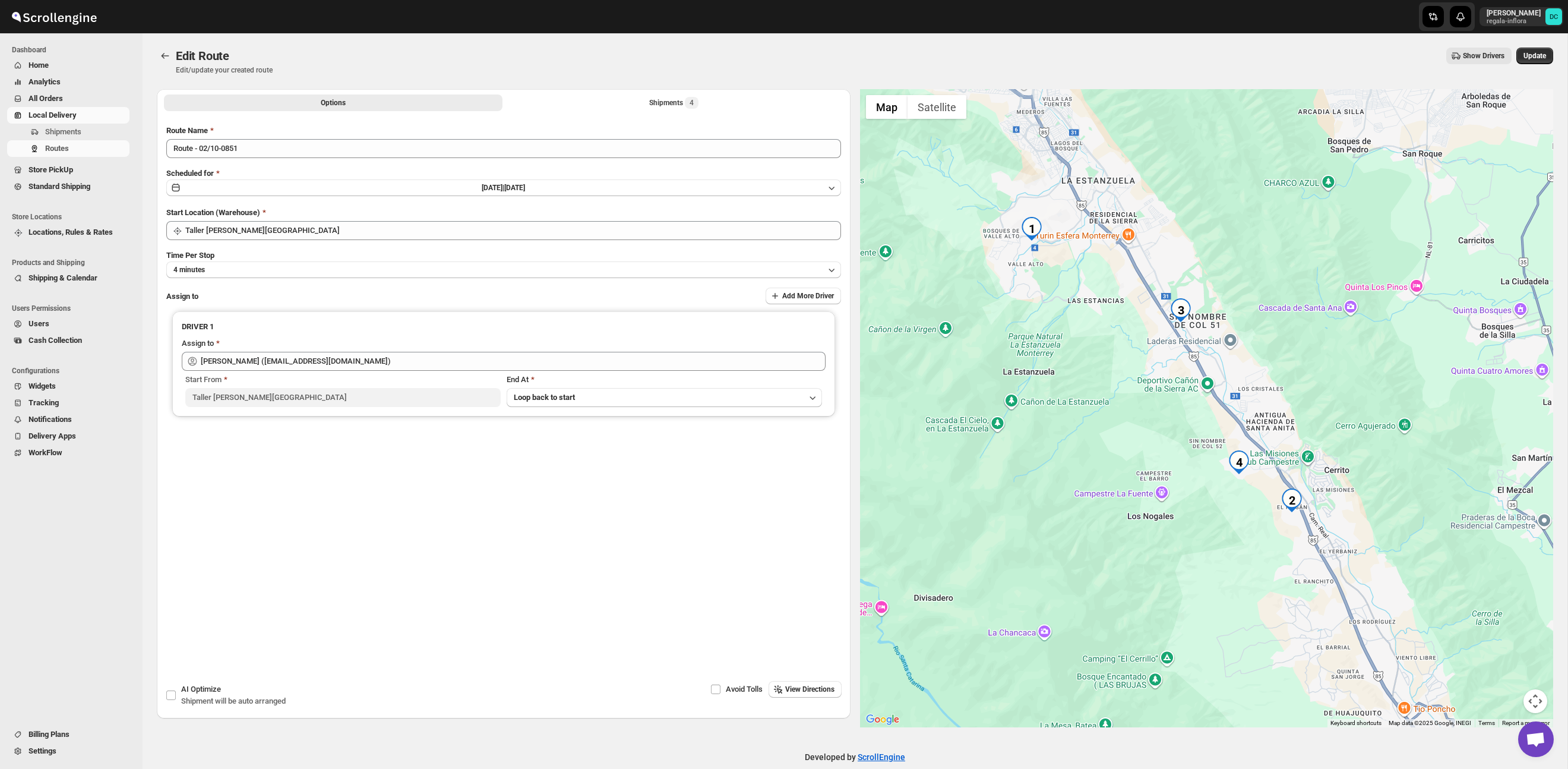
drag, startPoint x: 1270, startPoint y: 449, endPoint x: 1177, endPoint y: 406, distance: 102.5
click at [1177, 406] on div at bounding box center [1207, 408] width 694 height 638
click at [726, 98] on button "Shipments 4" at bounding box center [674, 102] width 338 height 16
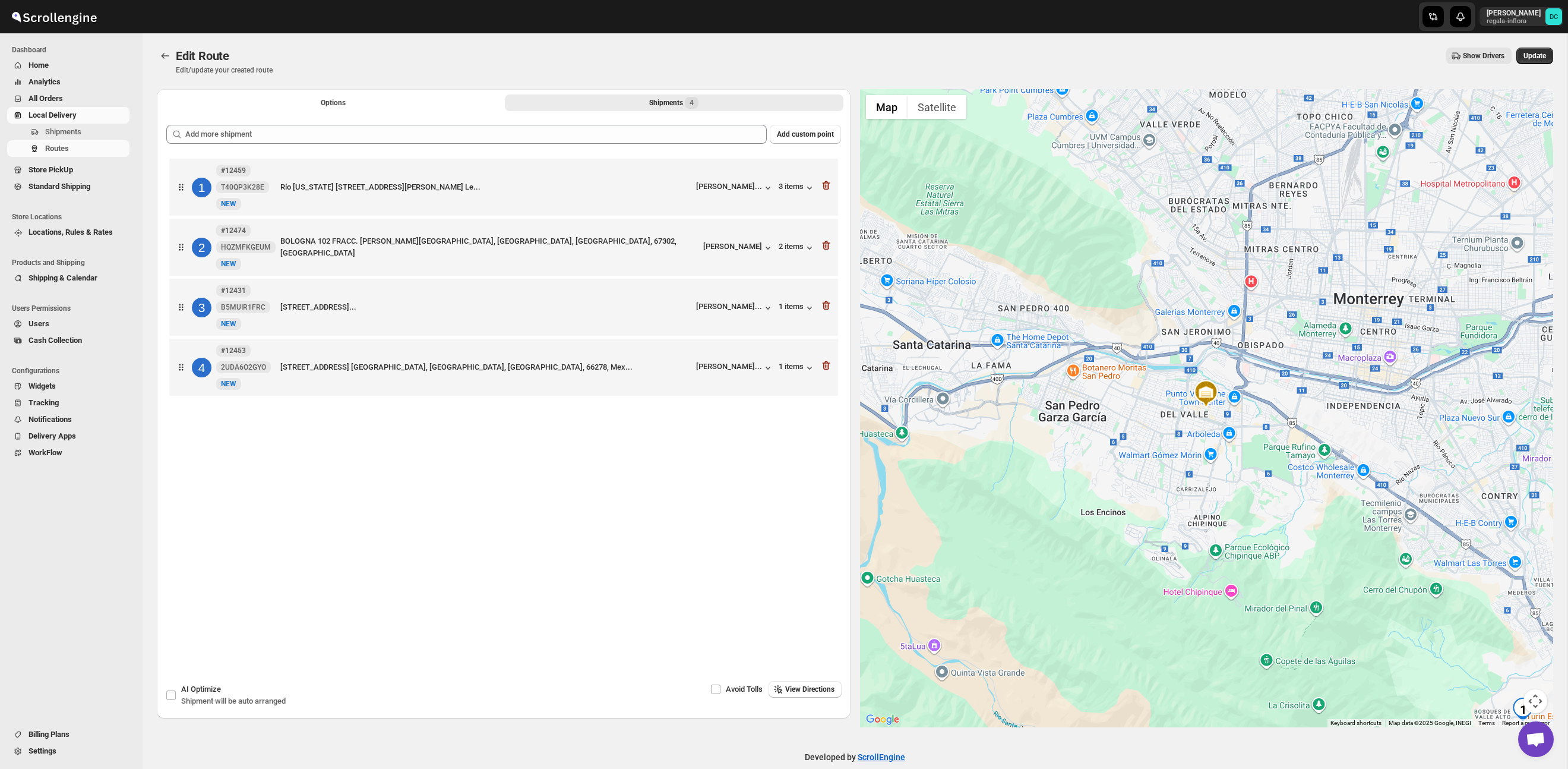
drag, startPoint x: 1363, startPoint y: 444, endPoint x: 1088, endPoint y: 289, distance: 315.7
click at [1058, 274] on div at bounding box center [1207, 408] width 694 height 638
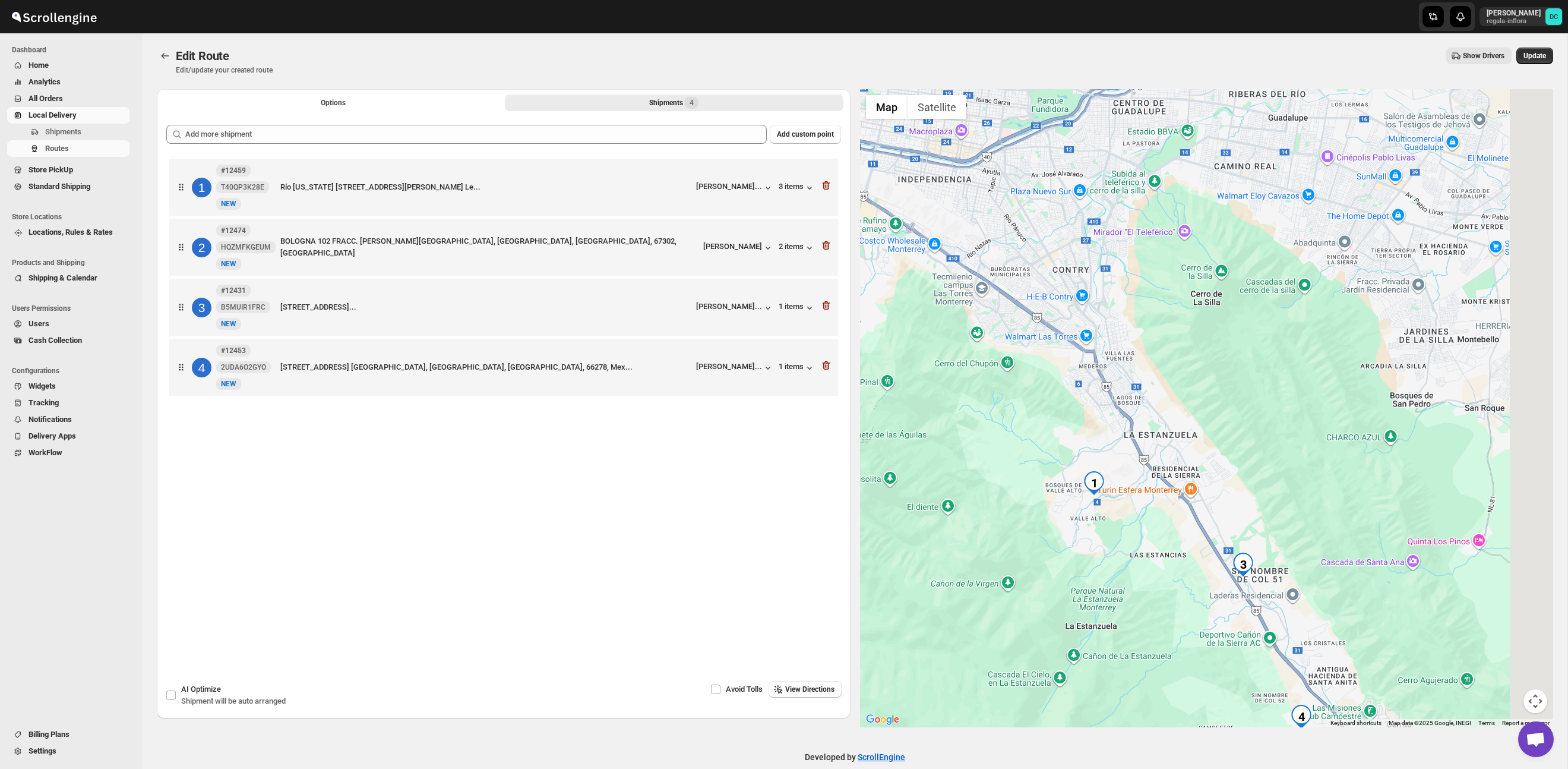
drag, startPoint x: 1286, startPoint y: 420, endPoint x: 1109, endPoint y: 317, distance: 204.8
click at [1109, 306] on div at bounding box center [1207, 408] width 694 height 638
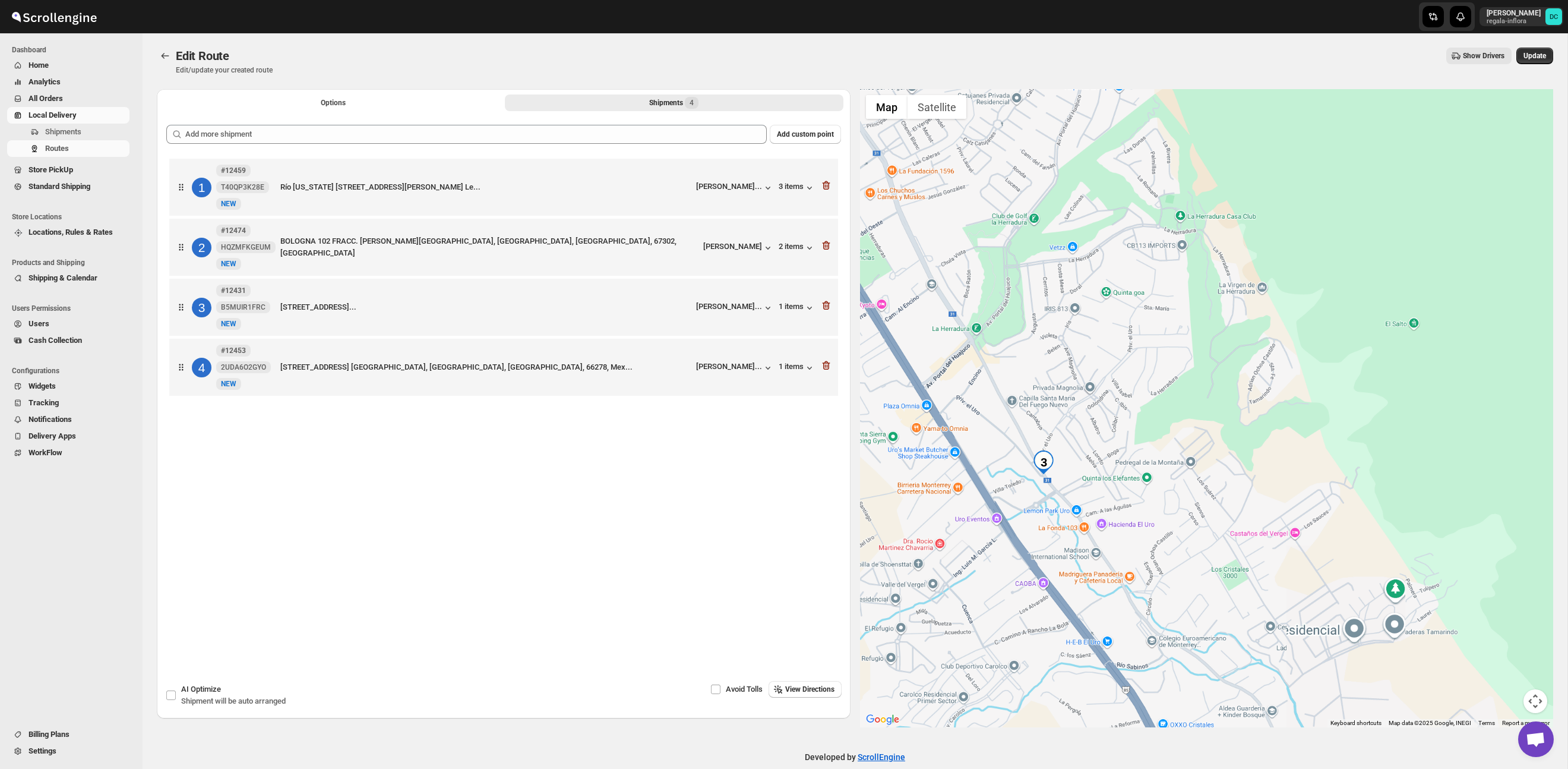
drag, startPoint x: 1075, startPoint y: 413, endPoint x: 1085, endPoint y: 379, distance: 35.4
click at [1085, 375] on div at bounding box center [1207, 408] width 694 height 638
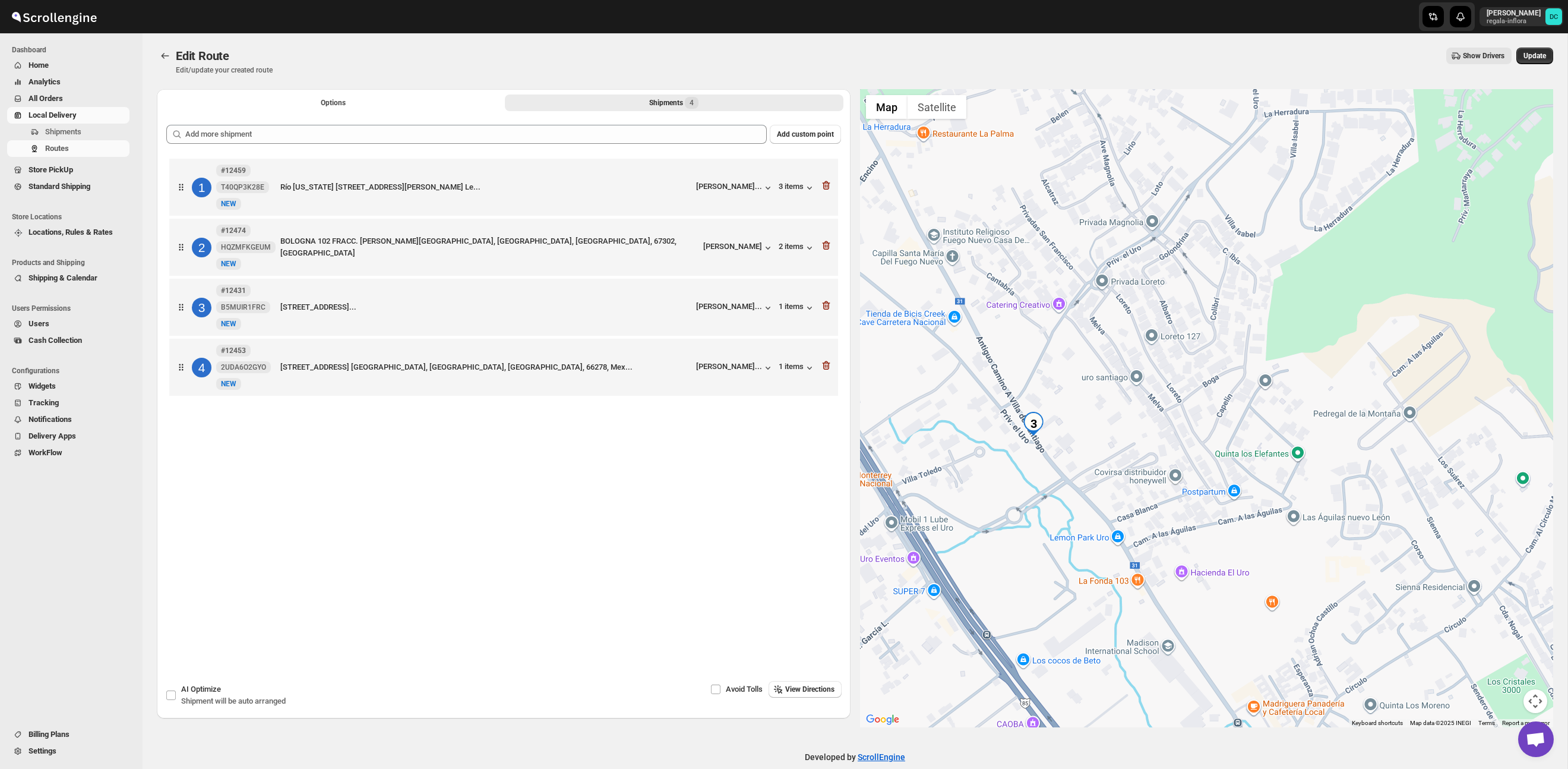
drag, startPoint x: 1002, startPoint y: 441, endPoint x: 1087, endPoint y: 424, distance: 86.7
click at [1087, 424] on div at bounding box center [1207, 408] width 694 height 638
click at [1544, 55] on span "Update" at bounding box center [1535, 56] width 23 height 10
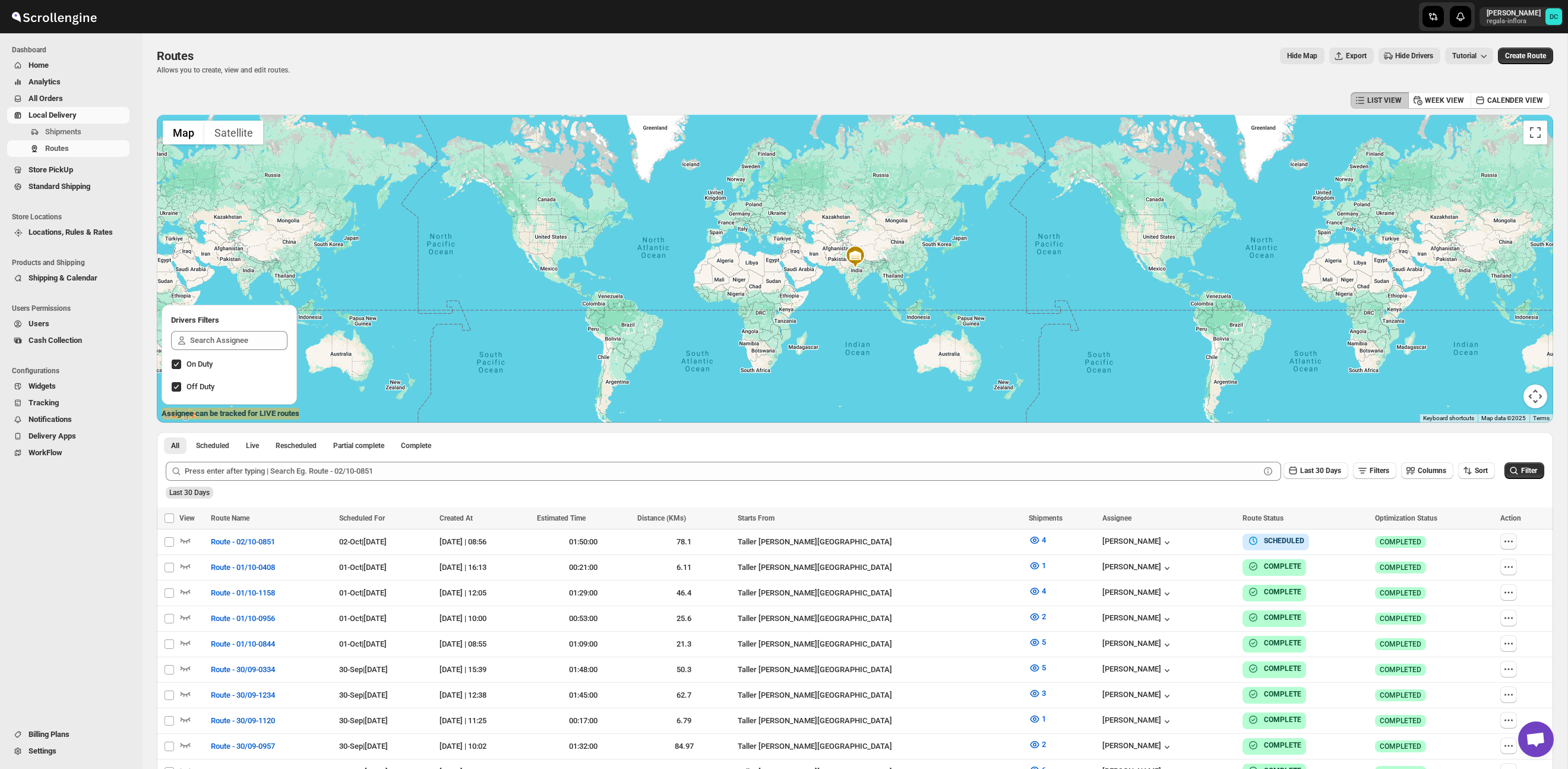
click at [1513, 540] on icon "button" at bounding box center [1509, 541] width 12 height 12
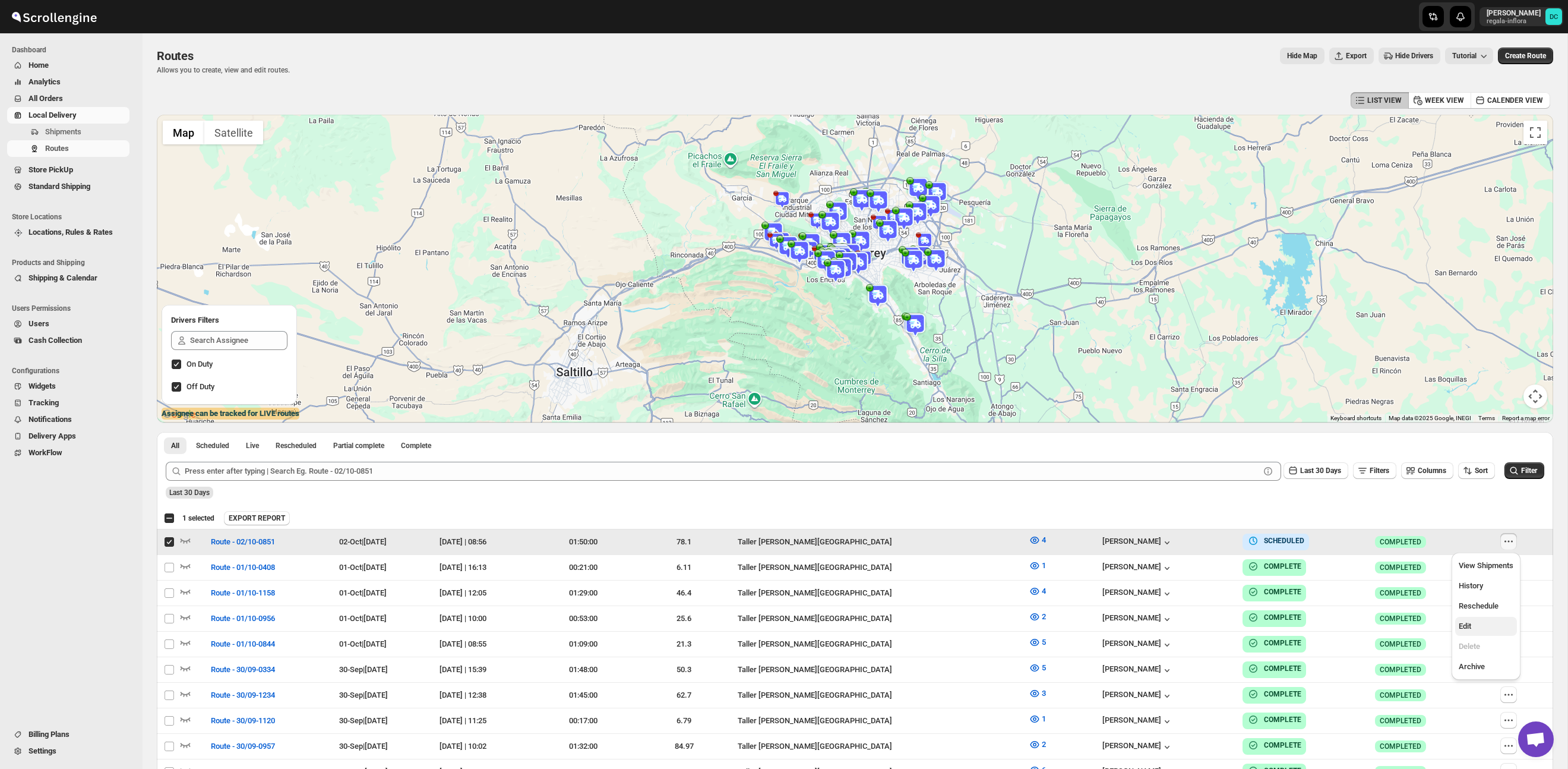
click at [1483, 625] on span "Edit" at bounding box center [1486, 627] width 55 height 12
checkbox input "false"
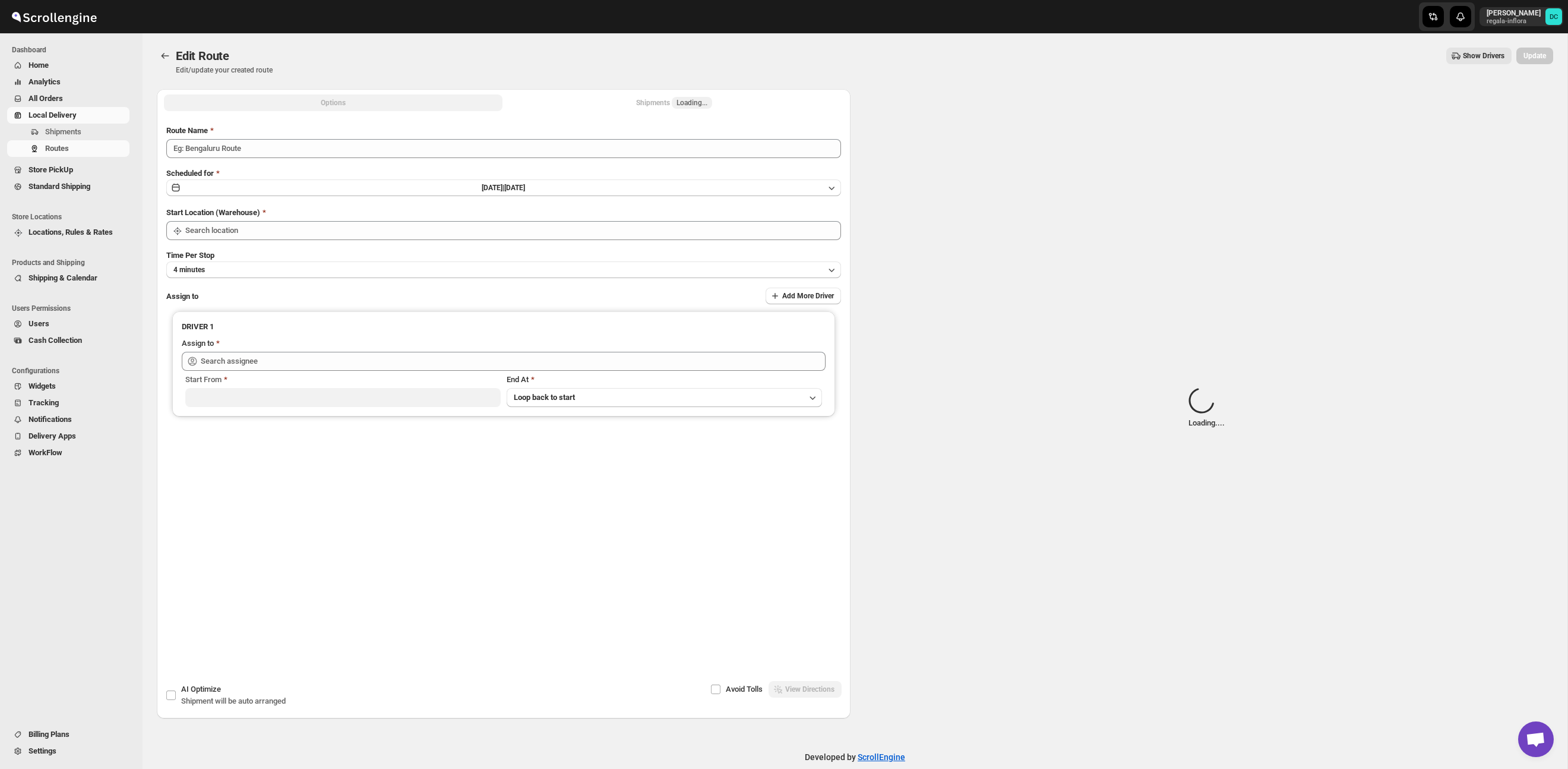
type input "Route - 02/10-0851"
type input "Taller [PERSON_NAME][GEOGRAPHIC_DATA]"
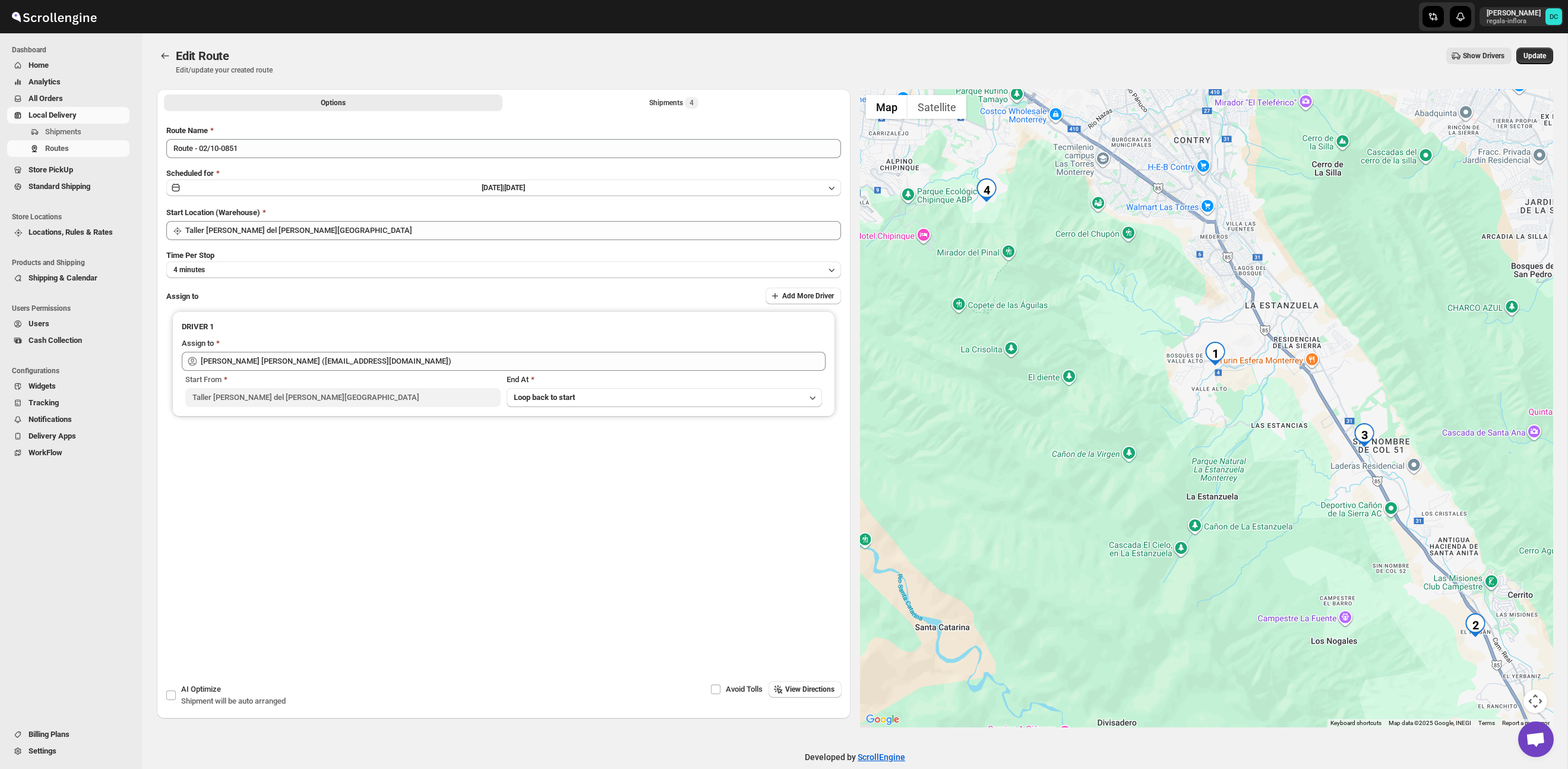
drag, startPoint x: 1323, startPoint y: 544, endPoint x: 1303, endPoint y: 477, distance: 69.9
click at [1303, 477] on div at bounding box center [1207, 408] width 694 height 638
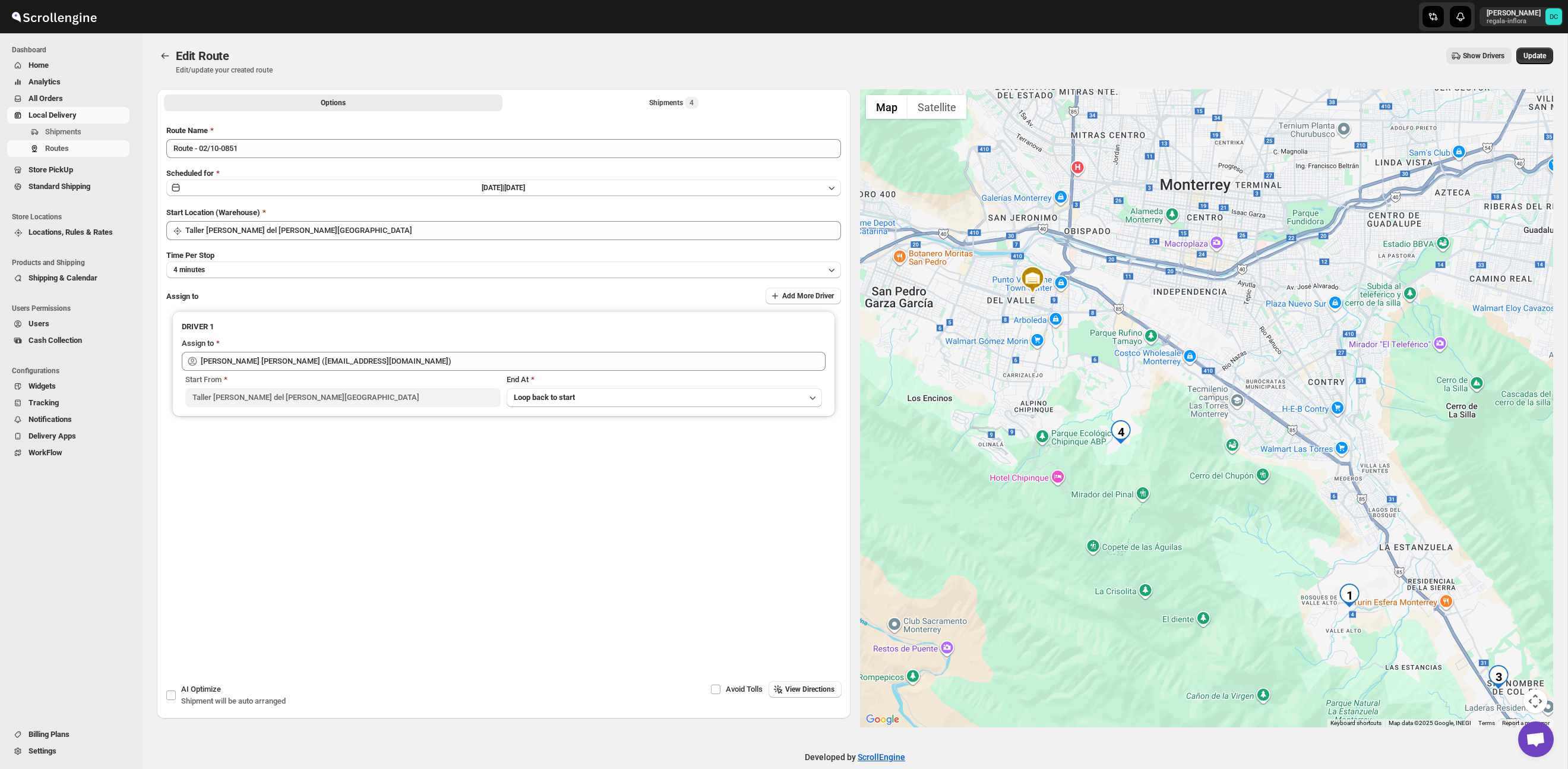
drag, startPoint x: 1267, startPoint y: 434, endPoint x: 1377, endPoint y: 645, distance: 238.0
click at [1402, 679] on div at bounding box center [1207, 408] width 694 height 638
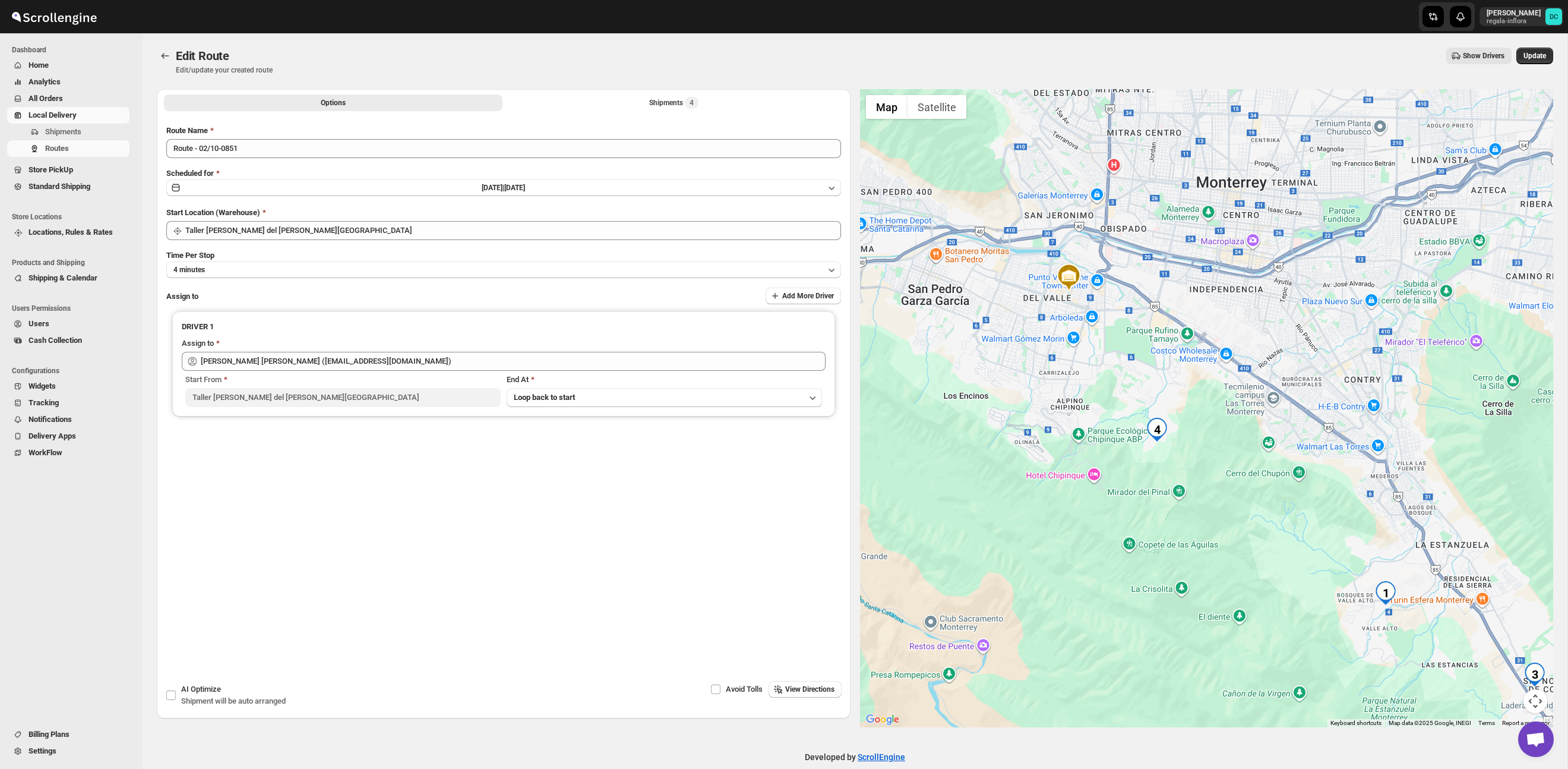
drag, startPoint x: 1244, startPoint y: 507, endPoint x: 1287, endPoint y: 509, distance: 43.0
click at [1287, 509] on div at bounding box center [1207, 408] width 694 height 638
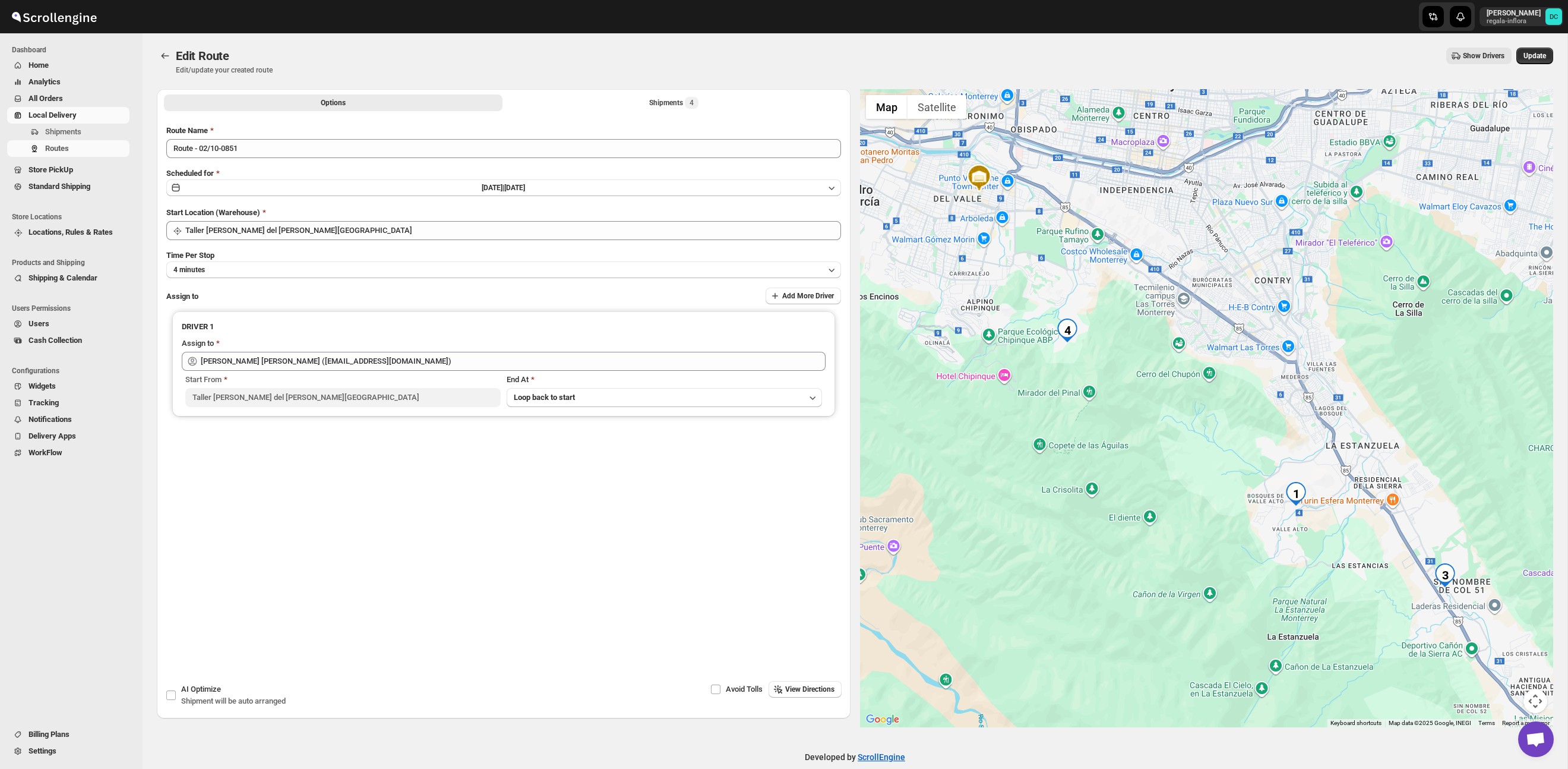
drag, startPoint x: 1279, startPoint y: 494, endPoint x: 1181, endPoint y: 392, distance: 141.4
click at [1181, 392] on div at bounding box center [1207, 408] width 694 height 638
drag, startPoint x: 1522, startPoint y: 54, endPoint x: 1474, endPoint y: 63, distance: 48.8
click at [1524, 54] on span "Update" at bounding box center [1535, 56] width 23 height 10
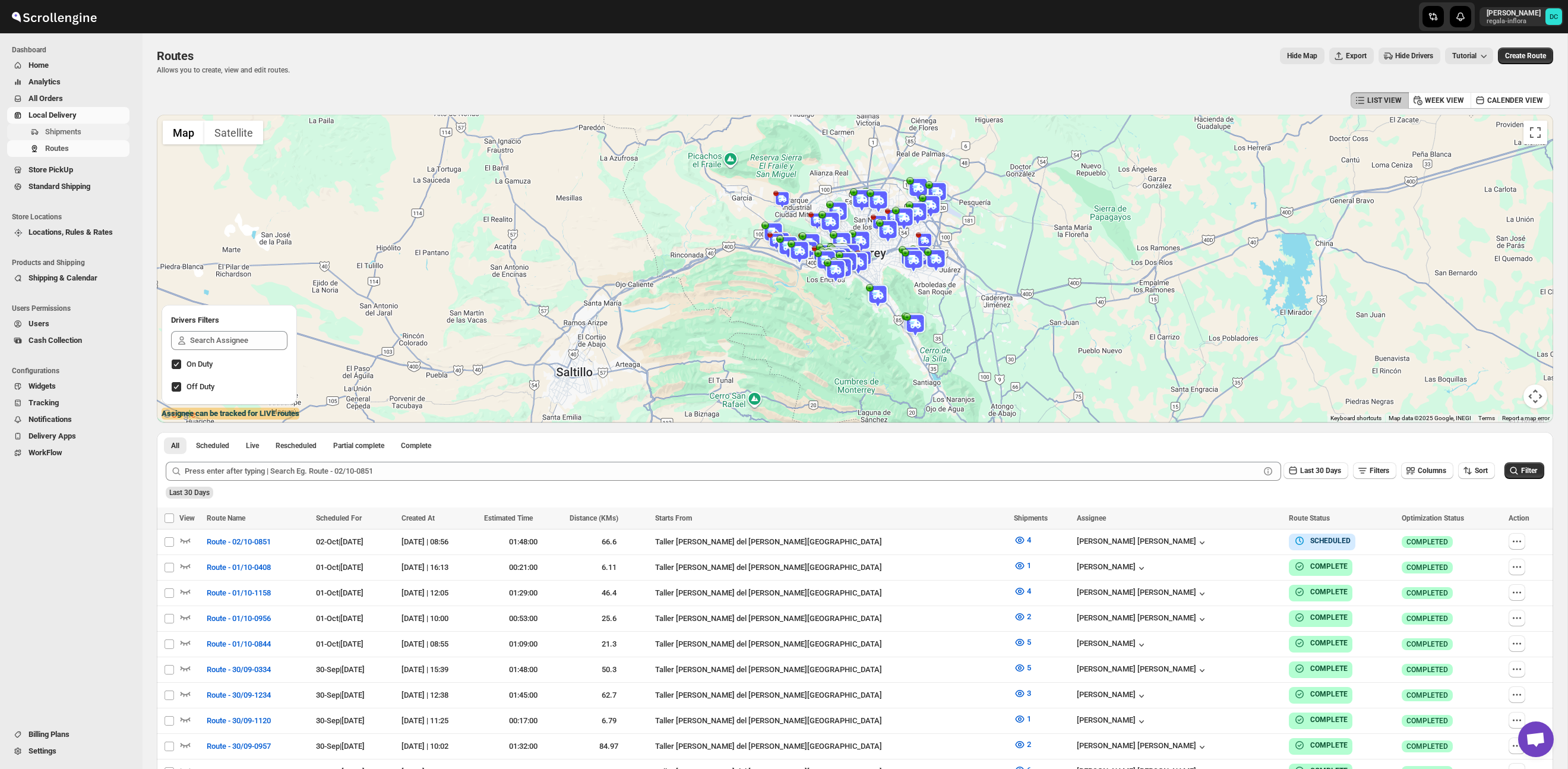
click at [86, 129] on span "Shipments" at bounding box center [86, 132] width 82 height 12
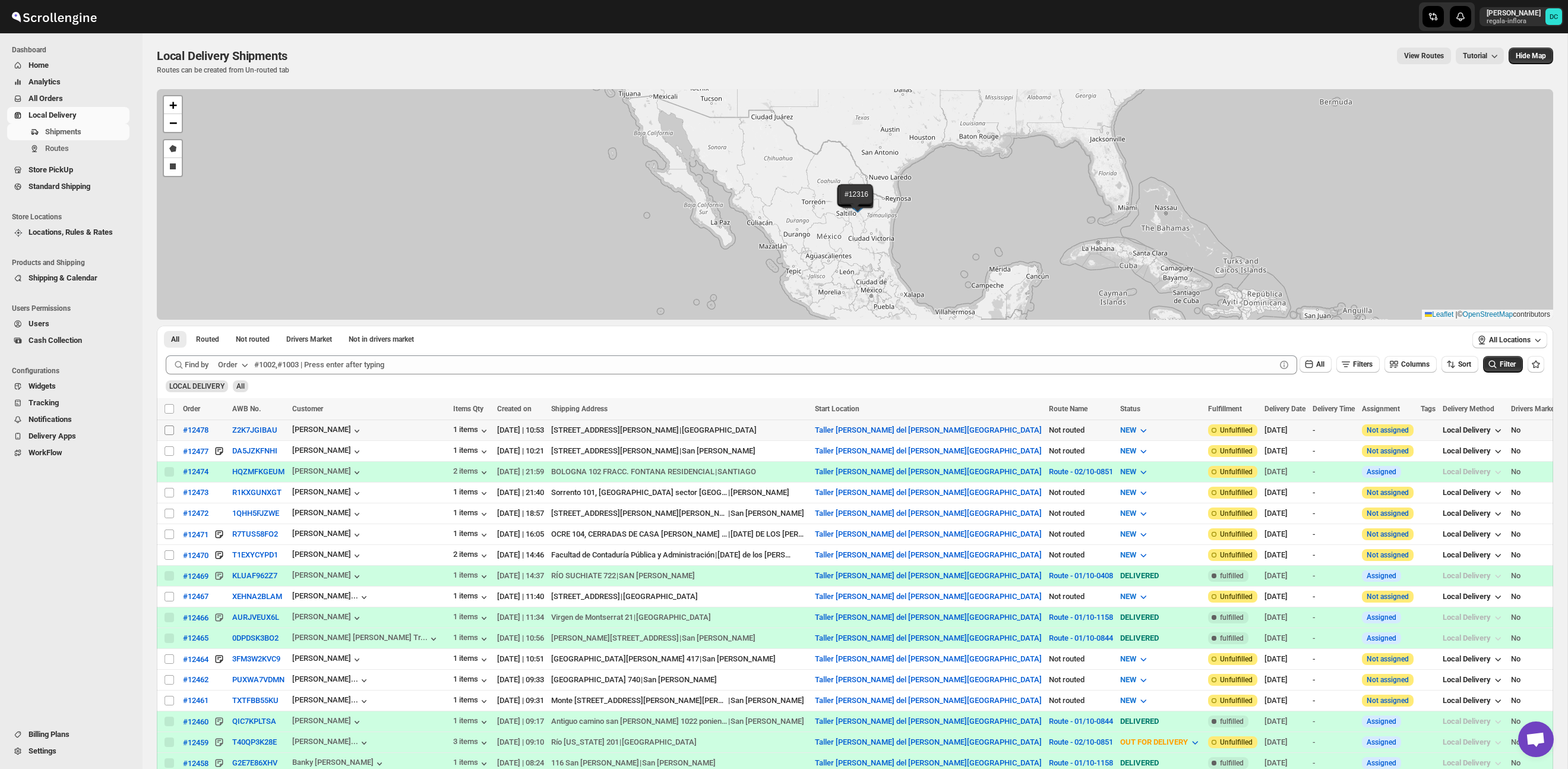
click at [170, 432] on input "Select shipment" at bounding box center [169, 430] width 10 height 10
checkbox input "true"
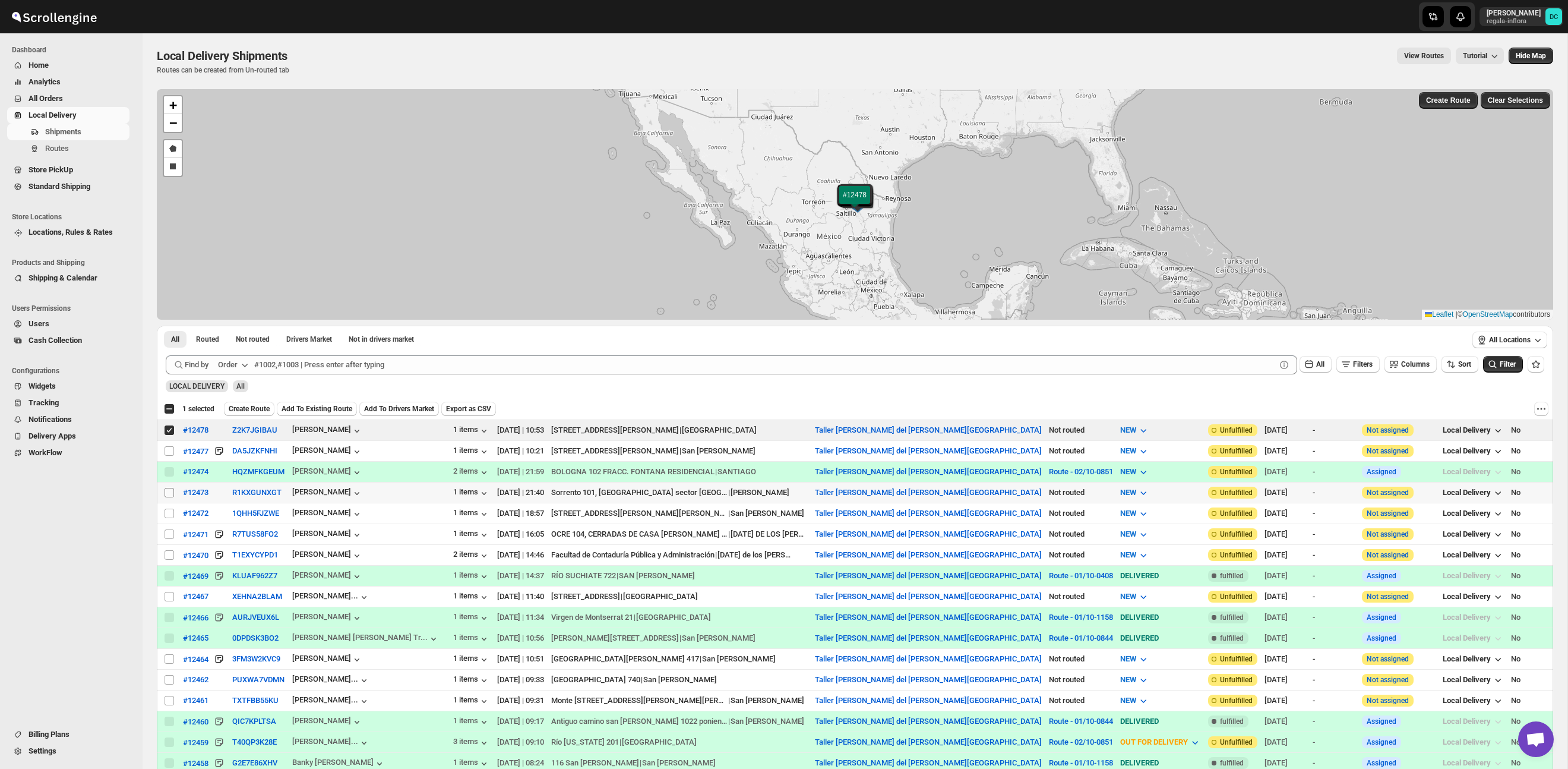
click at [170, 496] on input "Select shipment" at bounding box center [169, 493] width 10 height 10
checkbox input "true"
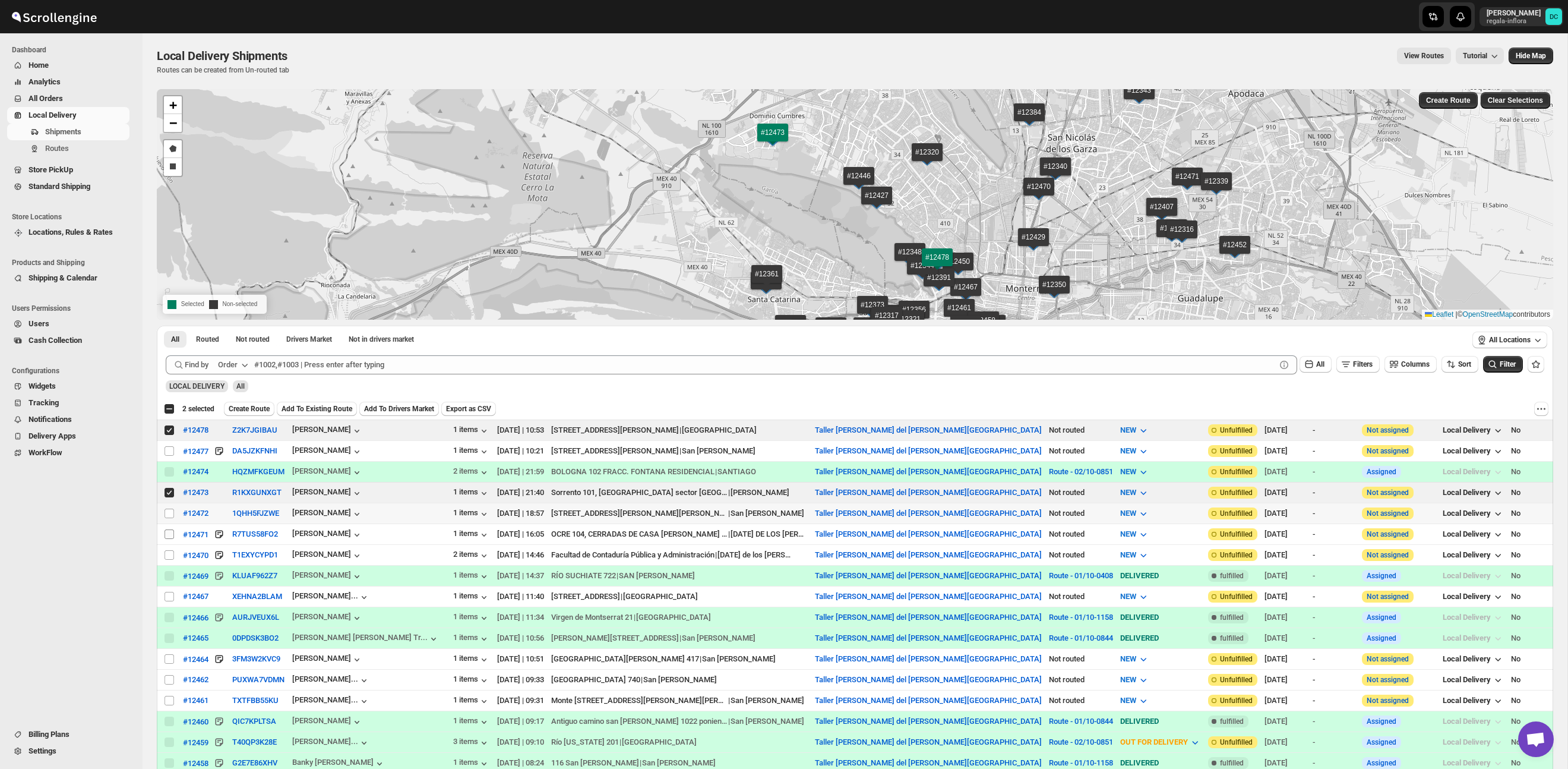
drag, startPoint x: 169, startPoint y: 514, endPoint x: 169, endPoint y: 530, distance: 16.0
click at [169, 514] on input "Select shipment" at bounding box center [169, 513] width 10 height 10
checkbox input "true"
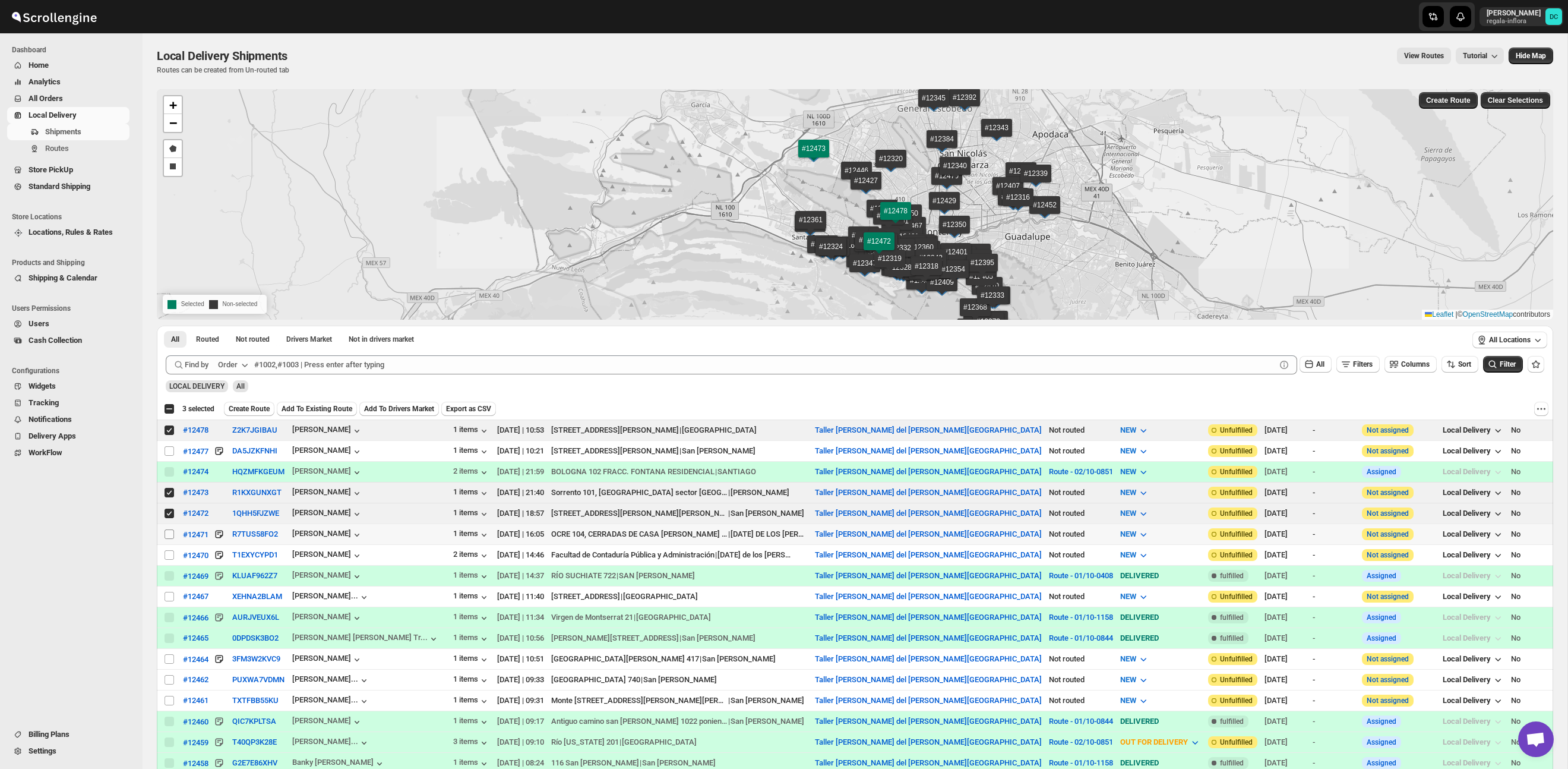
click at [169, 535] on input "Select shipment" at bounding box center [169, 534] width 10 height 10
checkbox input "true"
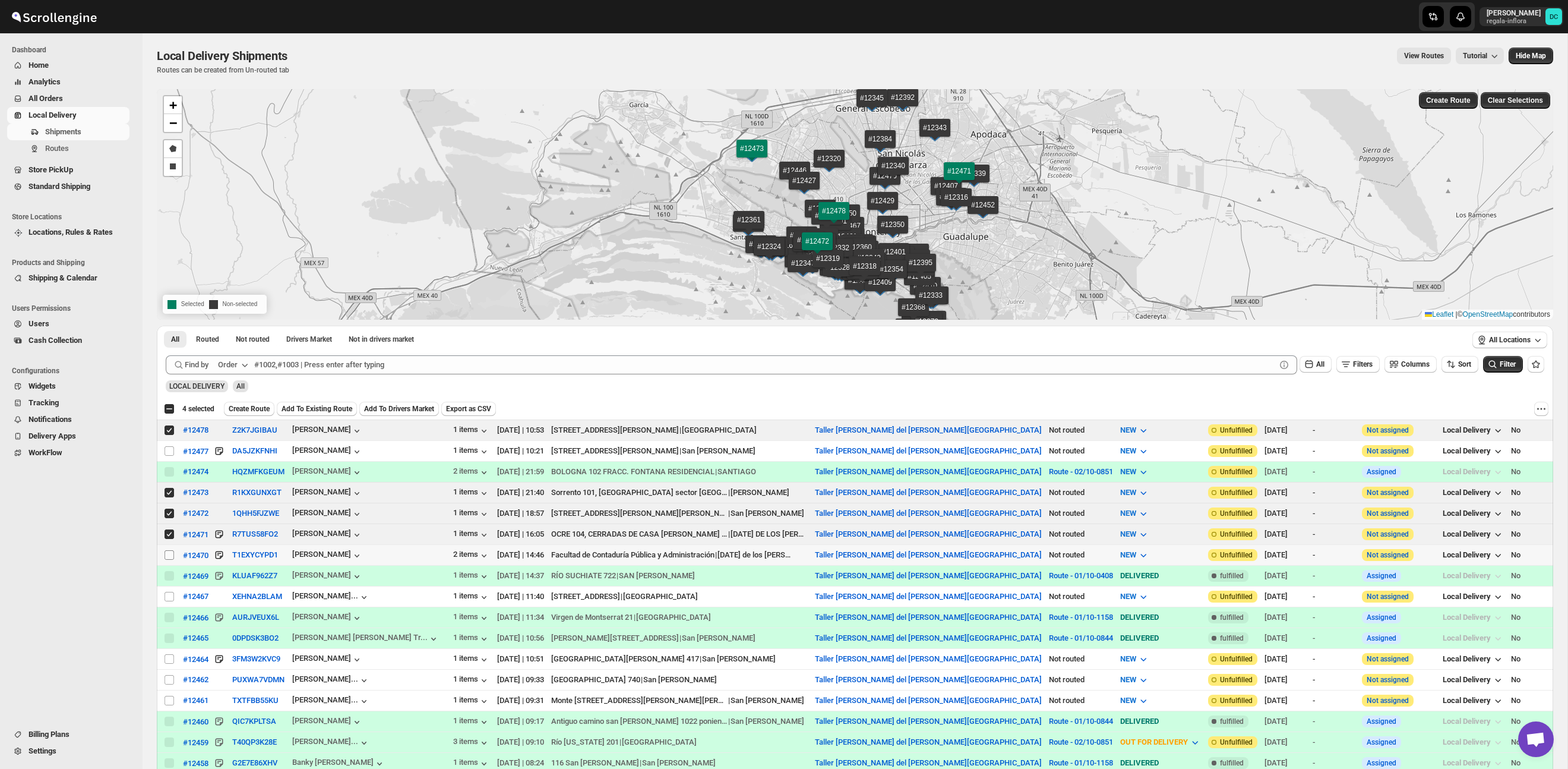
click at [167, 556] on input "Select shipment" at bounding box center [169, 555] width 10 height 10
checkbox input "true"
drag, startPoint x: 169, startPoint y: 684, endPoint x: 301, endPoint y: 628, distance: 143.4
click at [169, 684] on input "Select shipment" at bounding box center [169, 679] width 10 height 10
checkbox input "true"
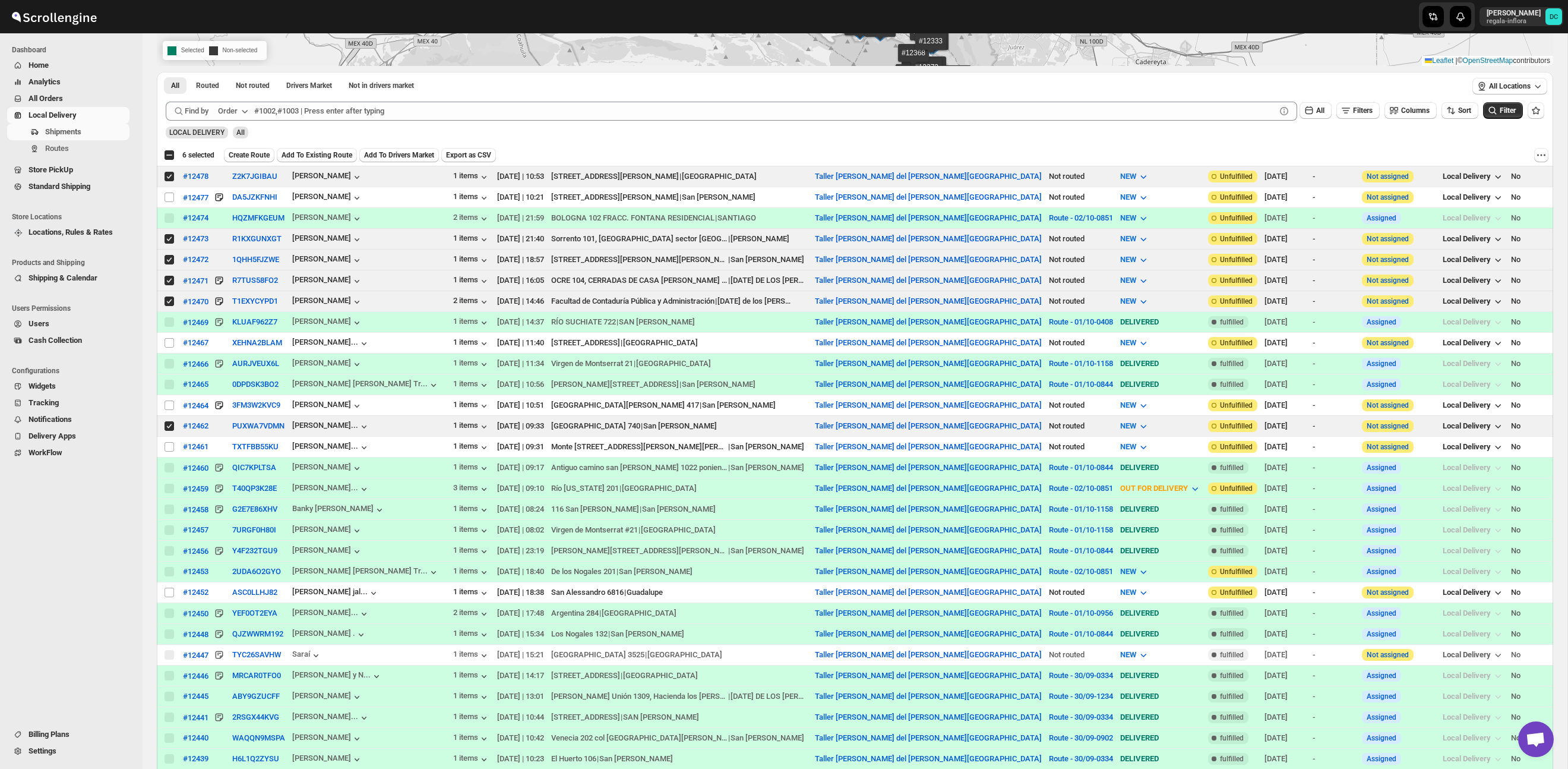
scroll to position [260, 0]
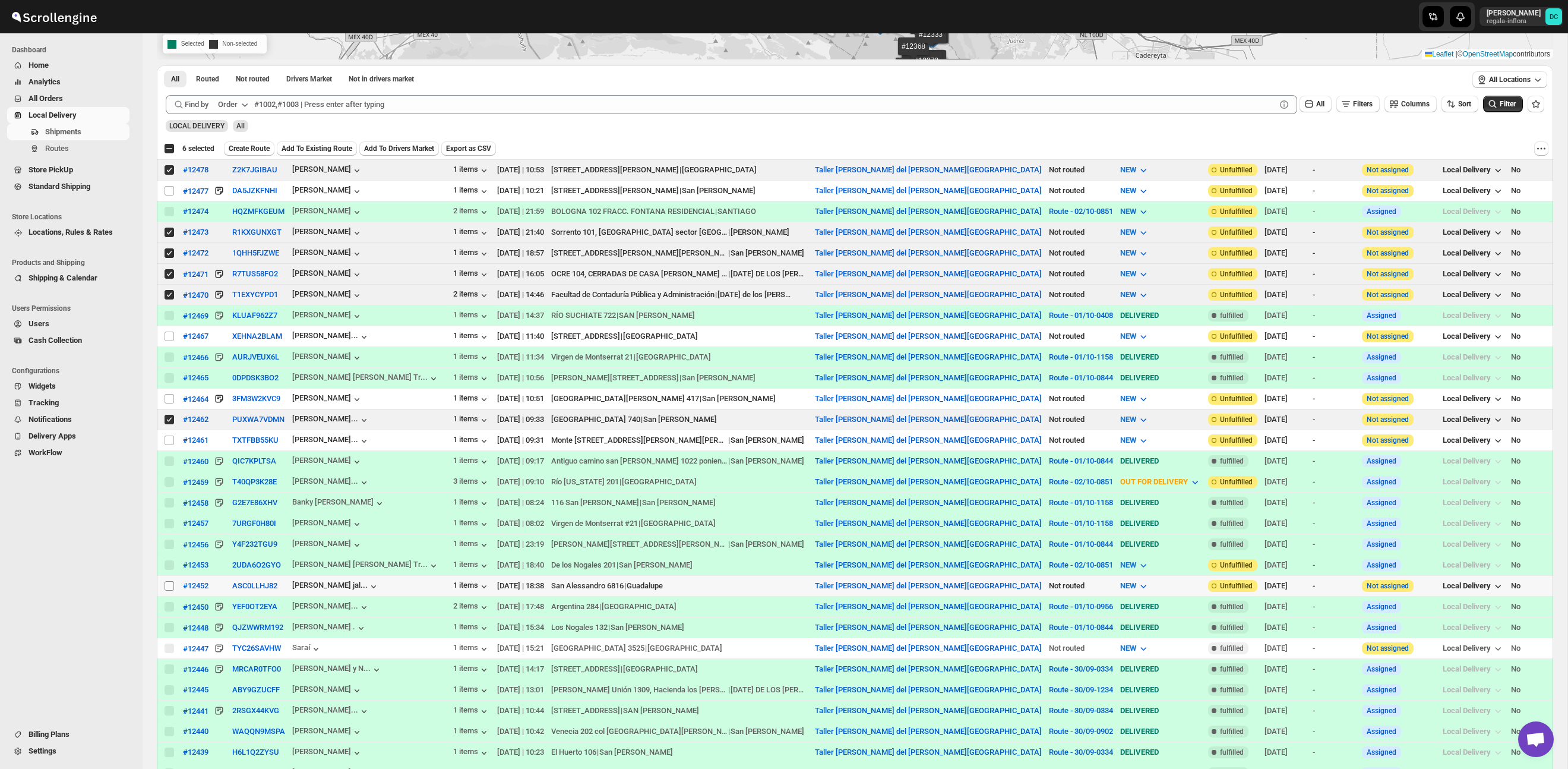
click at [171, 589] on input "Select shipment" at bounding box center [169, 586] width 10 height 10
checkbox input "true"
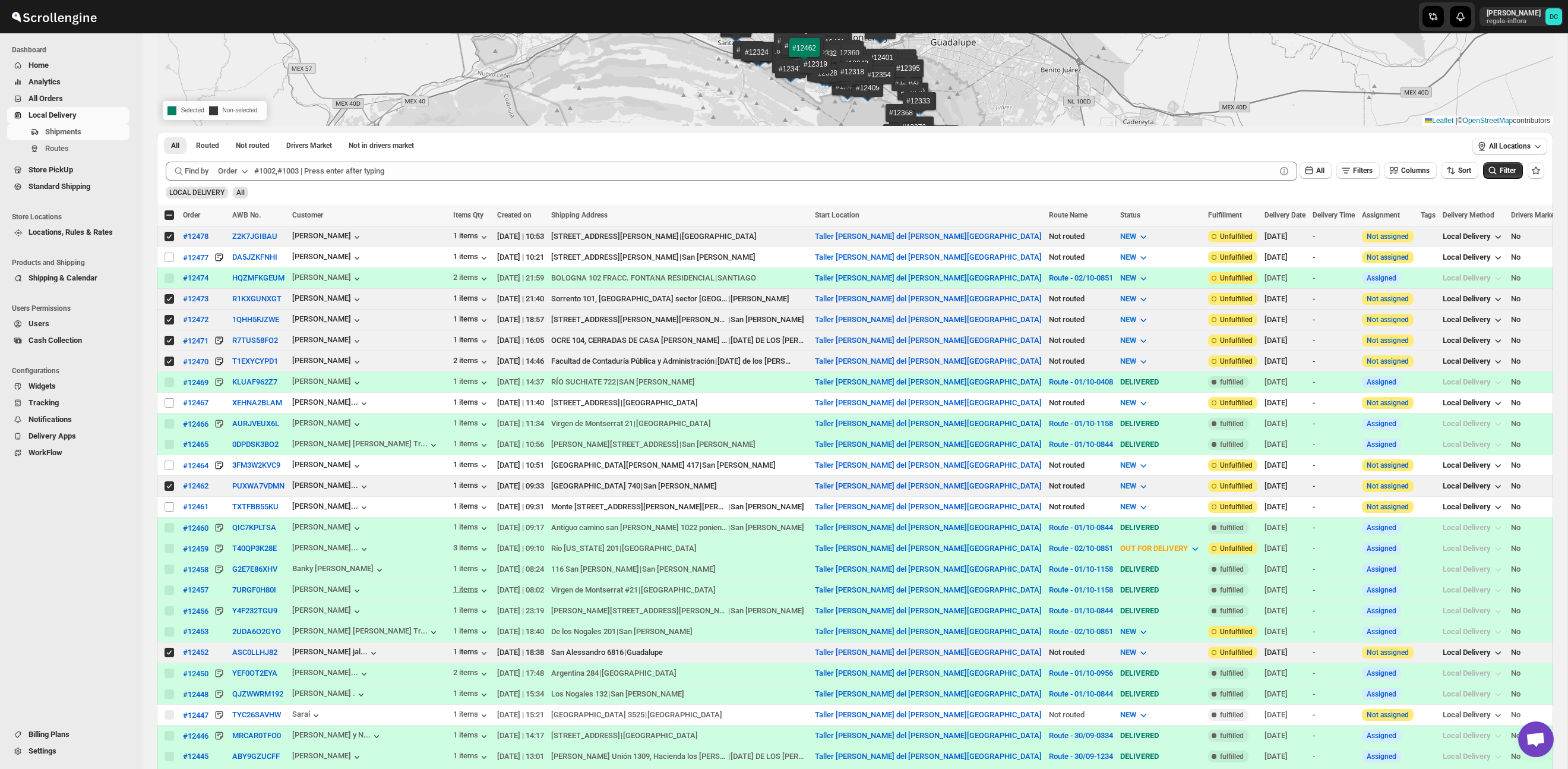
scroll to position [0, 0]
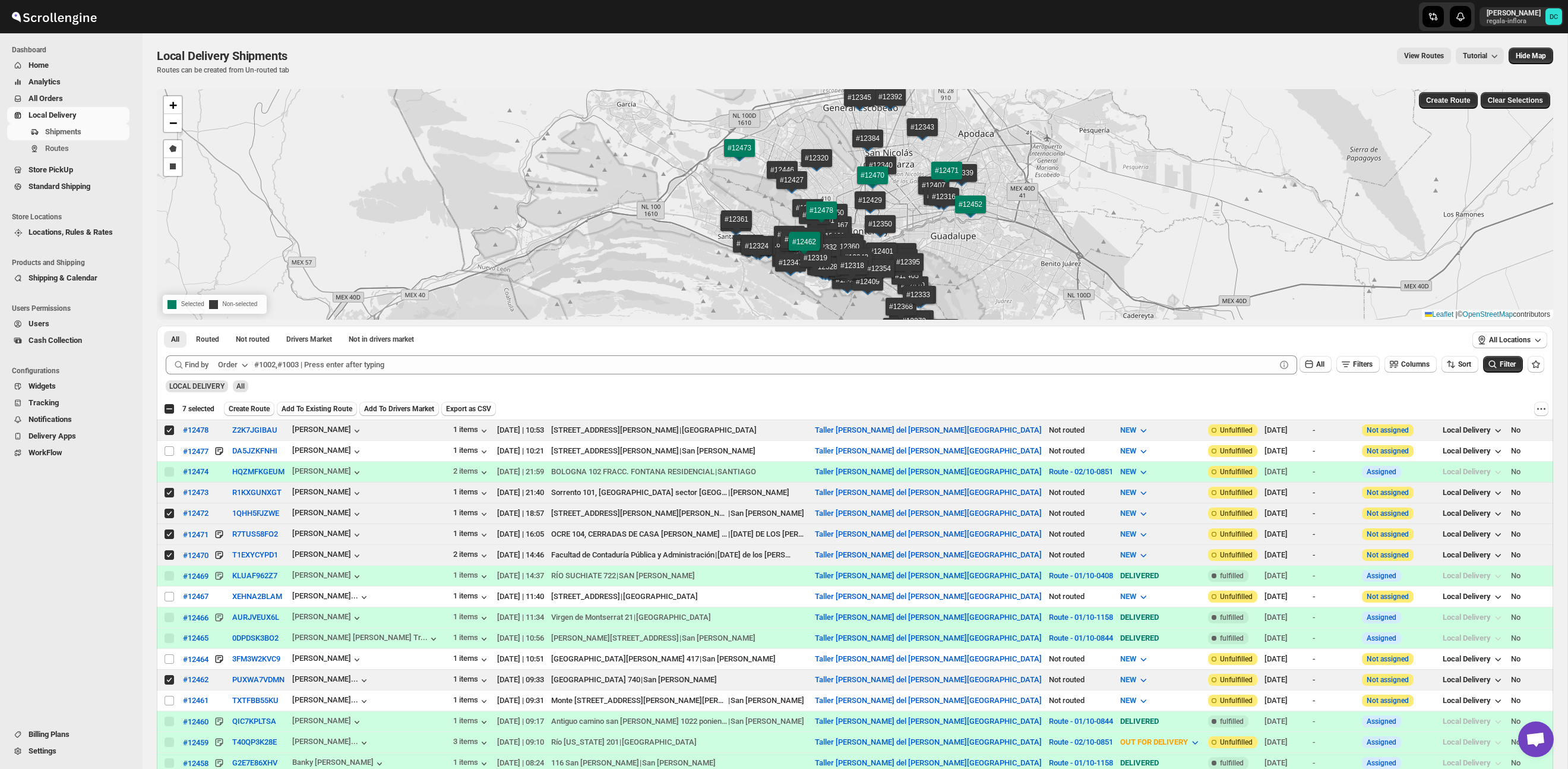
drag, startPoint x: 256, startPoint y: 409, endPoint x: 273, endPoint y: 399, distance: 19.7
click at [256, 408] on span "Create Route" at bounding box center [249, 409] width 41 height 10
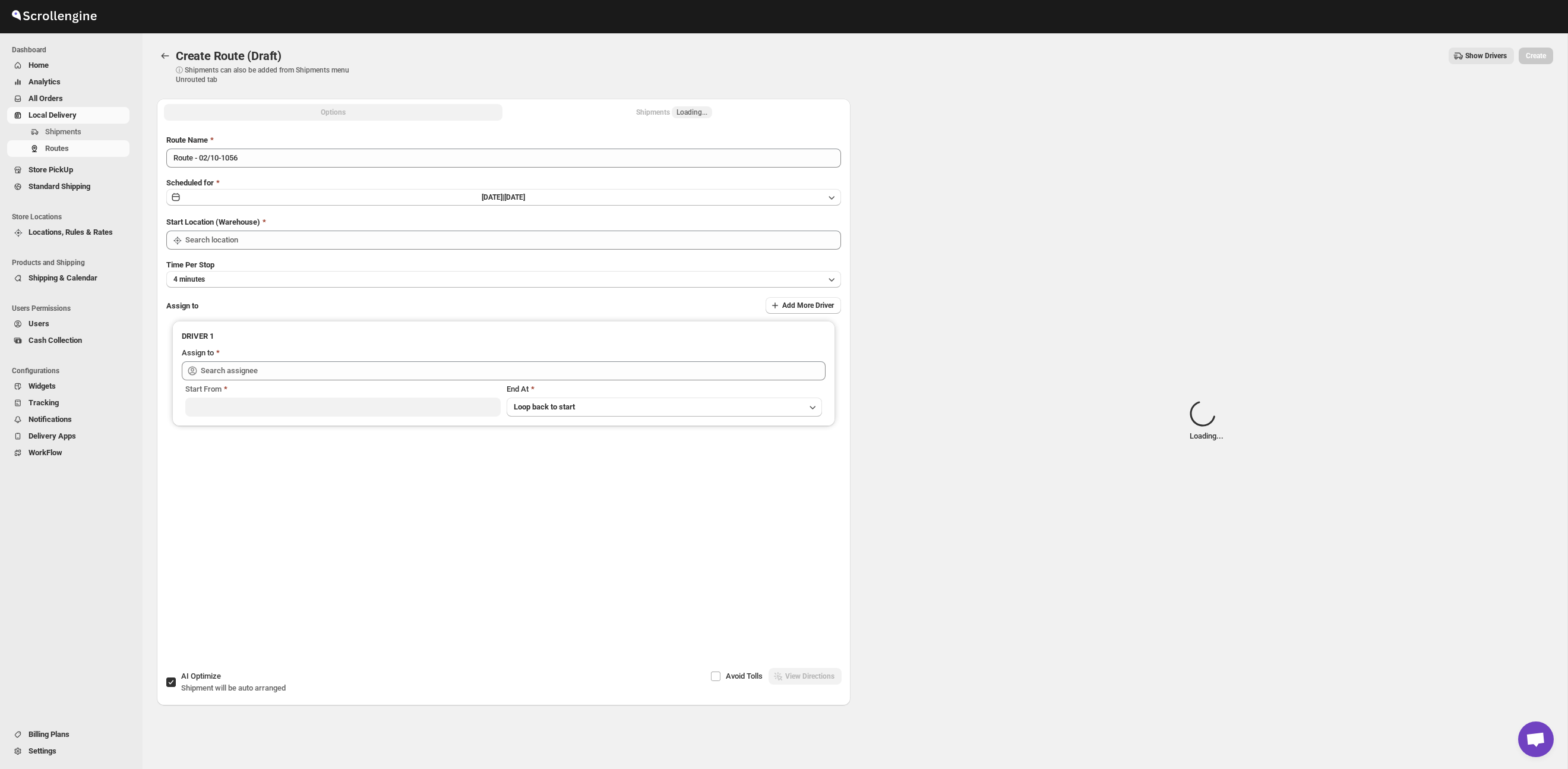
type input "Taller [PERSON_NAME][GEOGRAPHIC_DATA]"
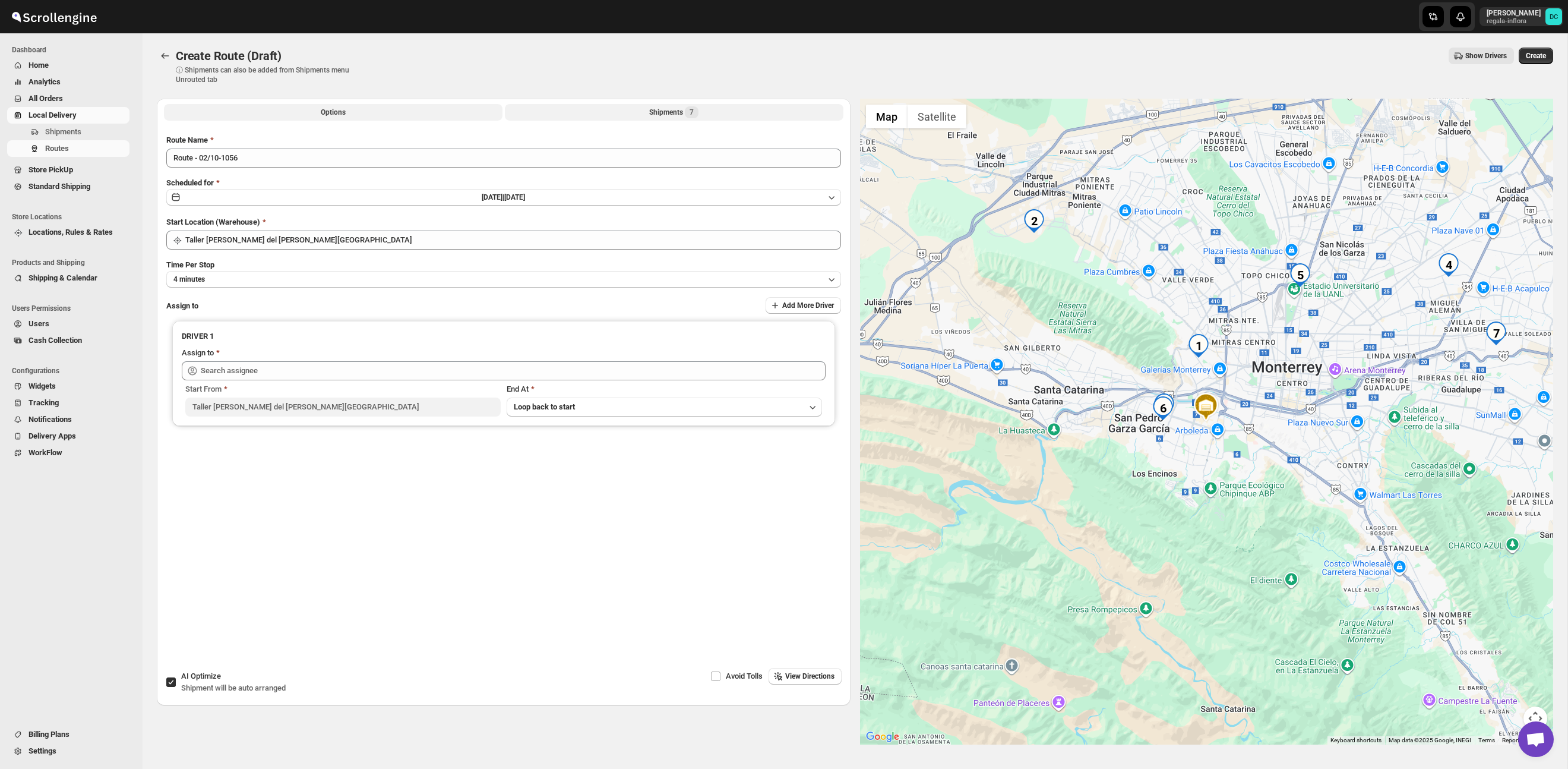
click at [606, 116] on button "Shipments 7" at bounding box center [674, 112] width 338 height 16
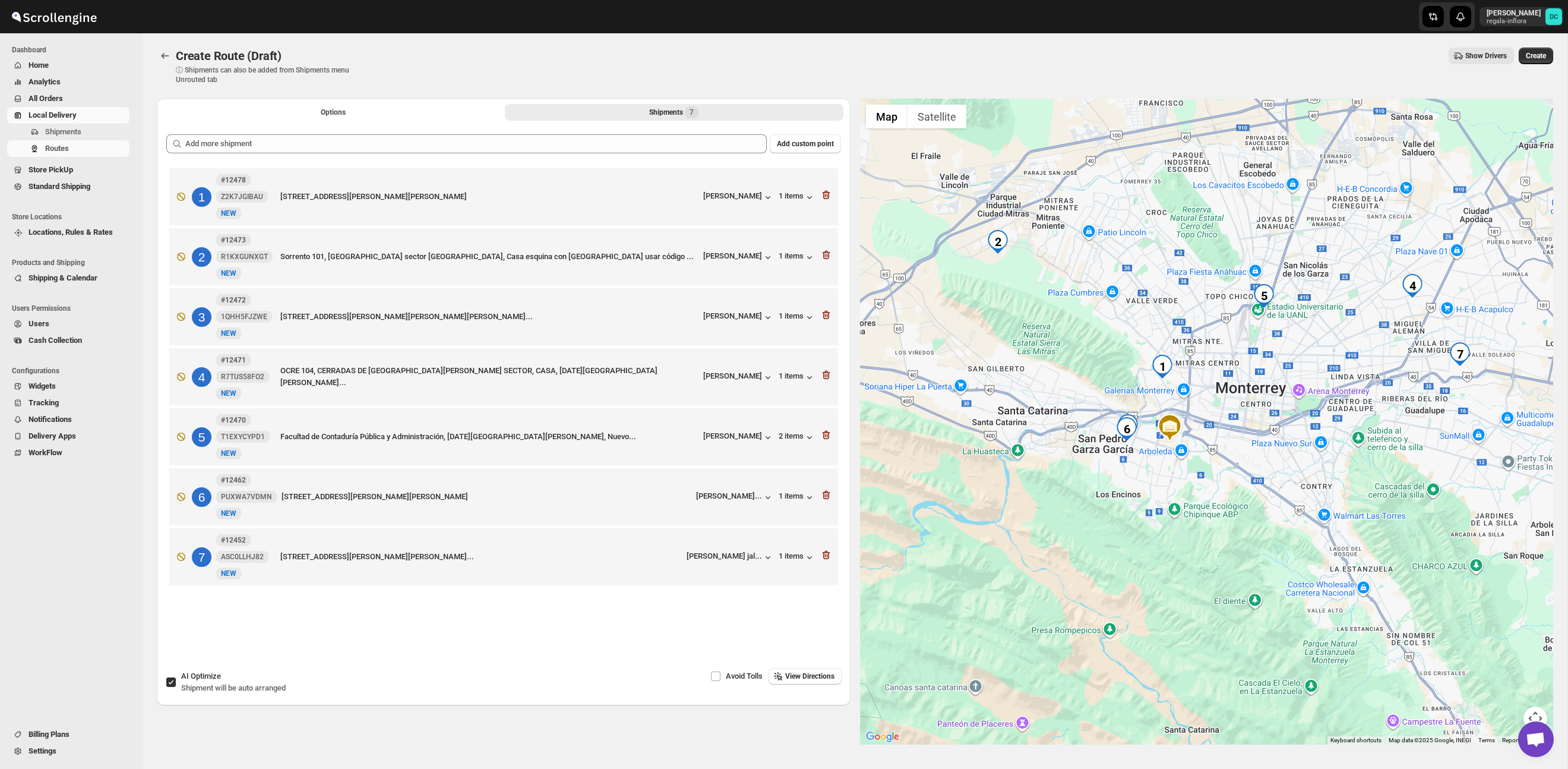
drag, startPoint x: 1331, startPoint y: 443, endPoint x: 1311, endPoint y: 454, distance: 22.8
click at [1311, 454] on div at bounding box center [1207, 421] width 694 height 646
click at [396, 110] on button "Options" at bounding box center [333, 112] width 338 height 16
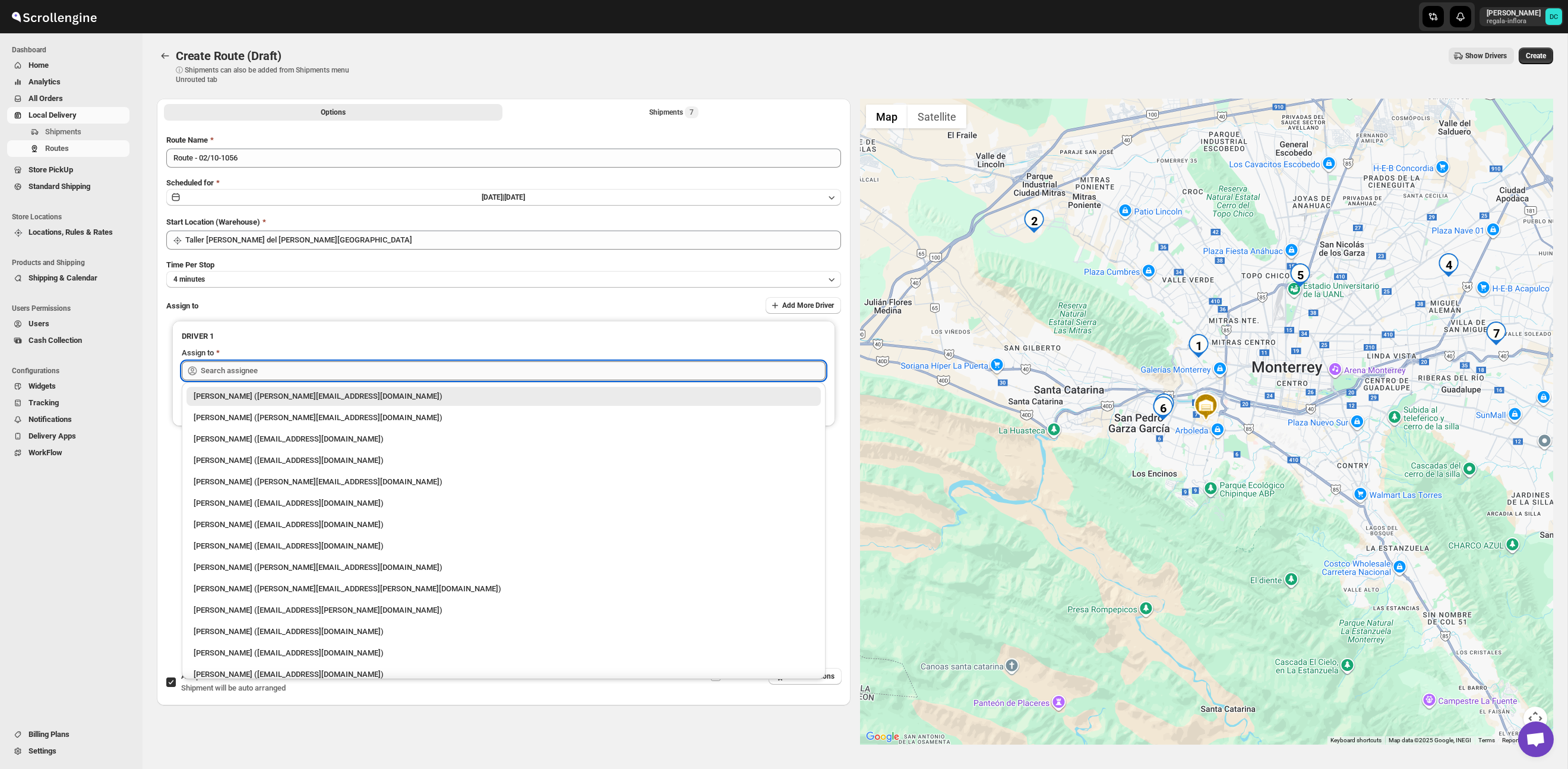
click at [432, 368] on input "text" at bounding box center [513, 370] width 625 height 19
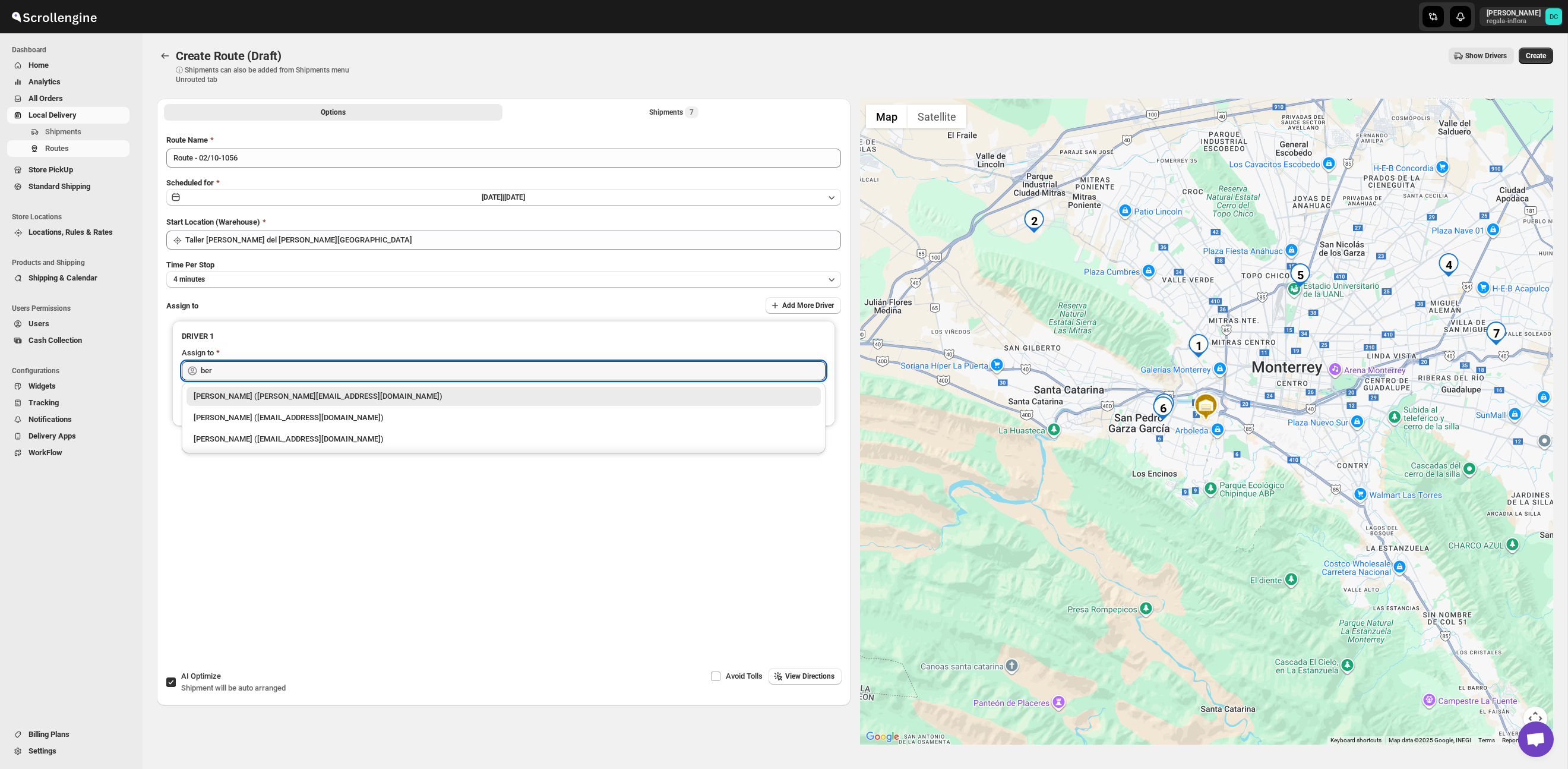
click at [436, 397] on div "[PERSON_NAME] ([EMAIL_ADDRESS][DOMAIN_NAME])" at bounding box center [503, 396] width 620 height 12
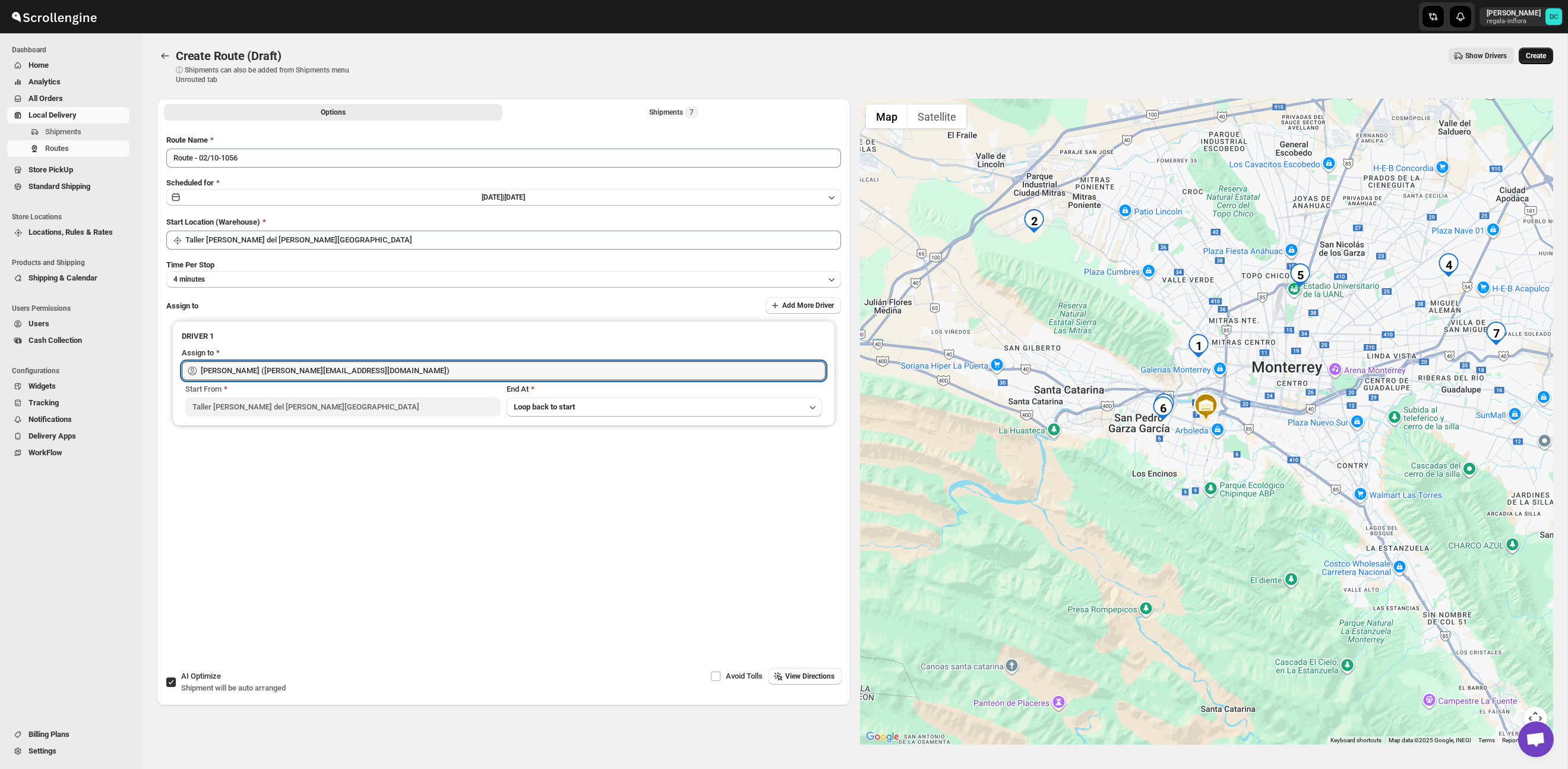
type input "[PERSON_NAME] ([EMAIL_ADDRESS][DOMAIN_NAME])"
drag, startPoint x: 1529, startPoint y: 54, endPoint x: 1516, endPoint y: 75, distance: 24.7
click at [1529, 54] on span "Create" at bounding box center [1536, 56] width 20 height 10
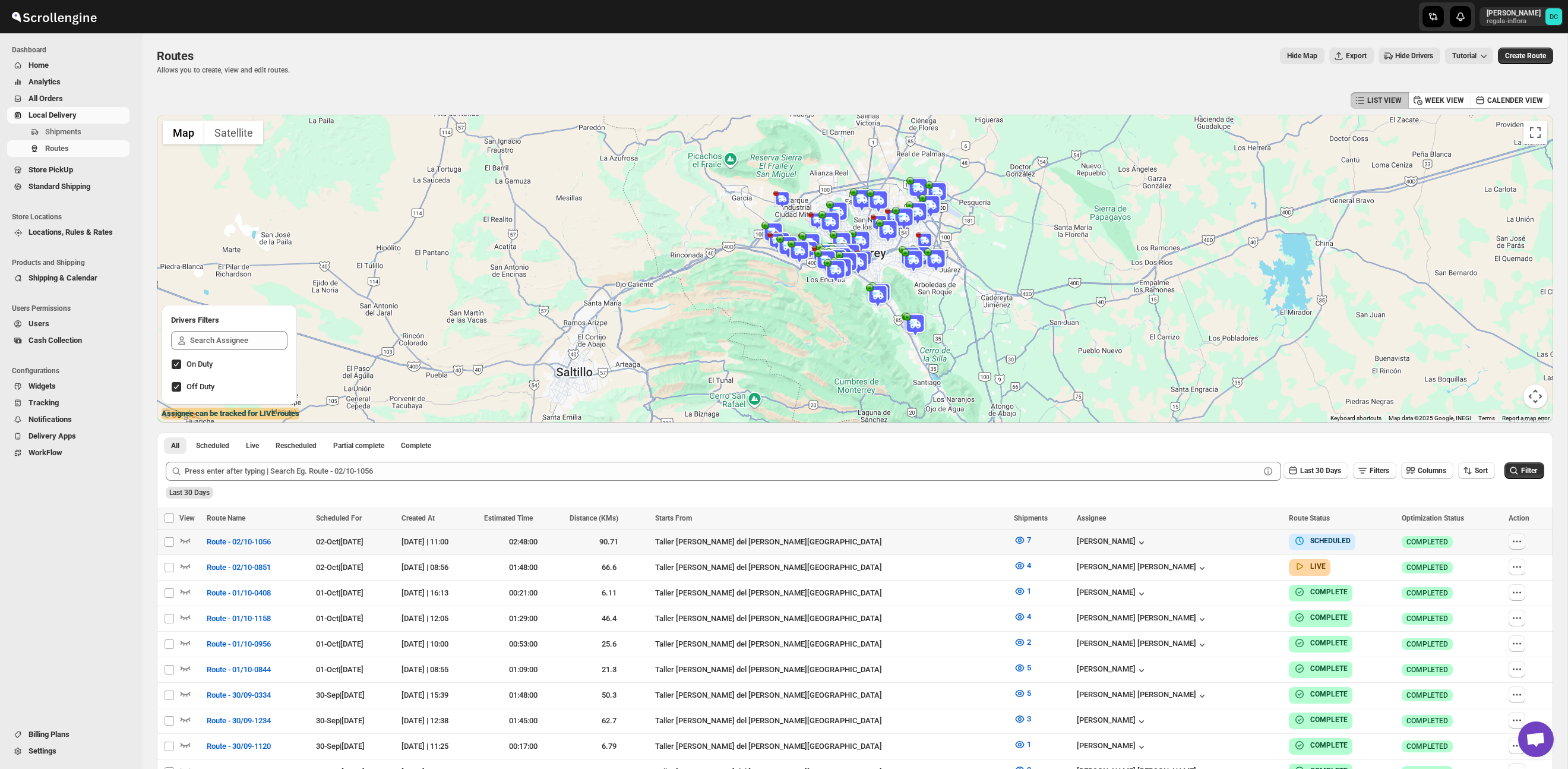
click at [1511, 543] on icon "button" at bounding box center [1517, 541] width 12 height 12
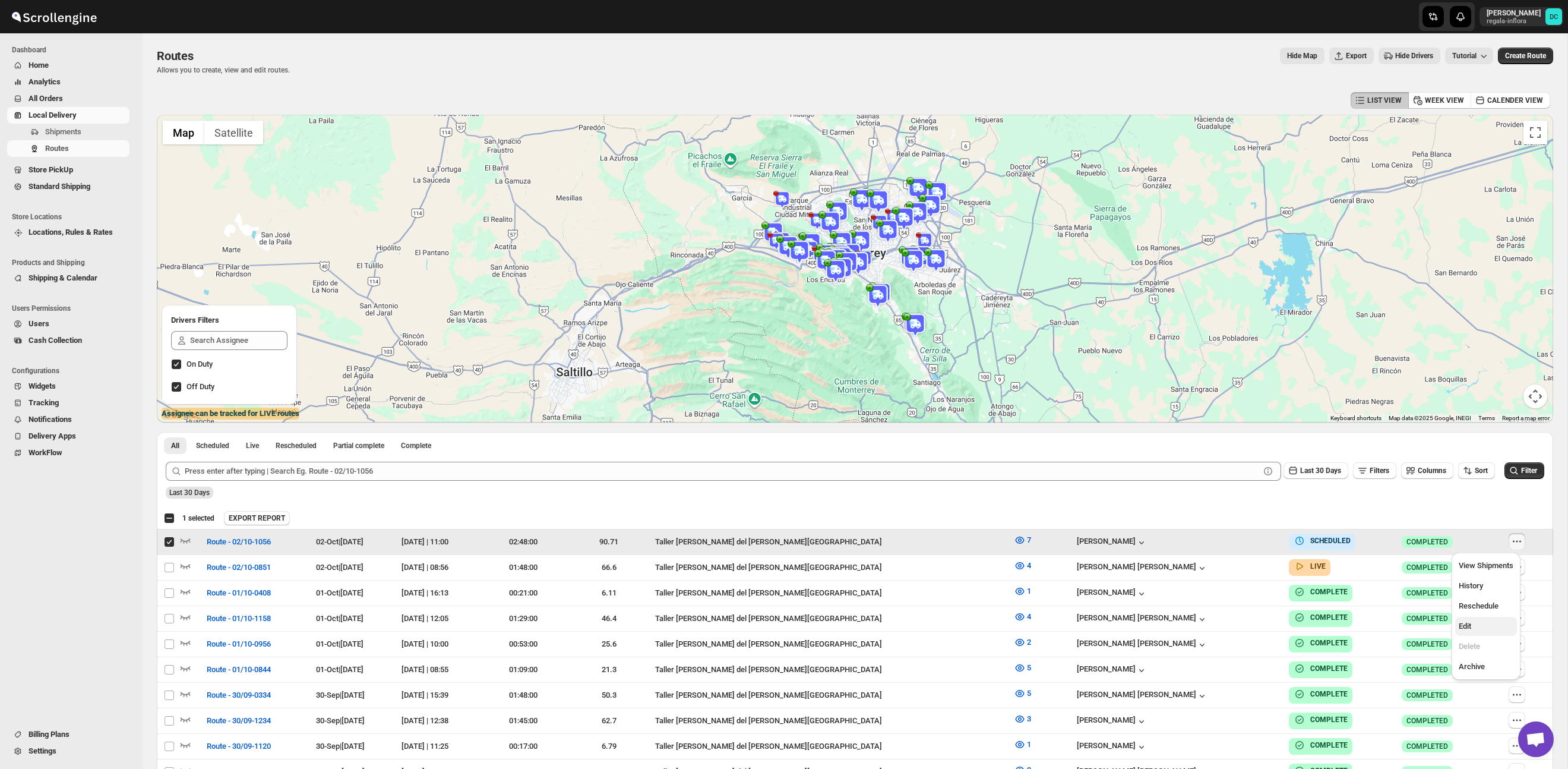
click at [1475, 629] on span "Edit" at bounding box center [1486, 627] width 55 height 12
checkbox input "false"
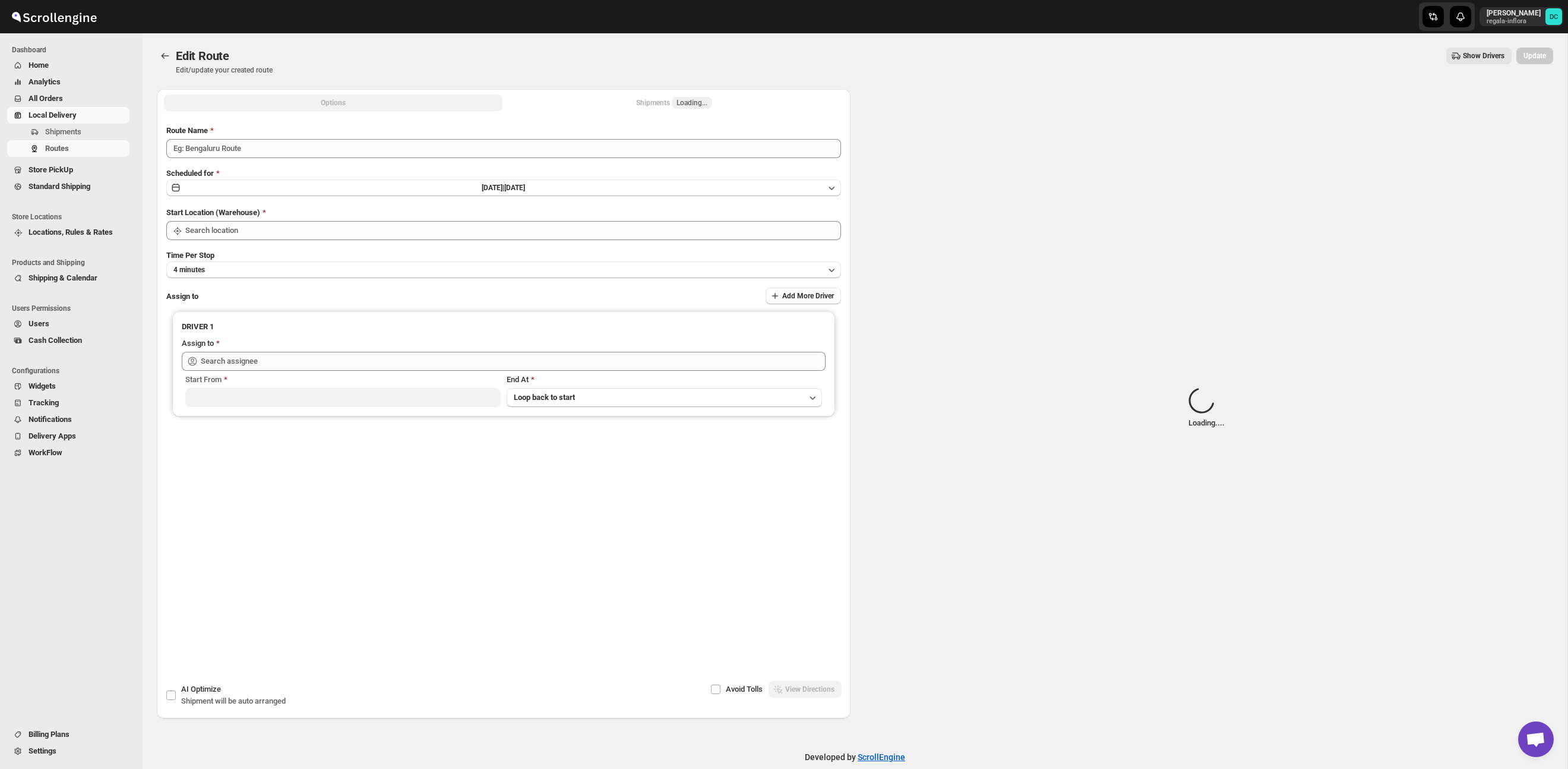
click at [711, 107] on span "Loading..." at bounding box center [692, 103] width 40 height 12
type input "Route - 02/10-1056"
click at [688, 102] on span "Loading..." at bounding box center [691, 103] width 31 height 10
type input "Taller [PERSON_NAME][GEOGRAPHIC_DATA]"
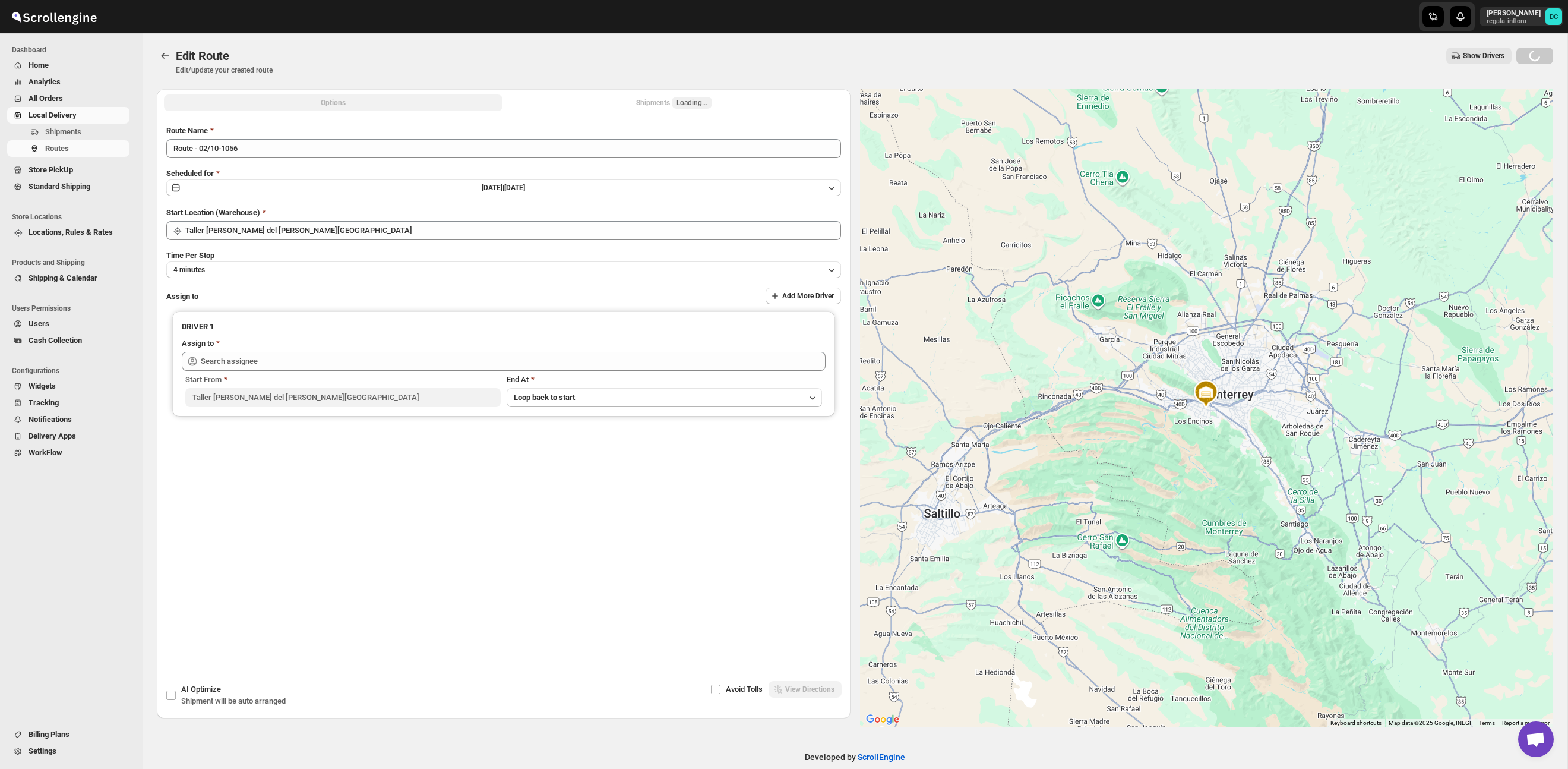
type input "[PERSON_NAME] ([EMAIL_ADDRESS][DOMAIN_NAME])"
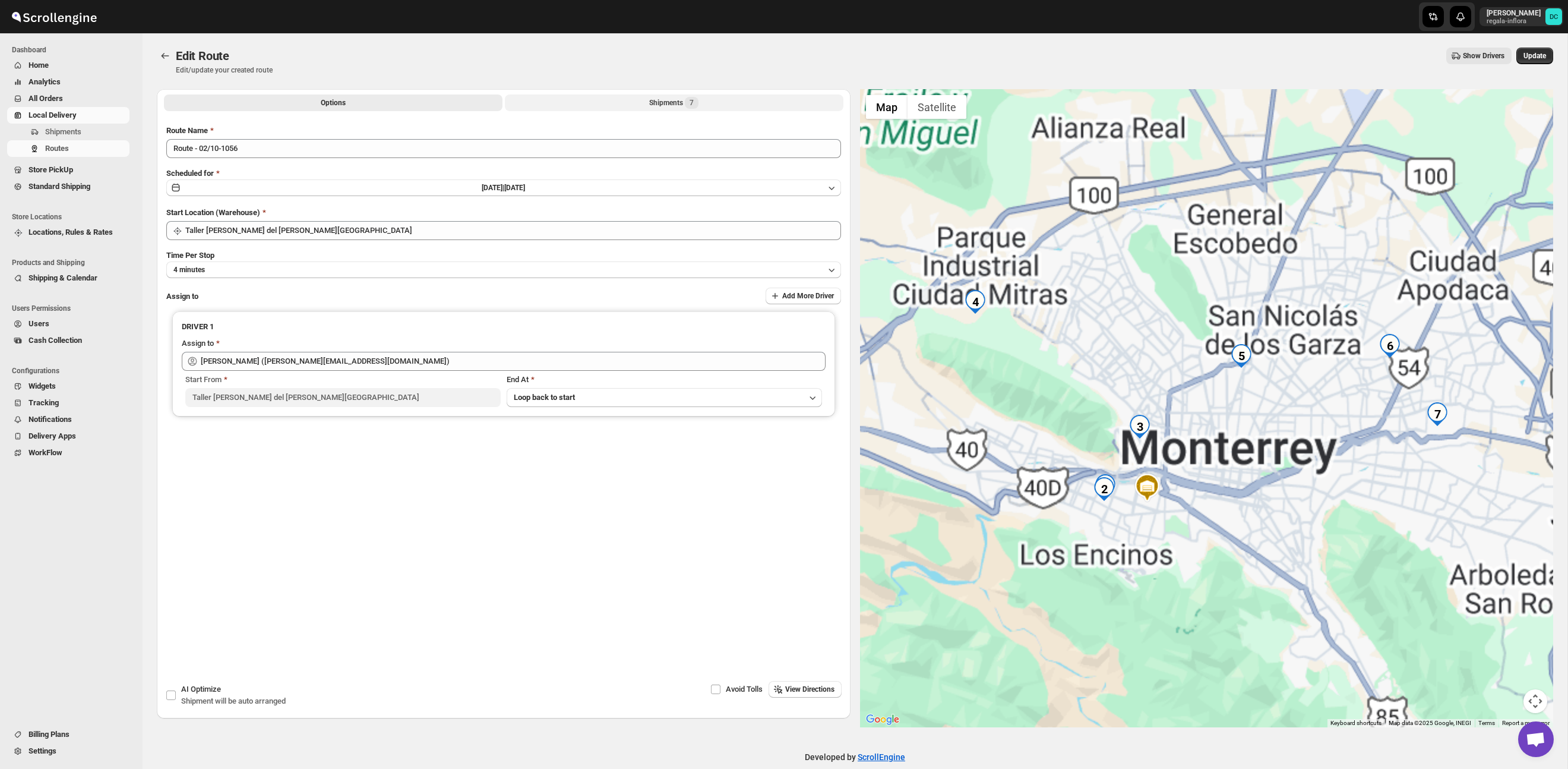
click at [663, 100] on div "Shipments 7" at bounding box center [674, 103] width 49 height 12
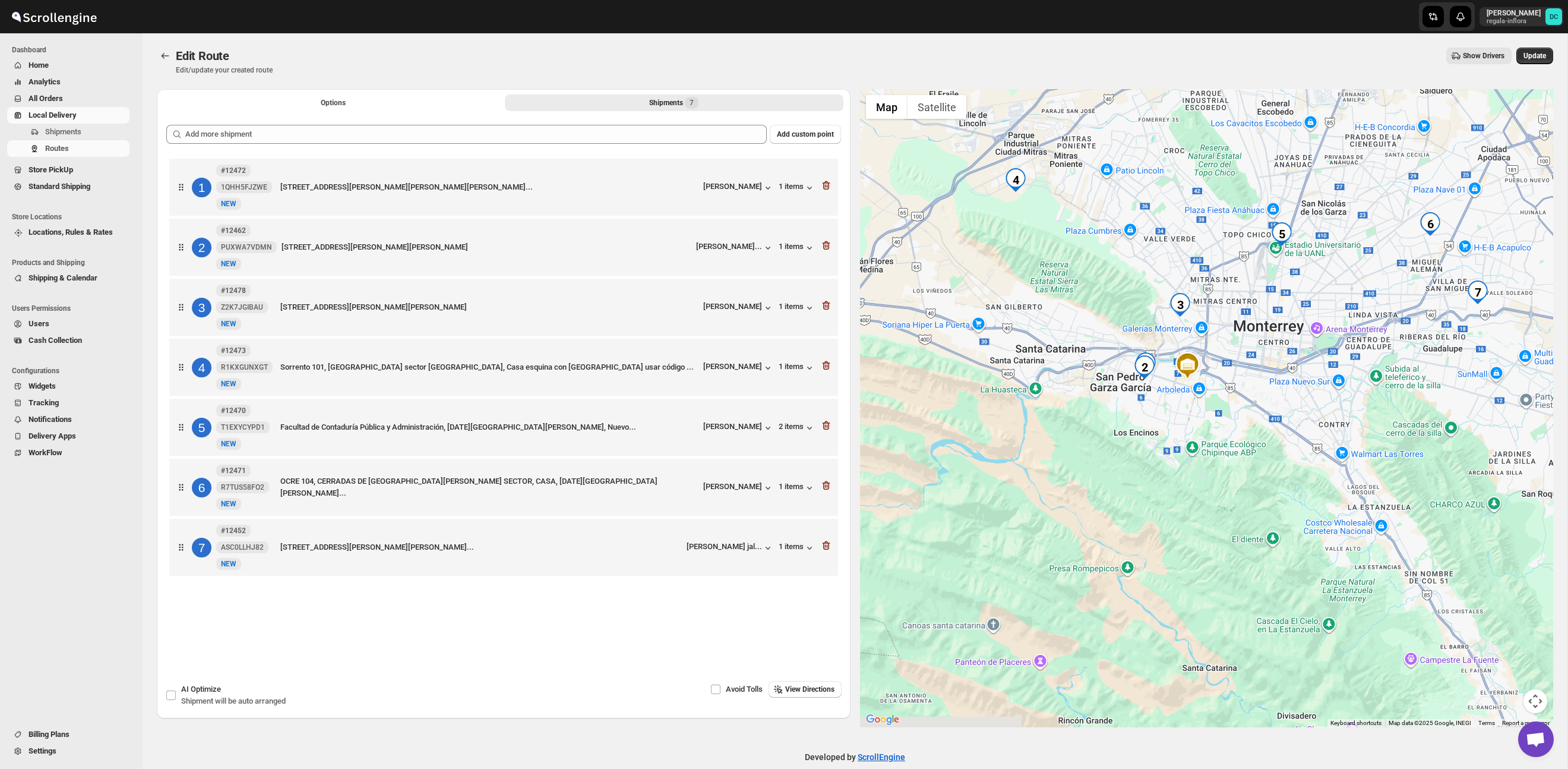
drag, startPoint x: 1176, startPoint y: 368, endPoint x: 1142, endPoint y: 325, distance: 54.8
click at [1142, 325] on div at bounding box center [1207, 408] width 694 height 638
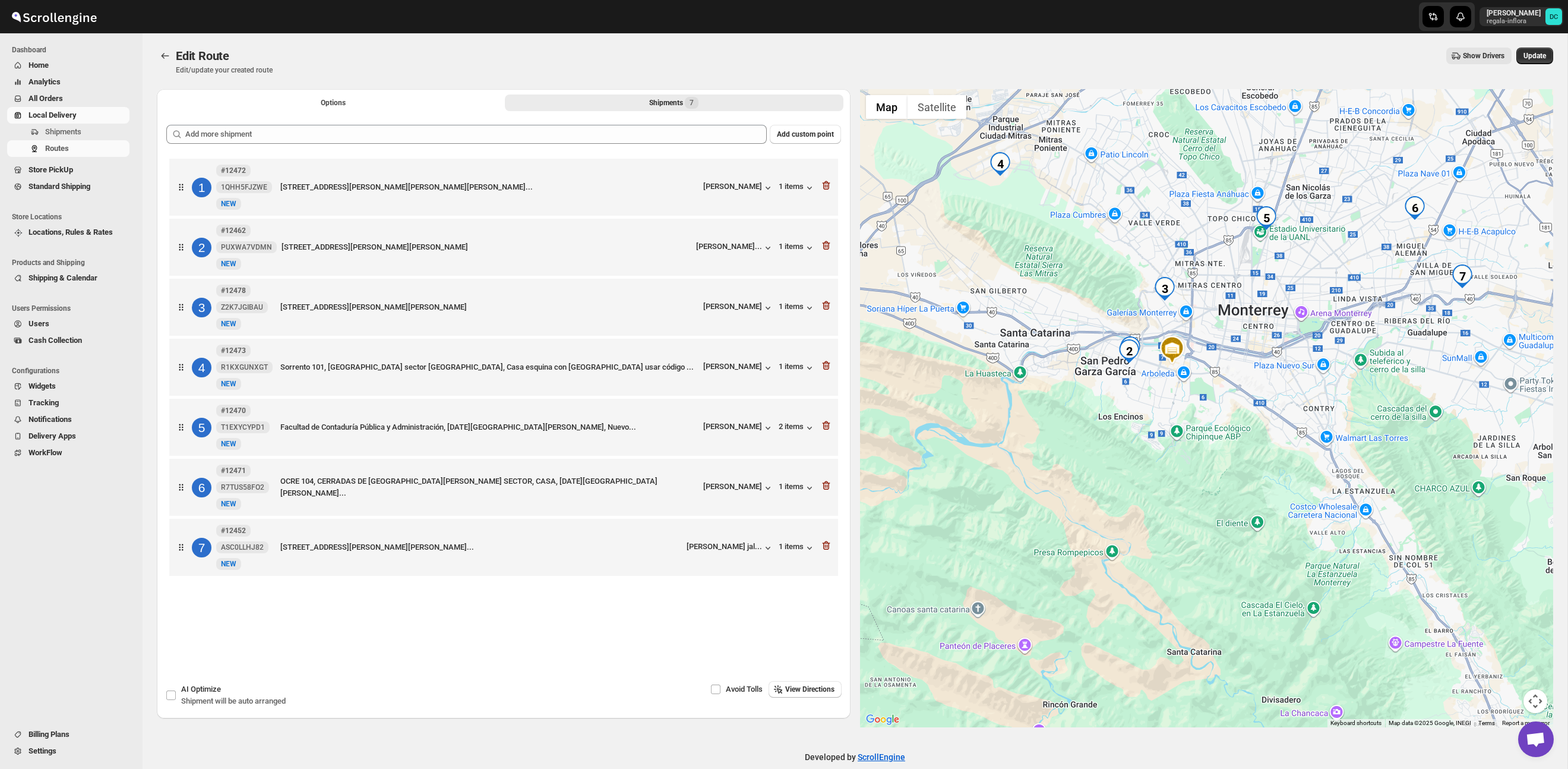
click at [1217, 287] on div at bounding box center [1207, 408] width 694 height 638
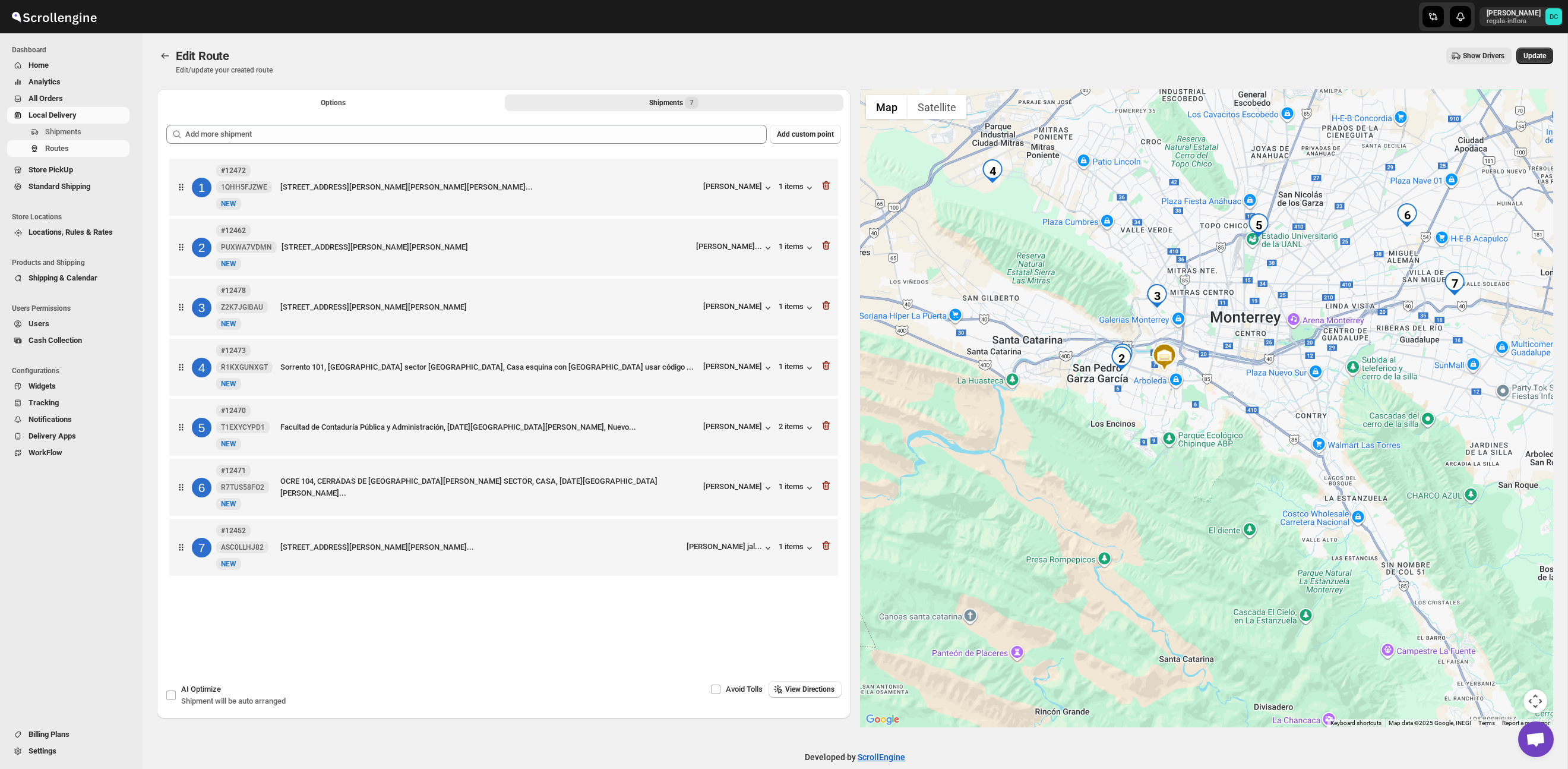
drag, startPoint x: 1208, startPoint y: 316, endPoint x: 1168, endPoint y: 349, distance: 51.9
click at [1168, 349] on div at bounding box center [1207, 408] width 694 height 638
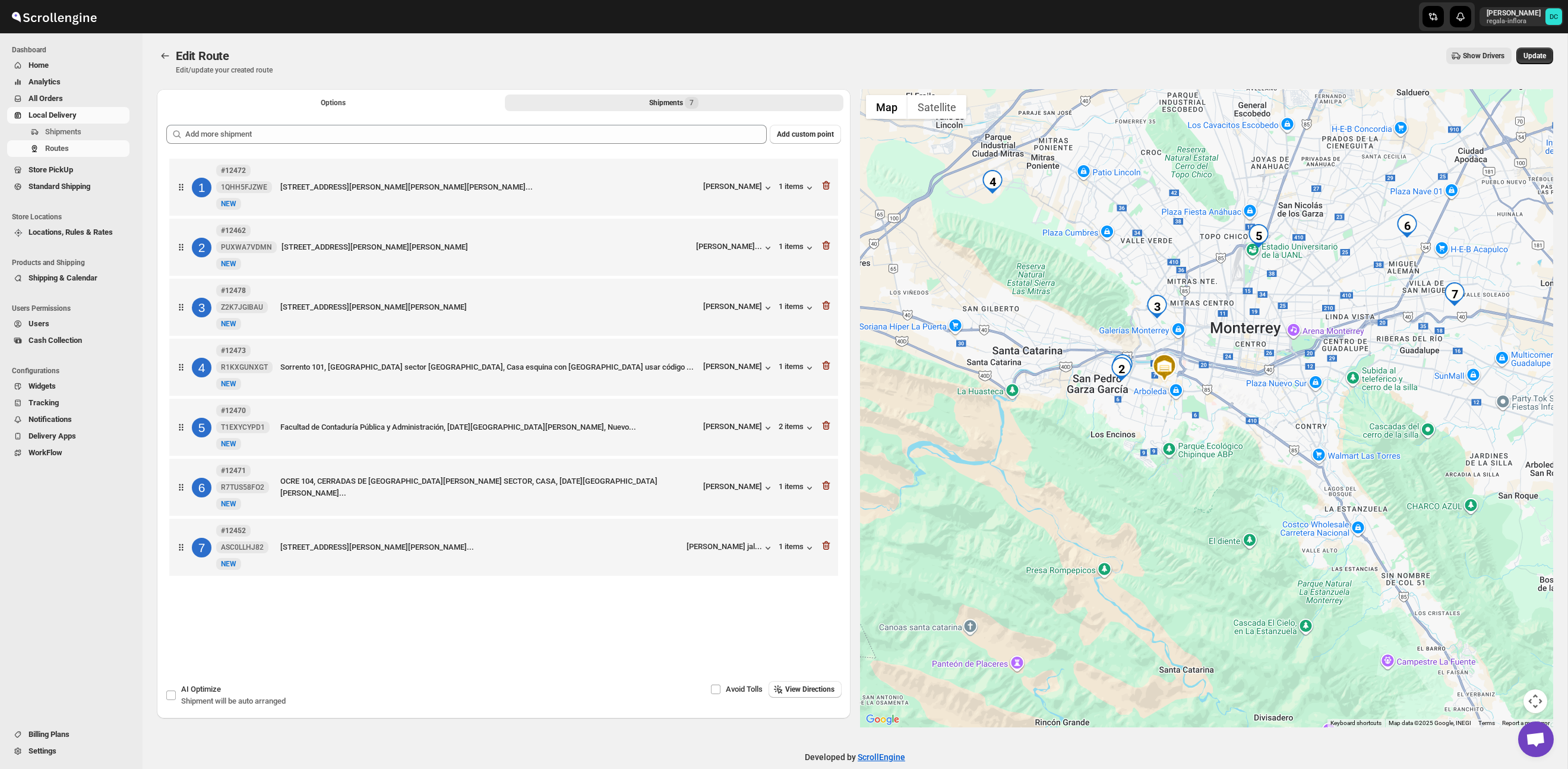
drag, startPoint x: 1236, startPoint y: 322, endPoint x: 1272, endPoint y: 305, distance: 39.8
click at [1272, 305] on div at bounding box center [1207, 408] width 694 height 638
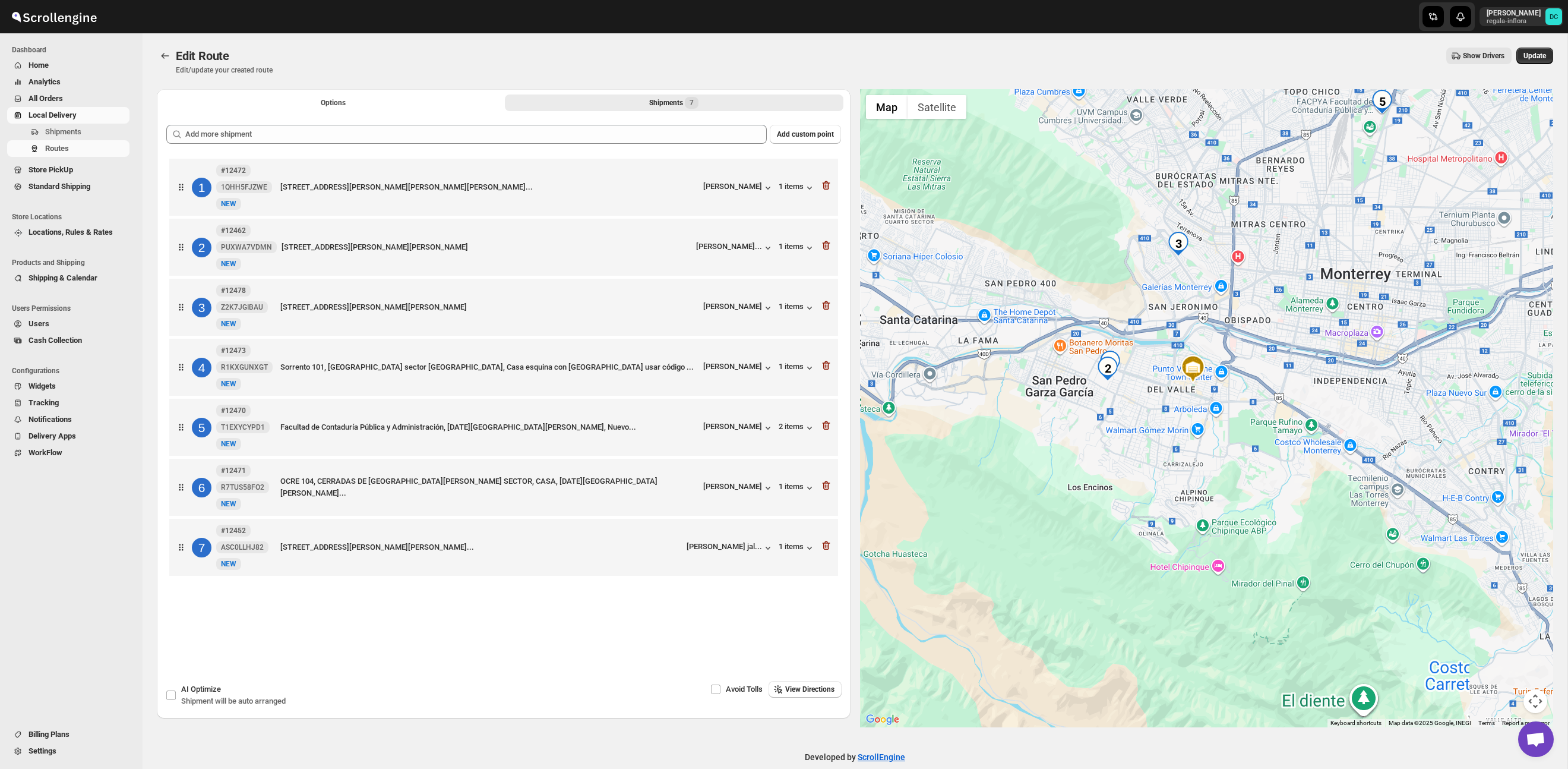
click at [1245, 335] on div at bounding box center [1207, 408] width 694 height 638
click at [1208, 306] on div at bounding box center [1207, 408] width 694 height 638
drag, startPoint x: 1458, startPoint y: 303, endPoint x: 1248, endPoint y: 319, distance: 210.6
click at [1246, 326] on div at bounding box center [1207, 408] width 694 height 638
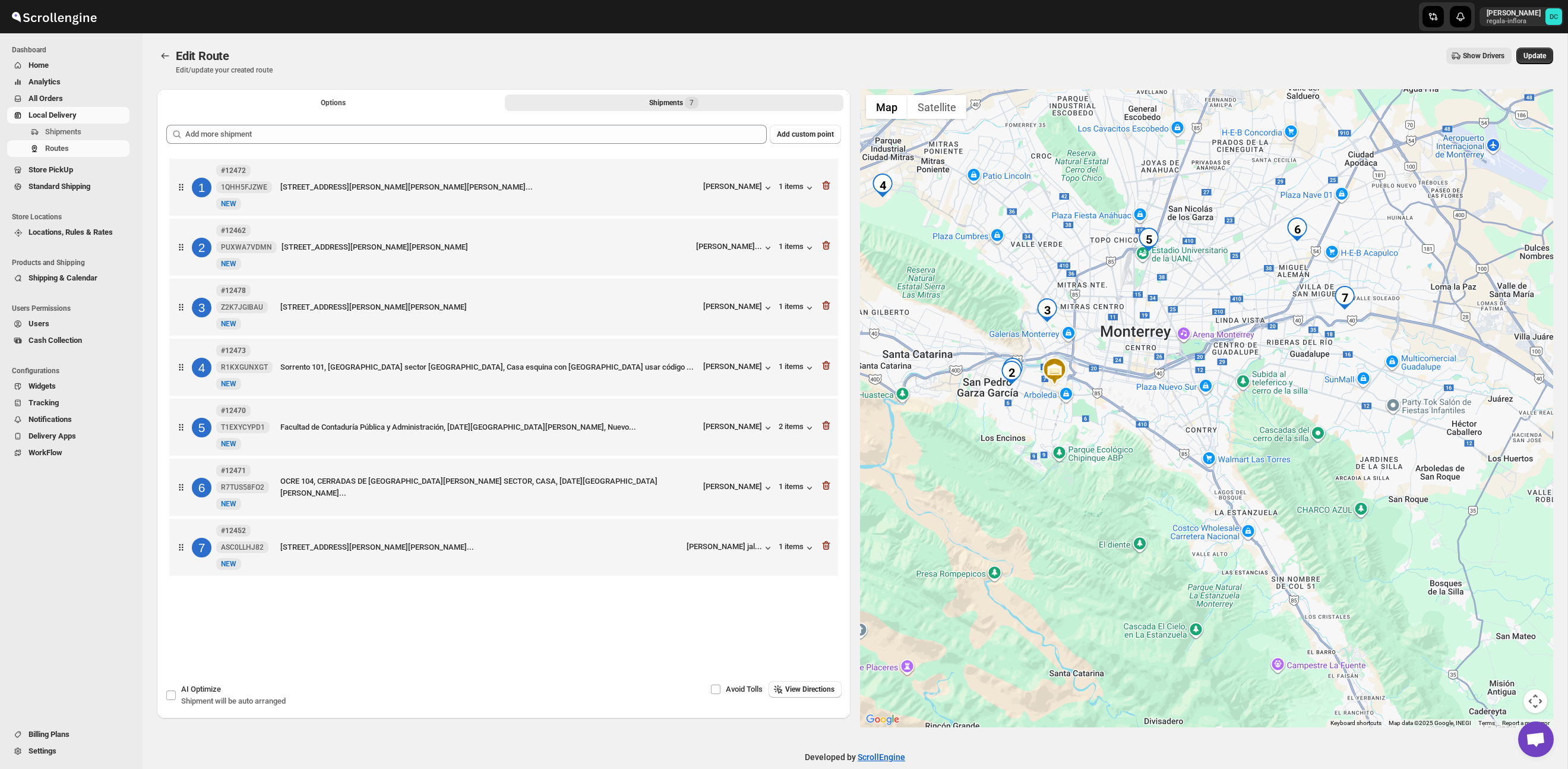
drag, startPoint x: 1393, startPoint y: 268, endPoint x: 1205, endPoint y: 281, distance: 188.4
click at [1186, 292] on div at bounding box center [1207, 408] width 694 height 638
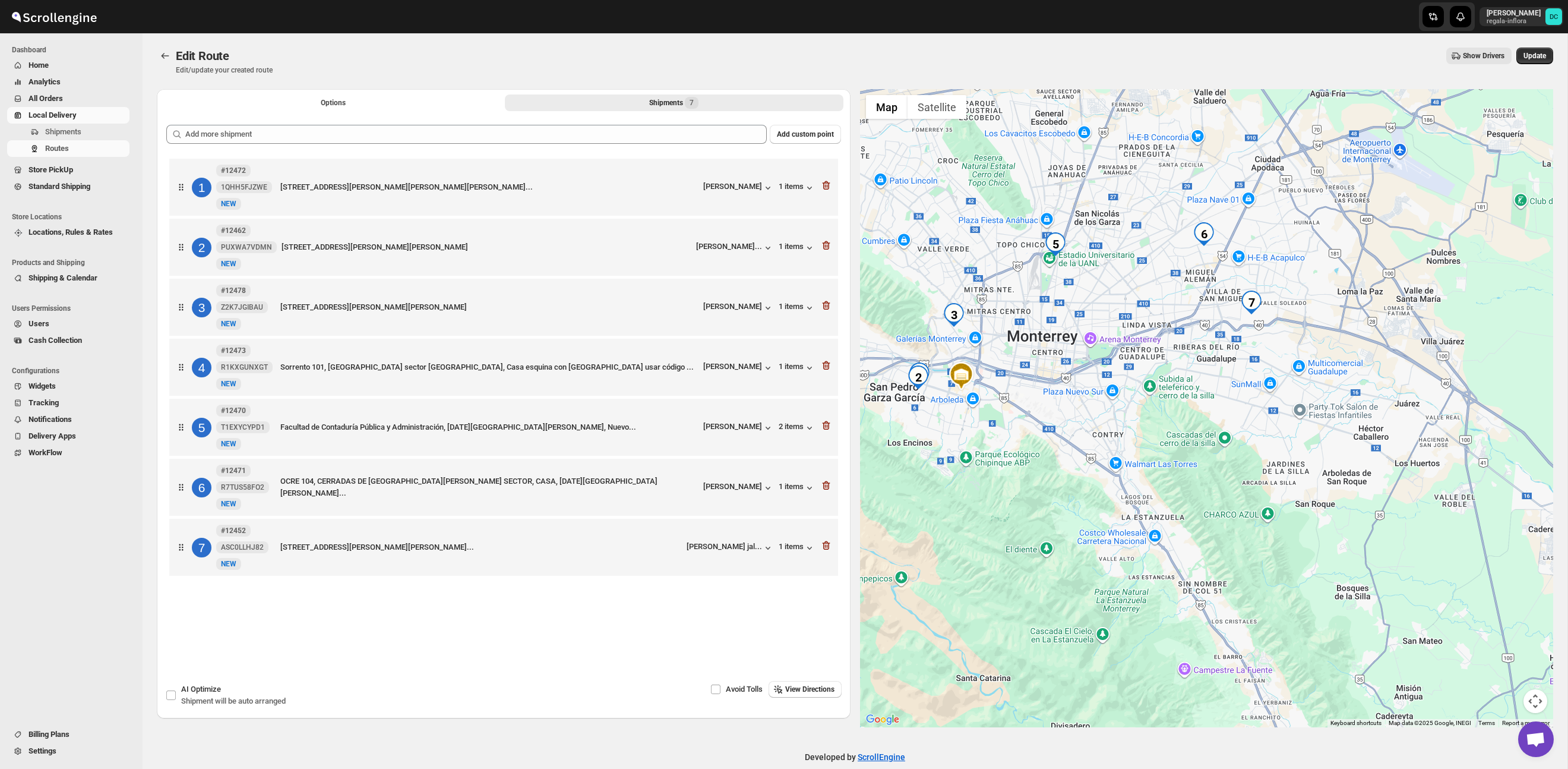
drag, startPoint x: 1242, startPoint y: 262, endPoint x: 1242, endPoint y: 279, distance: 17.0
click at [1242, 279] on div at bounding box center [1207, 408] width 694 height 638
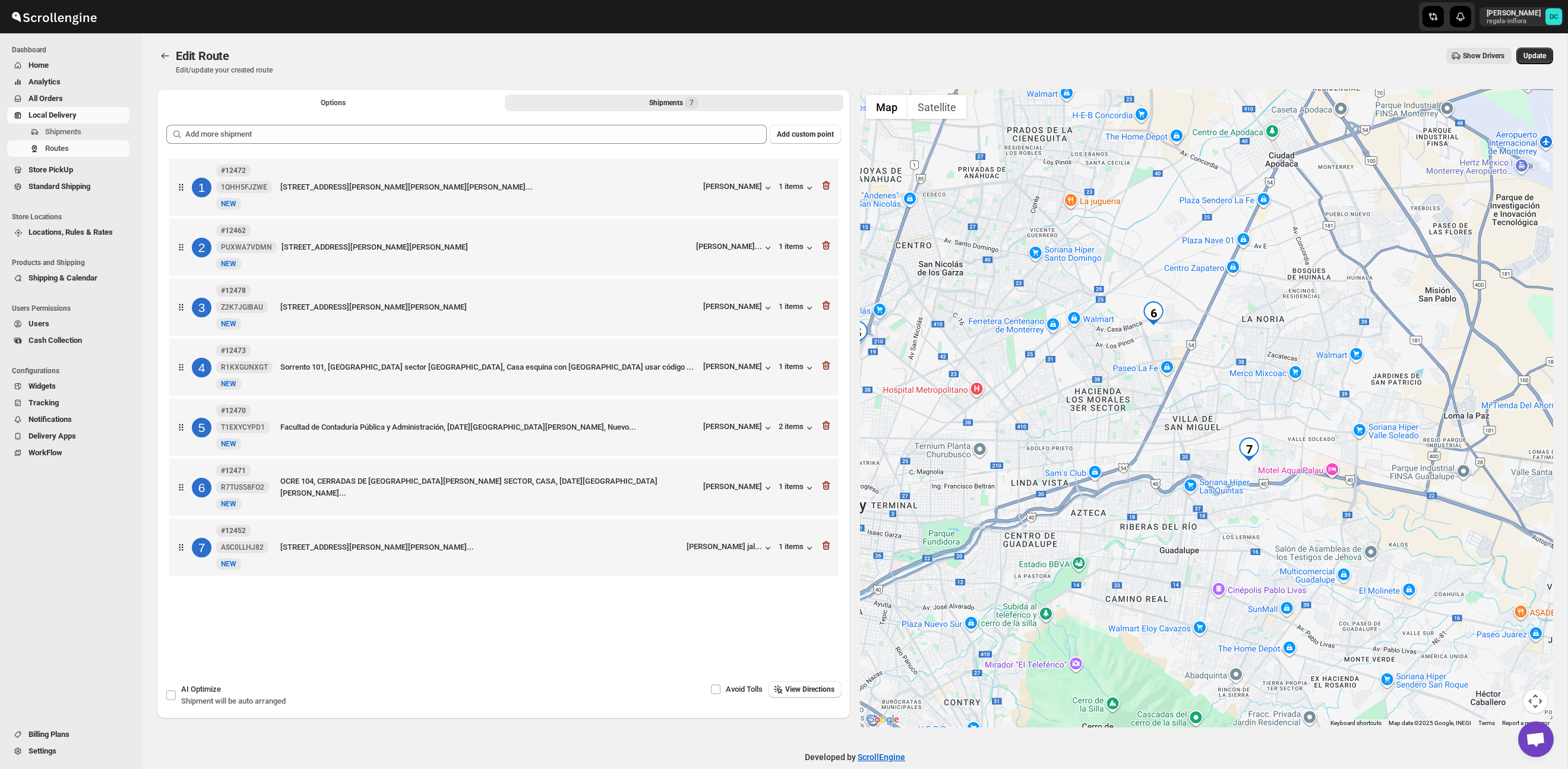
drag, startPoint x: 1226, startPoint y: 214, endPoint x: 1205, endPoint y: 309, distance: 97.3
click at [1205, 309] on div at bounding box center [1207, 408] width 694 height 638
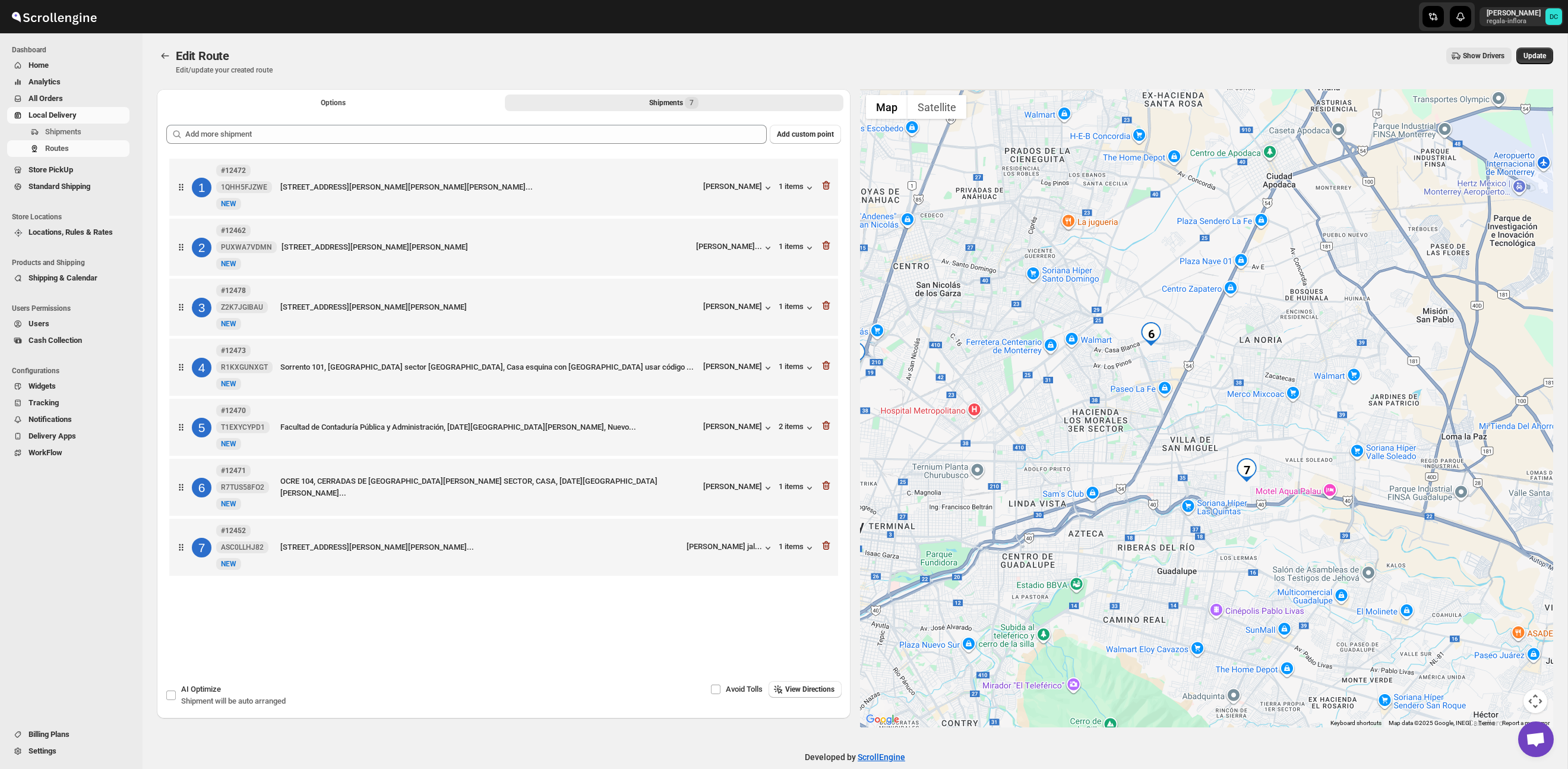
drag, startPoint x: 1237, startPoint y: 359, endPoint x: 1234, endPoint y: 382, distance: 23.2
click at [1234, 382] on div at bounding box center [1207, 408] width 694 height 638
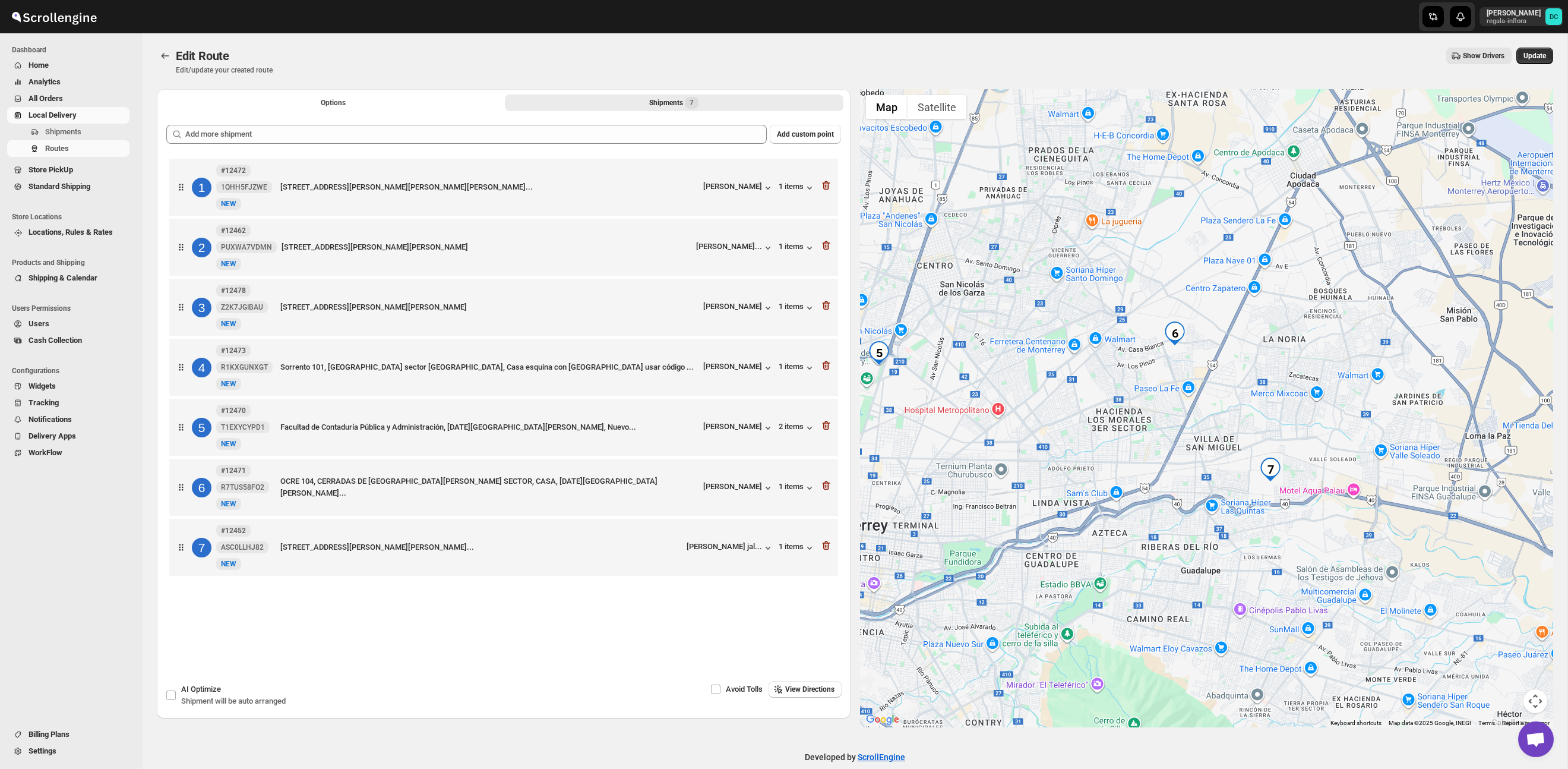
drag, startPoint x: 1220, startPoint y: 356, endPoint x: 1245, endPoint y: 356, distance: 25.0
click at [1245, 356] on div at bounding box center [1207, 408] width 694 height 638
